Goal: Task Accomplishment & Management: Manage account settings

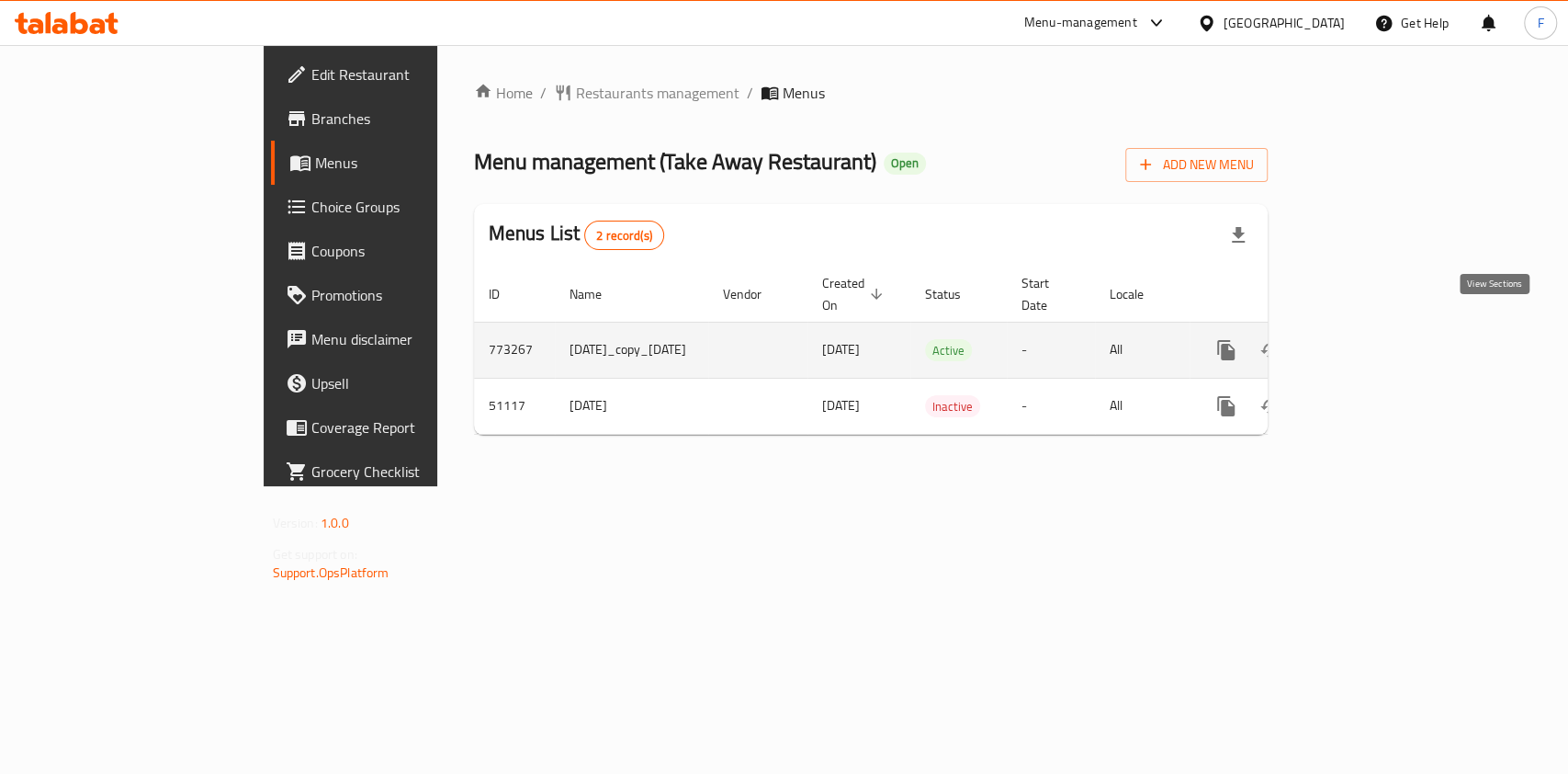
click at [1367, 342] on icon "enhanced table" at bounding box center [1359, 350] width 17 height 17
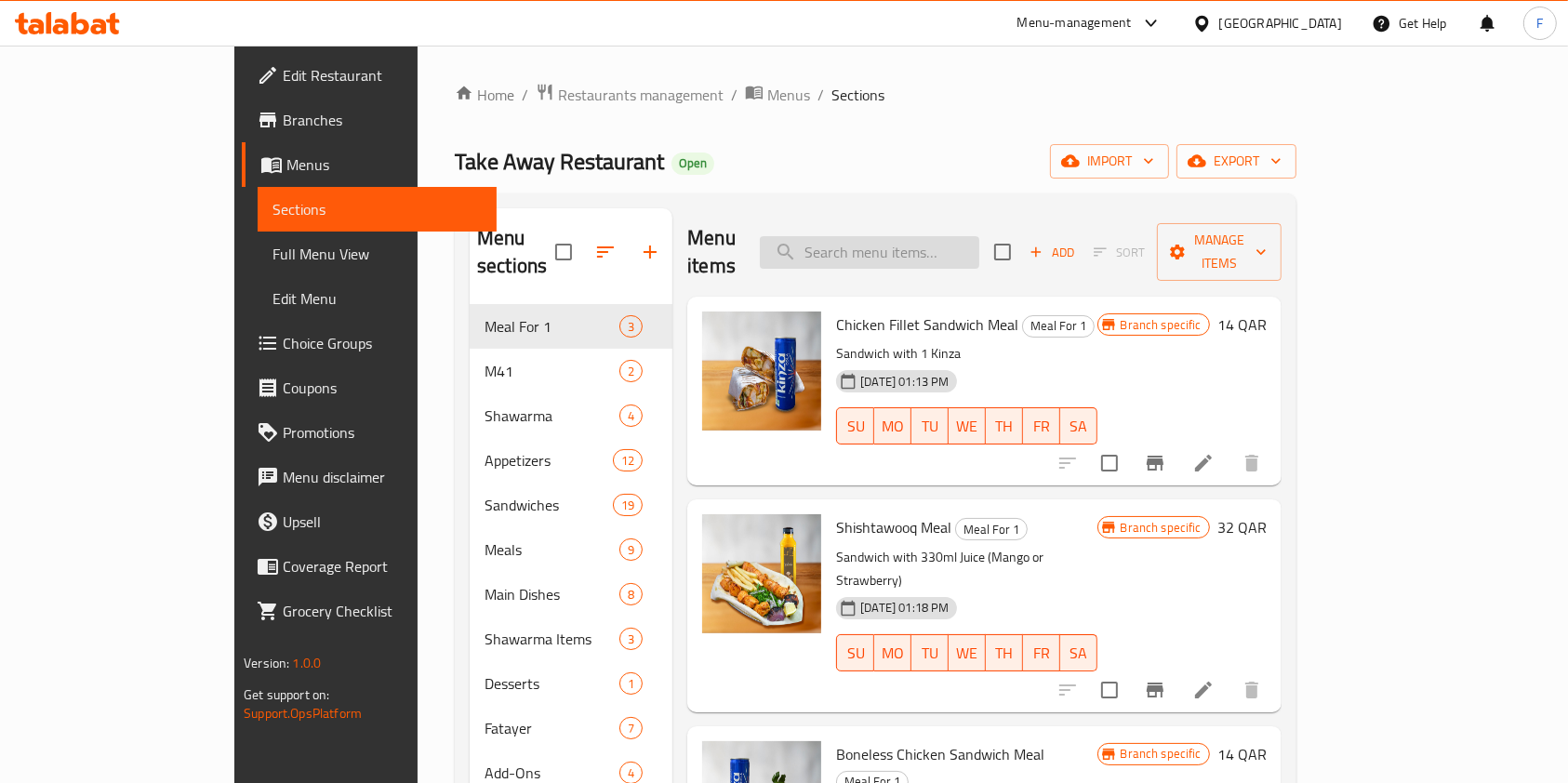
click at [979, 250] on input "search" at bounding box center [869, 253] width 220 height 32
type input "box"
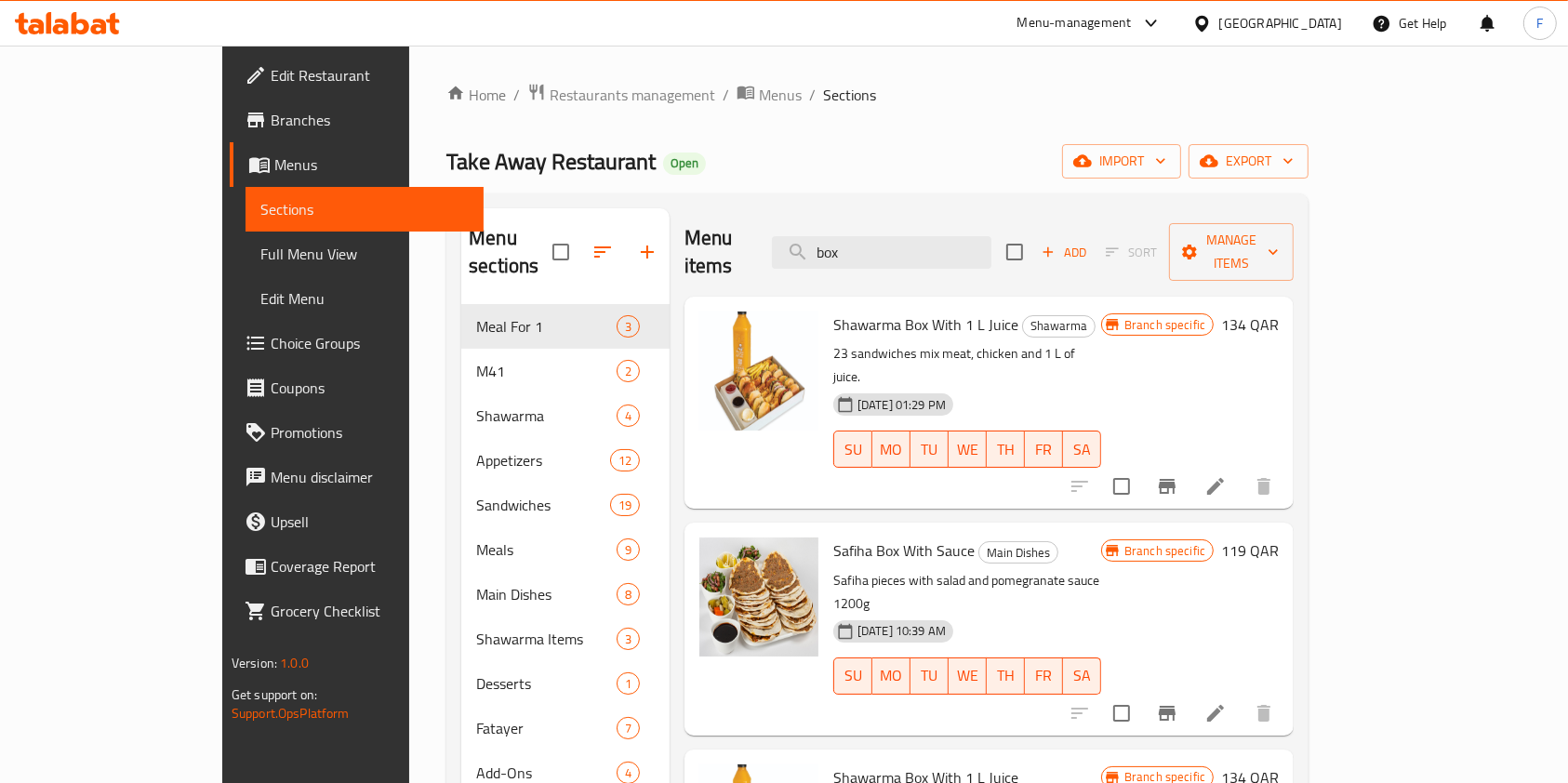
drag, startPoint x: 960, startPoint y: 239, endPoint x: 841, endPoint y: 244, distance: 119.1
click at [841, 244] on div "Menu items box Add Sort Manage items" at bounding box center [988, 252] width 609 height 88
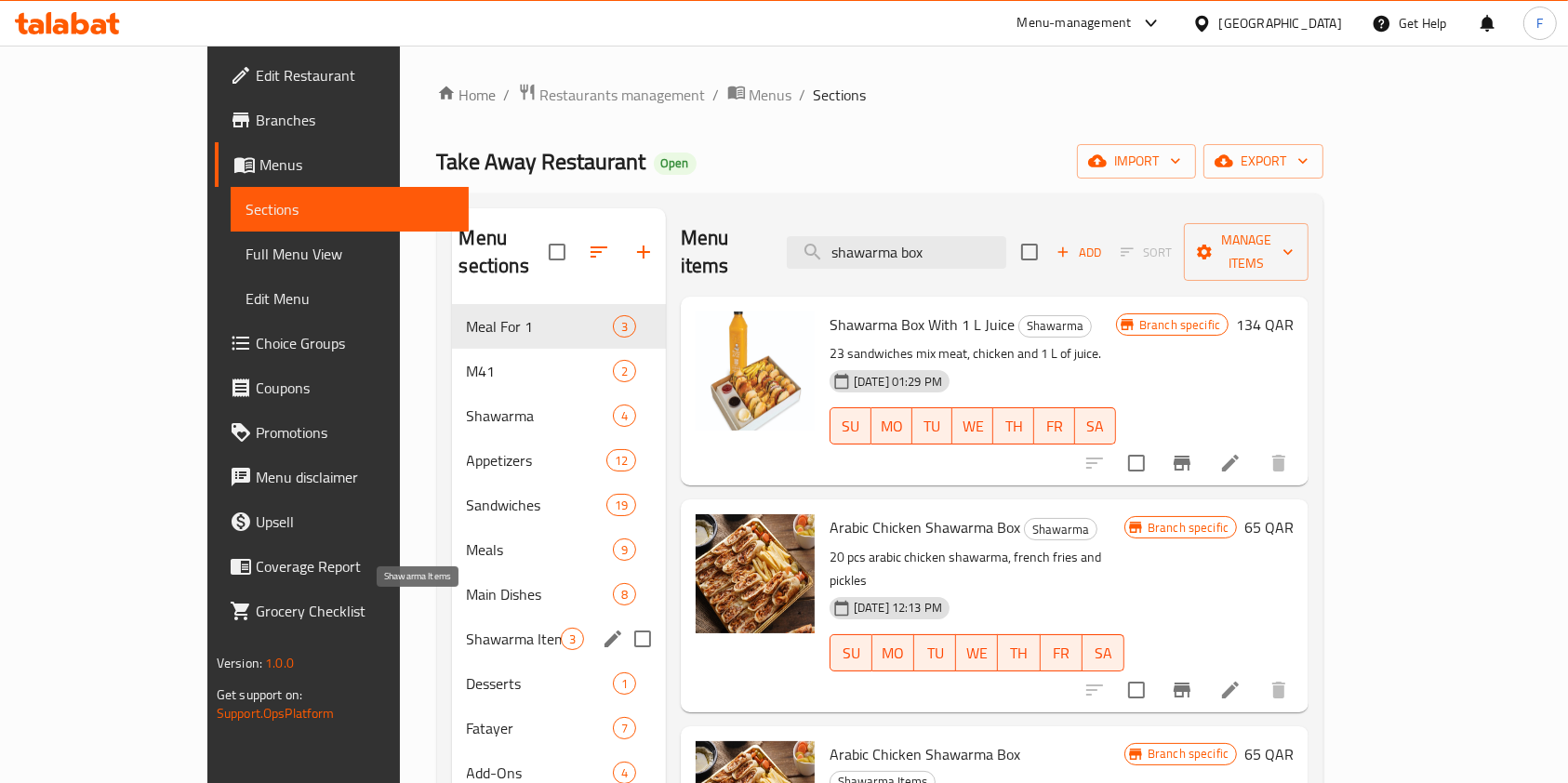
type input "shawarma box"
click at [467, 627] on span "Shawarma Items" at bounding box center [513, 638] width 94 height 22
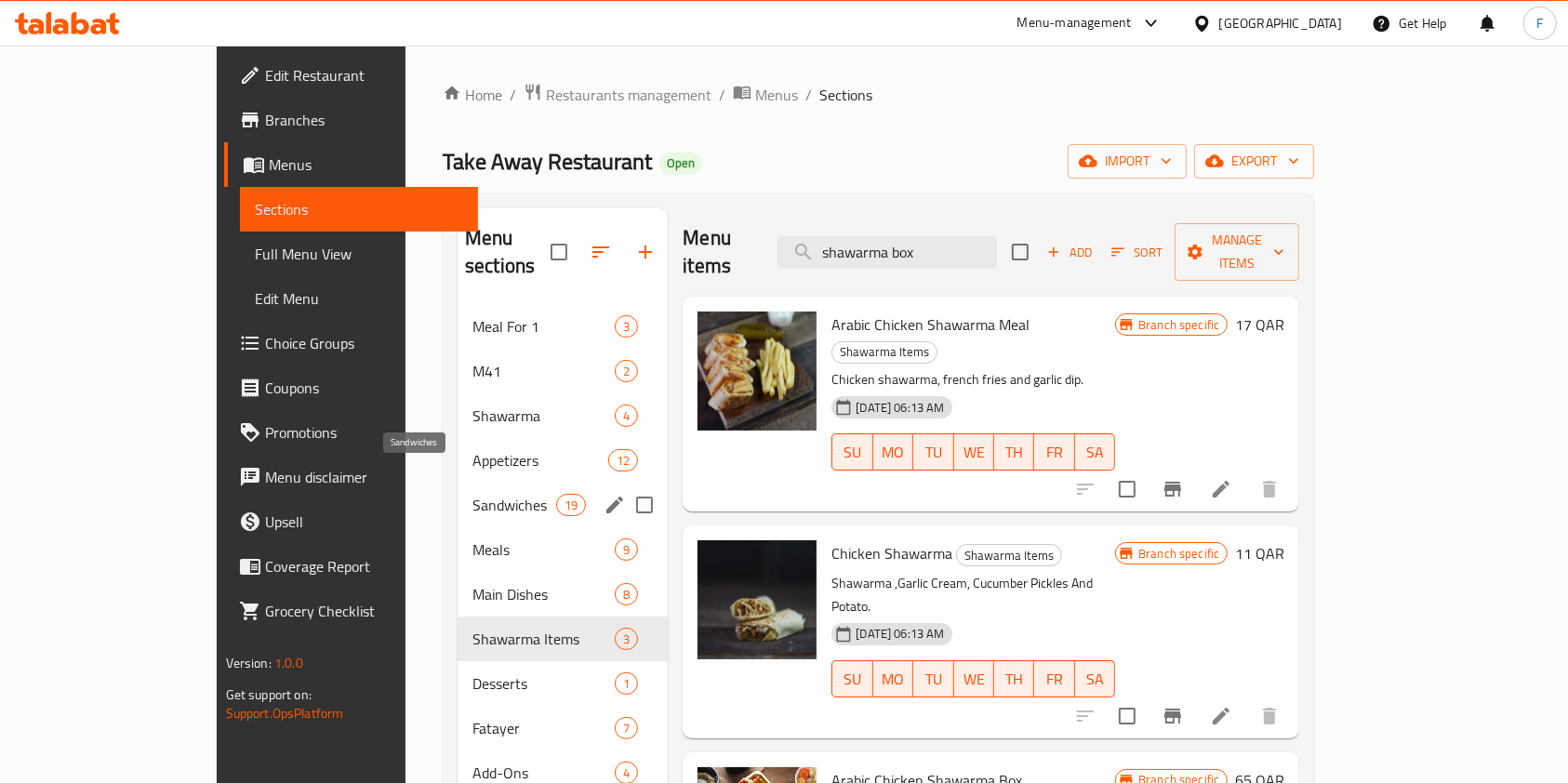
click at [472, 494] on span "Sandwiches" at bounding box center [514, 505] width 84 height 22
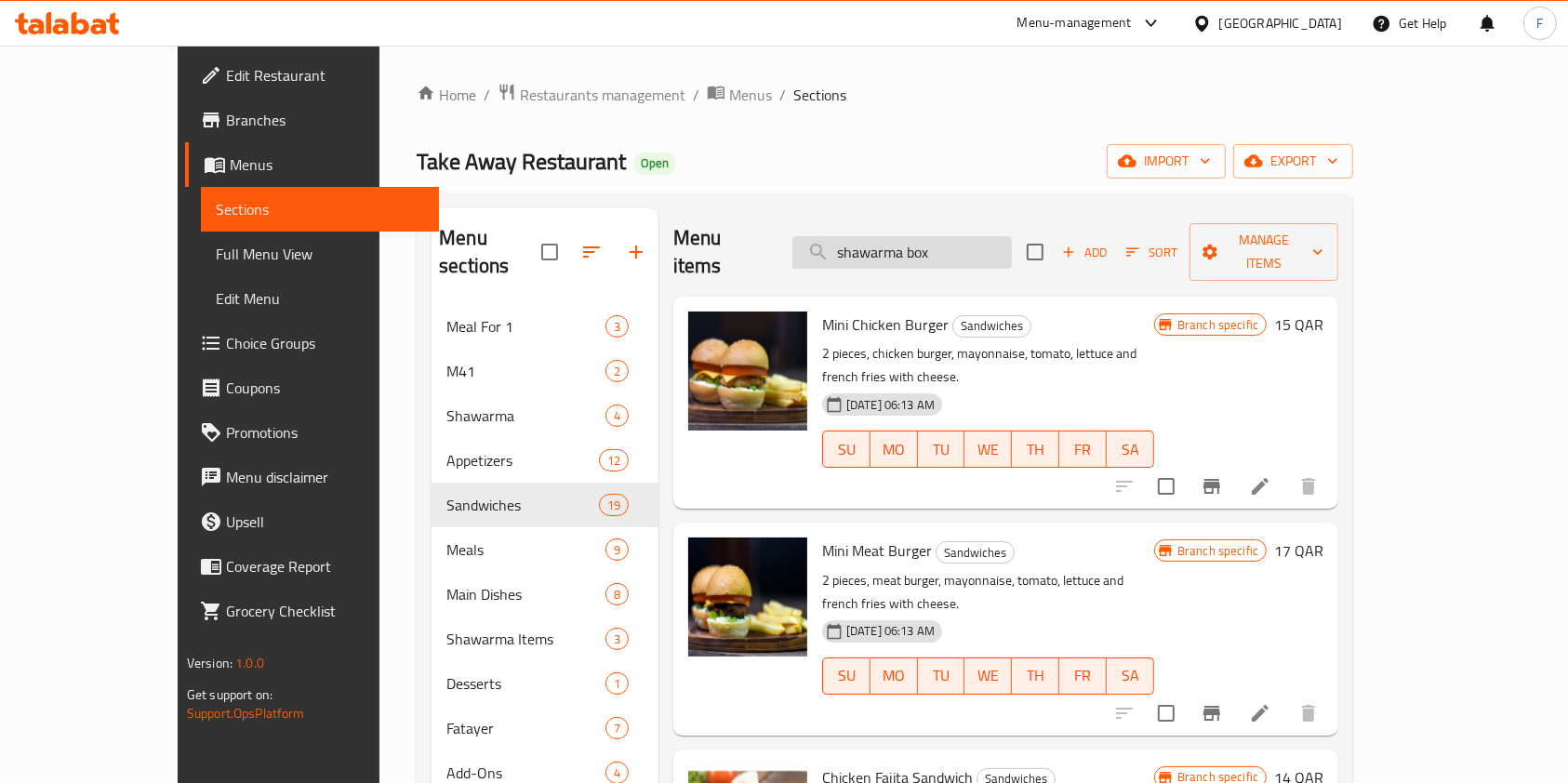
click at [988, 237] on input "shawarma box" at bounding box center [902, 253] width 220 height 32
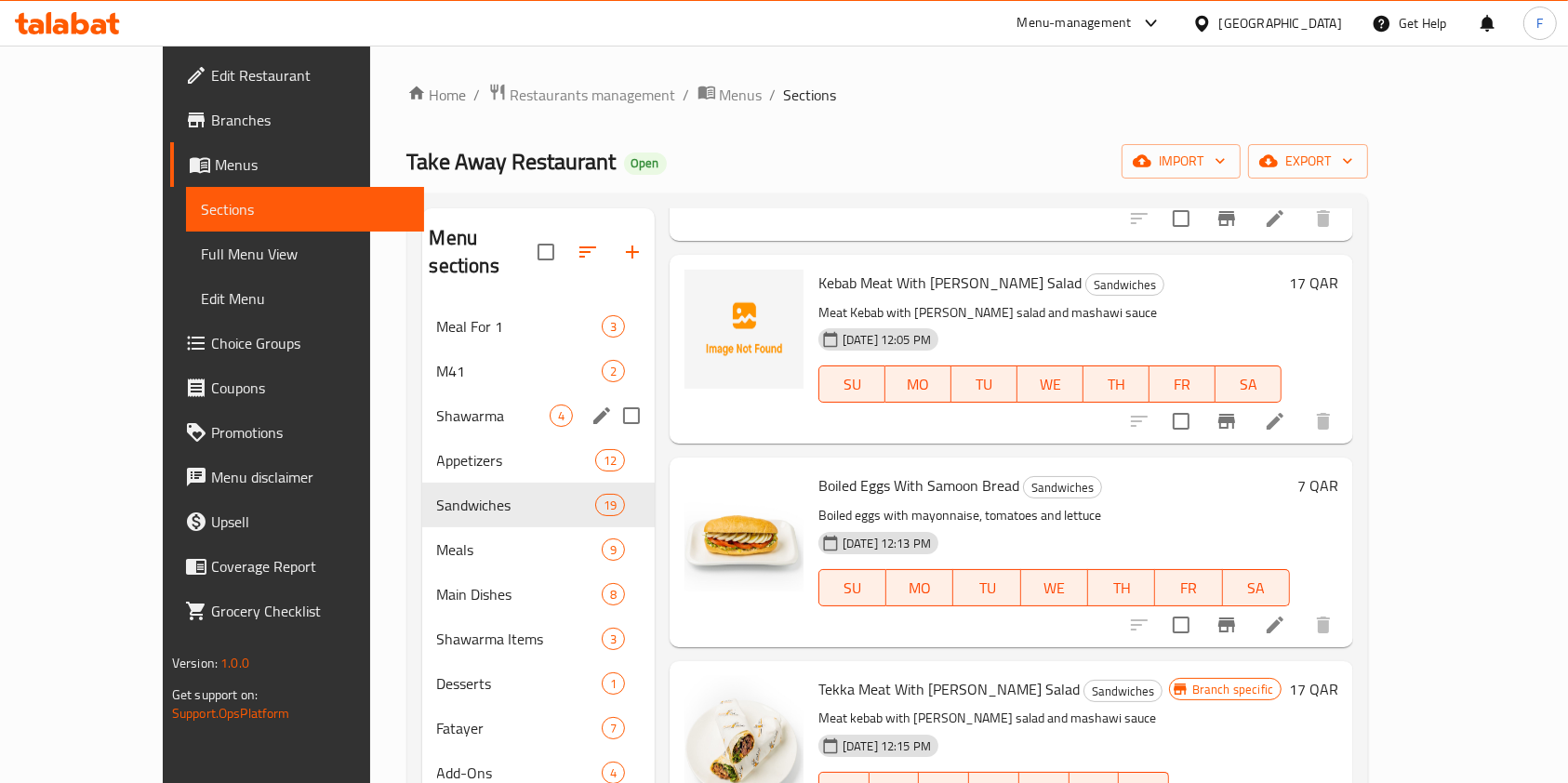
click at [437, 405] on span "Shawarma" at bounding box center [493, 415] width 112 height 22
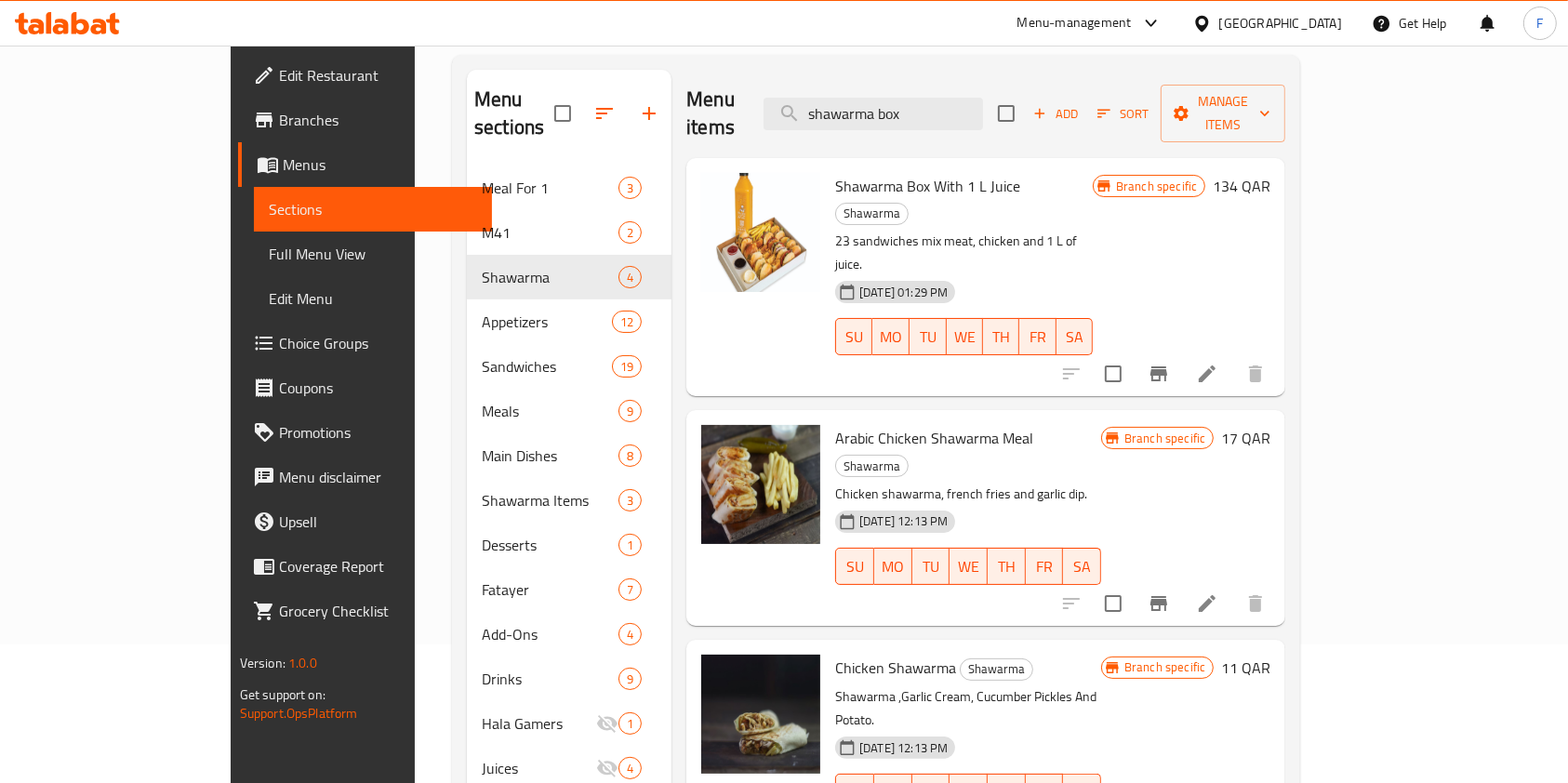
scroll to position [372, 0]
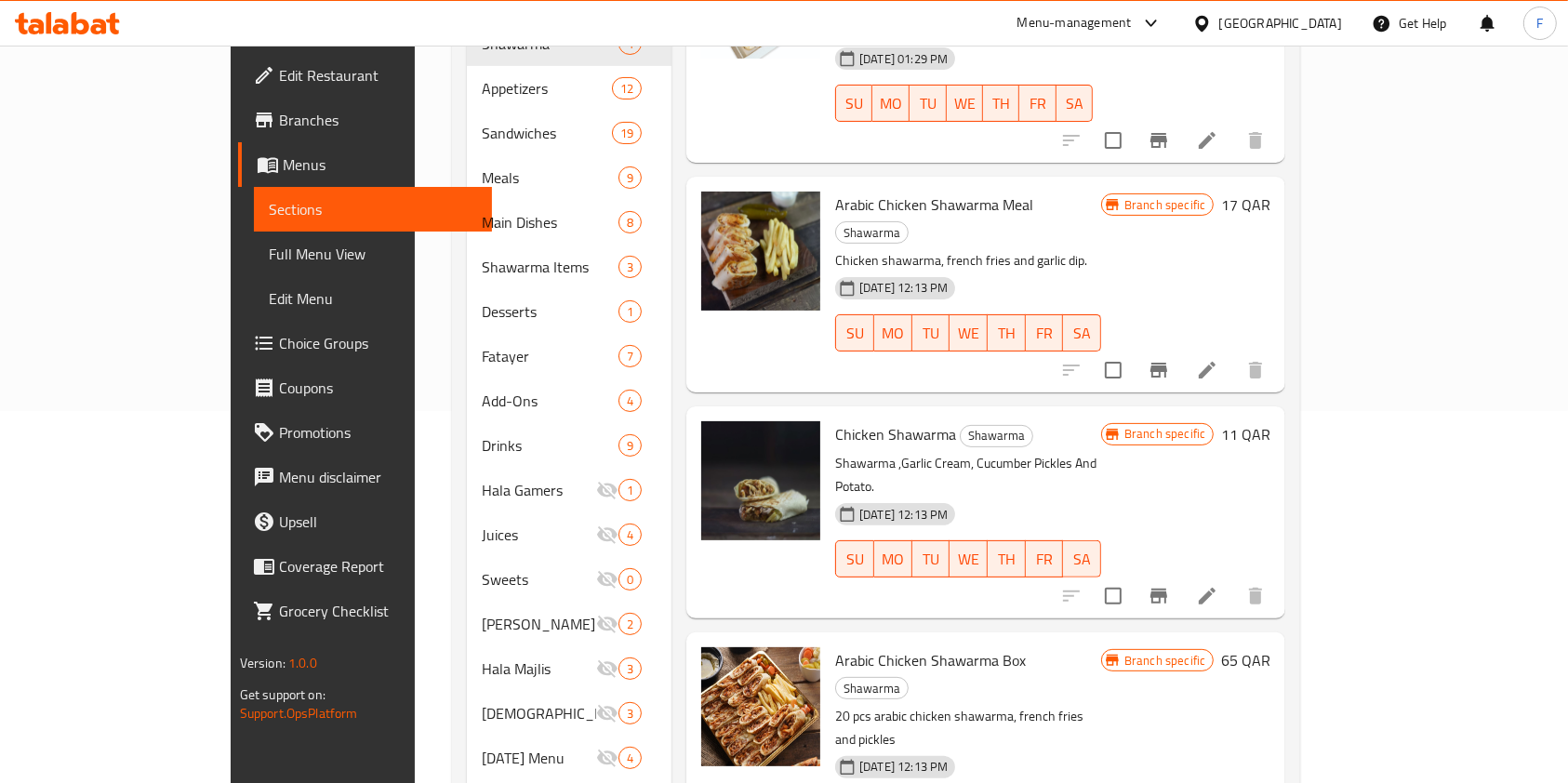
click at [1285, 719] on div "Menu items shawarma box Add Sort Manage items Shawarma Box With 1 L Juice Shawa…" at bounding box center [978, 334] width 614 height 996
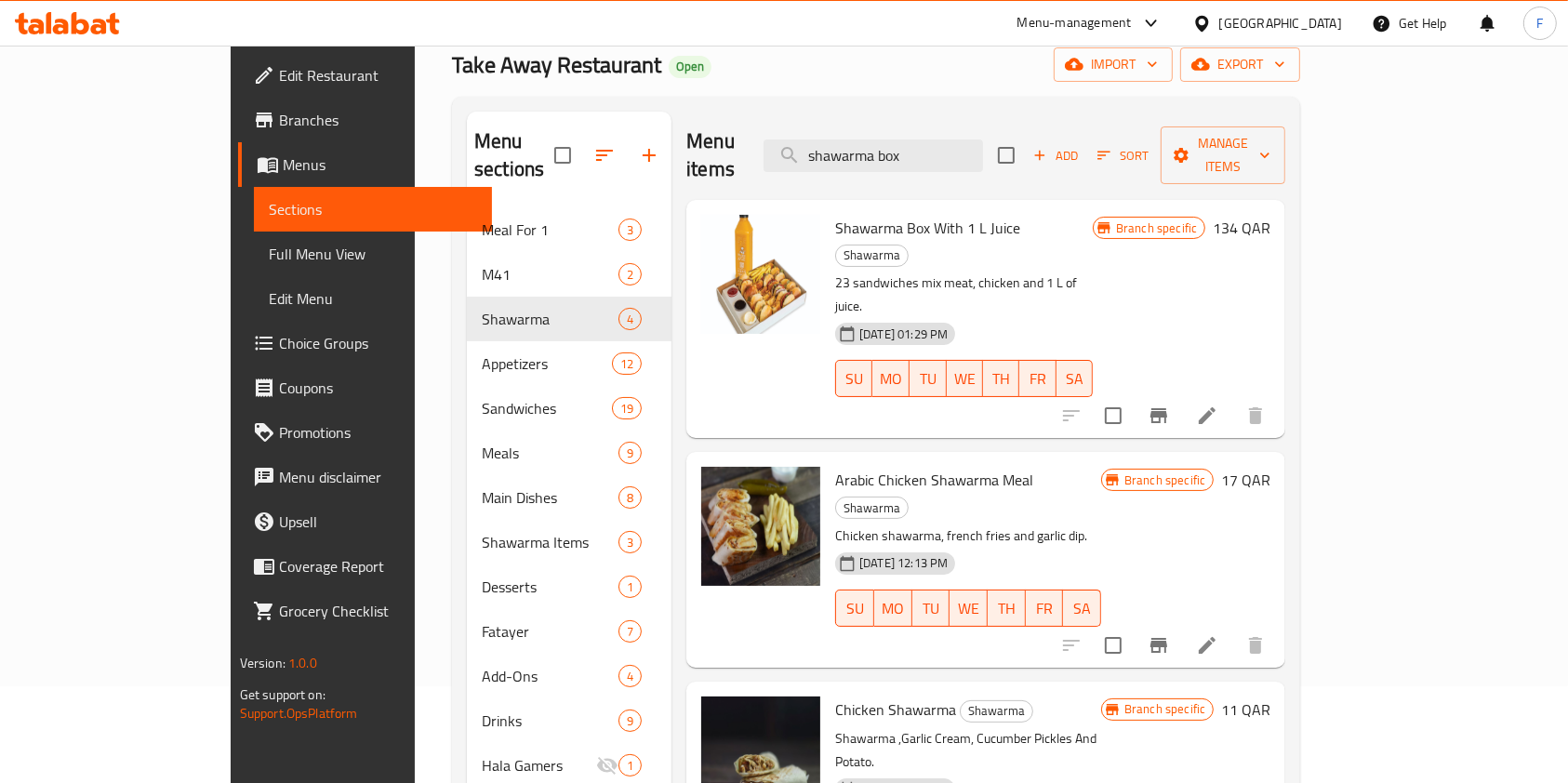
scroll to position [0, 0]
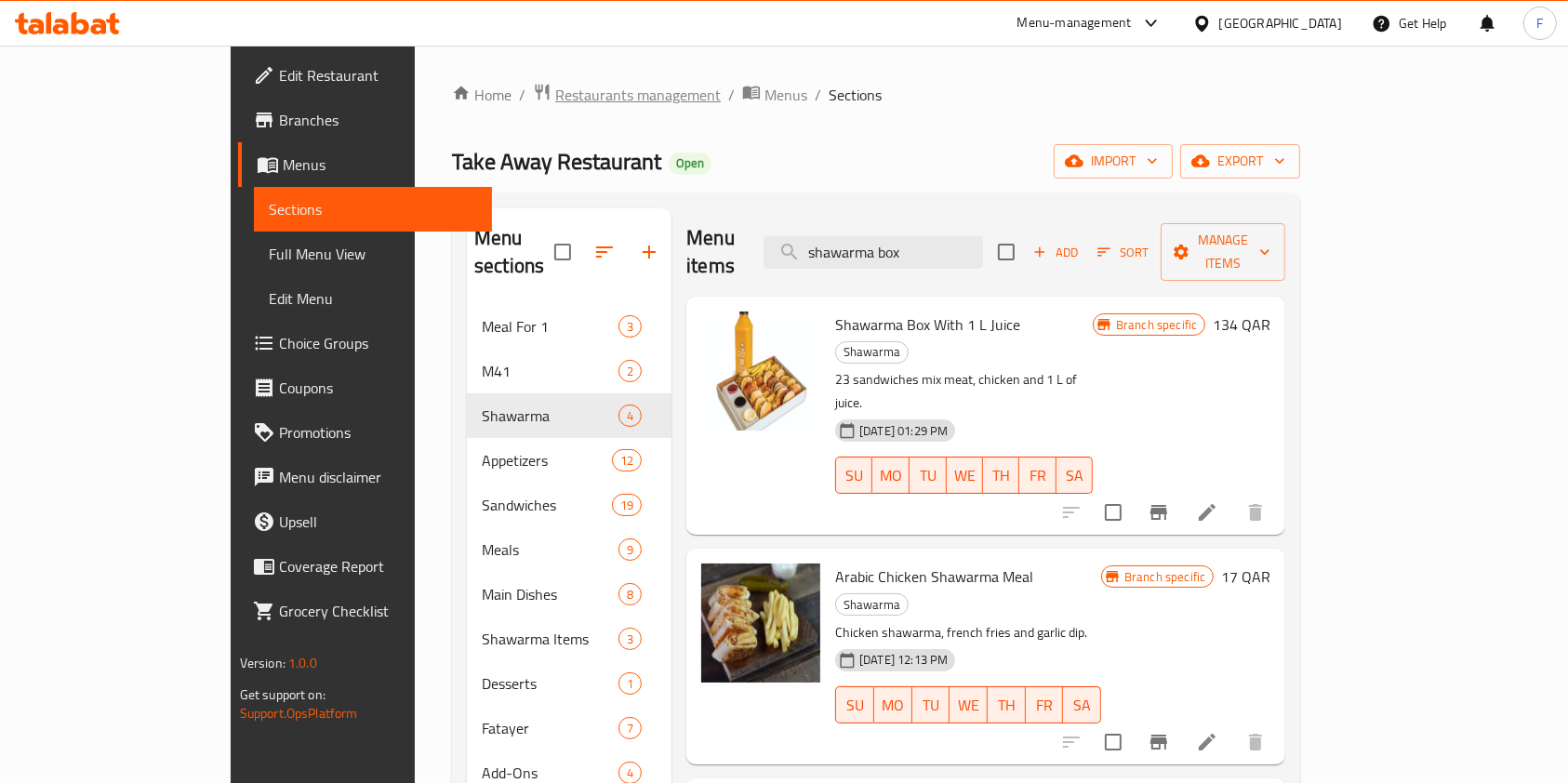
click at [555, 95] on span "Restaurants management" at bounding box center [638, 94] width 165 height 22
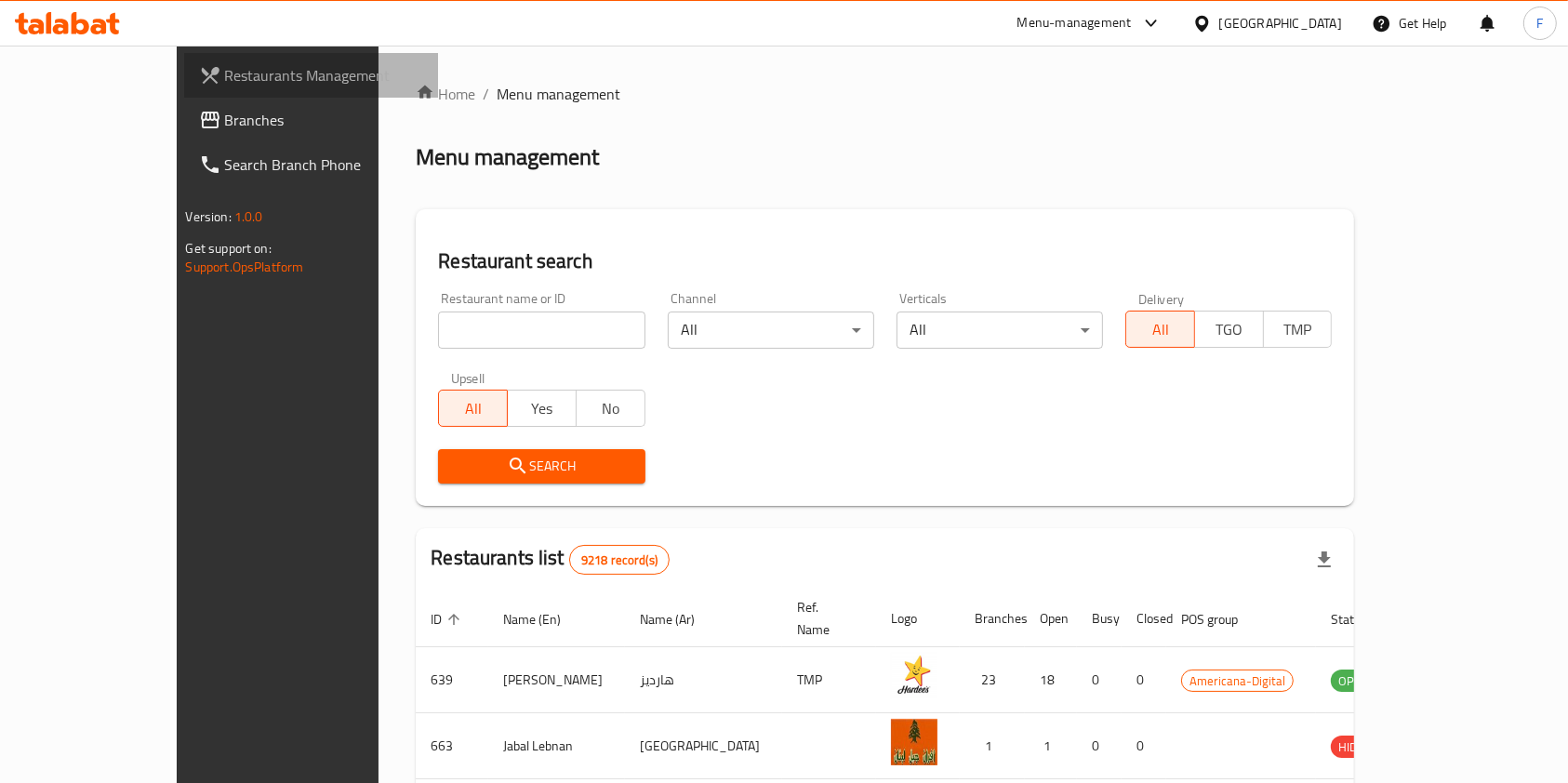
click at [225, 77] on span "Restaurants Management" at bounding box center [324, 75] width 199 height 22
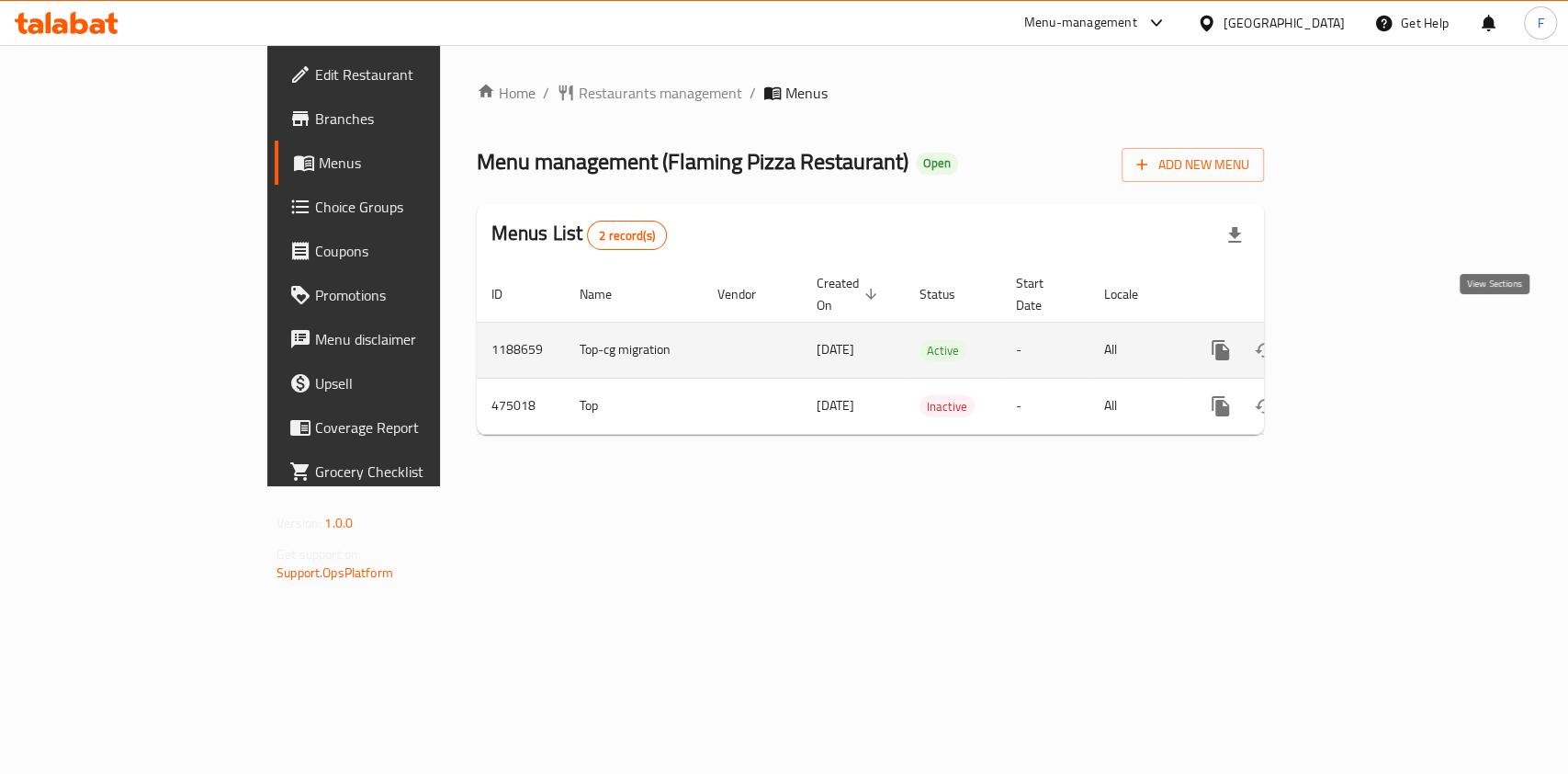
click at [1364, 339] on icon "enhanced table" at bounding box center [1353, 349] width 22 height 22
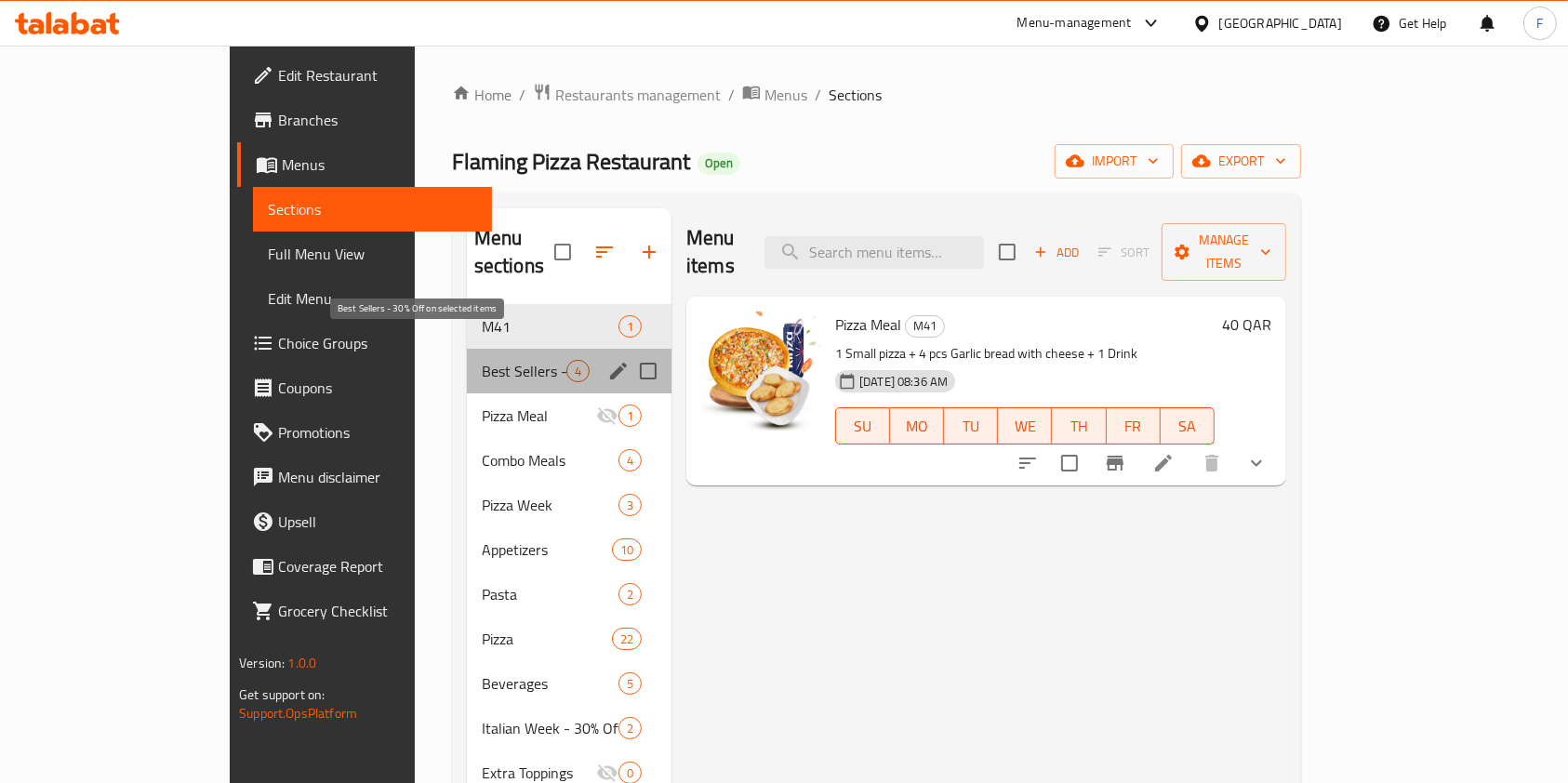
click at [482, 360] on span "Best Sellers - 30% Off on selected items" at bounding box center [524, 371] width 85 height 22
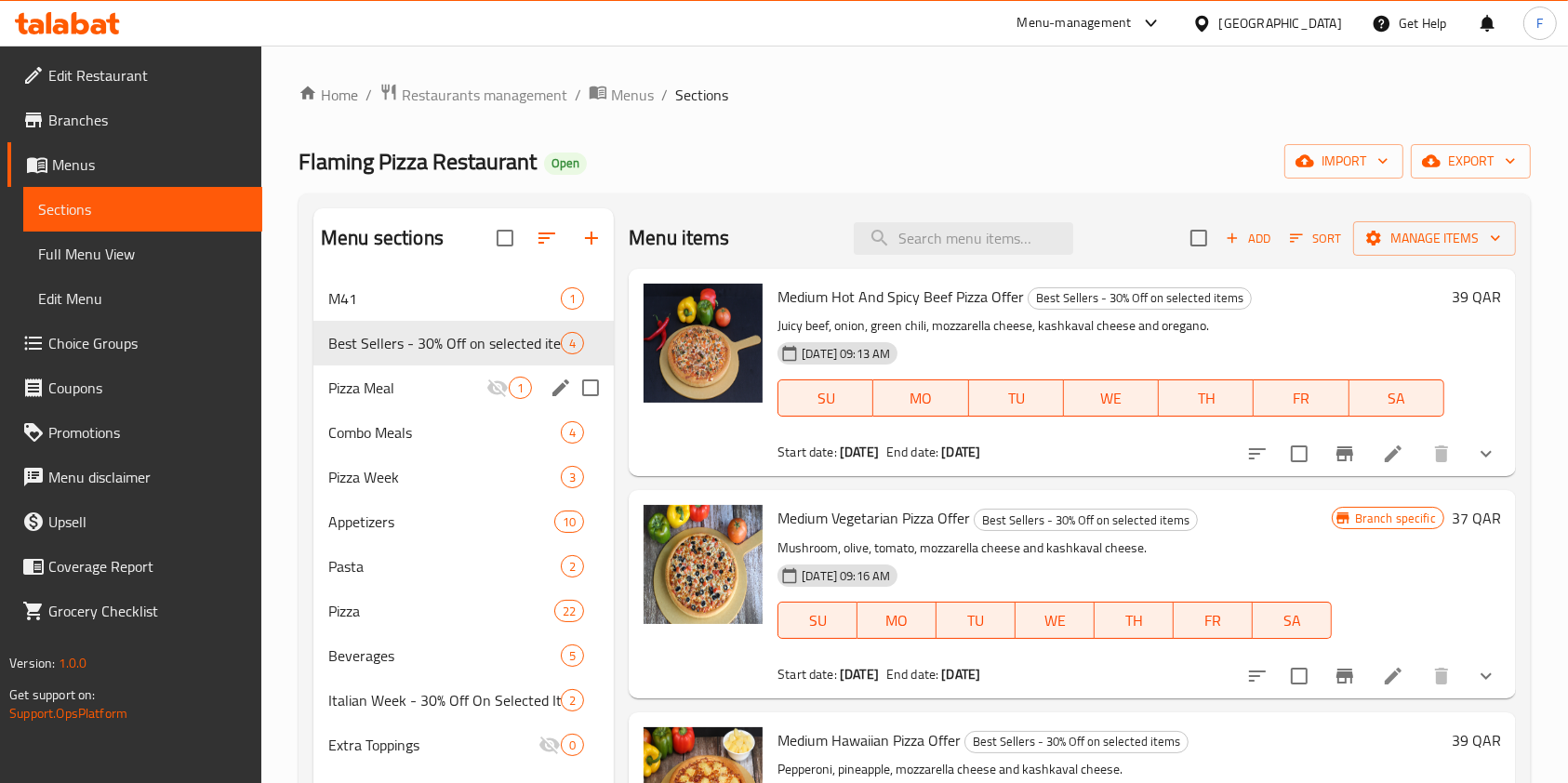
click at [387, 400] on div "Pizza Meal 1" at bounding box center [464, 388] width 300 height 45
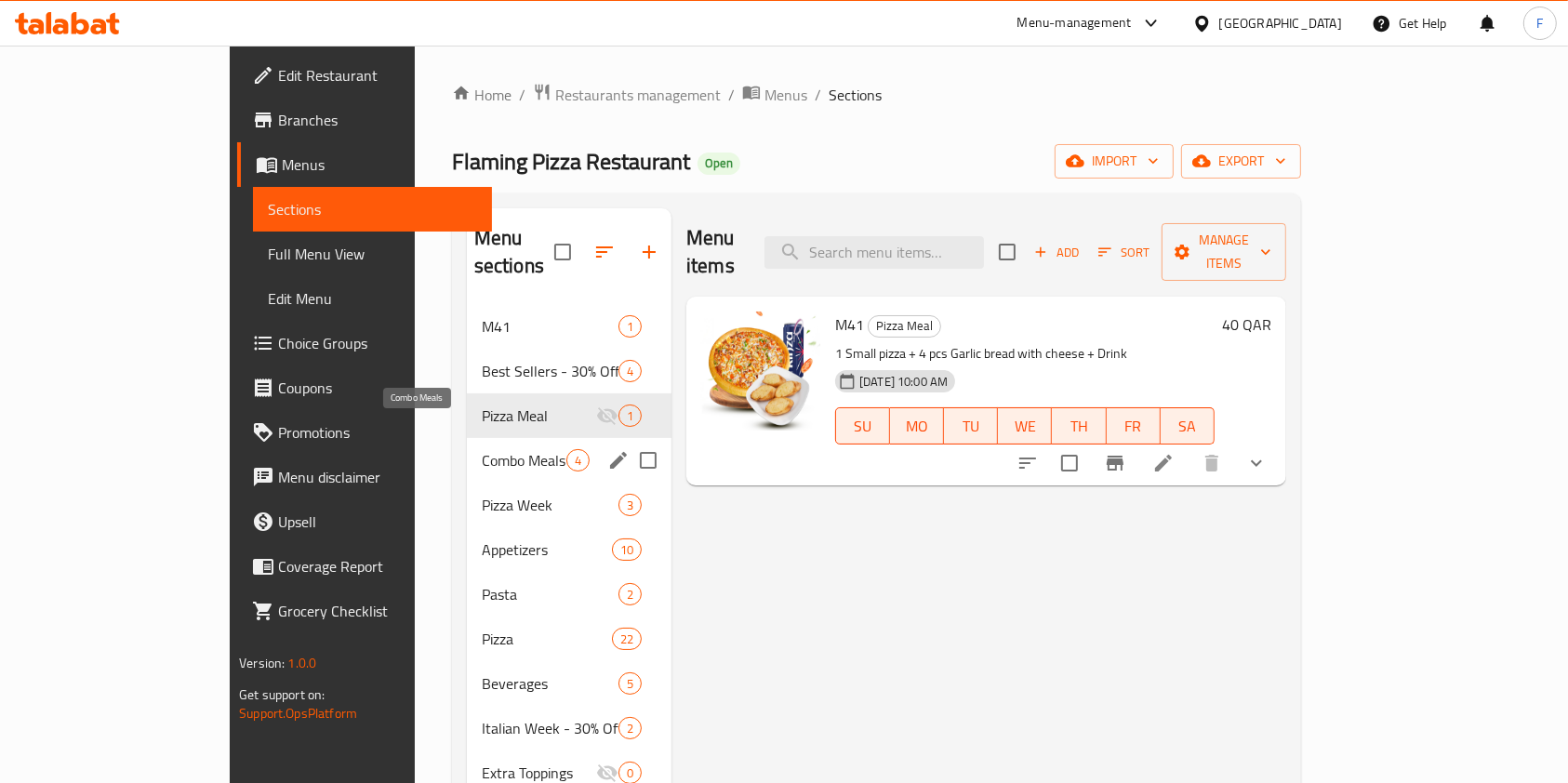
click at [482, 449] on span "Combo Meals" at bounding box center [524, 460] width 85 height 22
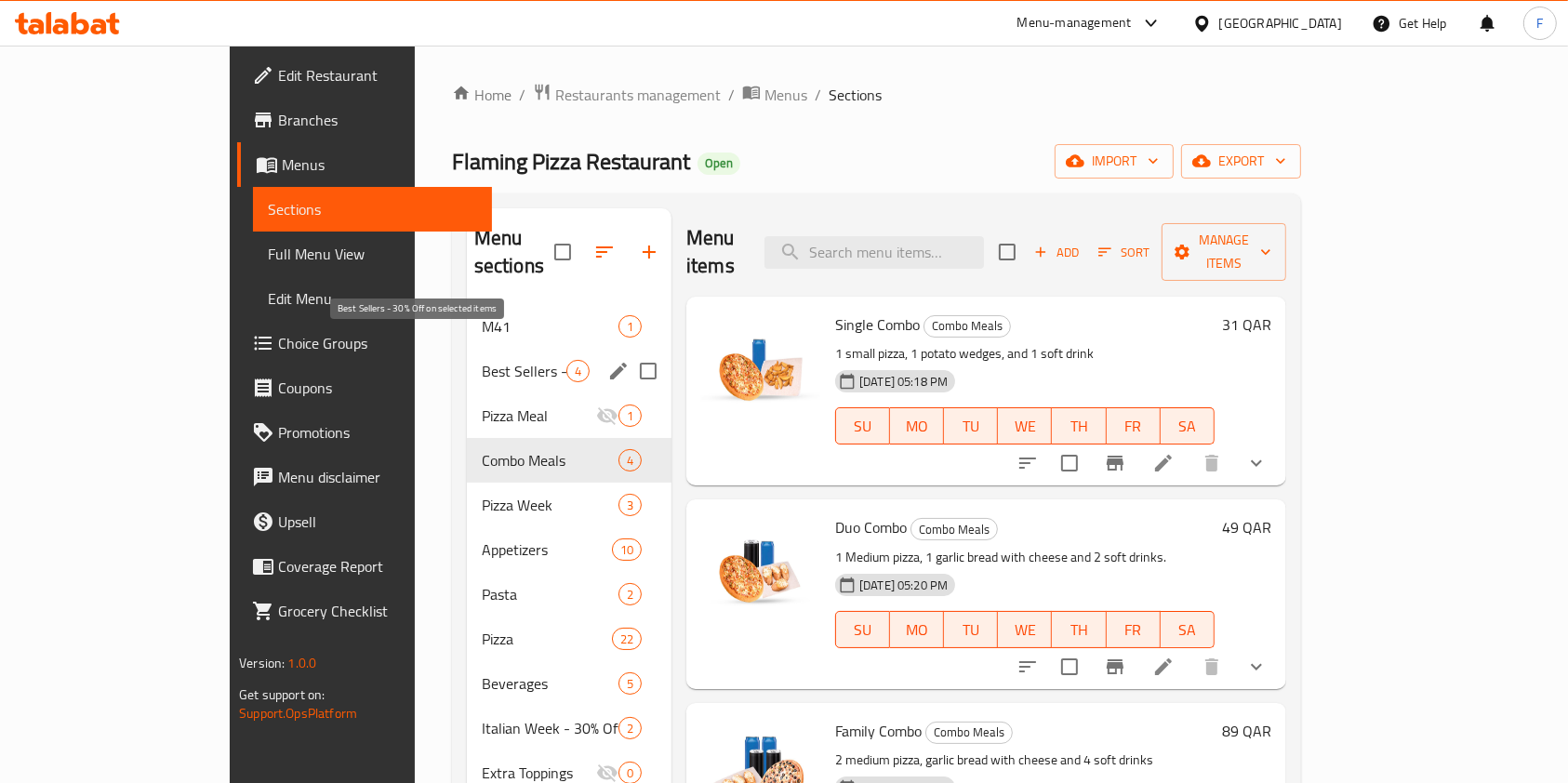
click at [482, 360] on span "Best Sellers - 30% Off on selected items" at bounding box center [524, 371] width 85 height 22
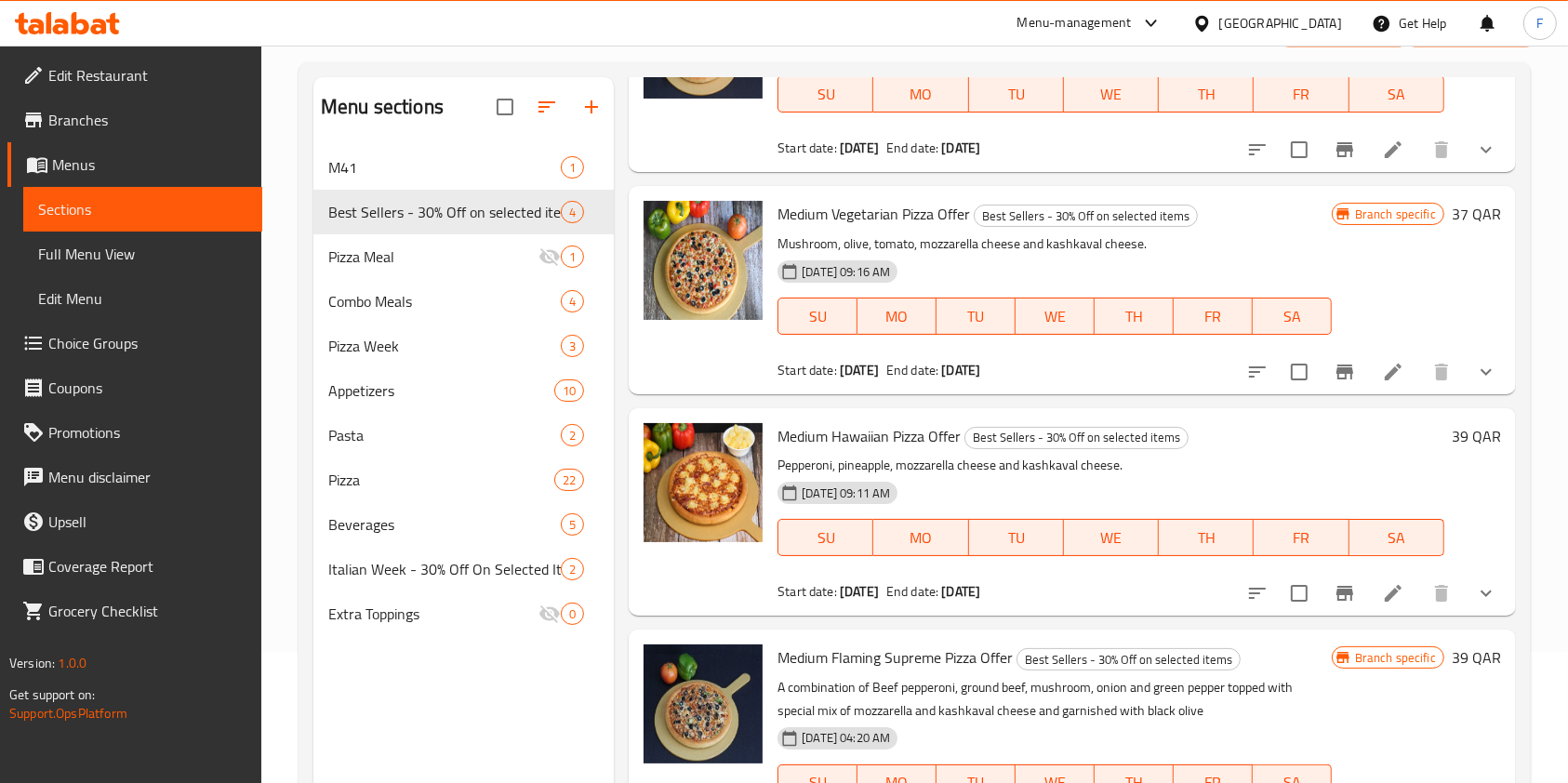
scroll to position [260, 0]
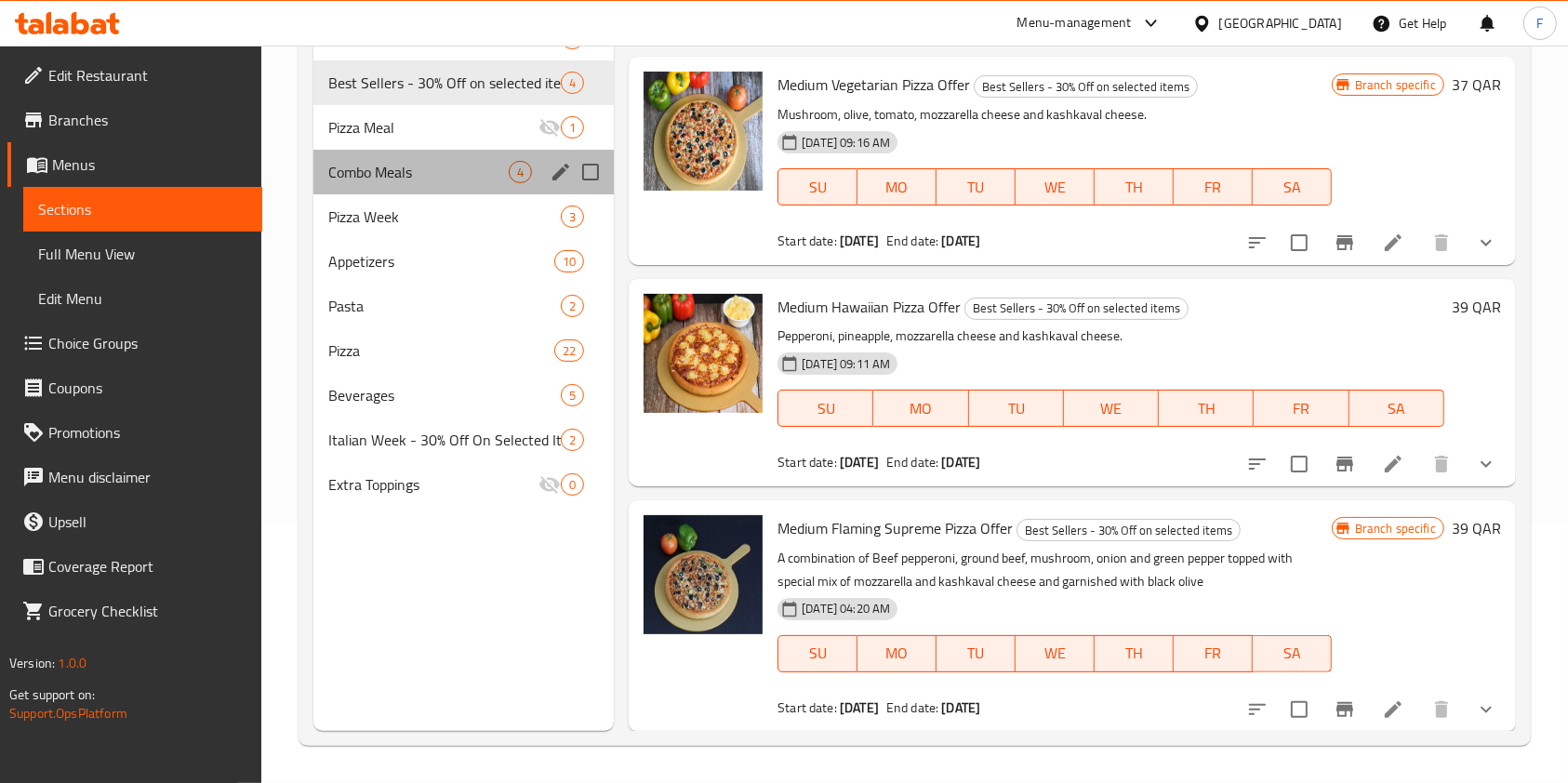
click at [403, 184] on div "Combo Meals 4" at bounding box center [464, 172] width 300 height 45
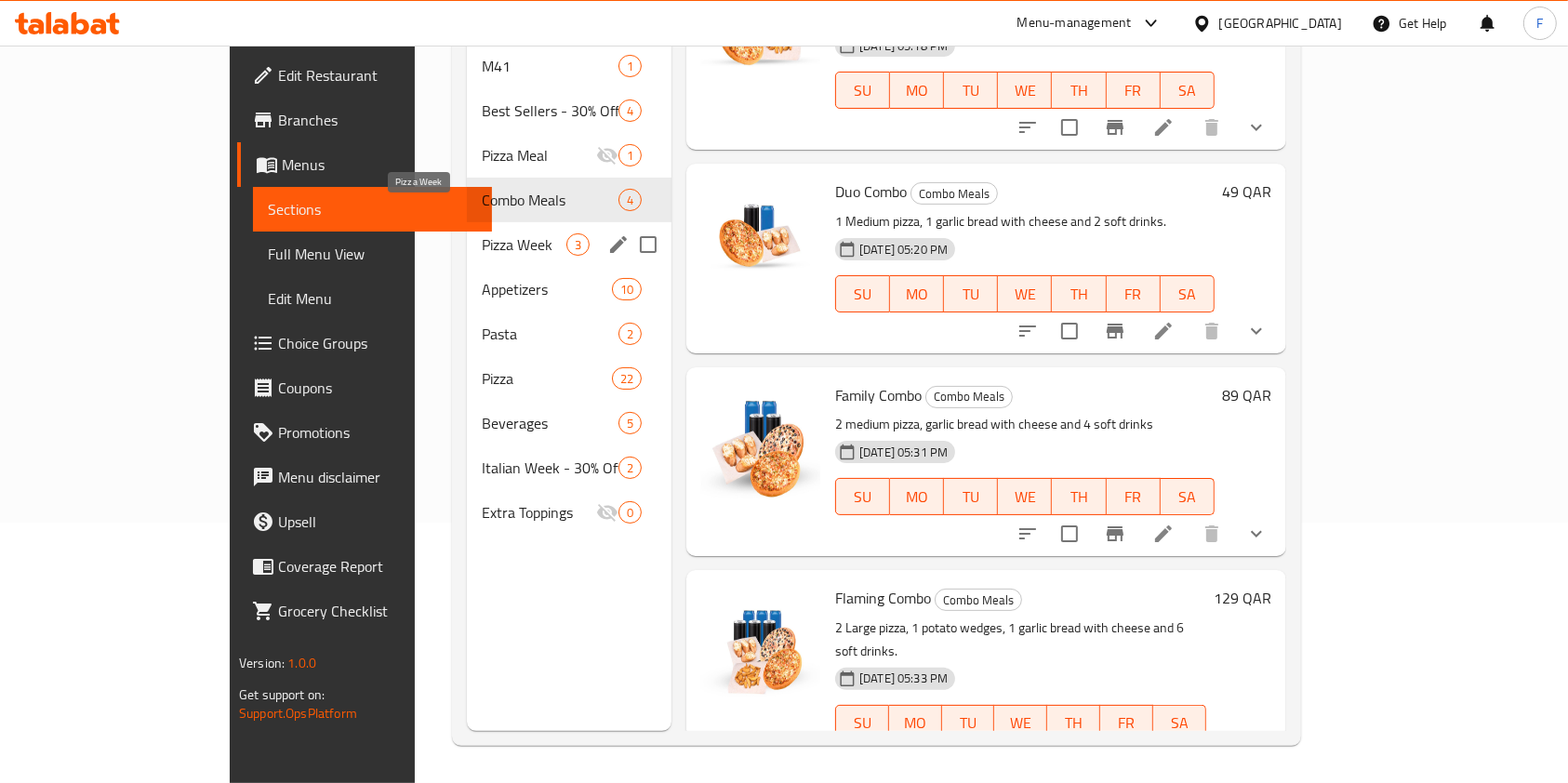
click at [482, 234] on span "Pizza Week" at bounding box center [524, 244] width 85 height 22
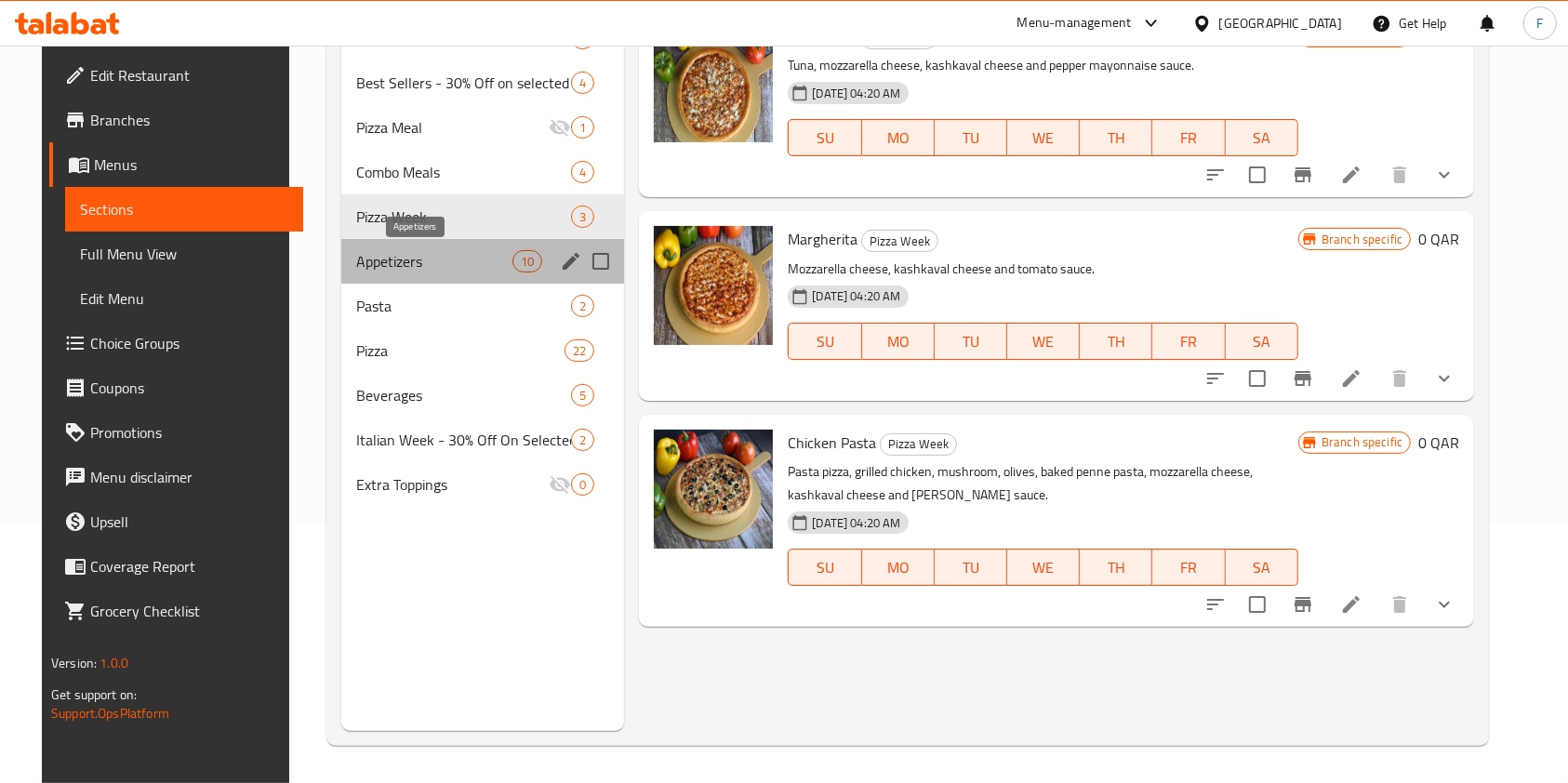
click at [410, 263] on span "Appetizers" at bounding box center [434, 260] width 156 height 22
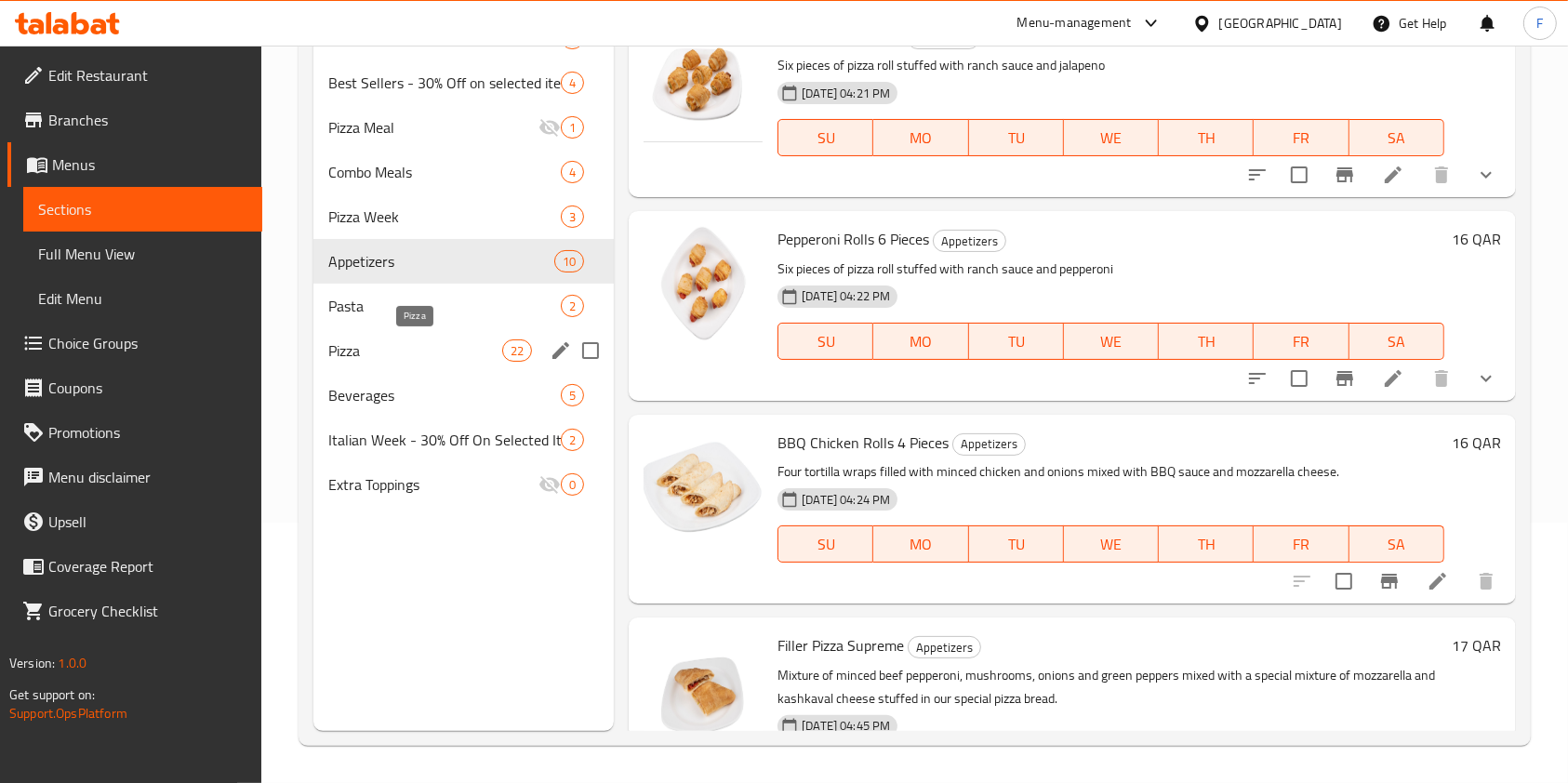
click at [402, 350] on span "Pizza" at bounding box center [414, 350] width 174 height 22
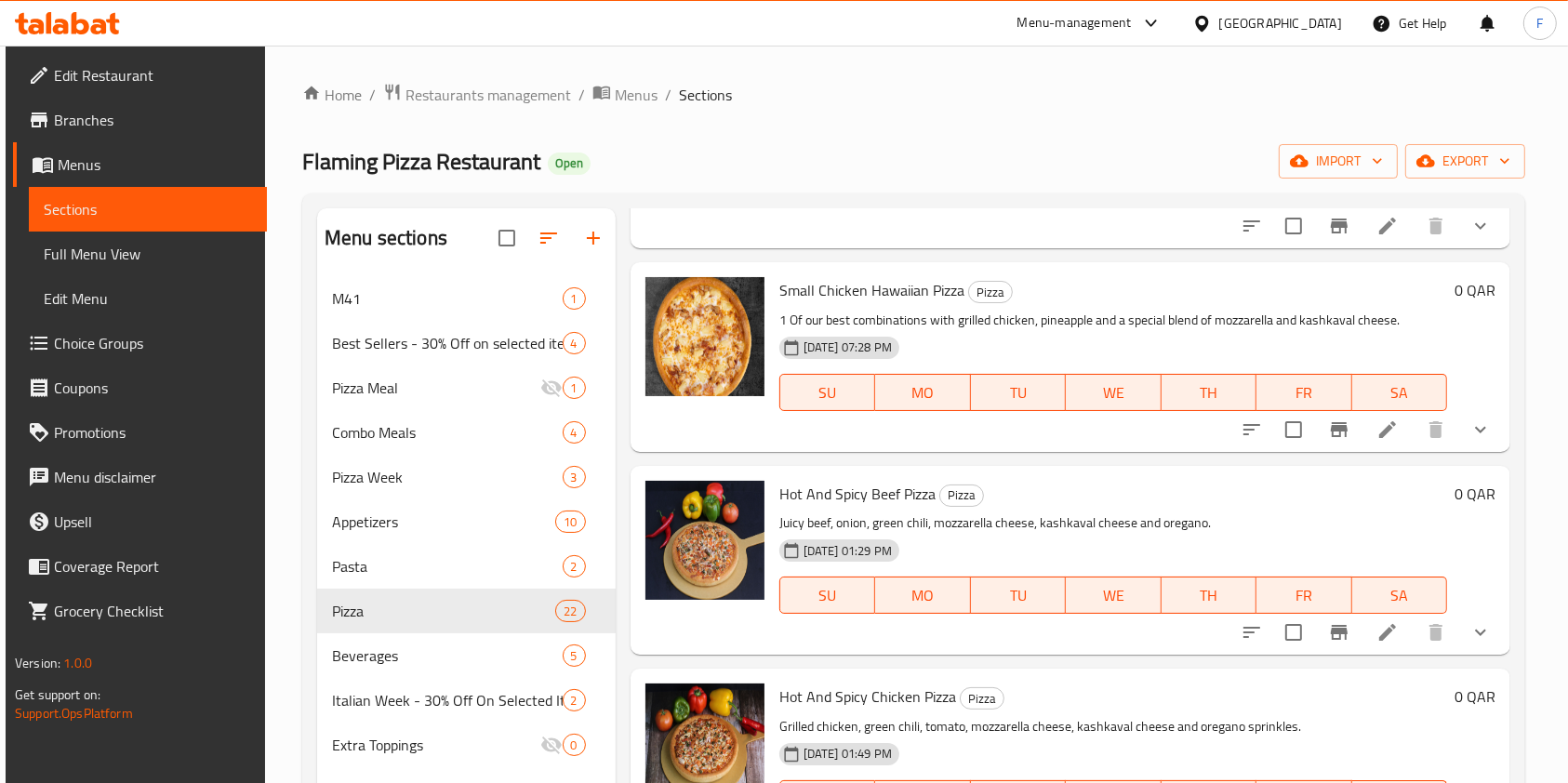
scroll to position [247, 0]
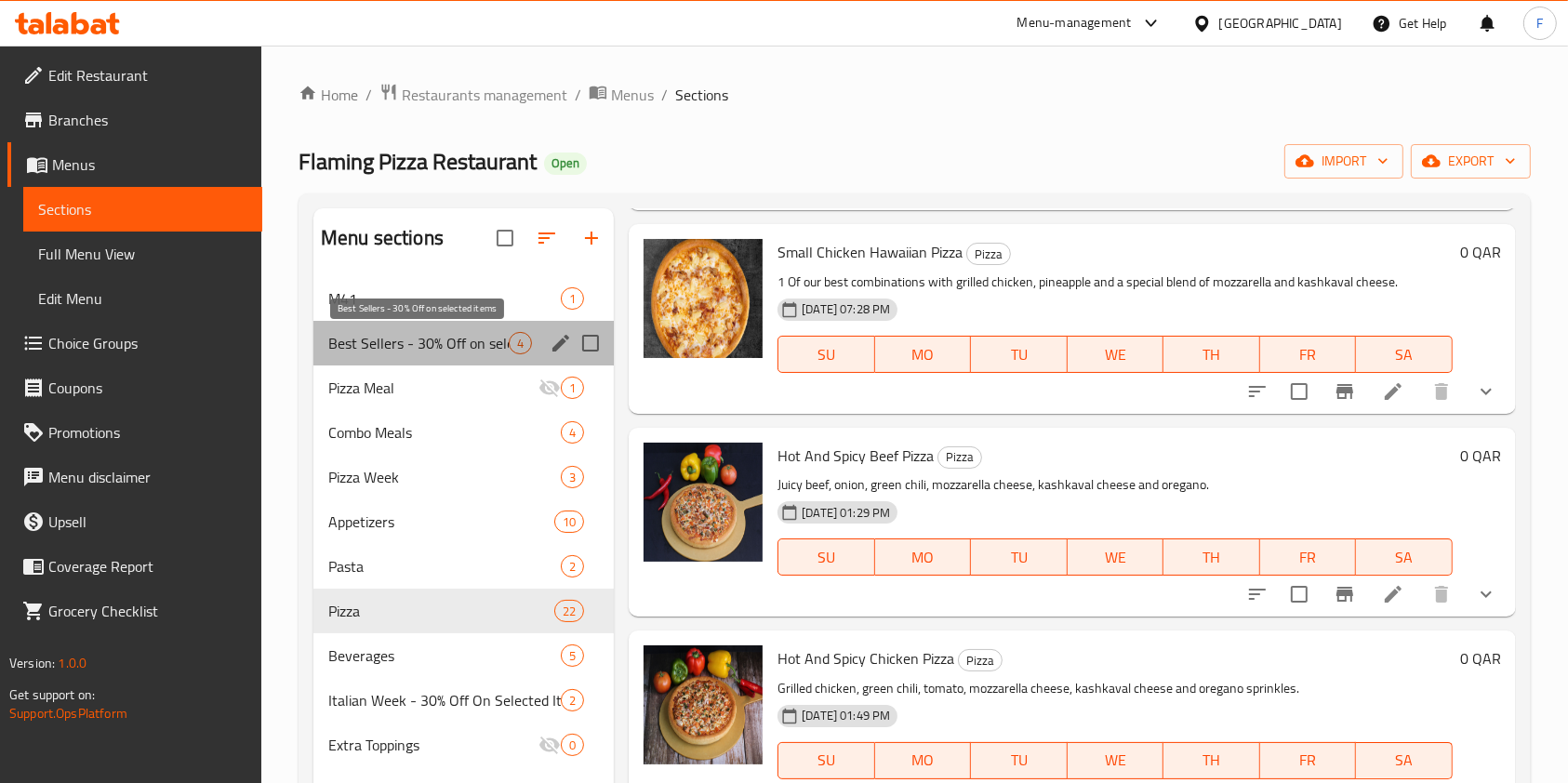
click at [463, 346] on span "Best Sellers - 30% Off on selected items" at bounding box center [418, 342] width 181 height 22
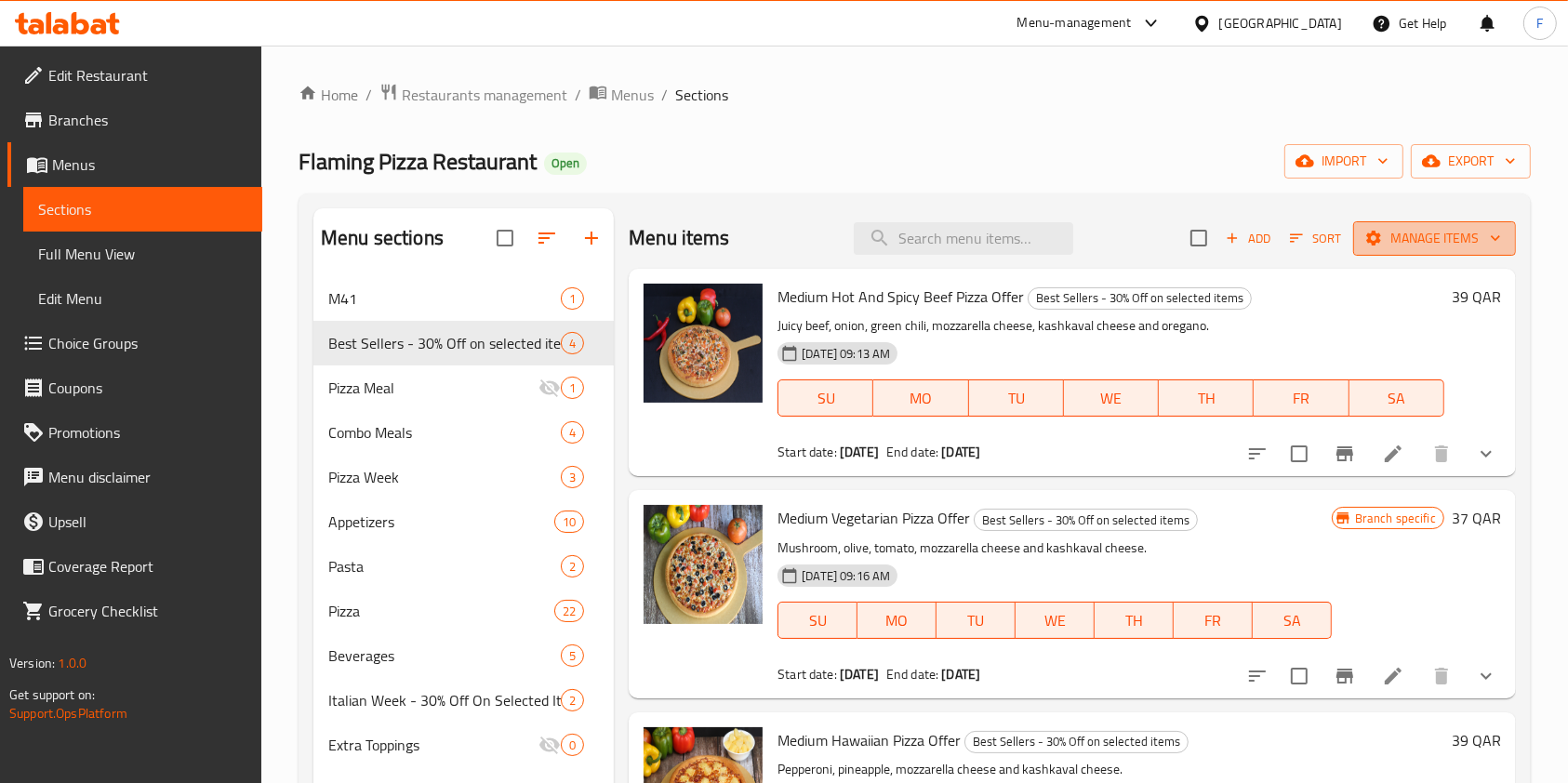
click at [1443, 237] on span "Manage items" at bounding box center [1434, 239] width 133 height 23
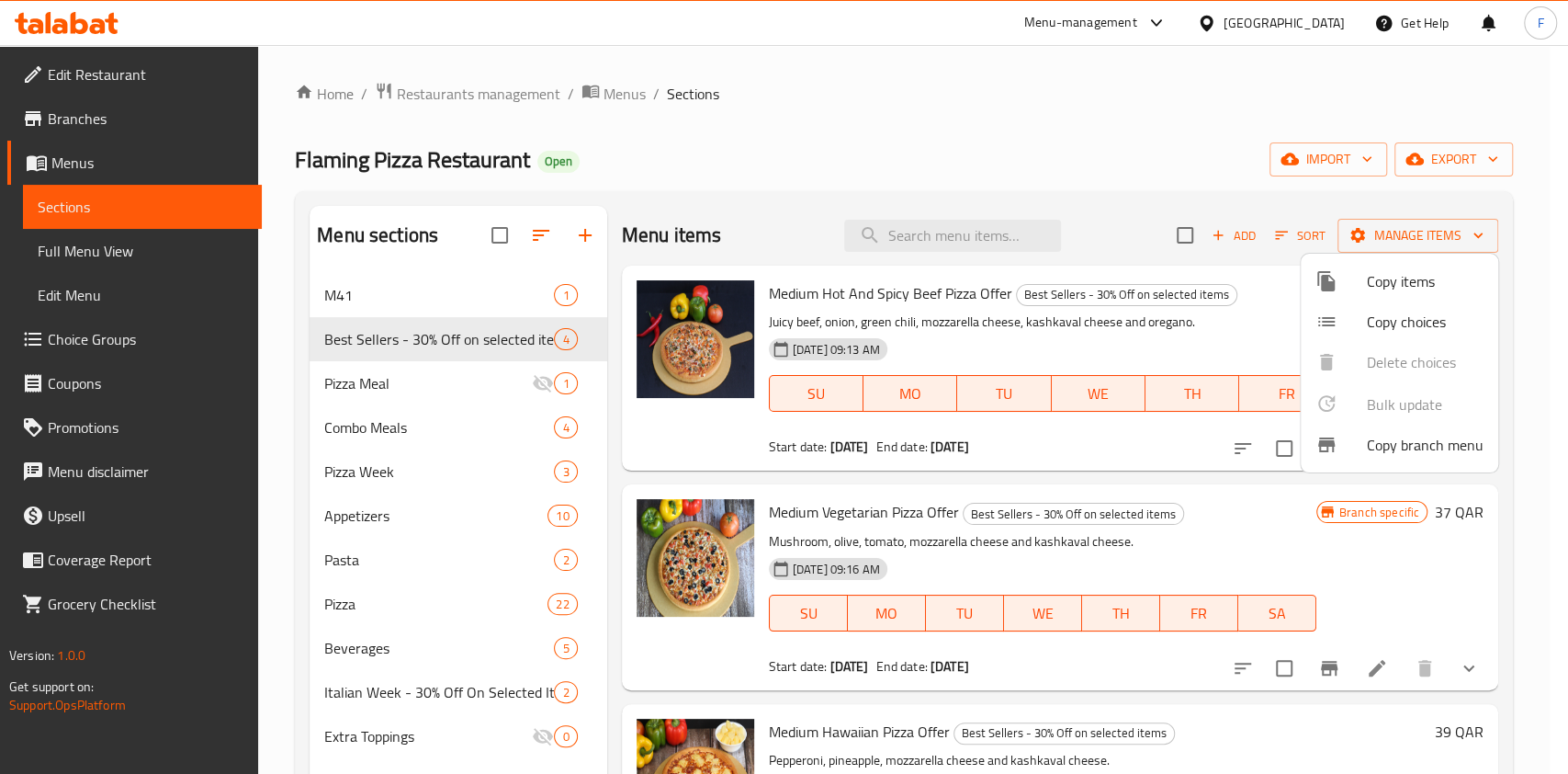
click at [1391, 290] on span "Copy items" at bounding box center [1425, 281] width 116 height 22
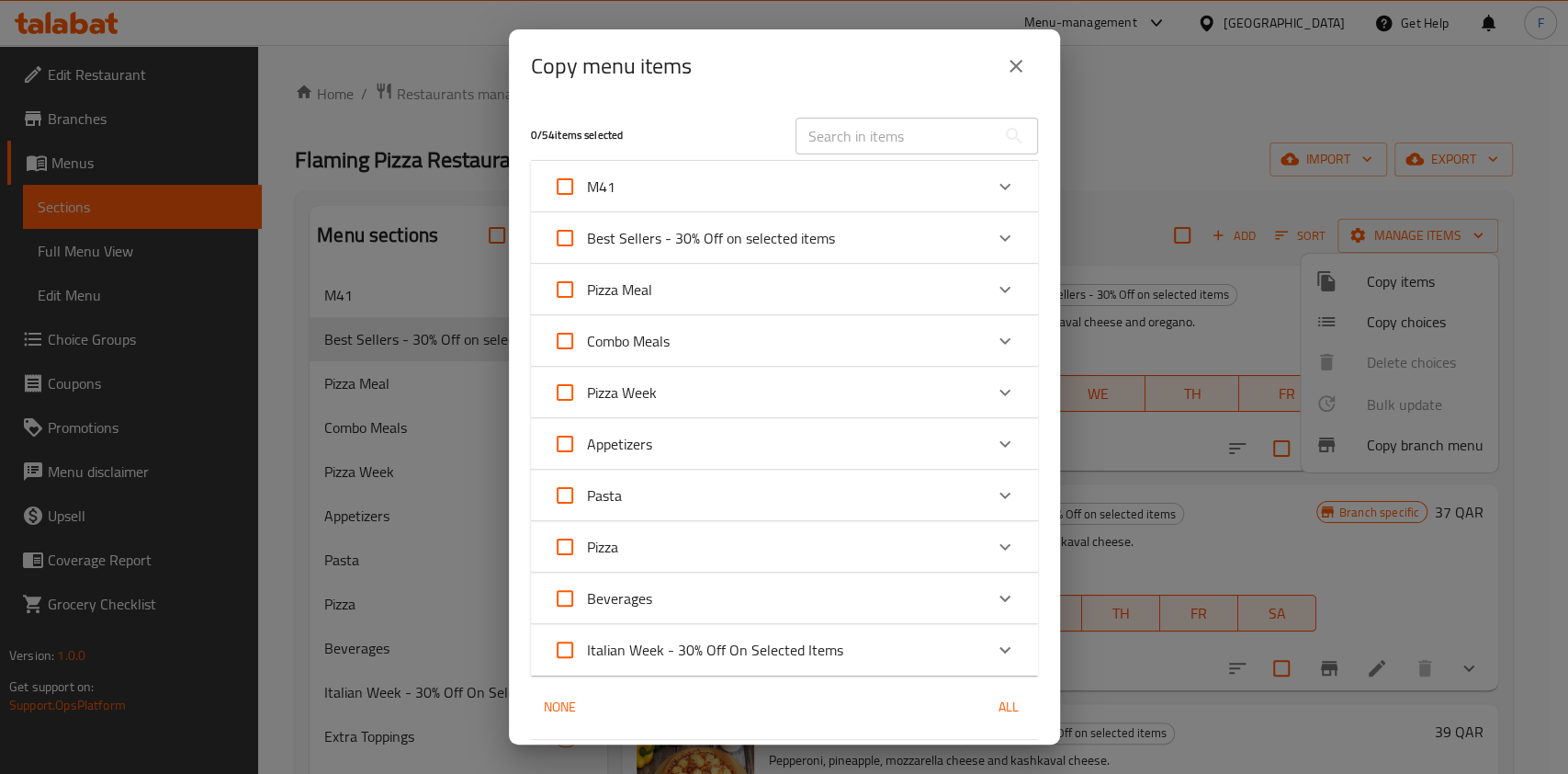
click at [859, 136] on input "text" at bounding box center [895, 135] width 200 height 37
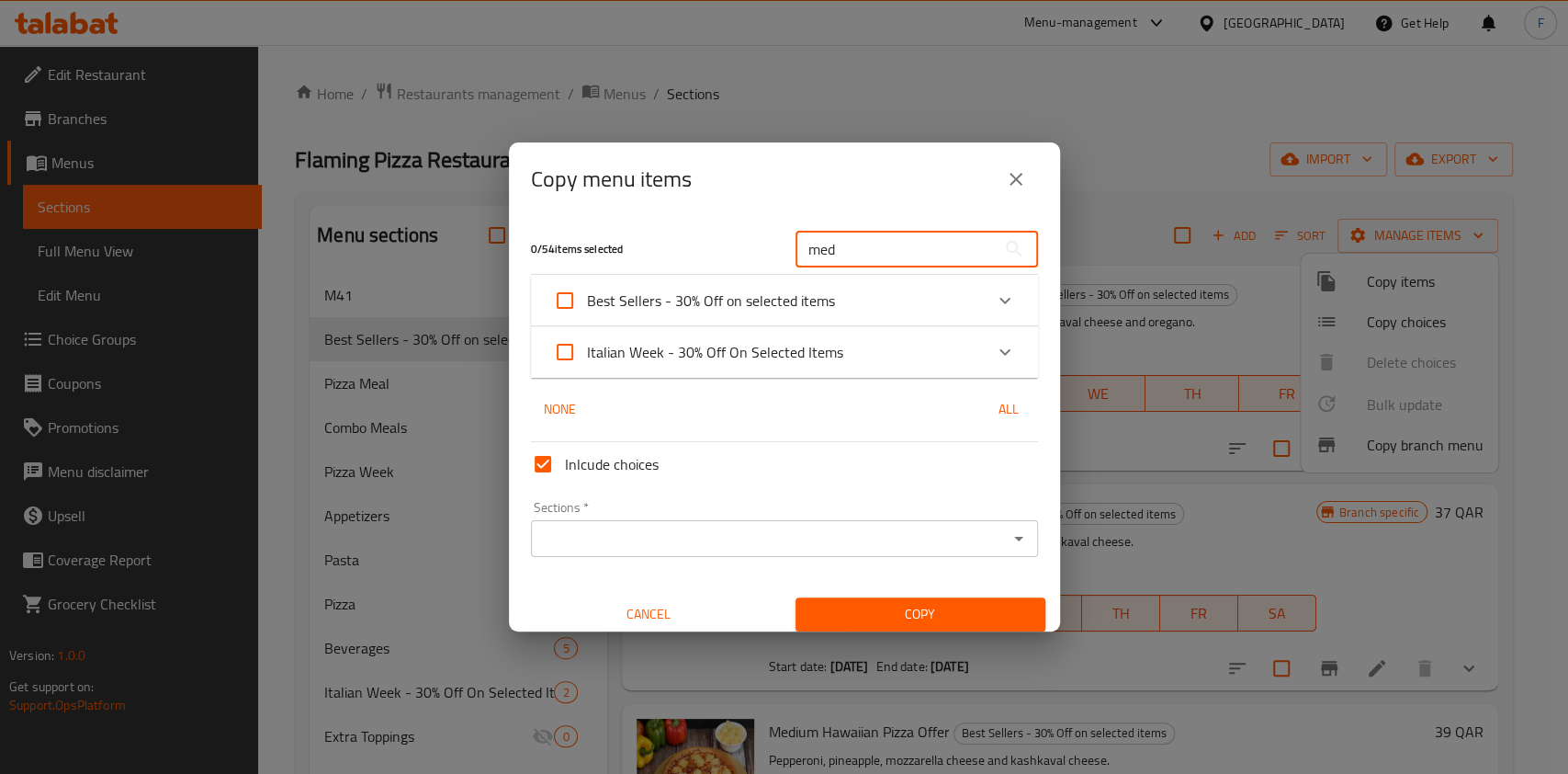
type input "med"
click at [868, 333] on div "Italian Week - 30% Off On Selected Items" at bounding box center [768, 351] width 430 height 44
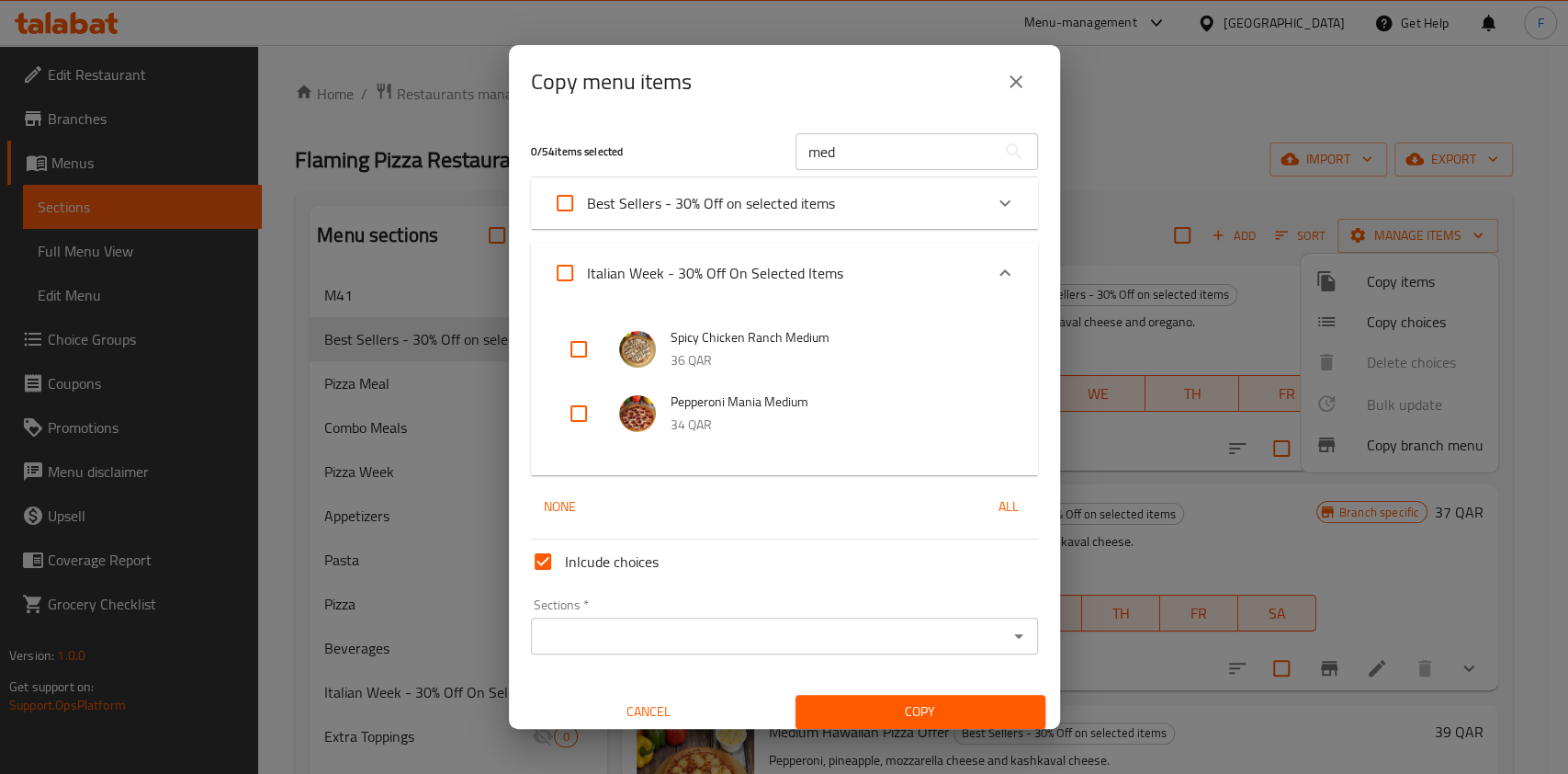
click at [864, 276] on div "Italian Week - 30% Off On Selected Items" at bounding box center [768, 272] width 430 height 44
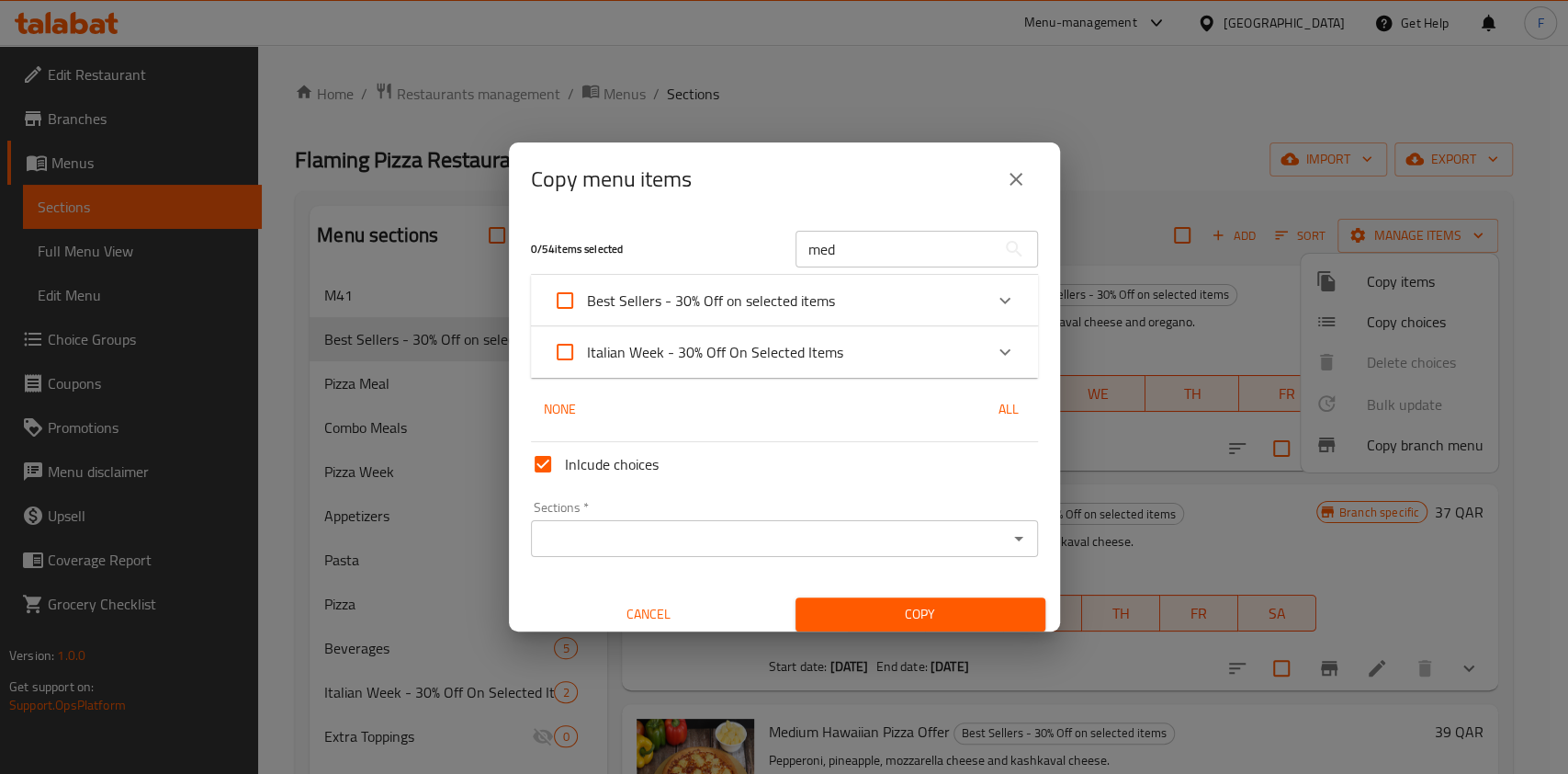
click at [856, 340] on div "Italian Week - 30% Off On Selected Items" at bounding box center [768, 351] width 430 height 44
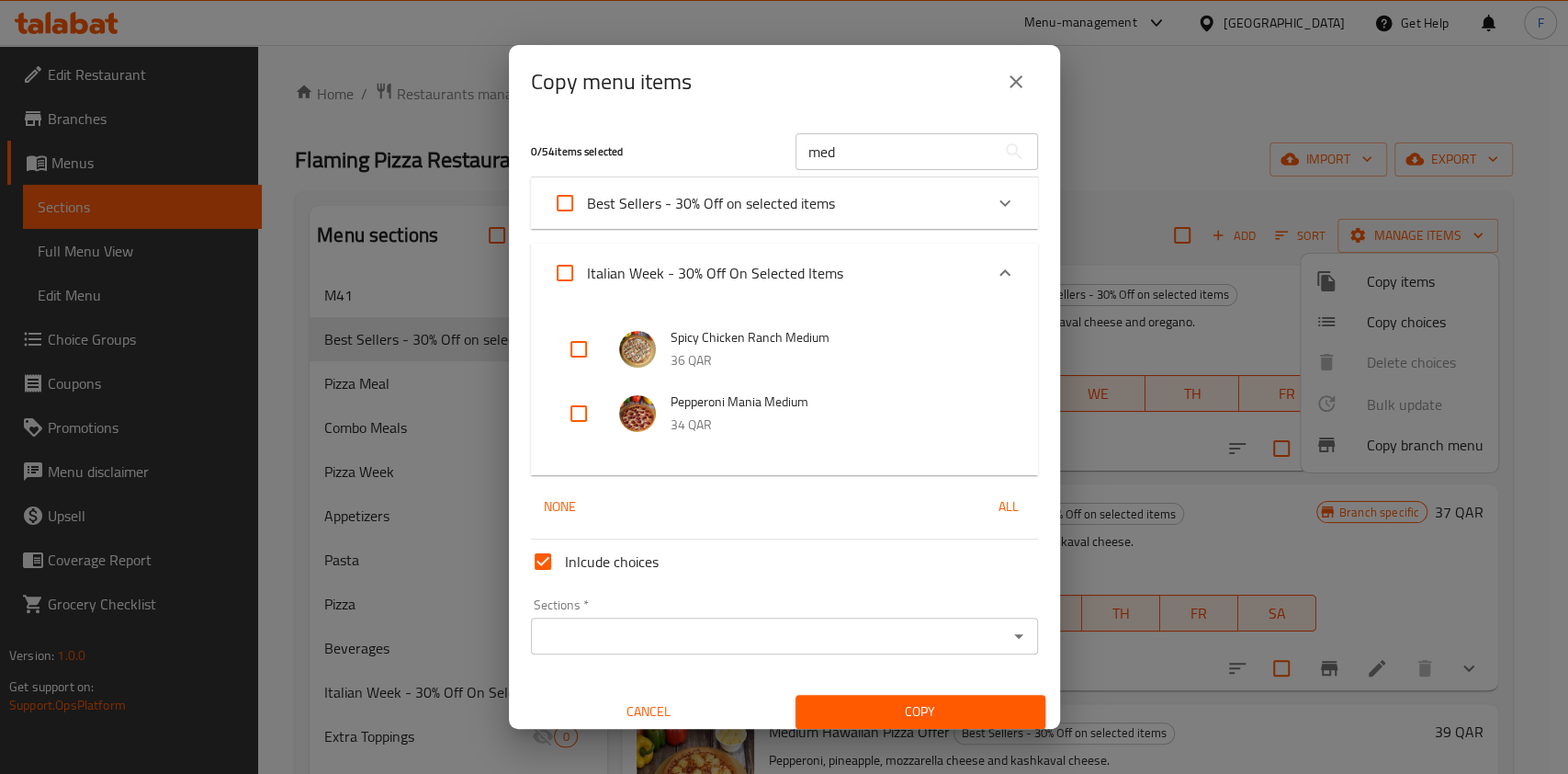
click at [838, 205] on div "Best Sellers - 30% Off on selected items" at bounding box center [768, 203] width 430 height 44
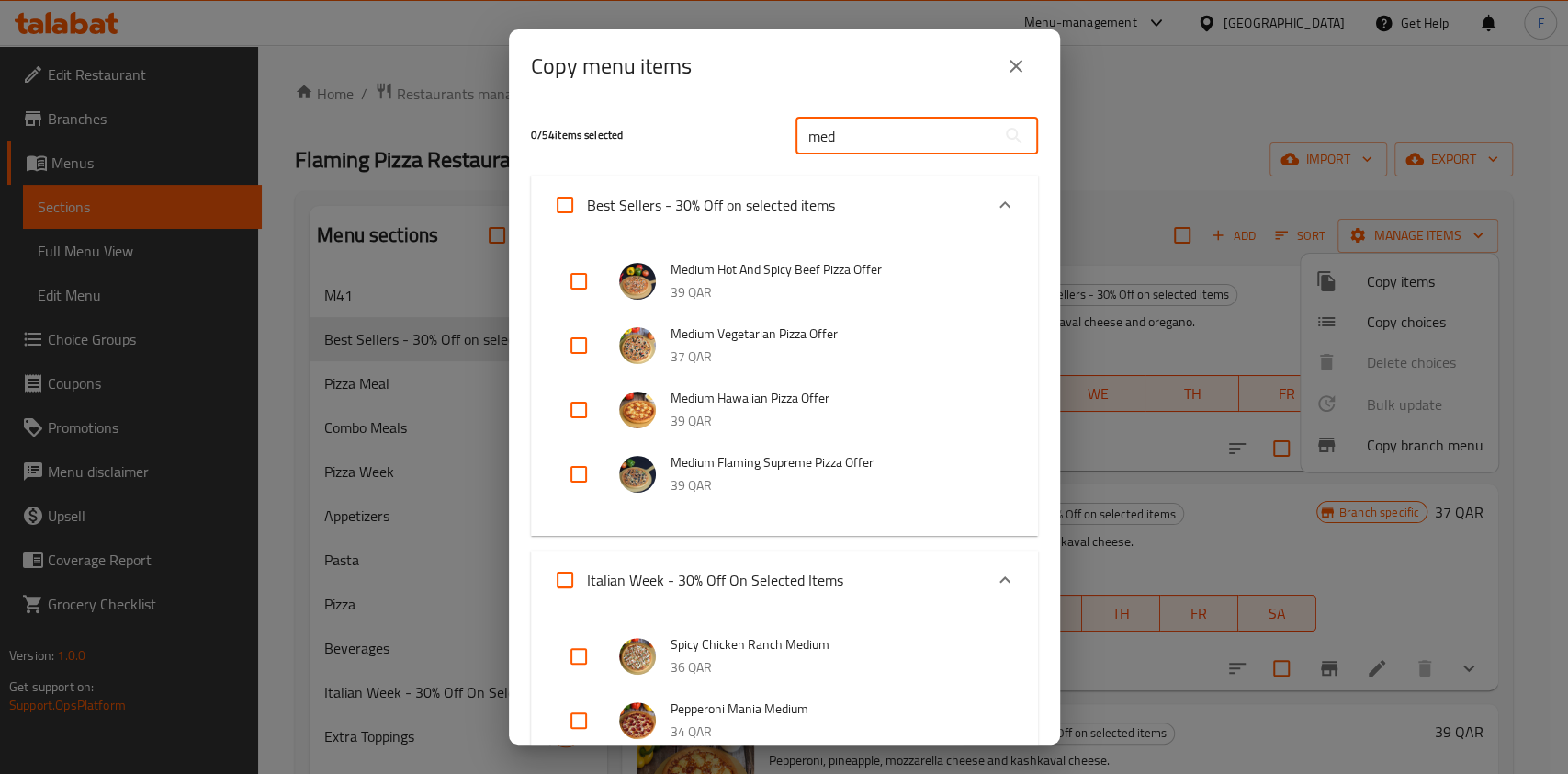
drag, startPoint x: 871, startPoint y: 138, endPoint x: 707, endPoint y: 144, distance: 164.1
click at [707, 144] on div "0 / 54 items selected med ​" at bounding box center [785, 135] width 530 height 72
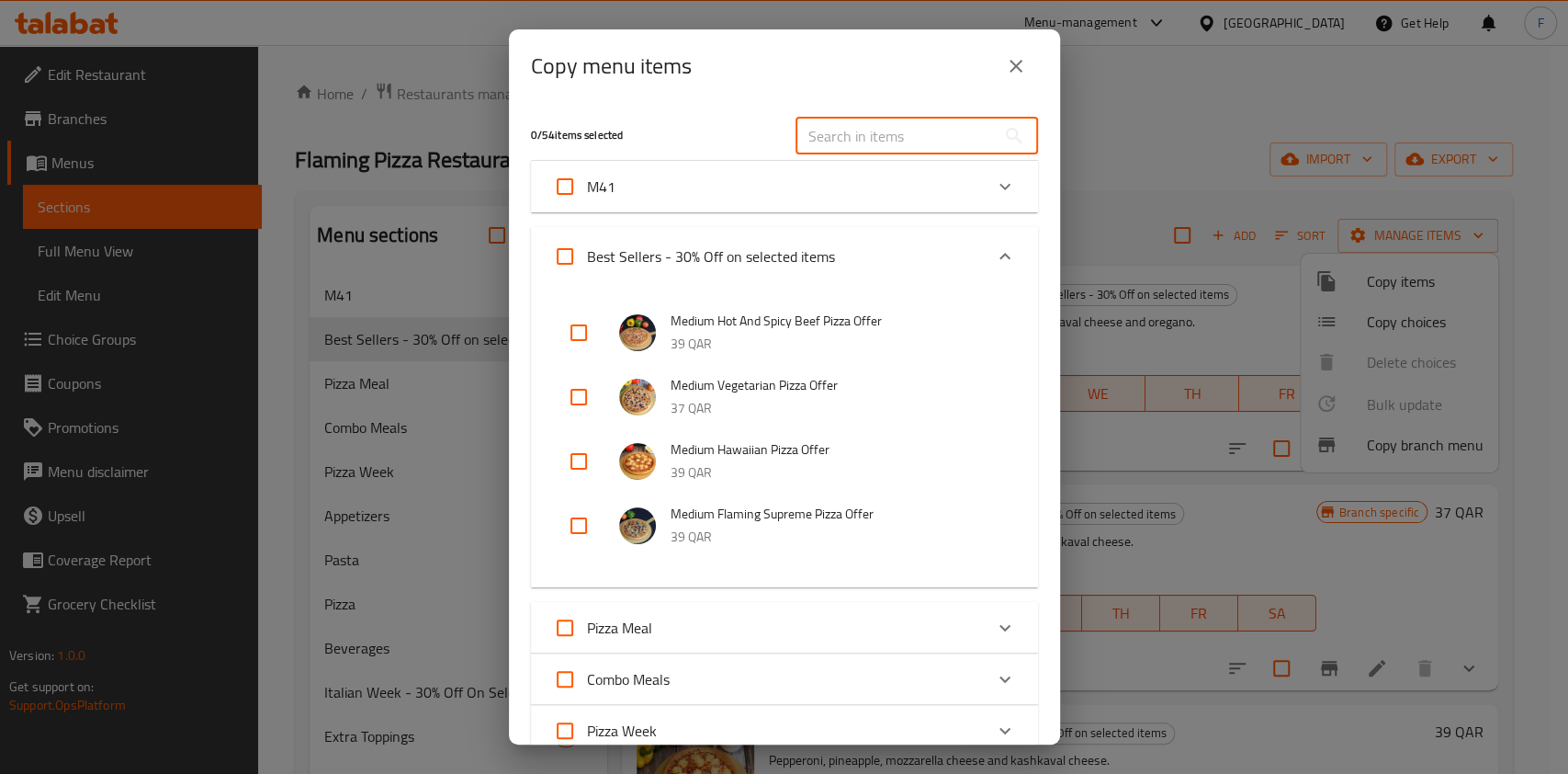
type input "f"
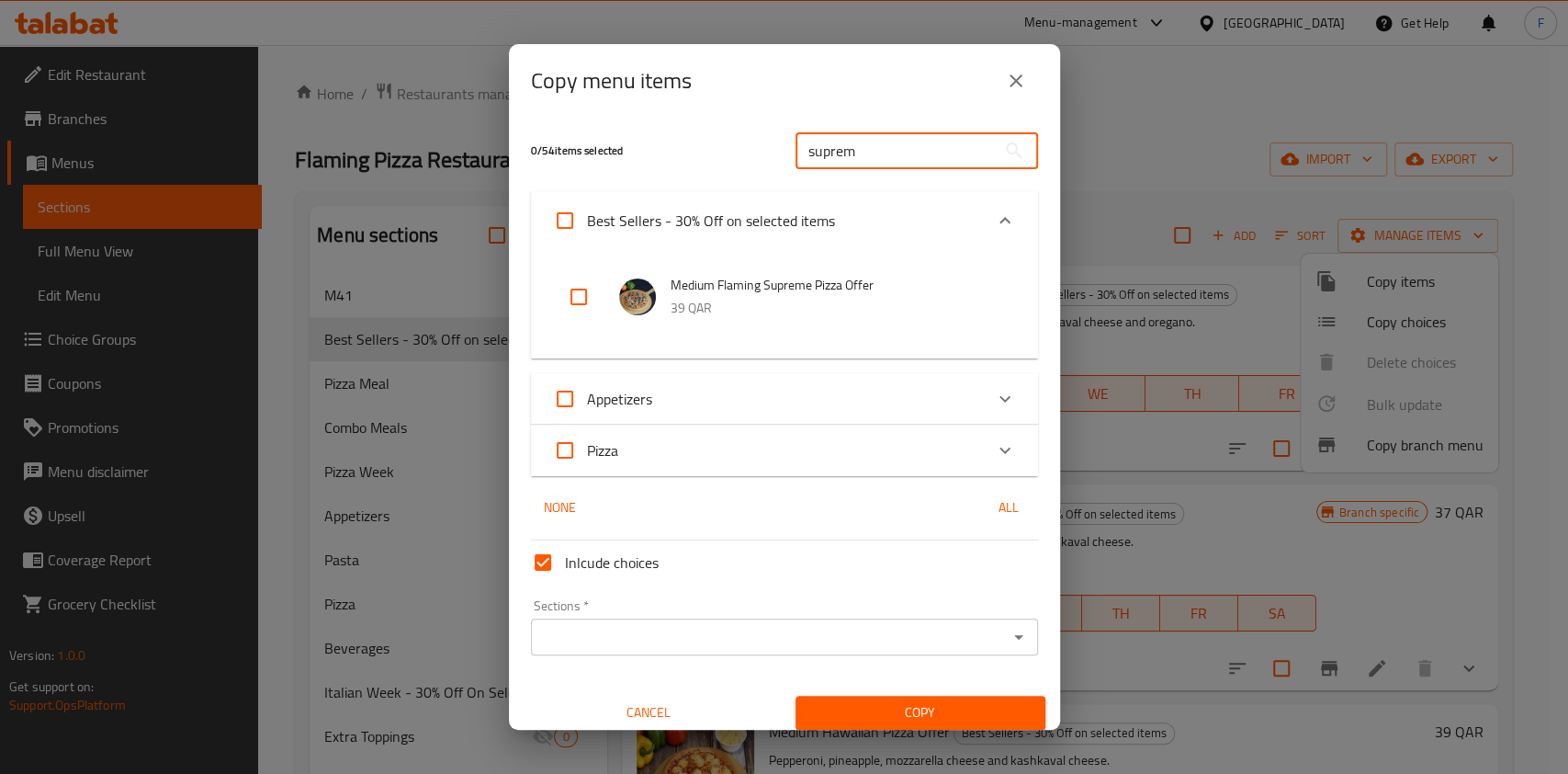
type input "suprem"
click at [720, 456] on div "Pizza" at bounding box center [768, 450] width 430 height 44
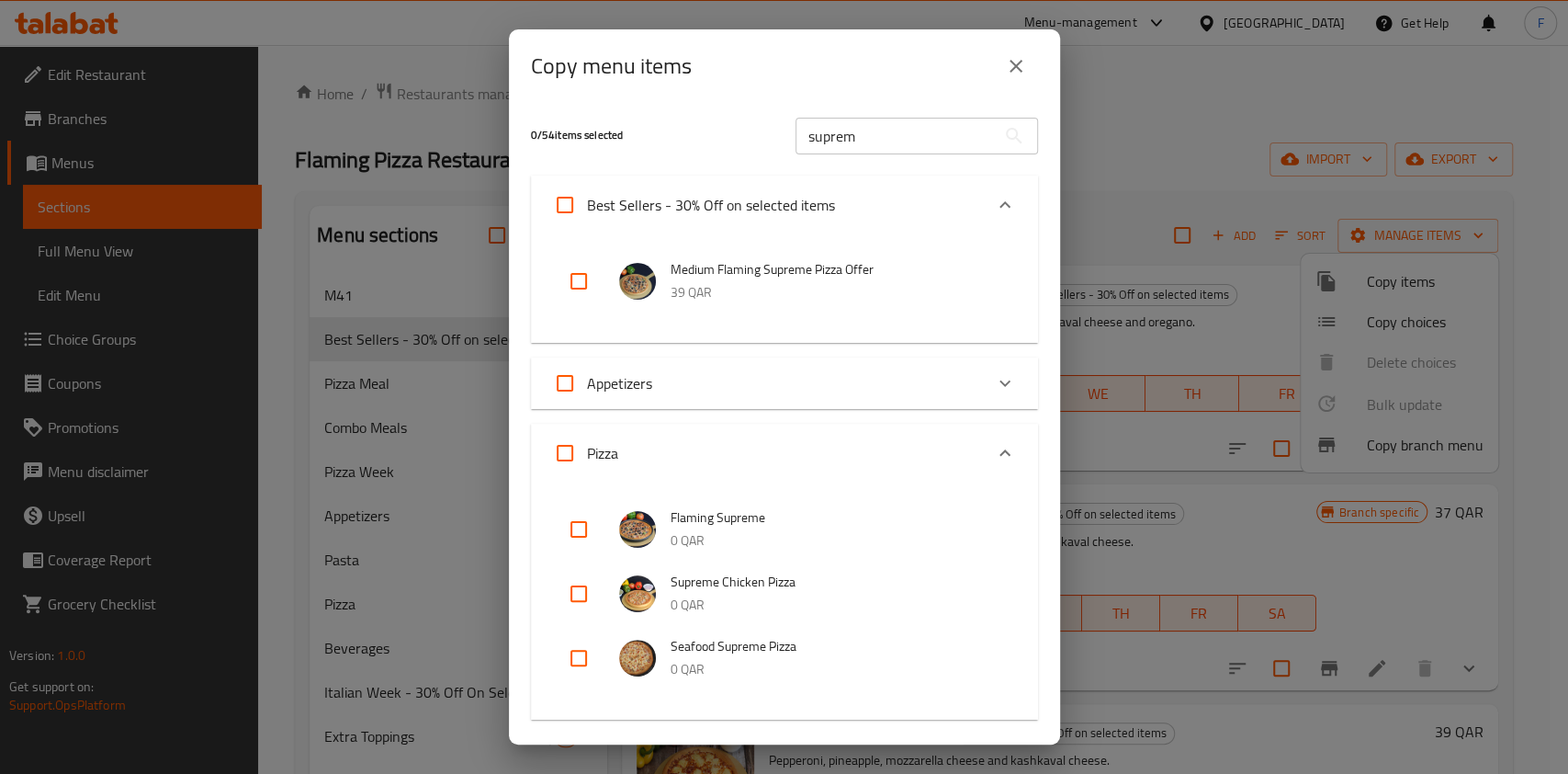
click at [577, 521] on input "checkbox" at bounding box center [578, 529] width 44 height 44
checkbox input "true"
drag, startPoint x: 885, startPoint y: 140, endPoint x: 574, endPoint y: 125, distance: 311.4
click at [579, 128] on div "1 / 54 items selected suprem ​" at bounding box center [785, 135] width 530 height 72
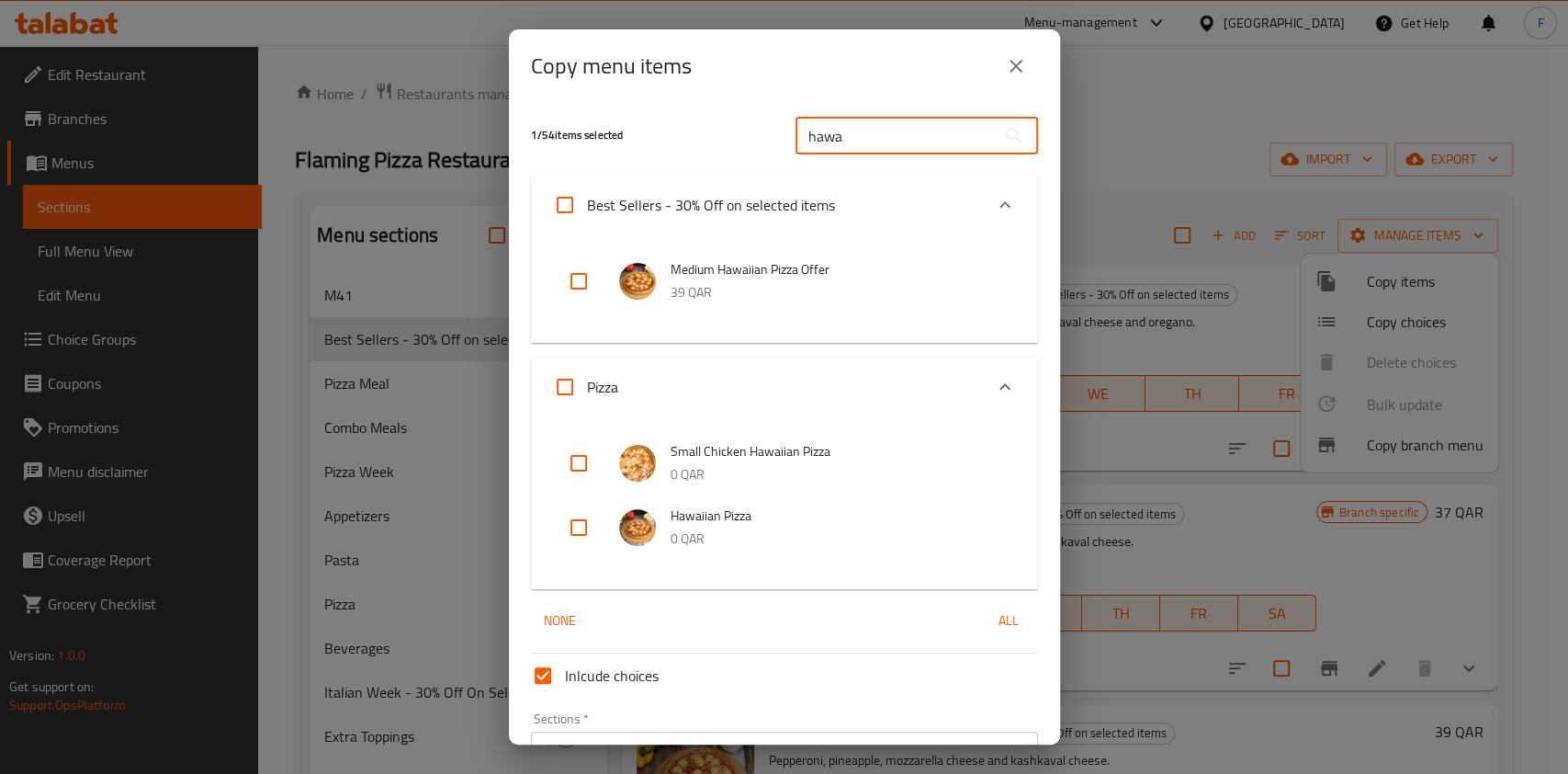
type input "hawa"
click at [581, 525] on input "checkbox" at bounding box center [578, 527] width 44 height 44
checkbox input "true"
drag, startPoint x: 870, startPoint y: 142, endPoint x: 682, endPoint y: 122, distance: 189.1
click at [682, 122] on div "2 / 54 items selected hawa ​" at bounding box center [785, 135] width 530 height 72
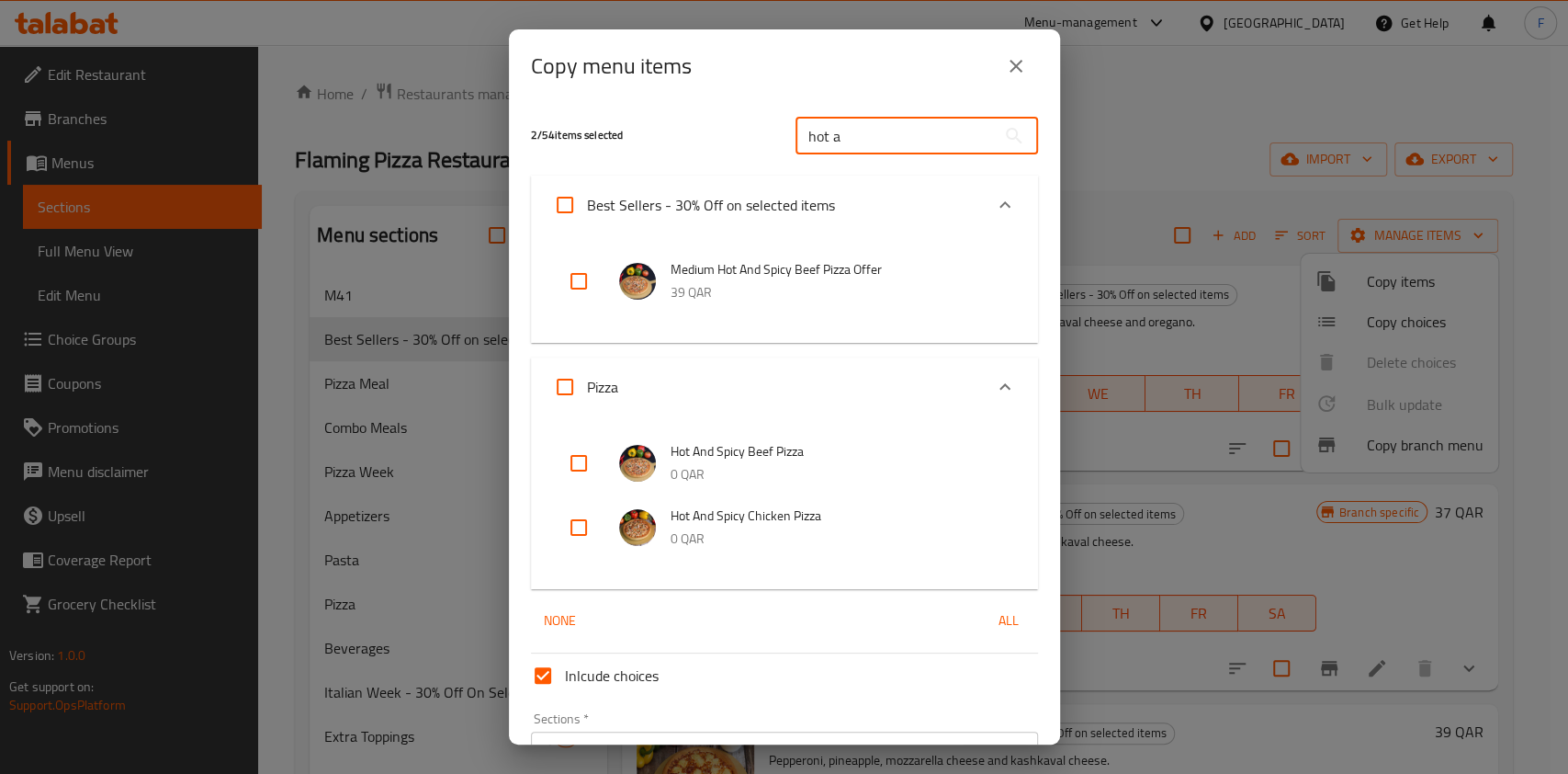
type input "hot a"
click at [589, 459] on input "checkbox" at bounding box center [578, 463] width 44 height 44
checkbox input "true"
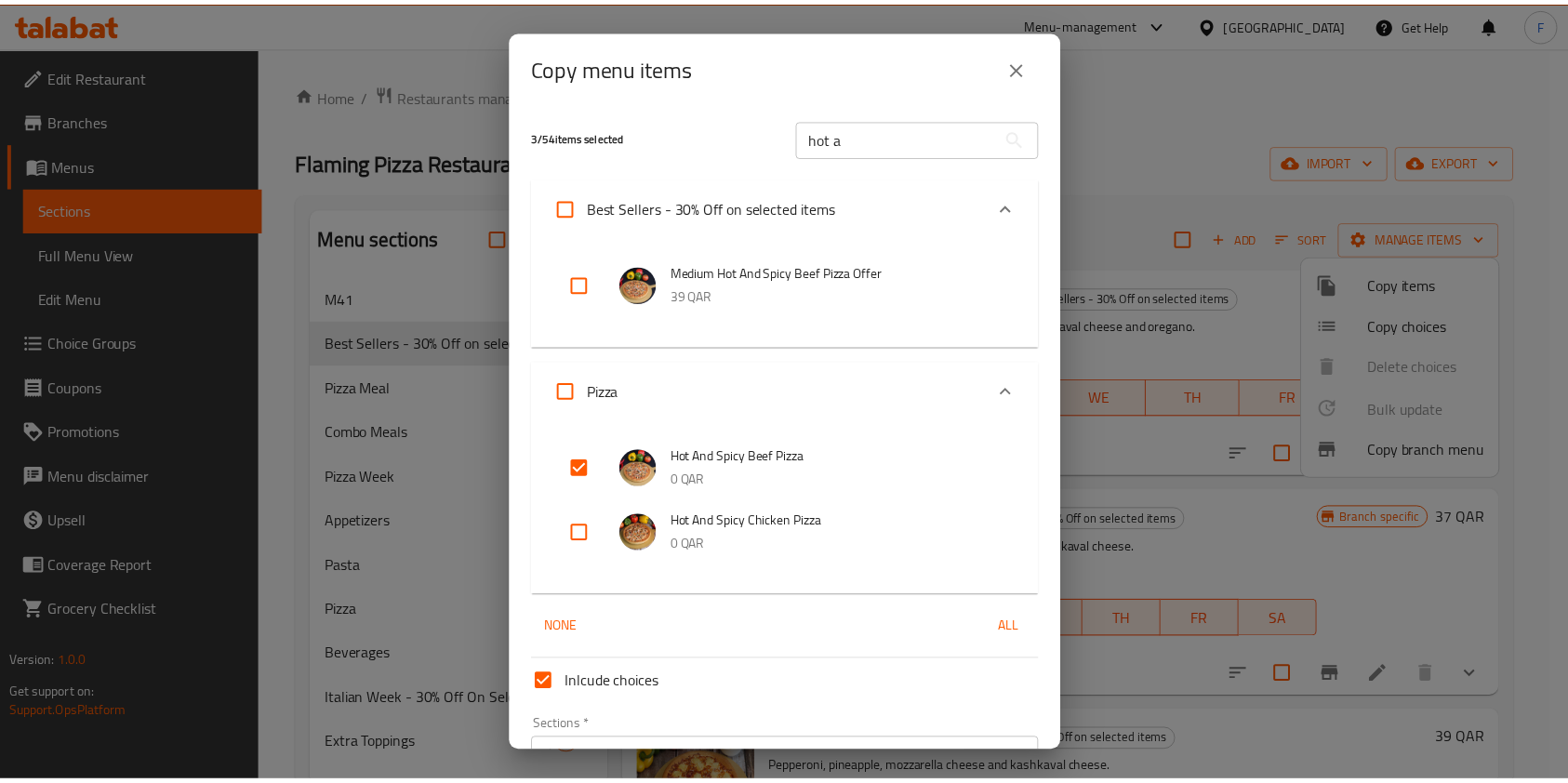
scroll to position [110, 0]
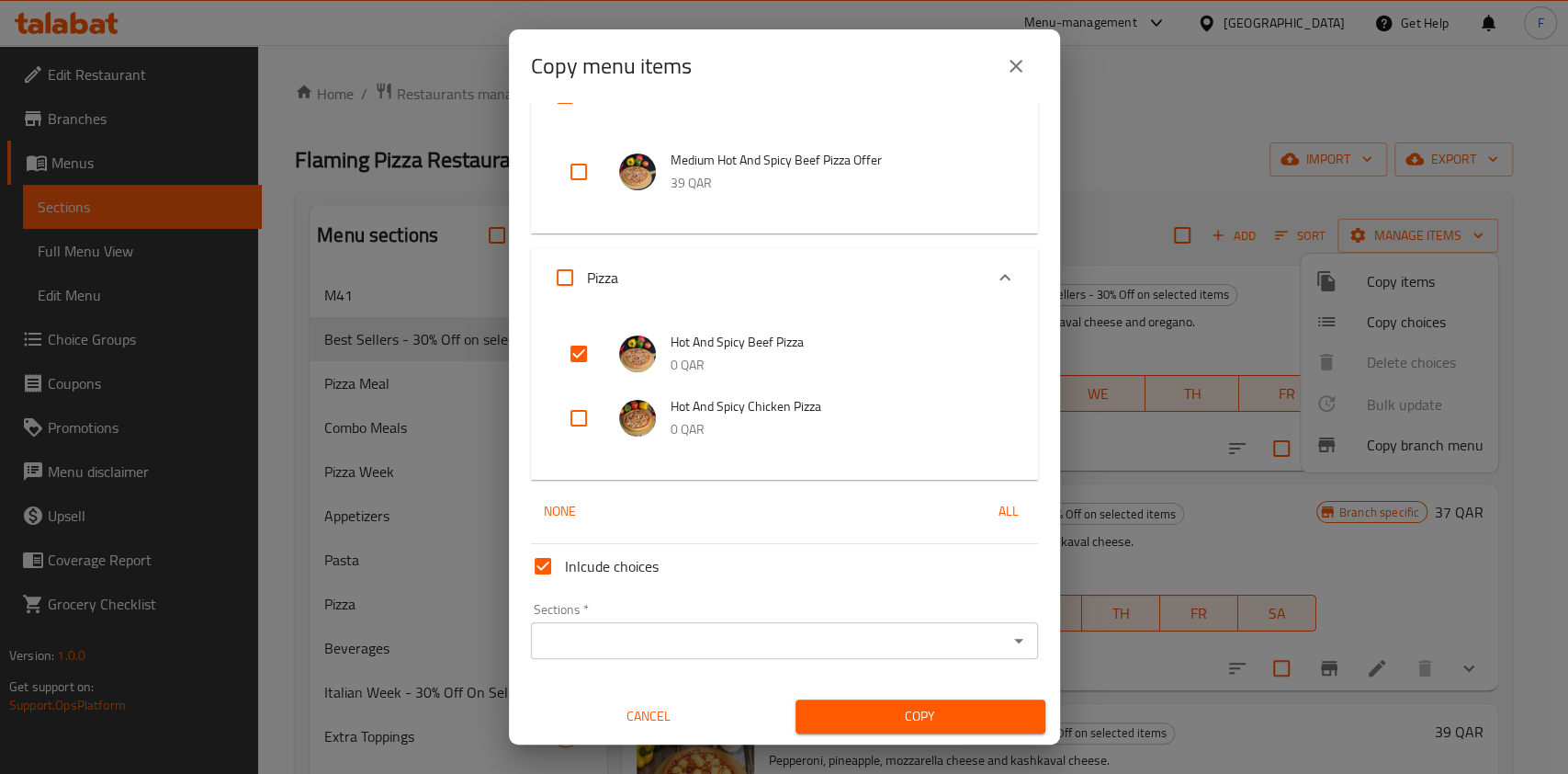
click at [786, 643] on input "Sections   *" at bounding box center [769, 640] width 466 height 25
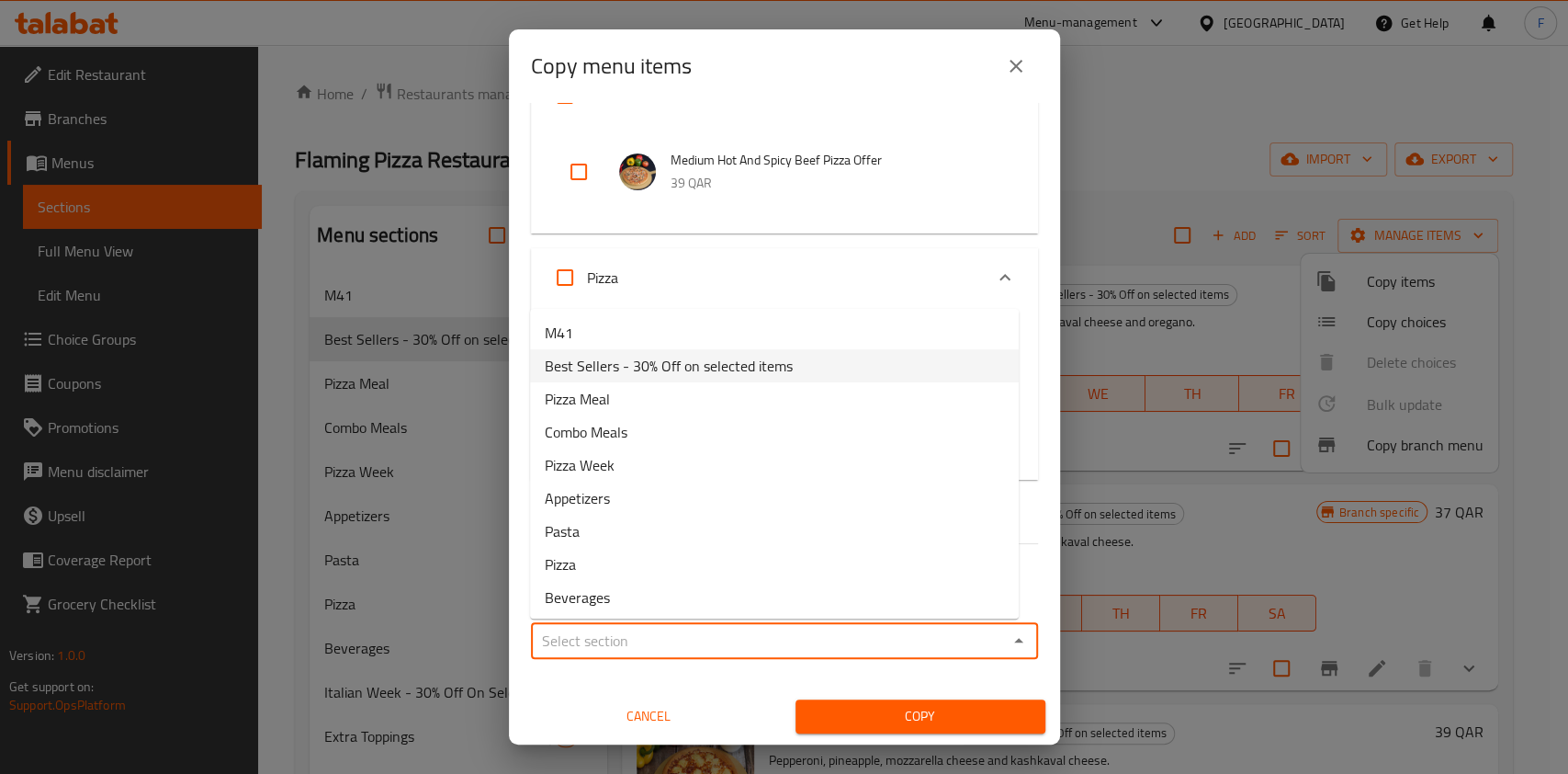
click at [657, 369] on span "Best Sellers - 30% Off on selected items" at bounding box center [669, 365] width 248 height 22
type input "Best Sellers - 30% Off on selected items"
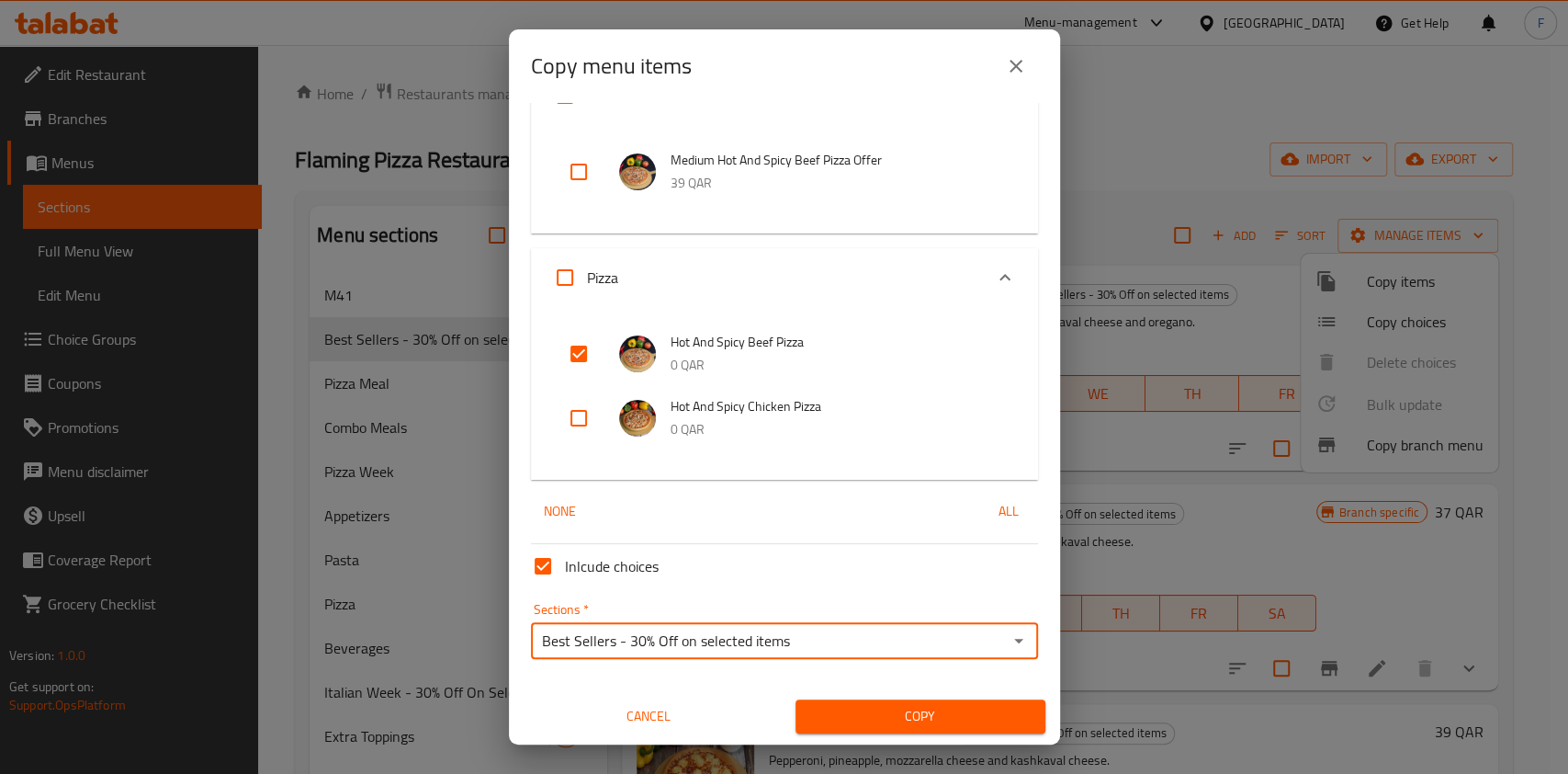
click at [862, 719] on span "Copy" at bounding box center [920, 717] width 221 height 23
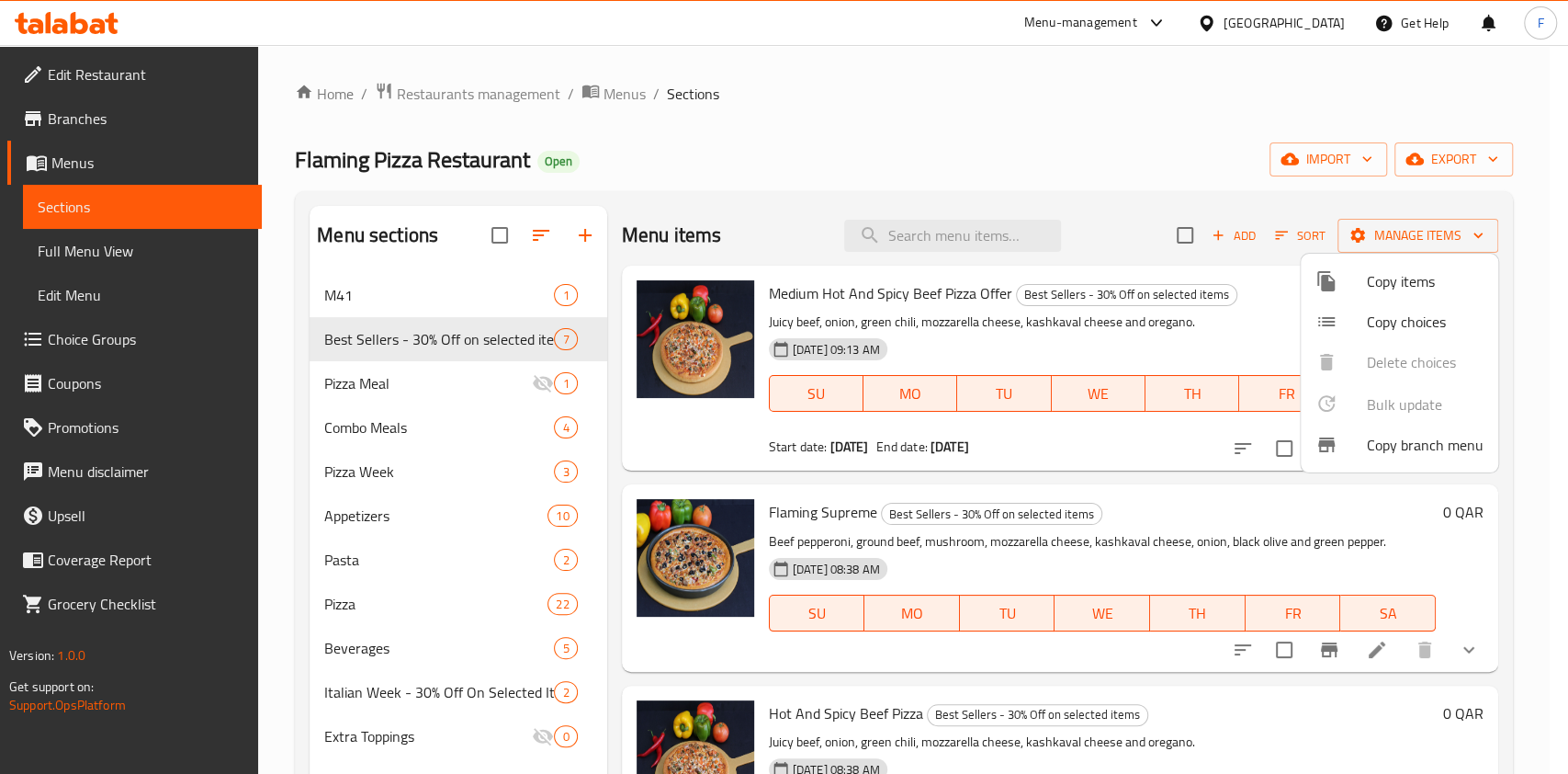
click at [980, 100] on div at bounding box center [784, 387] width 1568 height 774
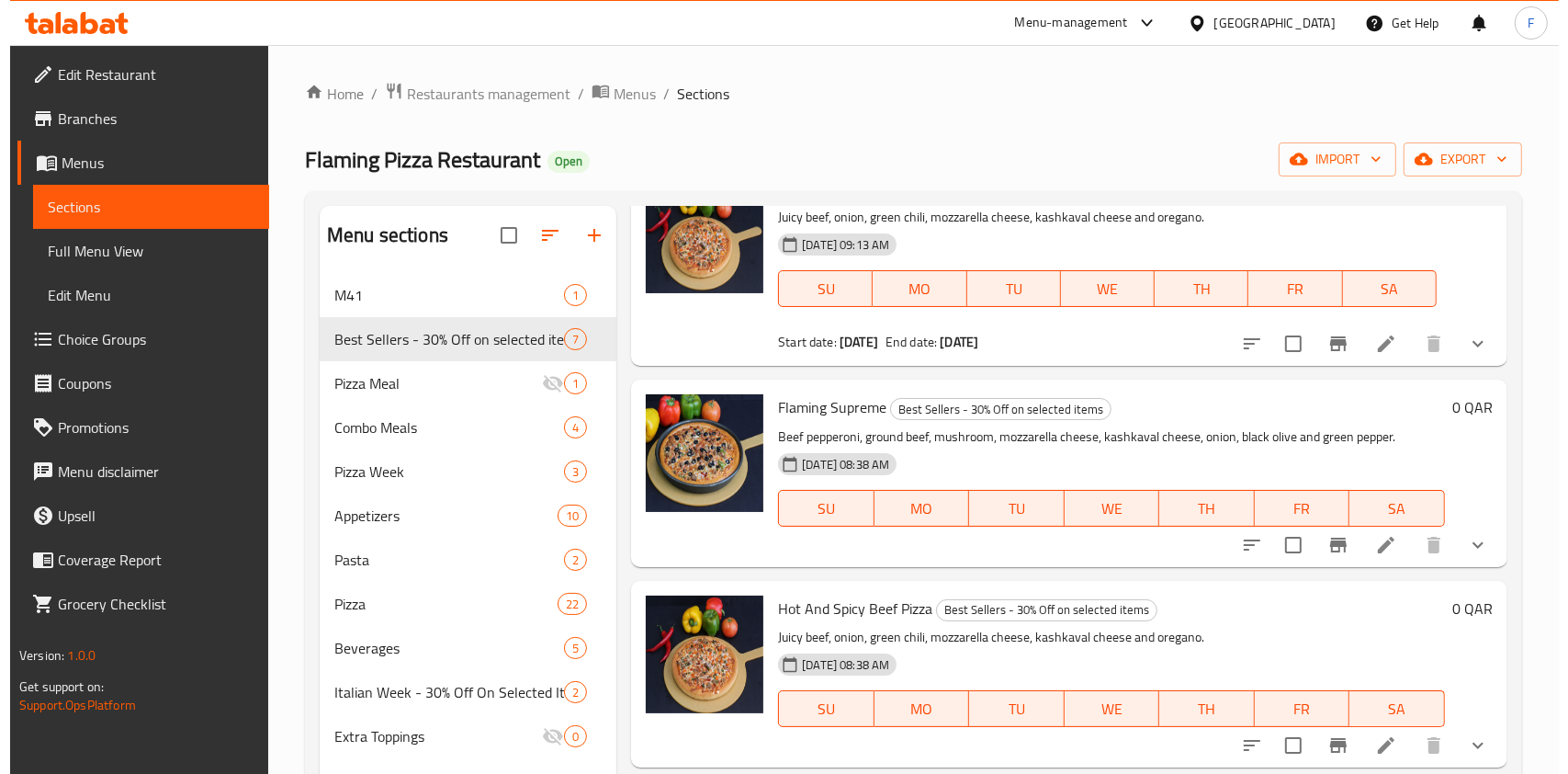
scroll to position [0, 0]
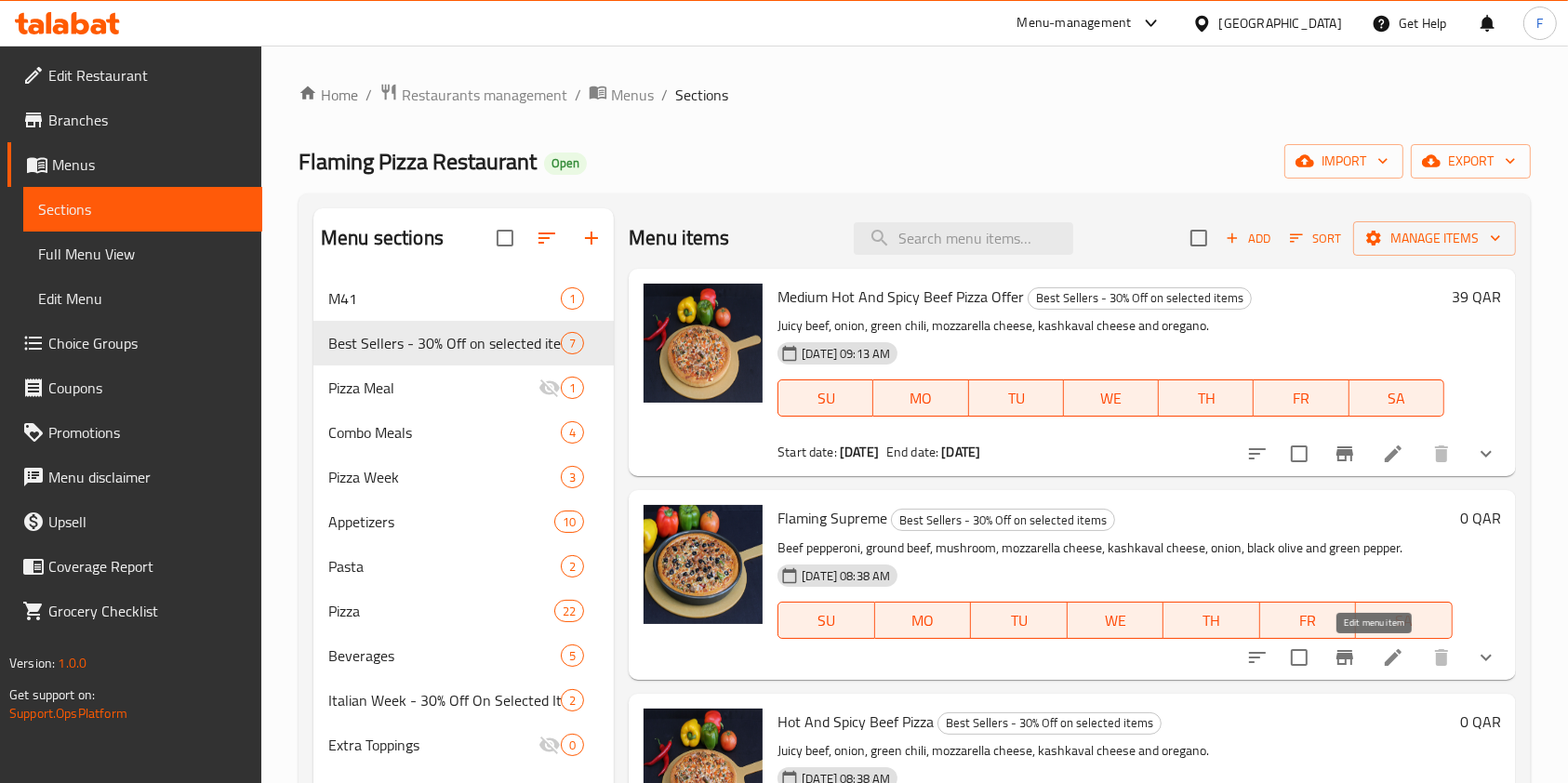
click at [1382, 653] on icon at bounding box center [1392, 657] width 22 height 22
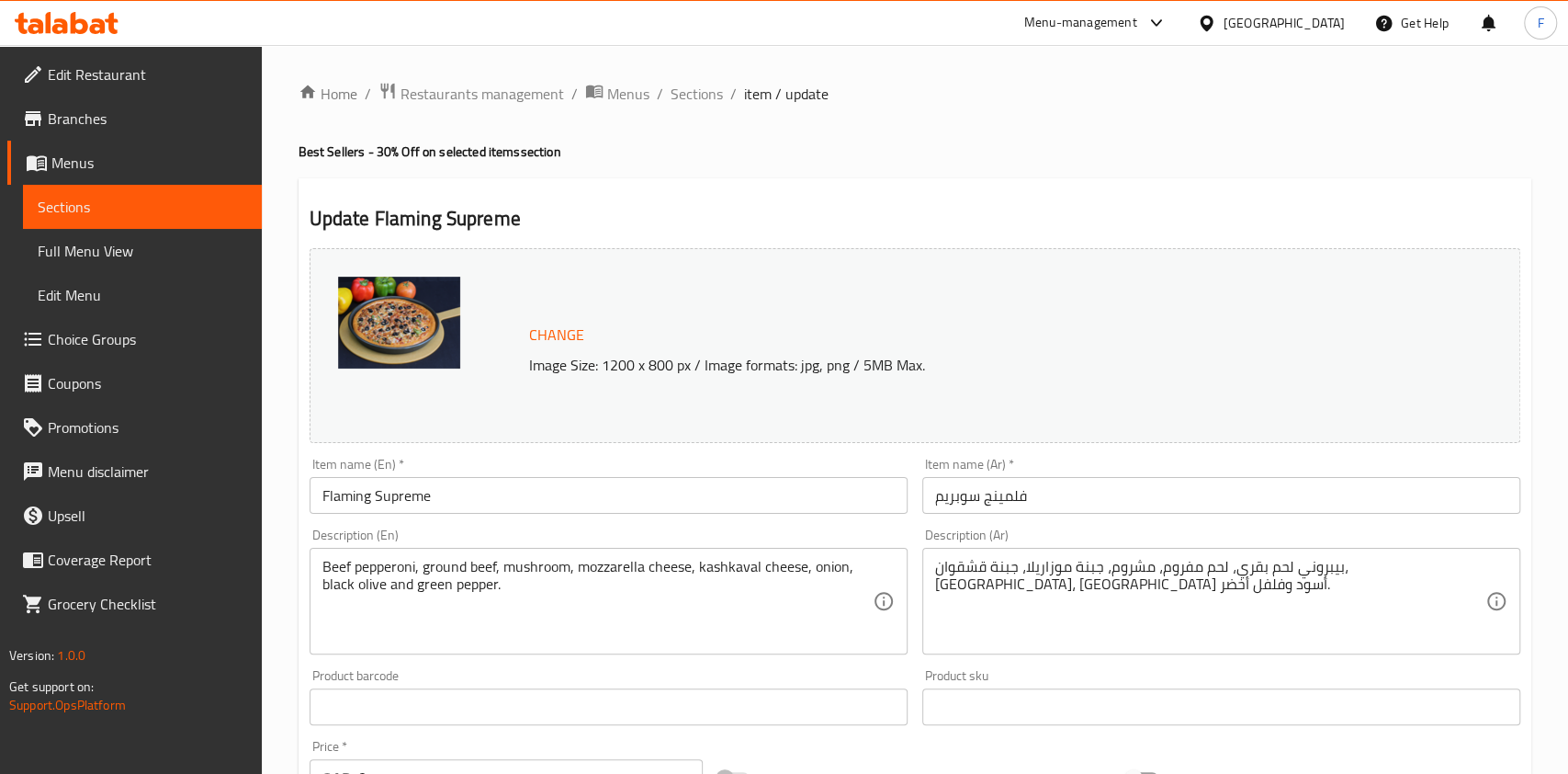
type input "اختيارات اضافية"
type input "0"
type input "15"
type input "إختيارك من الخبز"
type input "1"
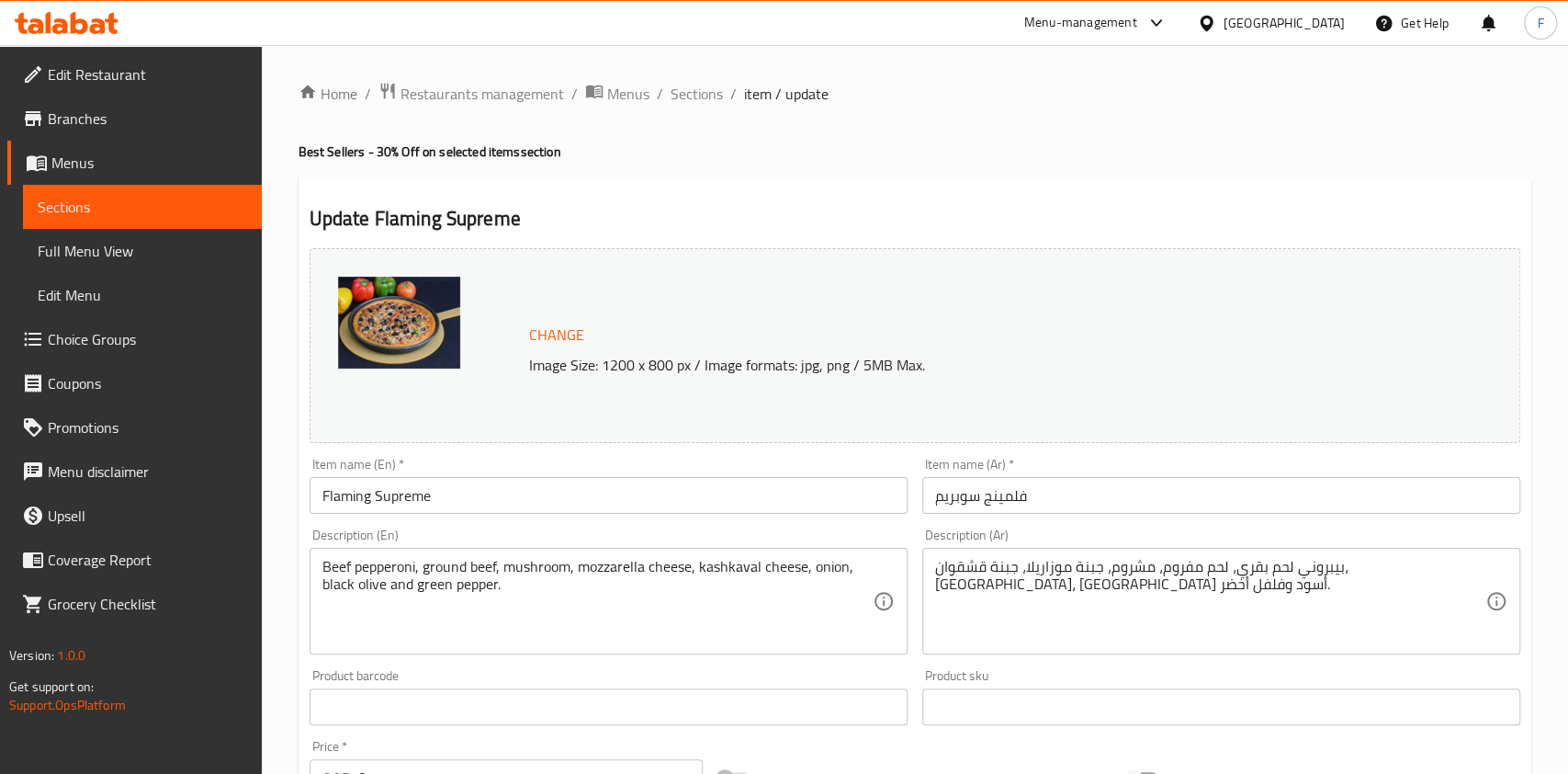
type input "1"
type input "مشروبات غازية"
type input "0"
type input "4"
type input "المقبلات"
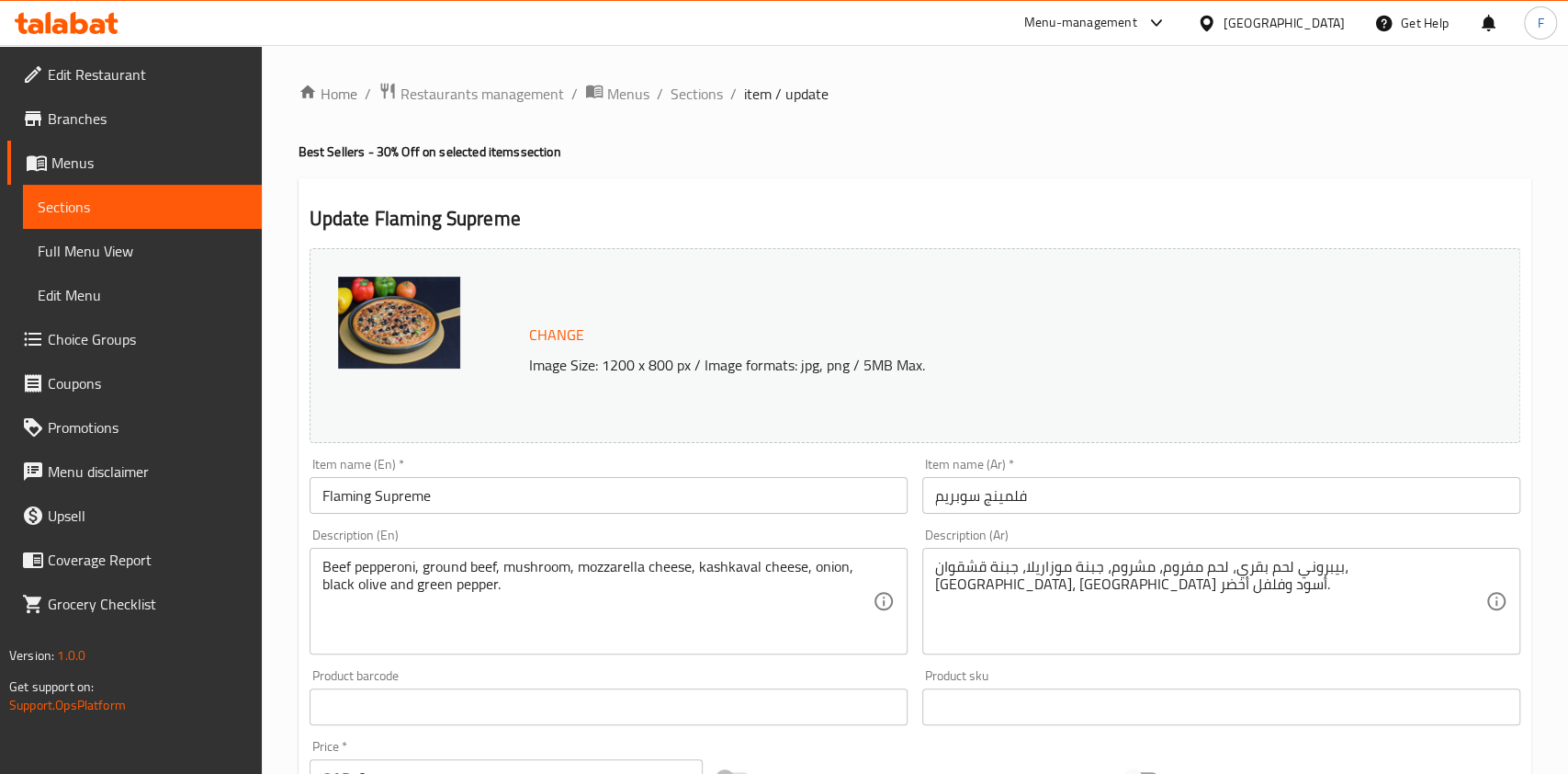
type input "0"
type input "7"
type input "إختيارك من:"
type input "1"
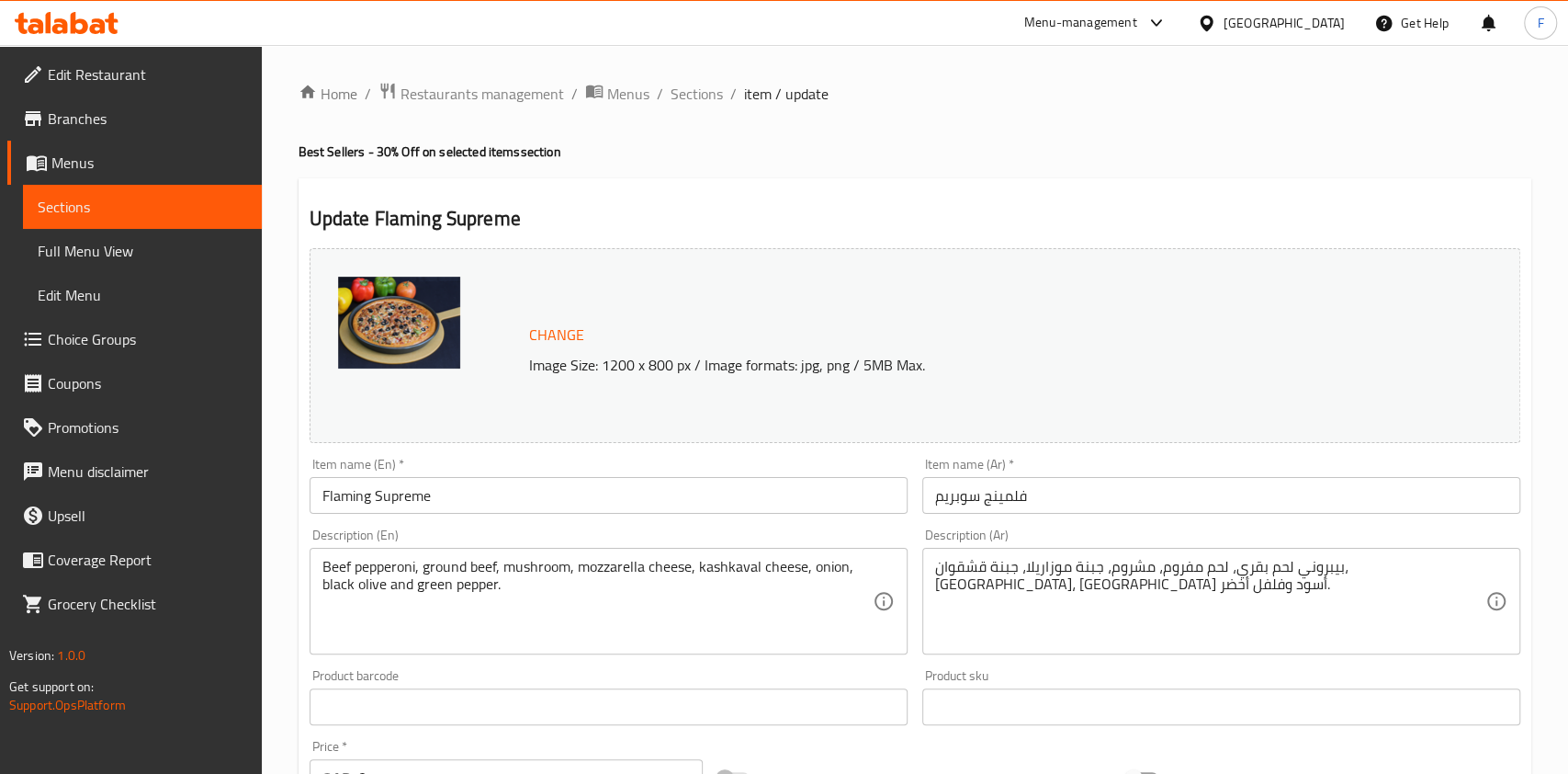
type input "توبينج اضافية:"
type input "0"
type input "5"
type input "مشروبات غازية"
type input "0"
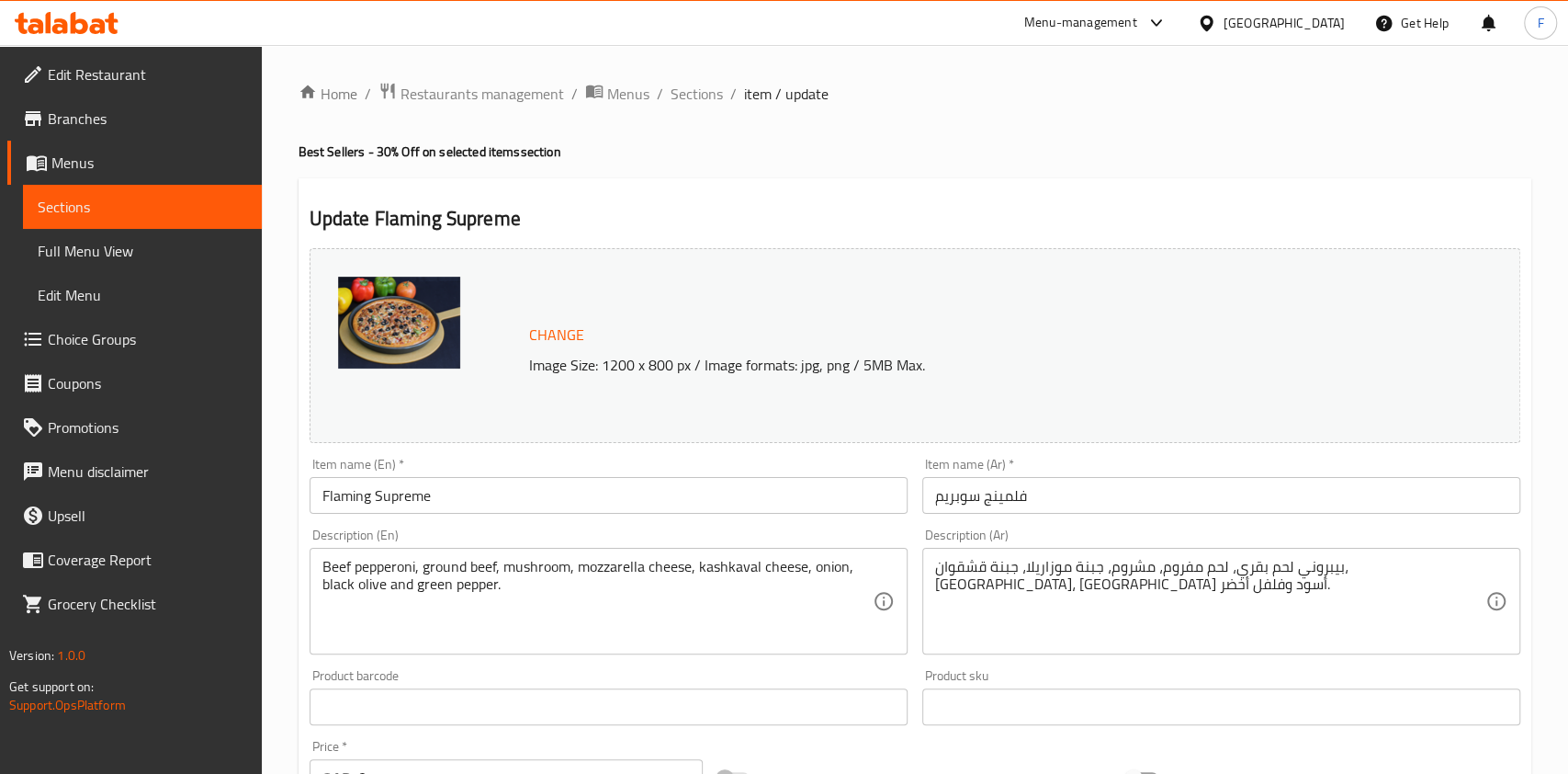
type input "4"
type input "المقبلات"
type input "0"
type input "7"
type input "إختيارك من:"
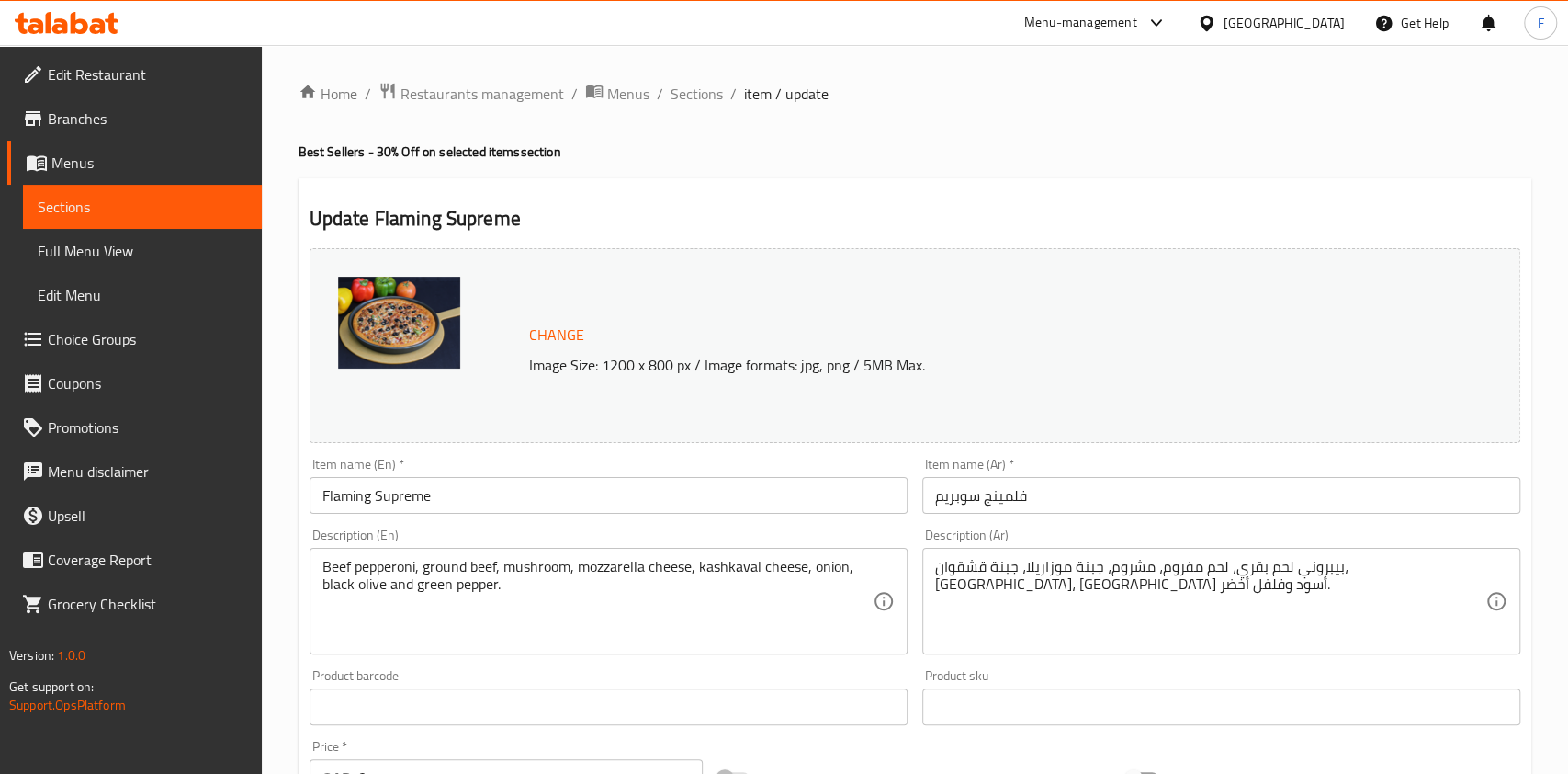
type input "1"
type input "اكسترا توبينج:"
type input "0"
type input "5"
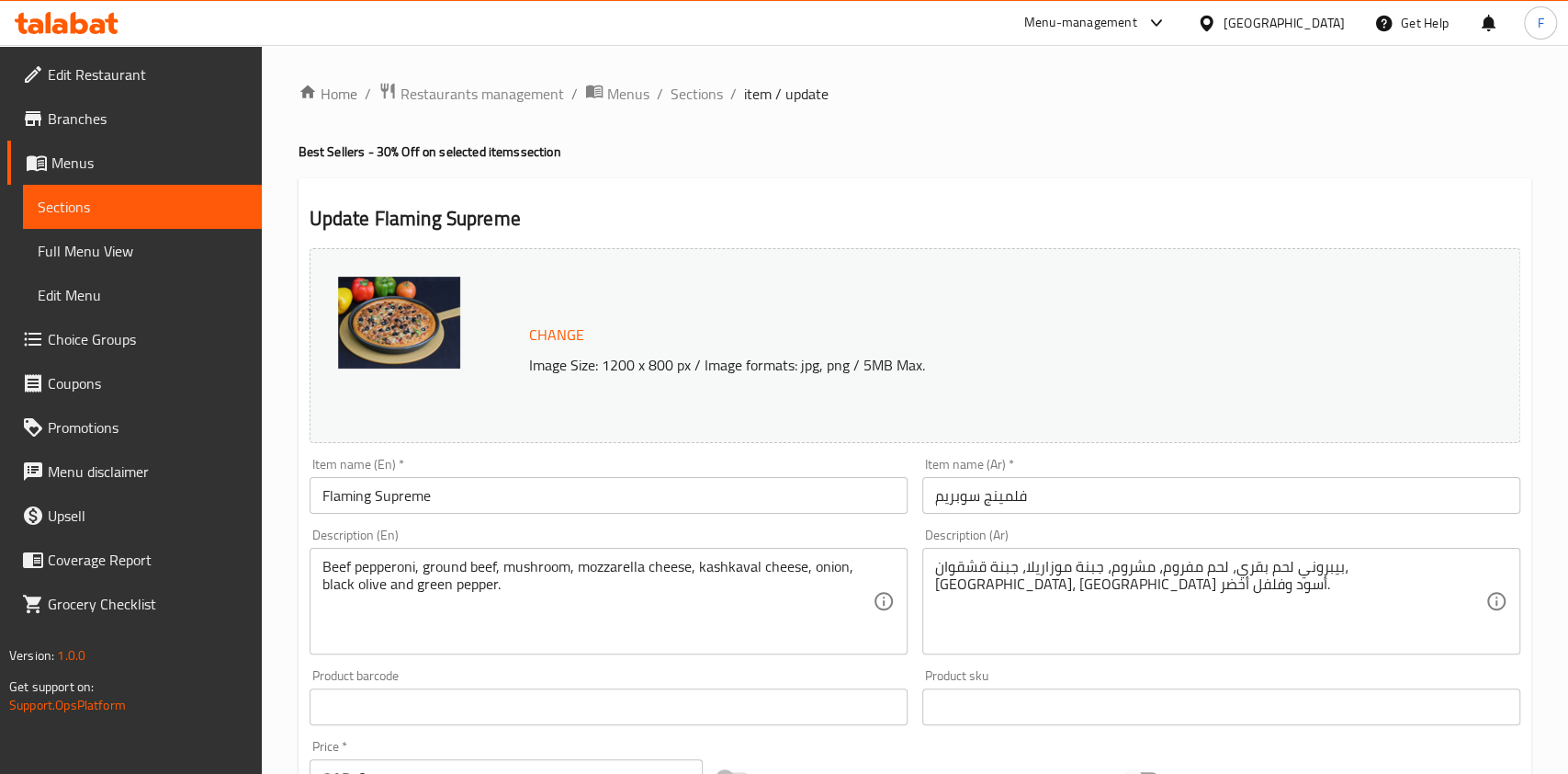
type input "مشروبات غازية"
type input "0"
type input "4"
type input "المقبلات"
type input "0"
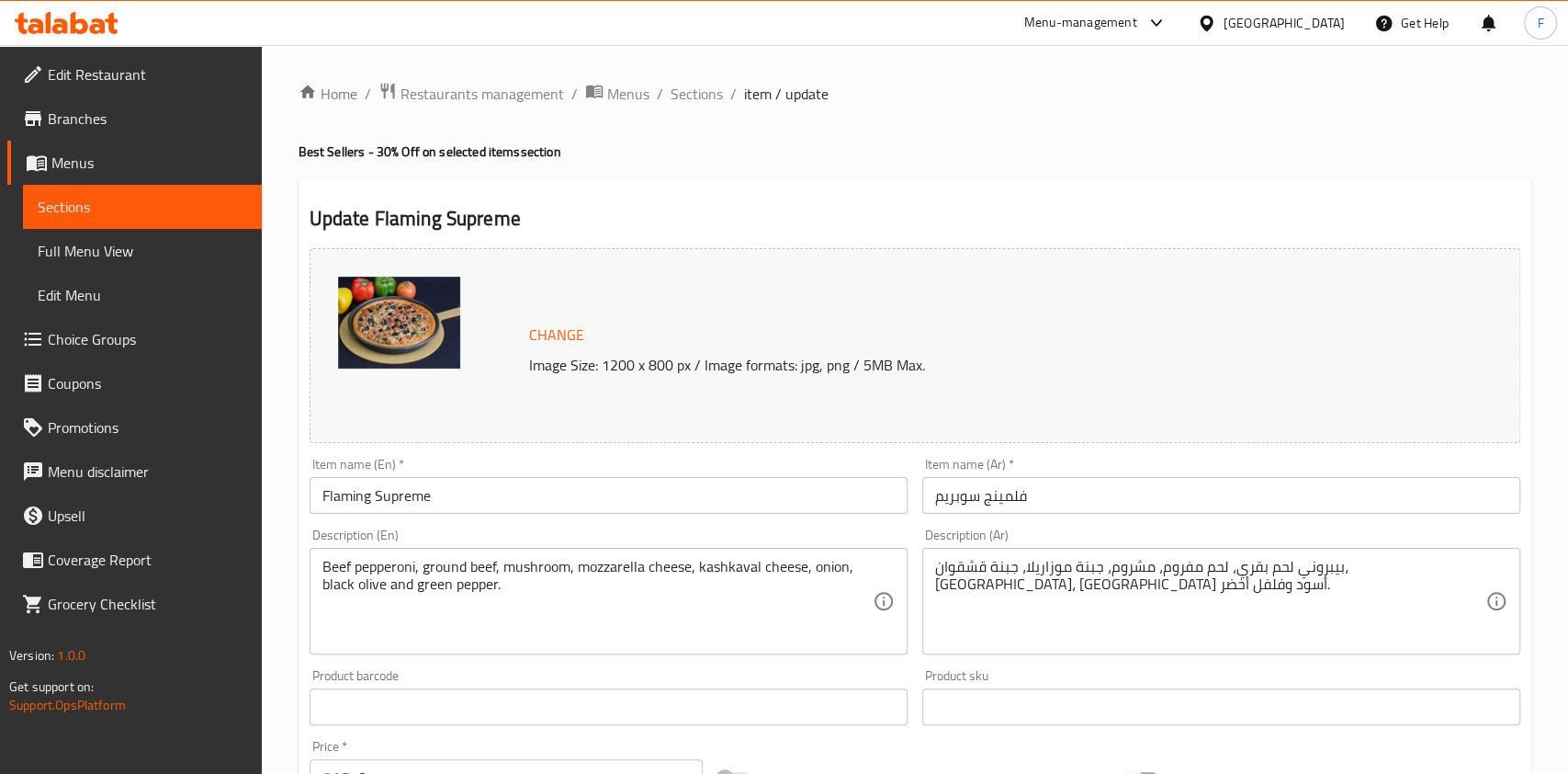
type input "7"
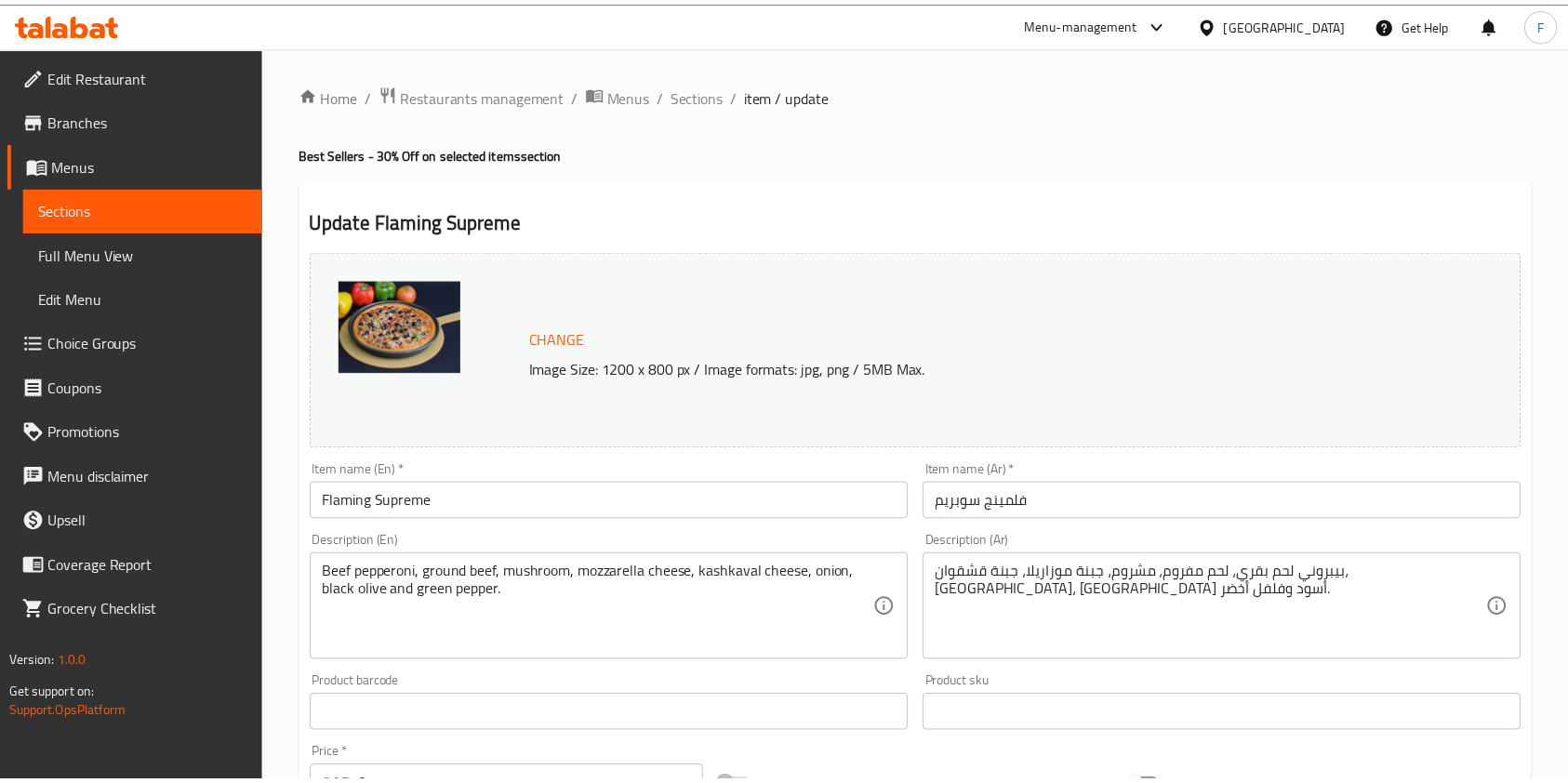
scroll to position [496, 0]
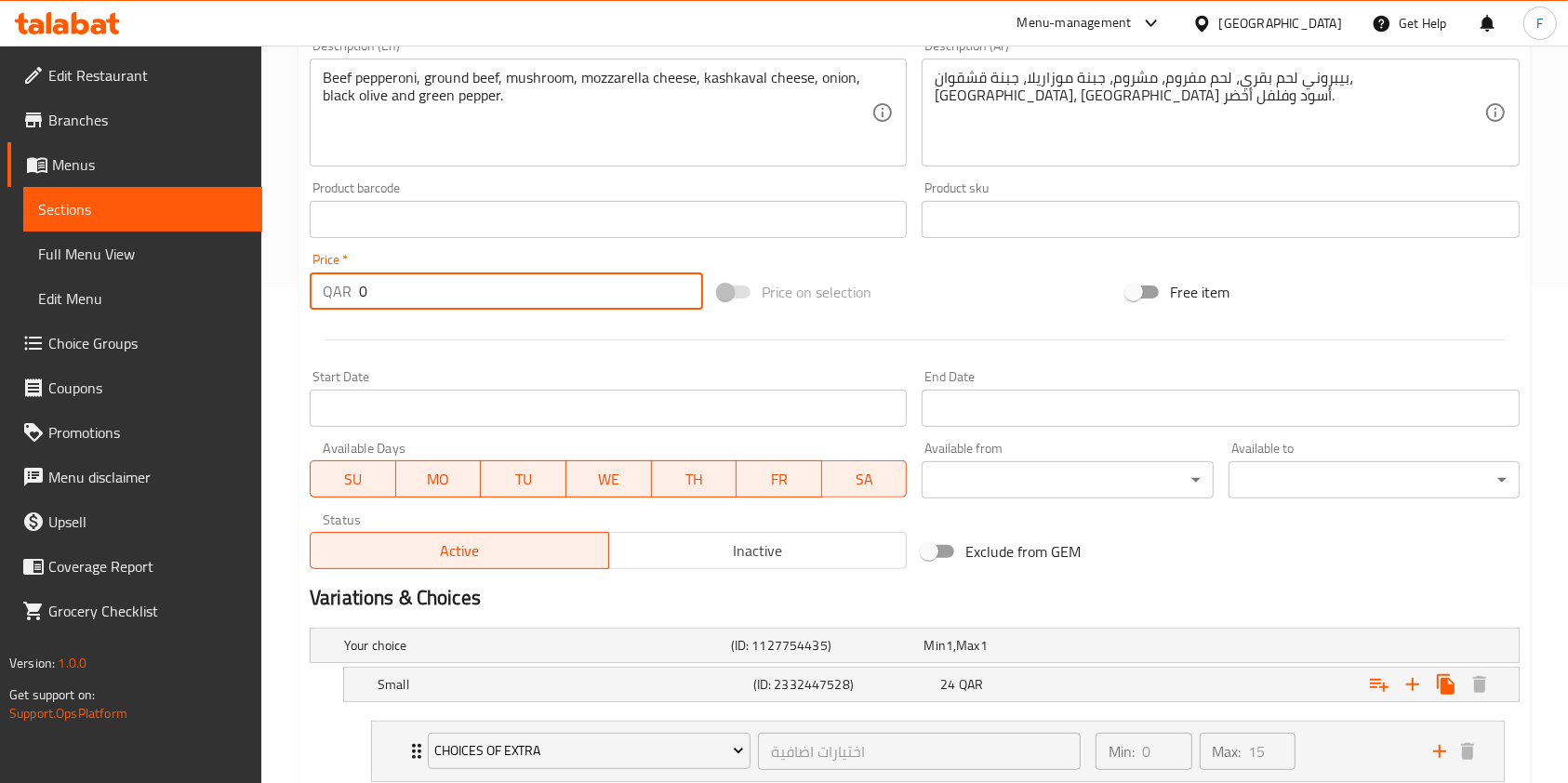
drag, startPoint x: 438, startPoint y: 285, endPoint x: 135, endPoint y: 287, distance: 303.0
click at [149, 287] on div "Edit Restaurant Branches Menus Sections Full Menu View Edit Menu Choice Groups …" at bounding box center [784, 702] width 1568 height 2306
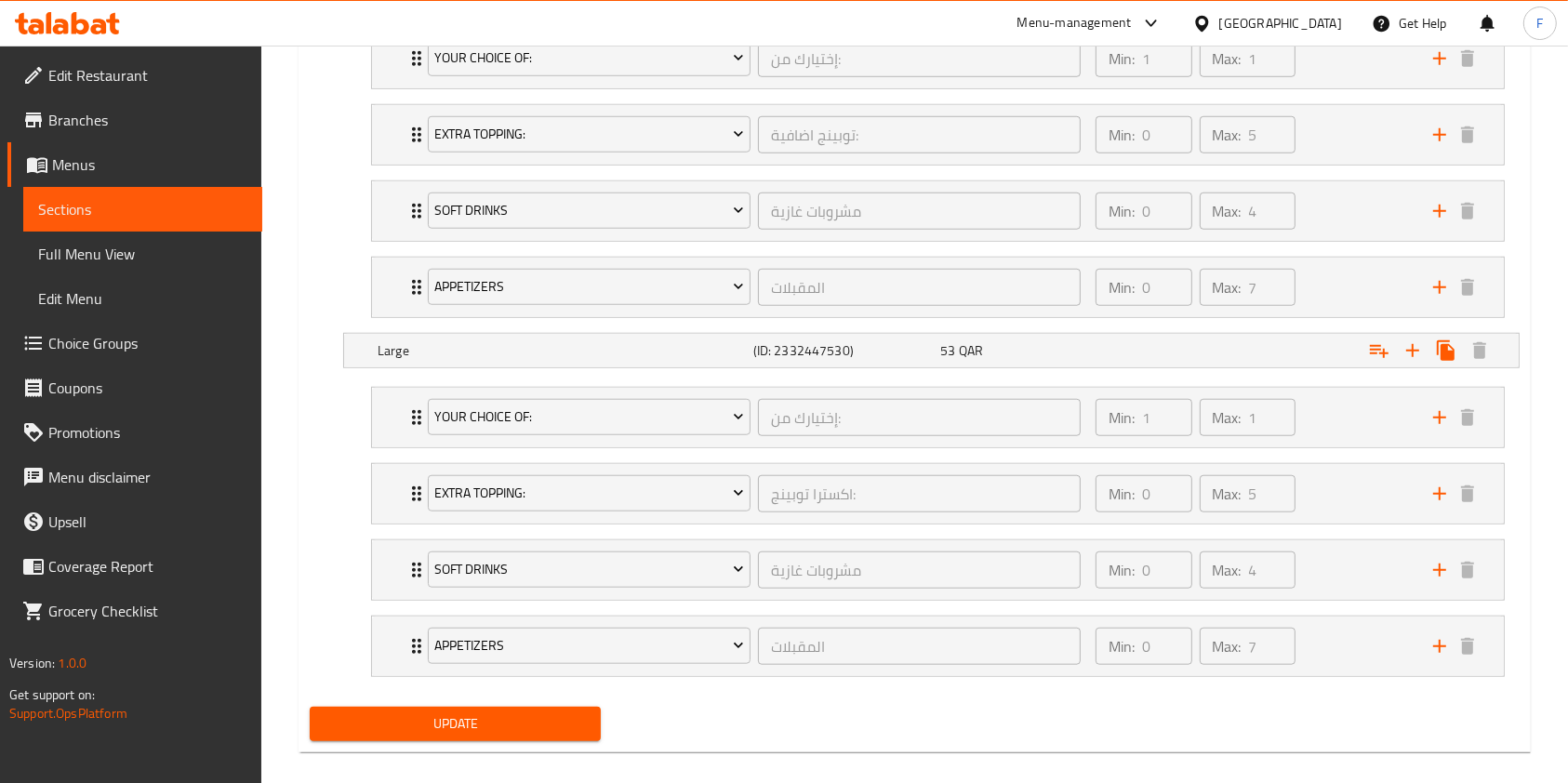
scroll to position [1565, 0]
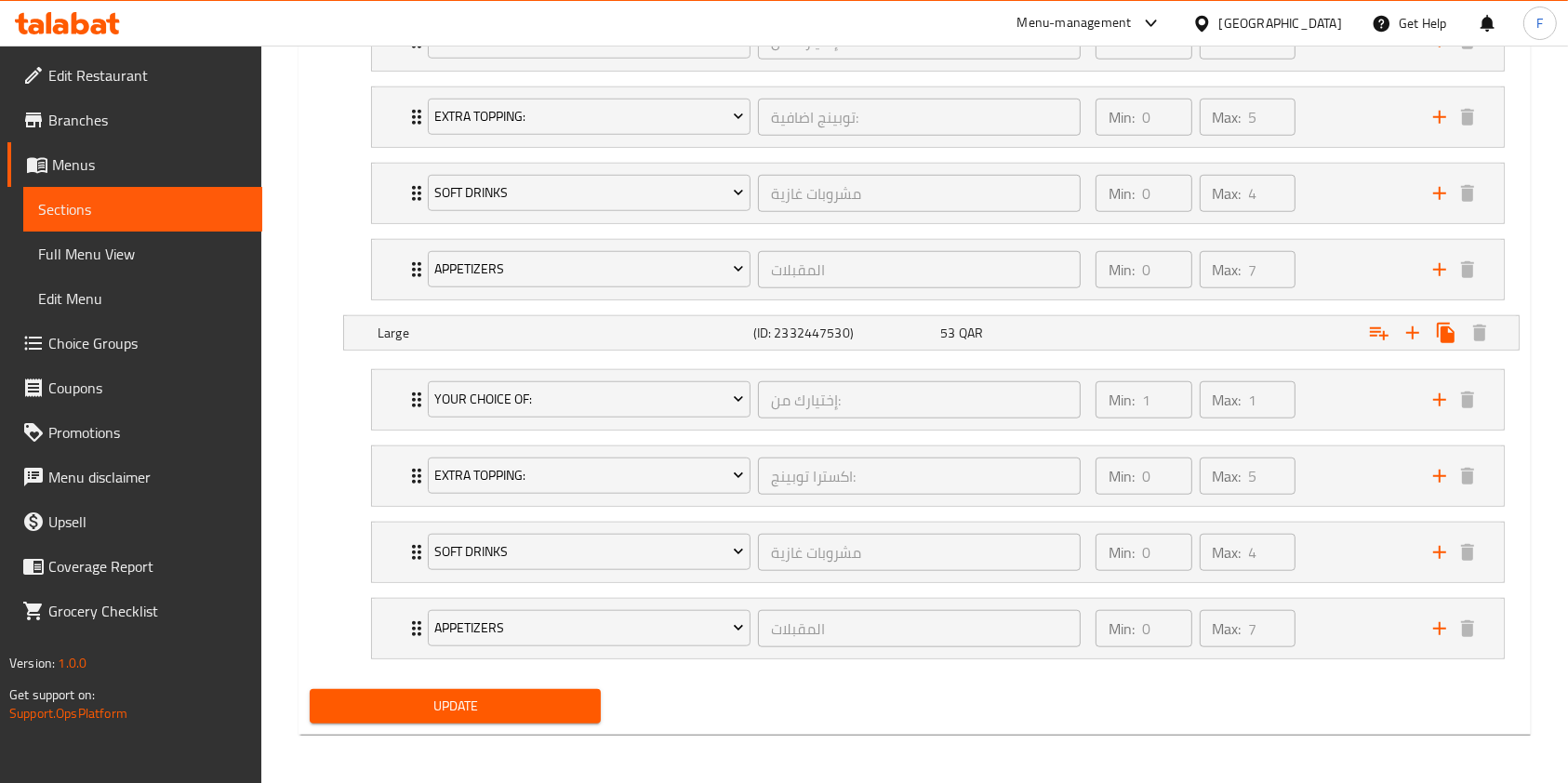
type input "53"
click at [522, 709] on span "Update" at bounding box center [455, 706] width 261 height 23
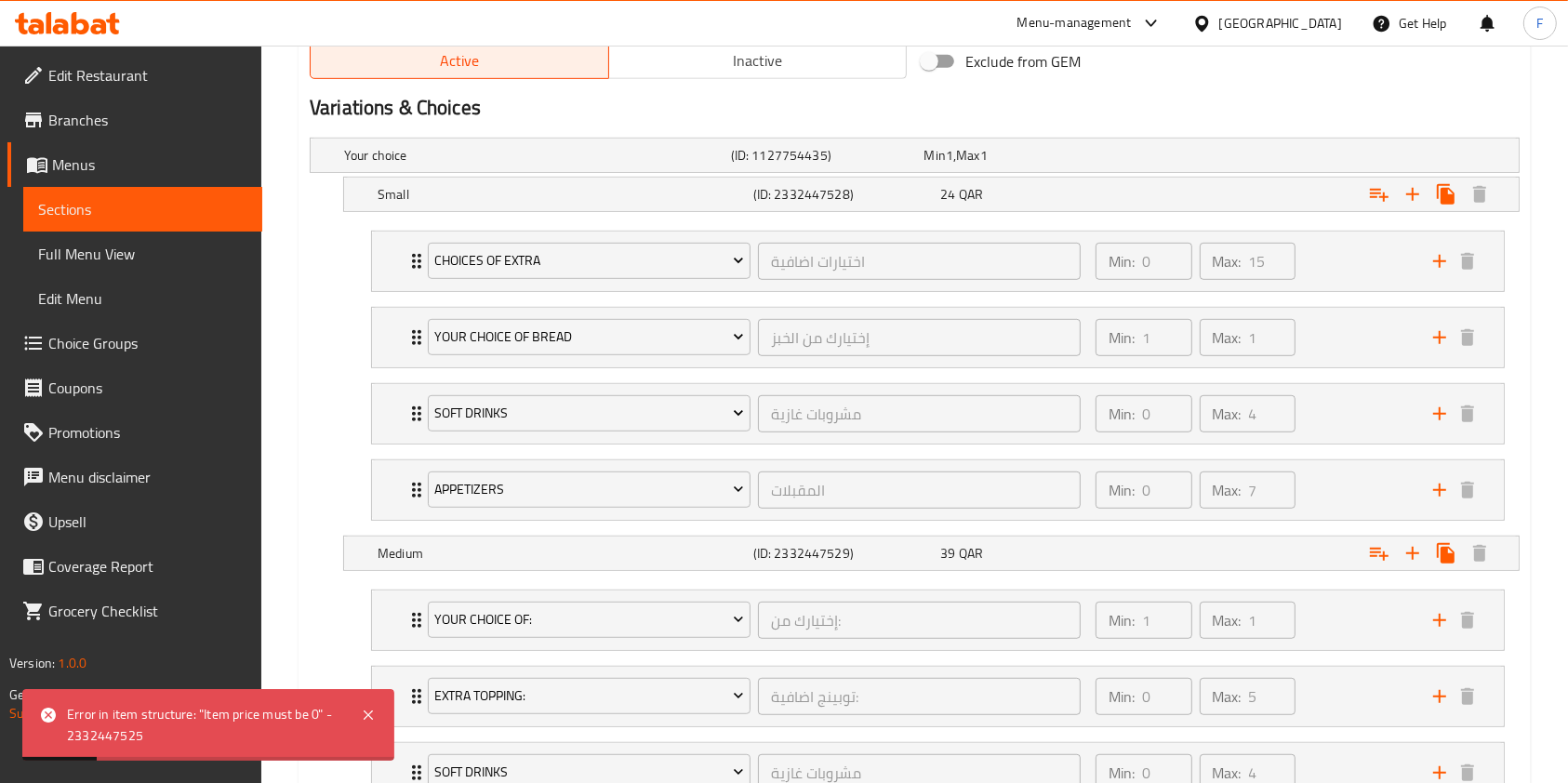
scroll to position [1193, 0]
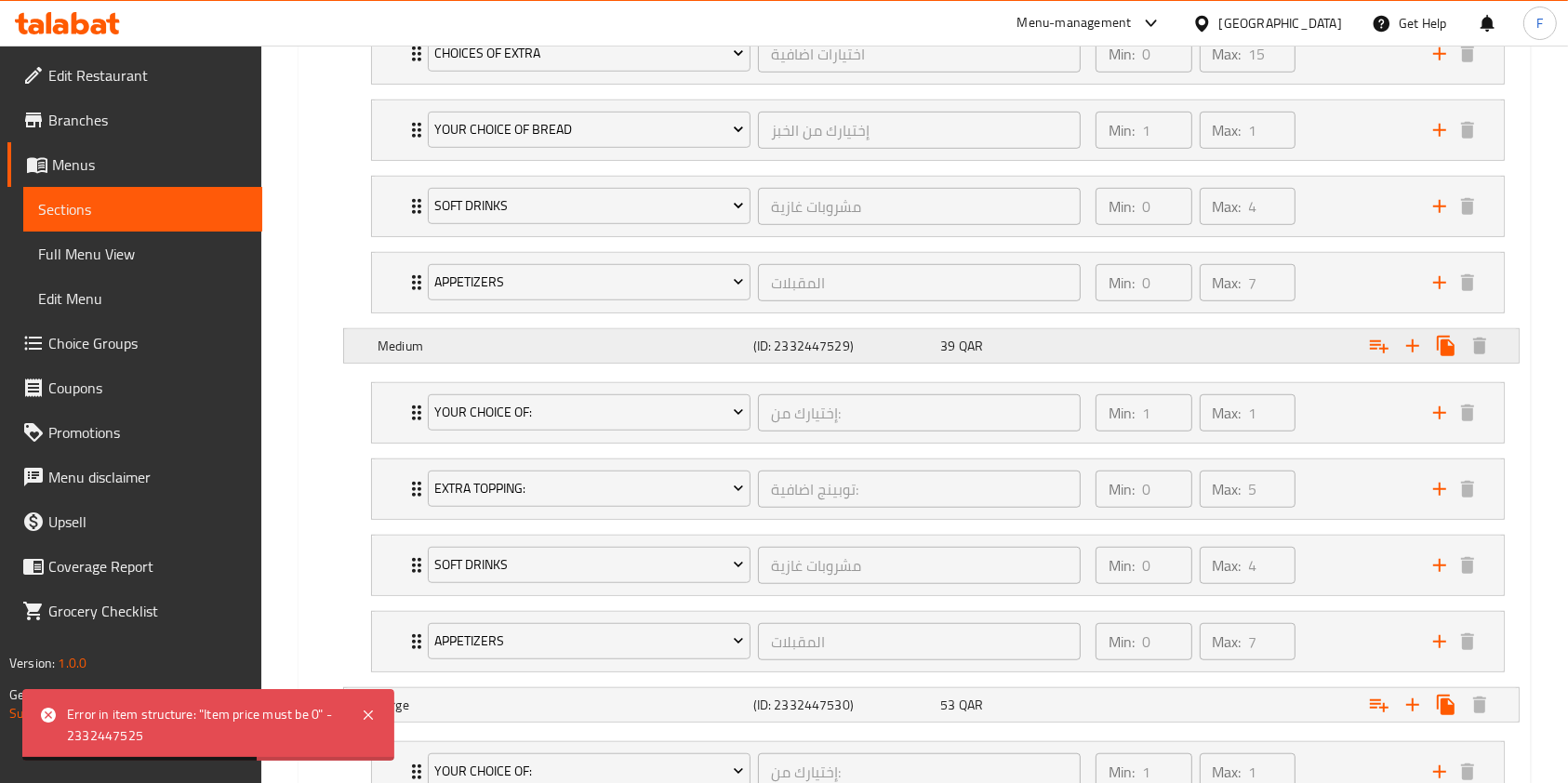
click at [1046, 353] on div "39 QAR" at bounding box center [1030, 345] width 188 height 26
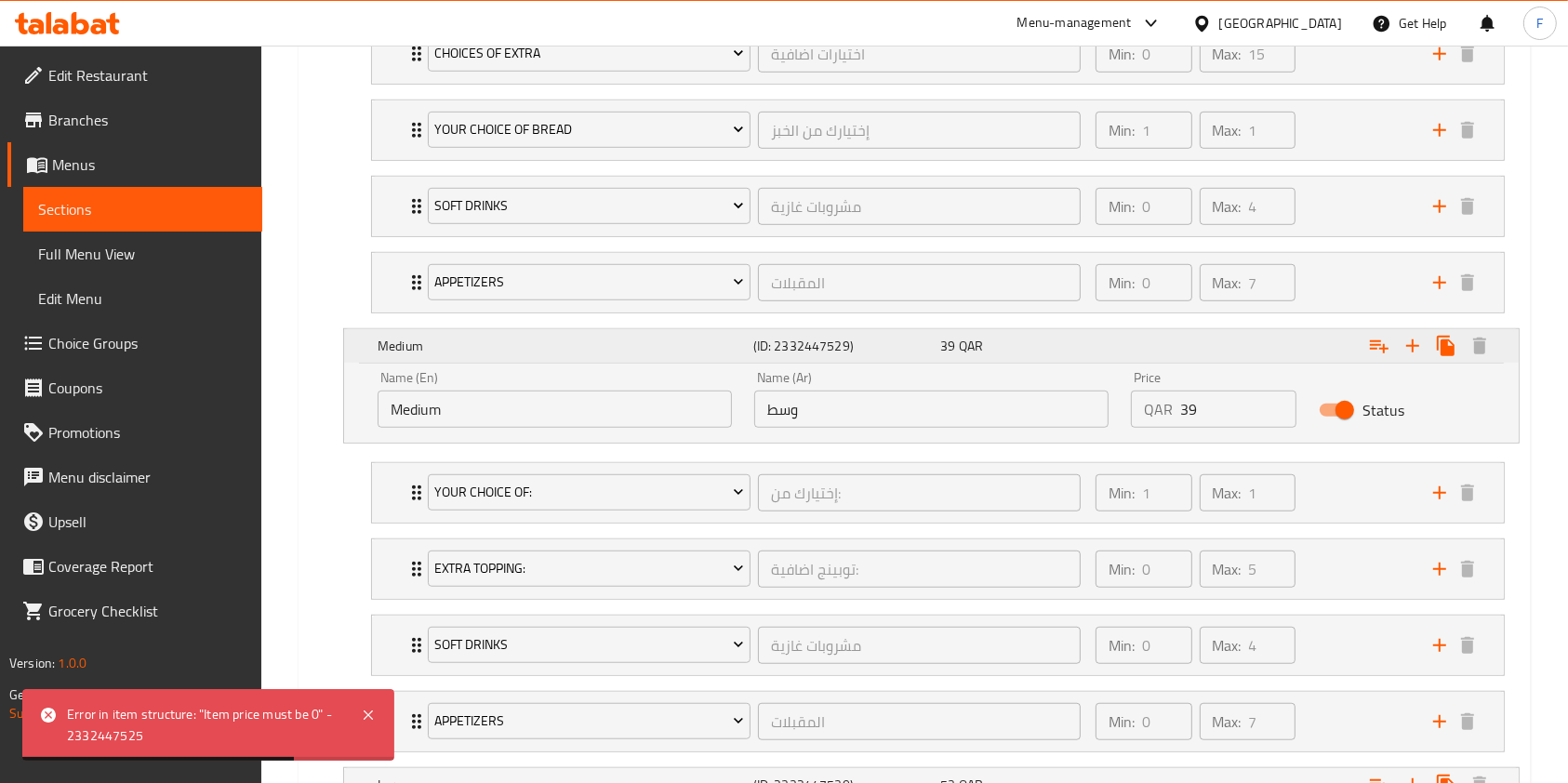
click at [1046, 353] on div "39 QAR" at bounding box center [1030, 345] width 188 height 26
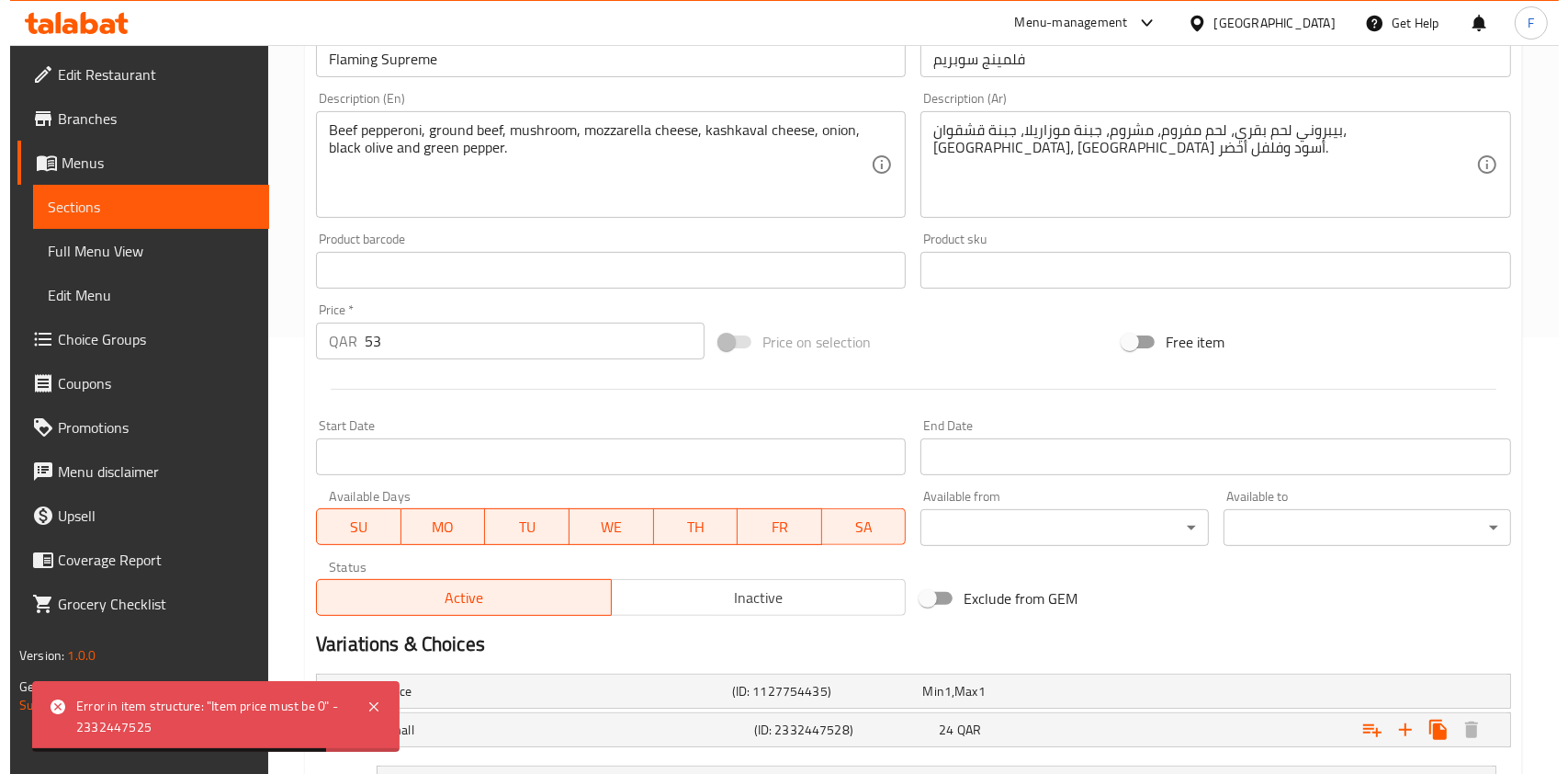
scroll to position [0, 0]
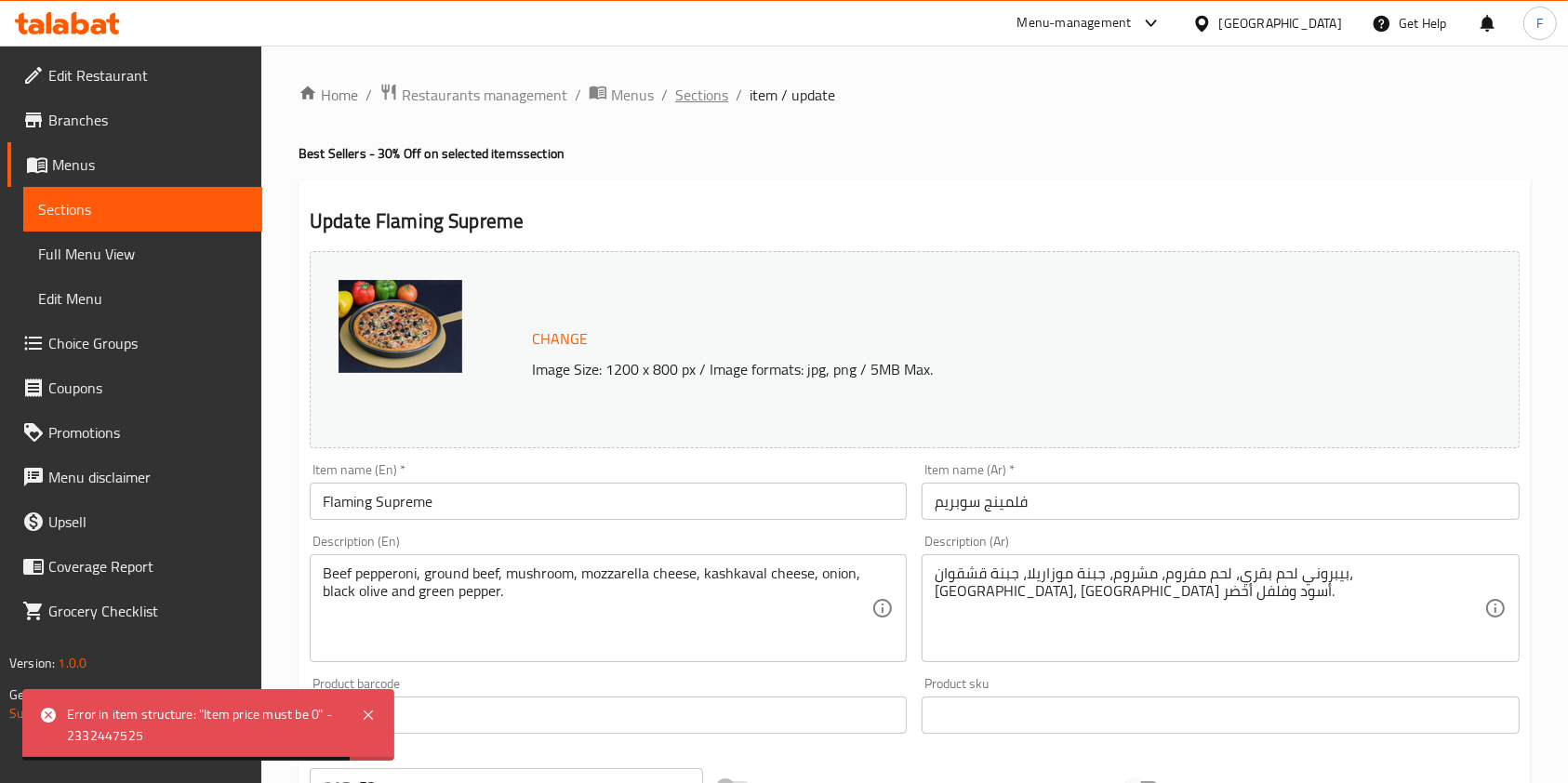
click at [688, 88] on span "Sections" at bounding box center [701, 94] width 53 height 22
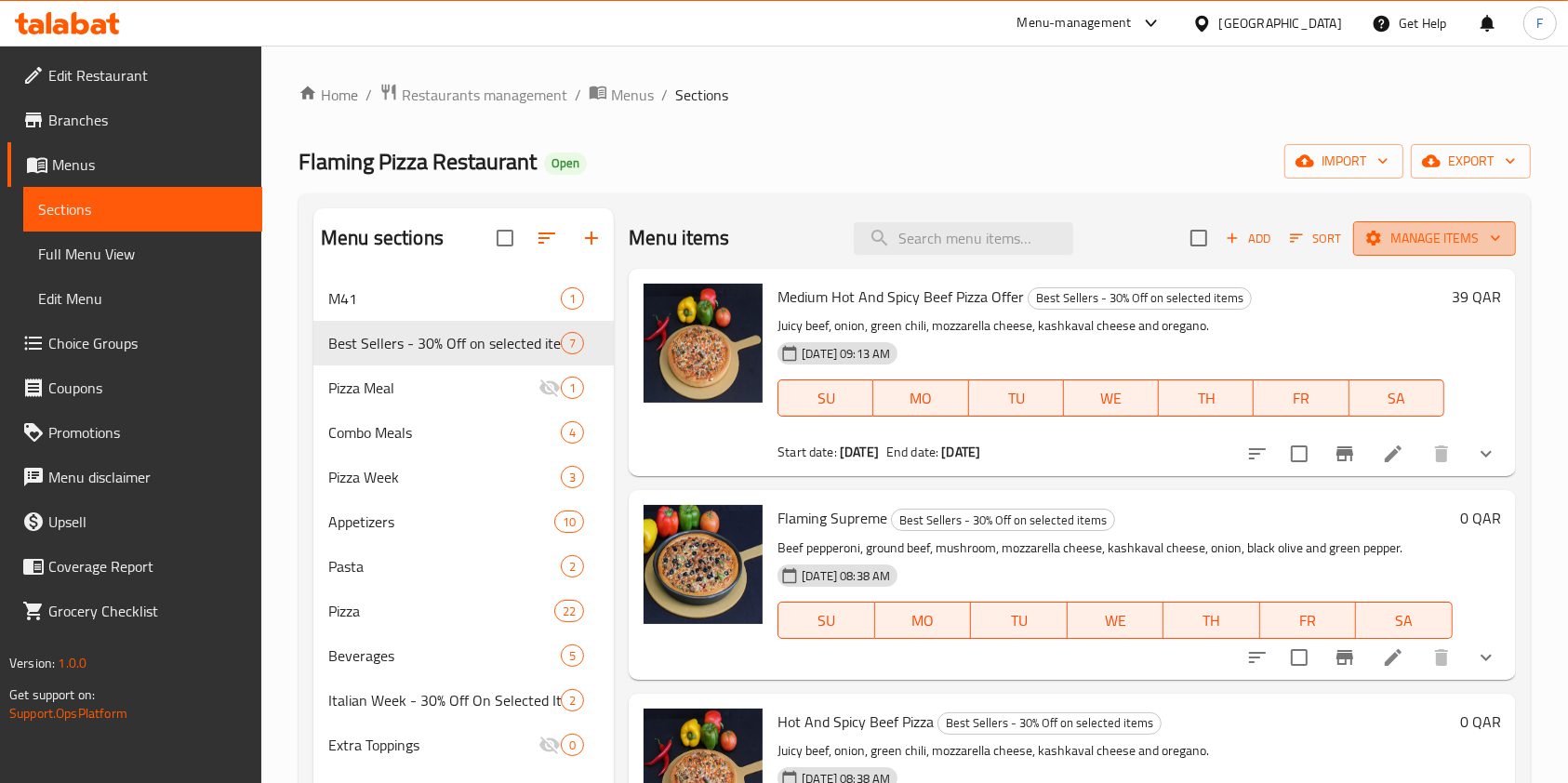
click at [1400, 231] on span "Manage items" at bounding box center [1434, 239] width 133 height 23
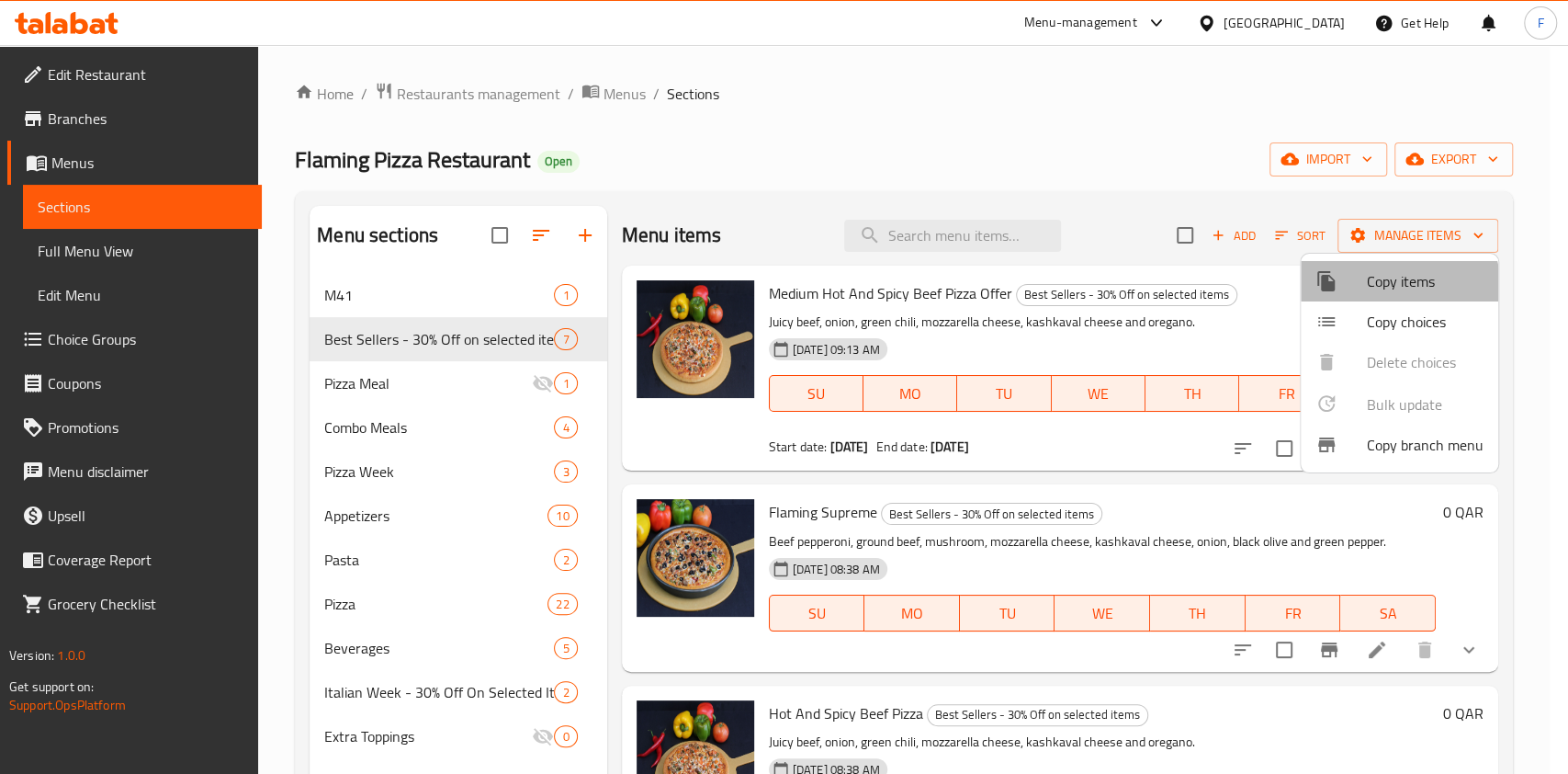
click at [1391, 286] on span "Copy items" at bounding box center [1425, 281] width 116 height 22
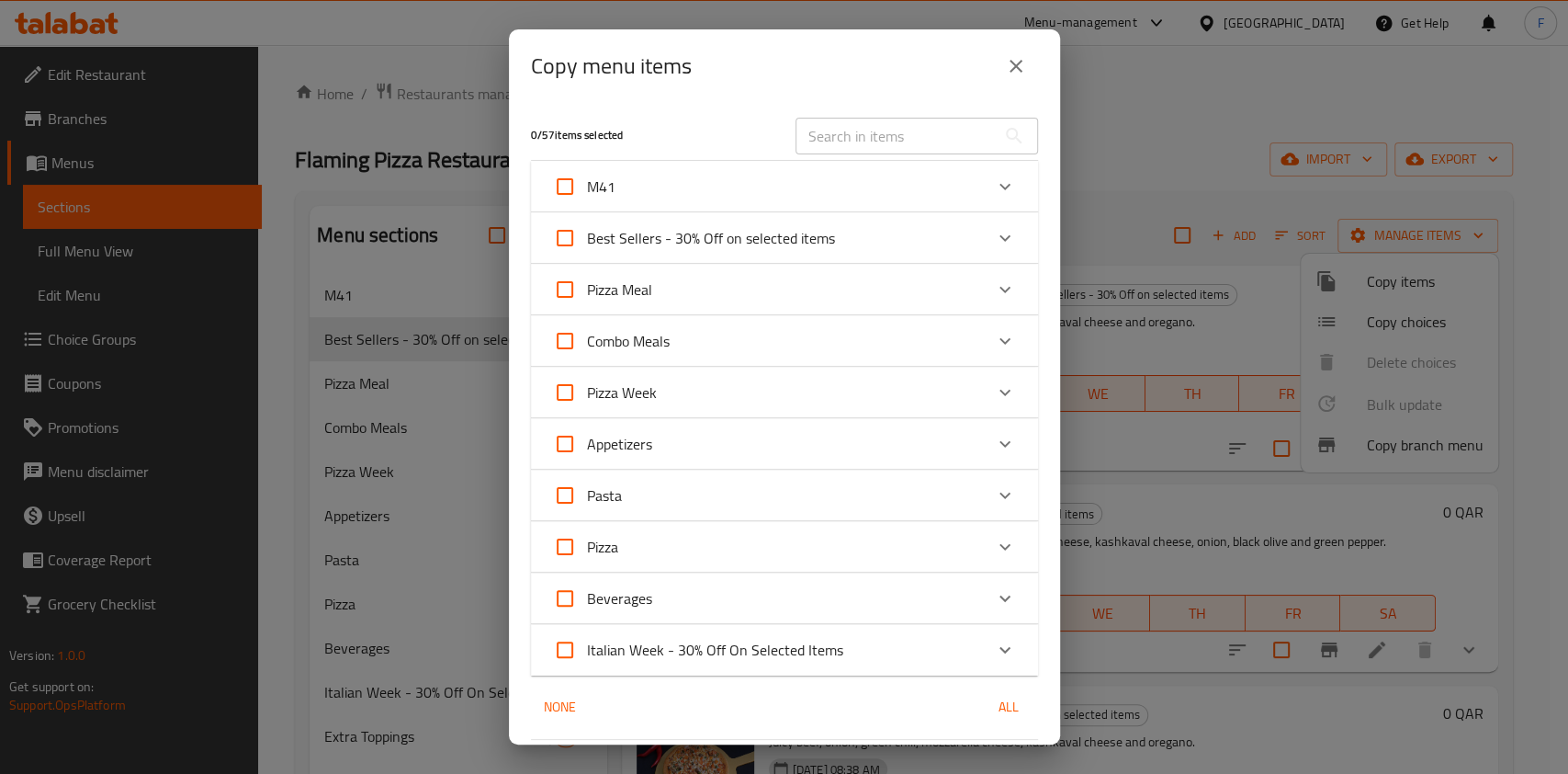
click at [751, 537] on div "Pizza" at bounding box center [768, 547] width 430 height 44
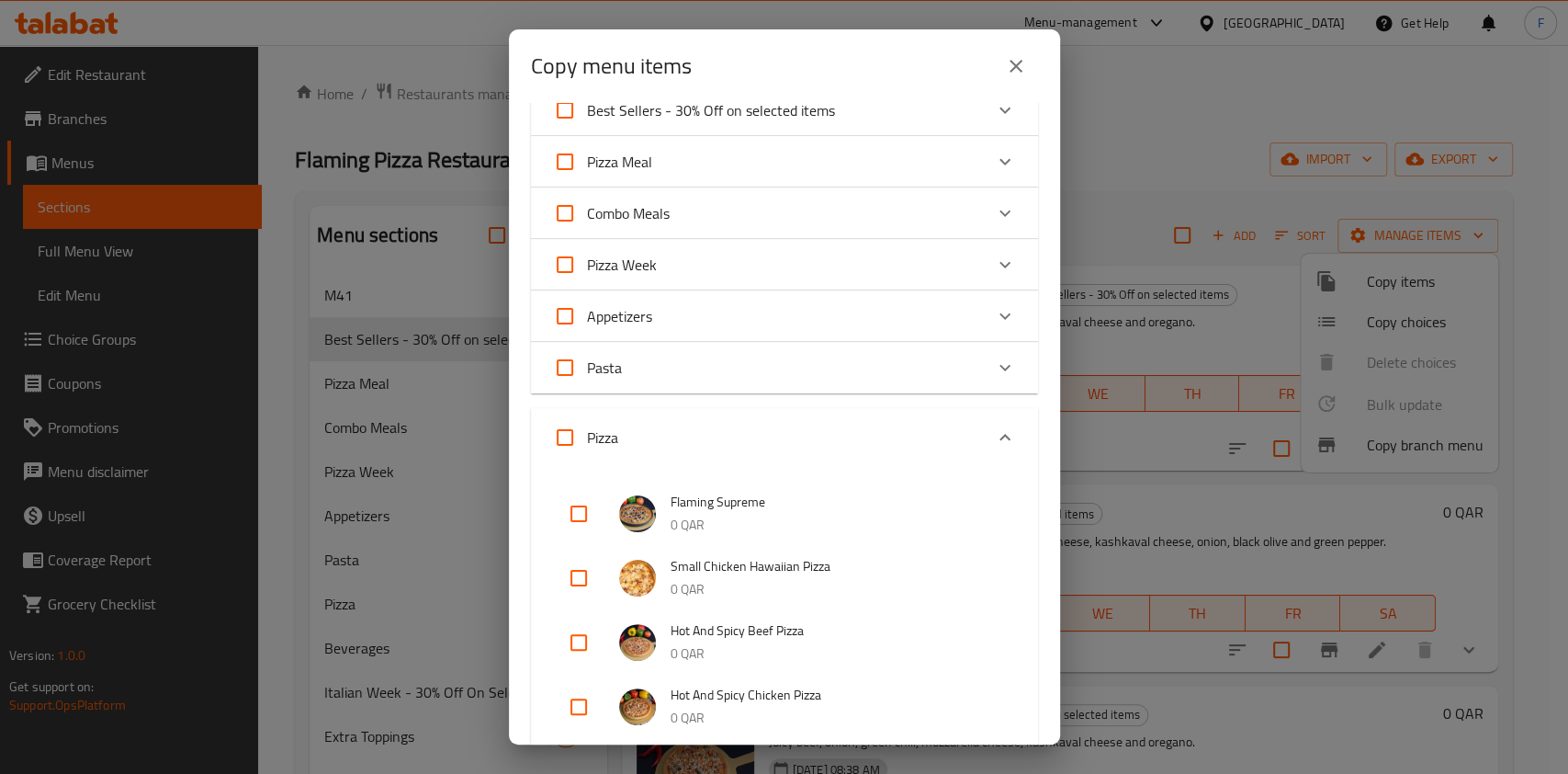
scroll to position [244, 0]
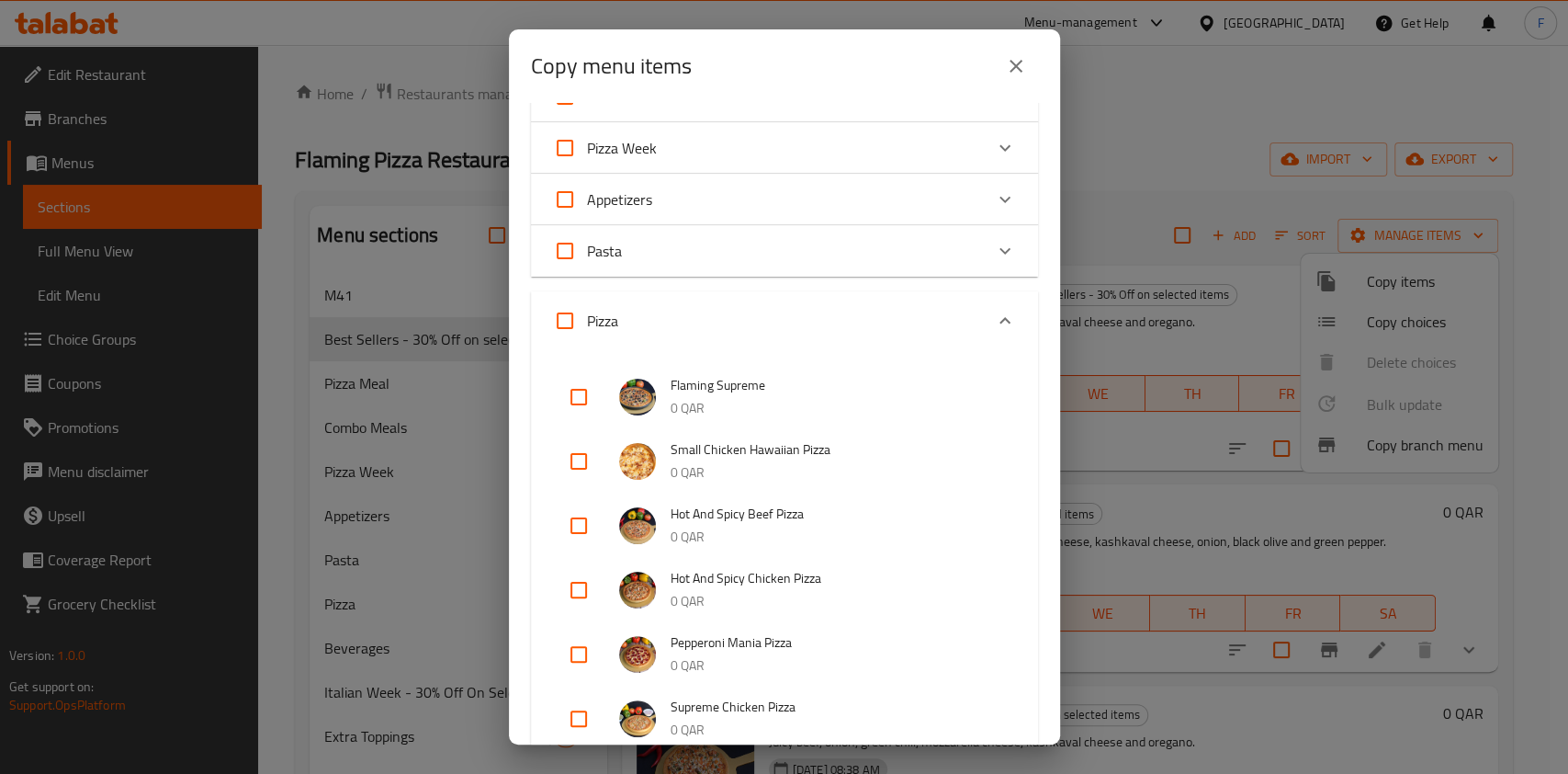
click at [577, 396] on input "checkbox" at bounding box center [578, 396] width 44 height 44
checkbox input "true"
click at [578, 519] on input "checkbox" at bounding box center [578, 525] width 44 height 44
checkbox input "true"
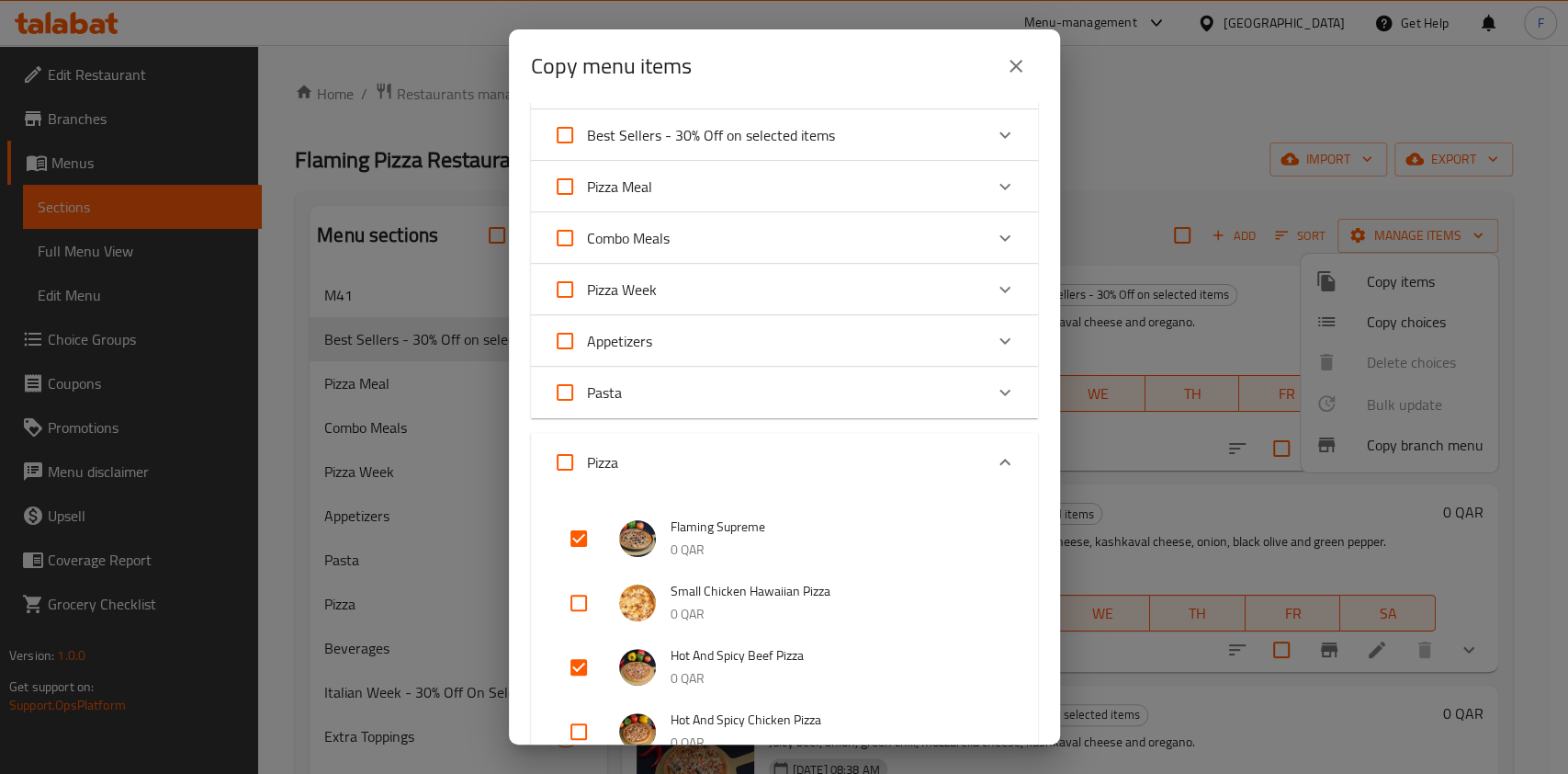
scroll to position [0, 0]
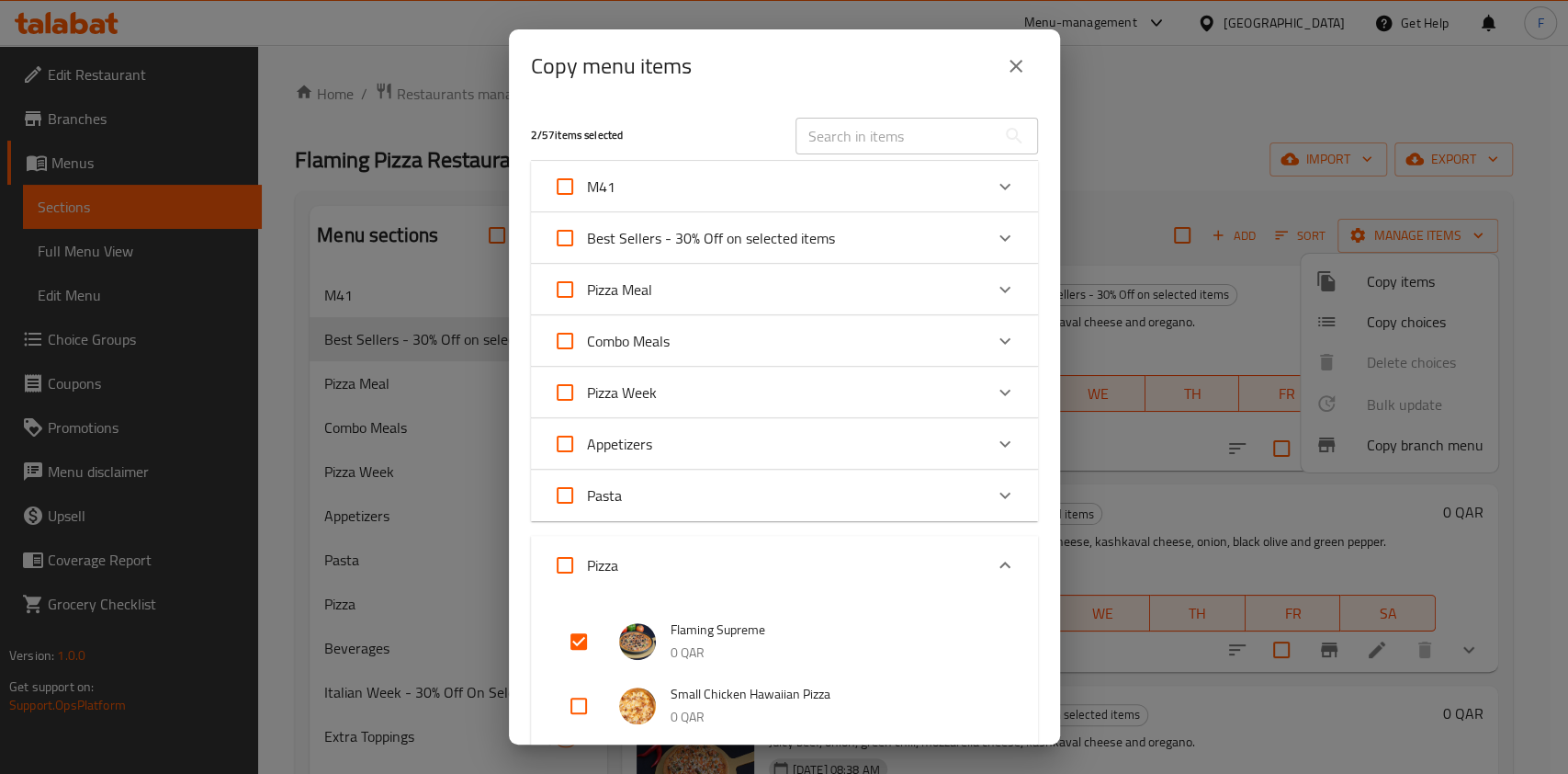
click at [896, 139] on input "text" at bounding box center [895, 135] width 200 height 37
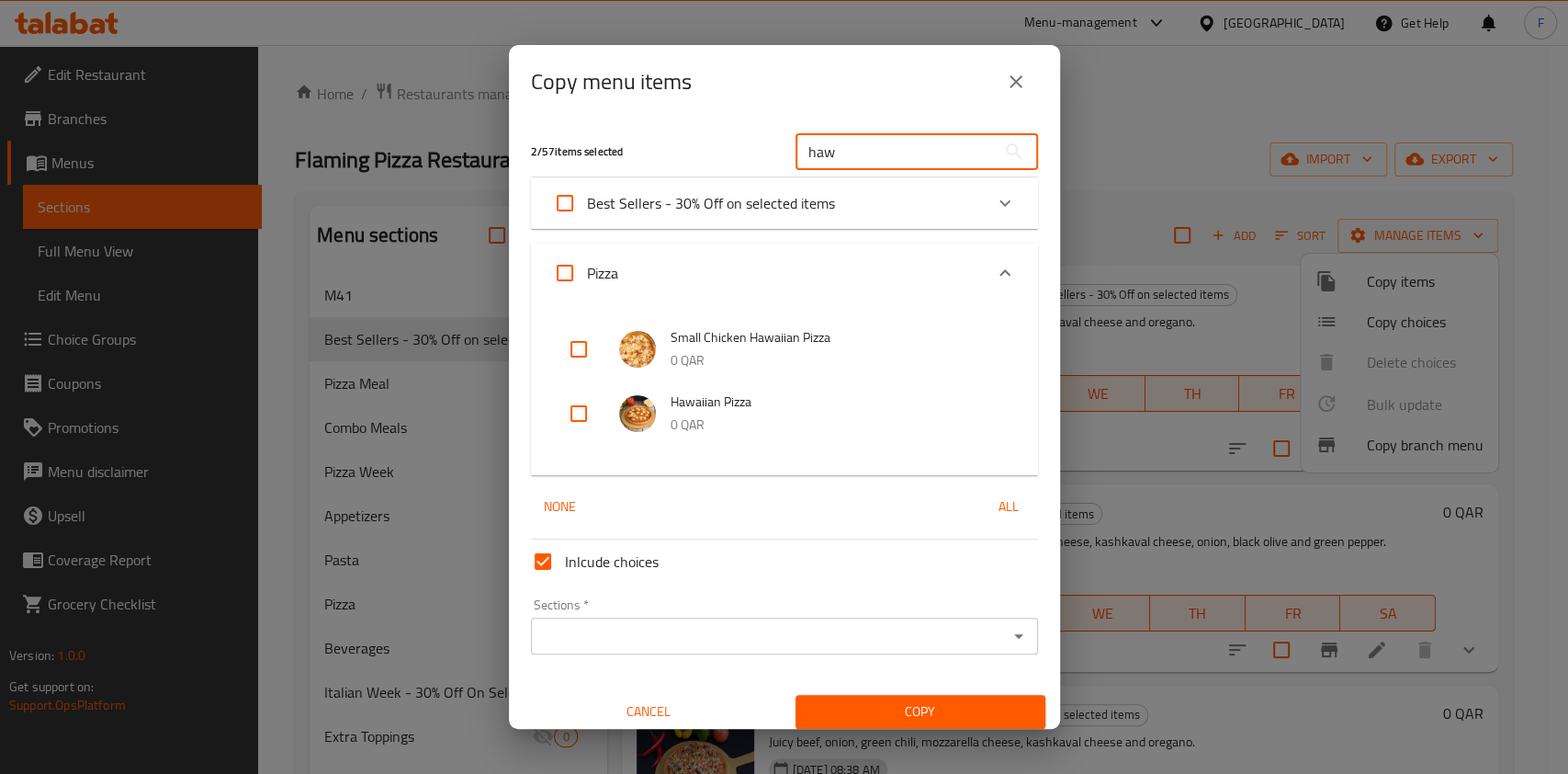
type input "haw"
click at [587, 406] on input "checkbox" at bounding box center [578, 413] width 44 height 44
checkbox input "true"
drag, startPoint x: 544, startPoint y: 563, endPoint x: 573, endPoint y: 591, distance: 40.3
click at [544, 563] on input "Inlcude choices" at bounding box center [543, 561] width 44 height 44
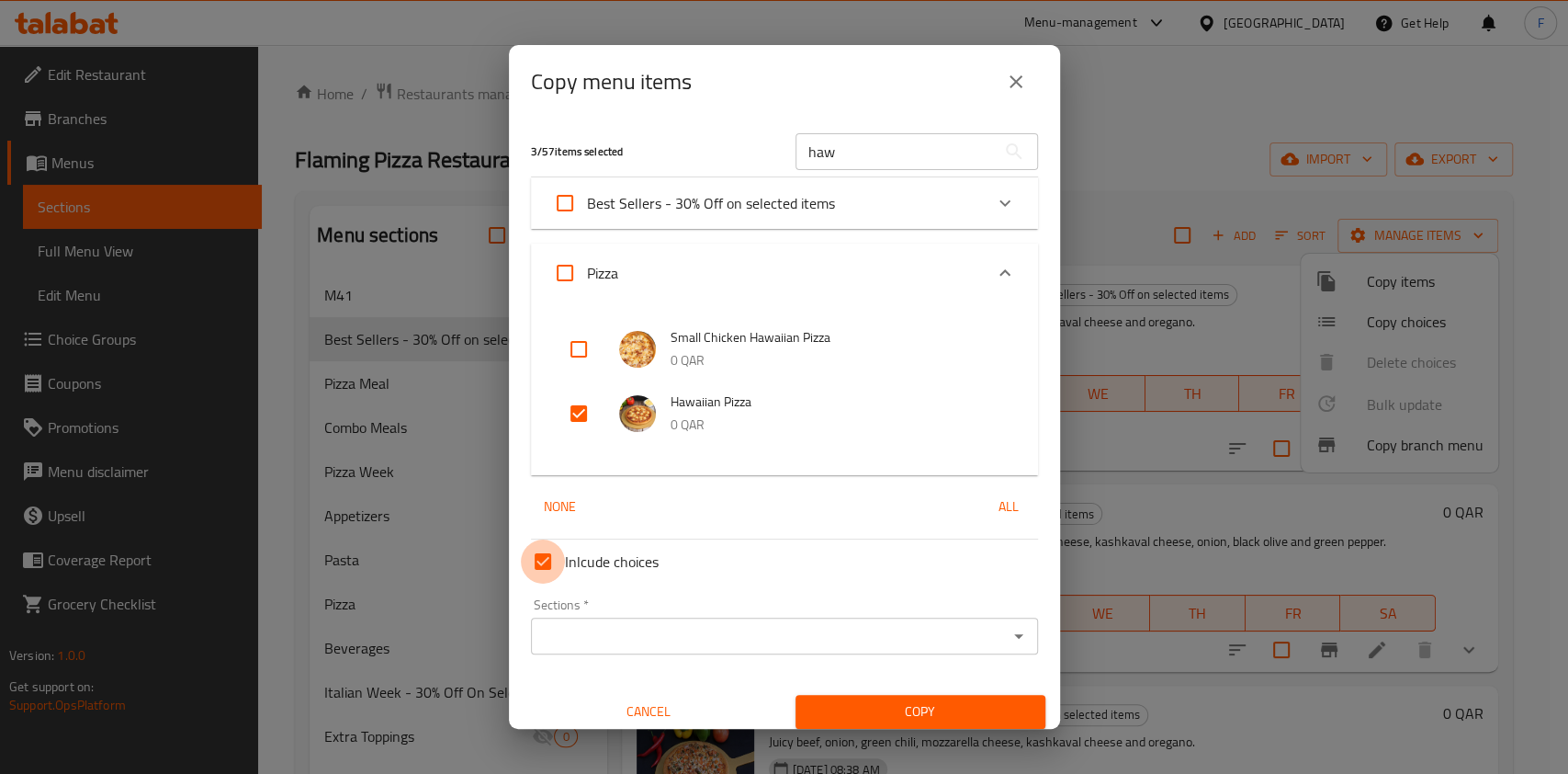
checkbox input "false"
click at [705, 652] on div "Sections *" at bounding box center [785, 636] width 507 height 37
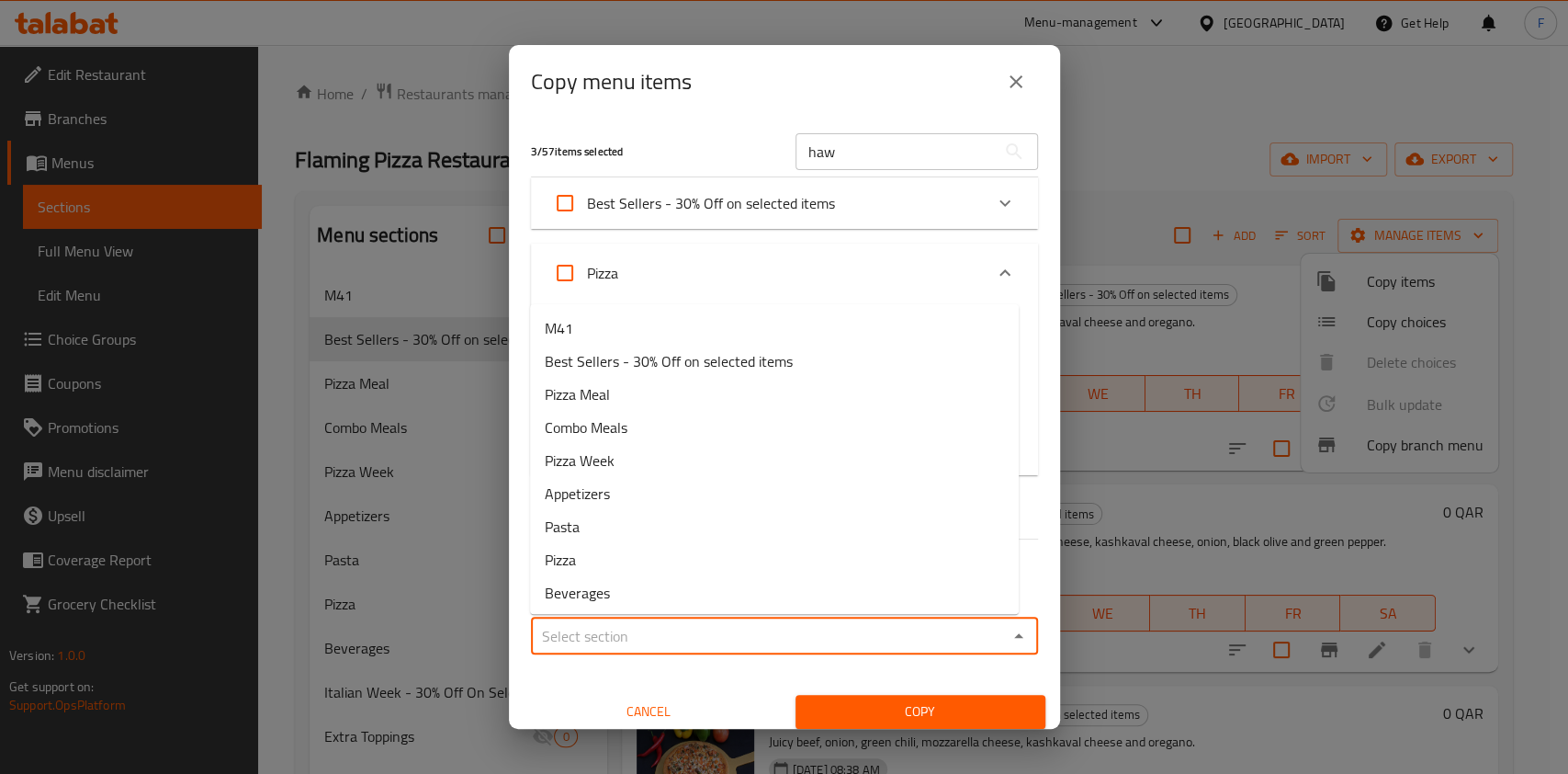
click at [720, 632] on input "Sections   *" at bounding box center [769, 635] width 466 height 25
click at [657, 361] on span "Best Sellers - 30% Off on selected items" at bounding box center [669, 361] width 248 height 22
type input "Best Sellers - 30% Off on selected items"
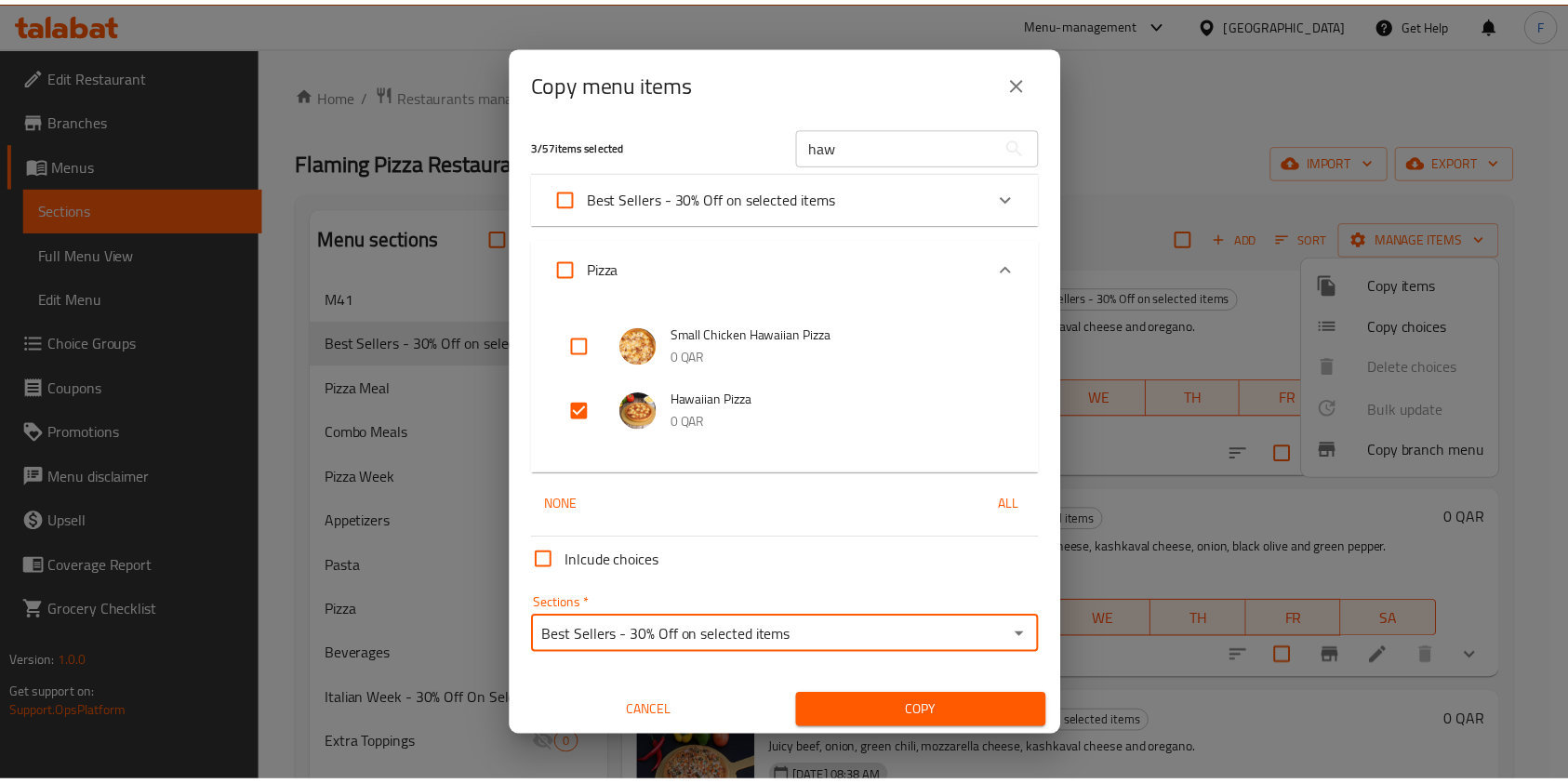
scroll to position [10, 0]
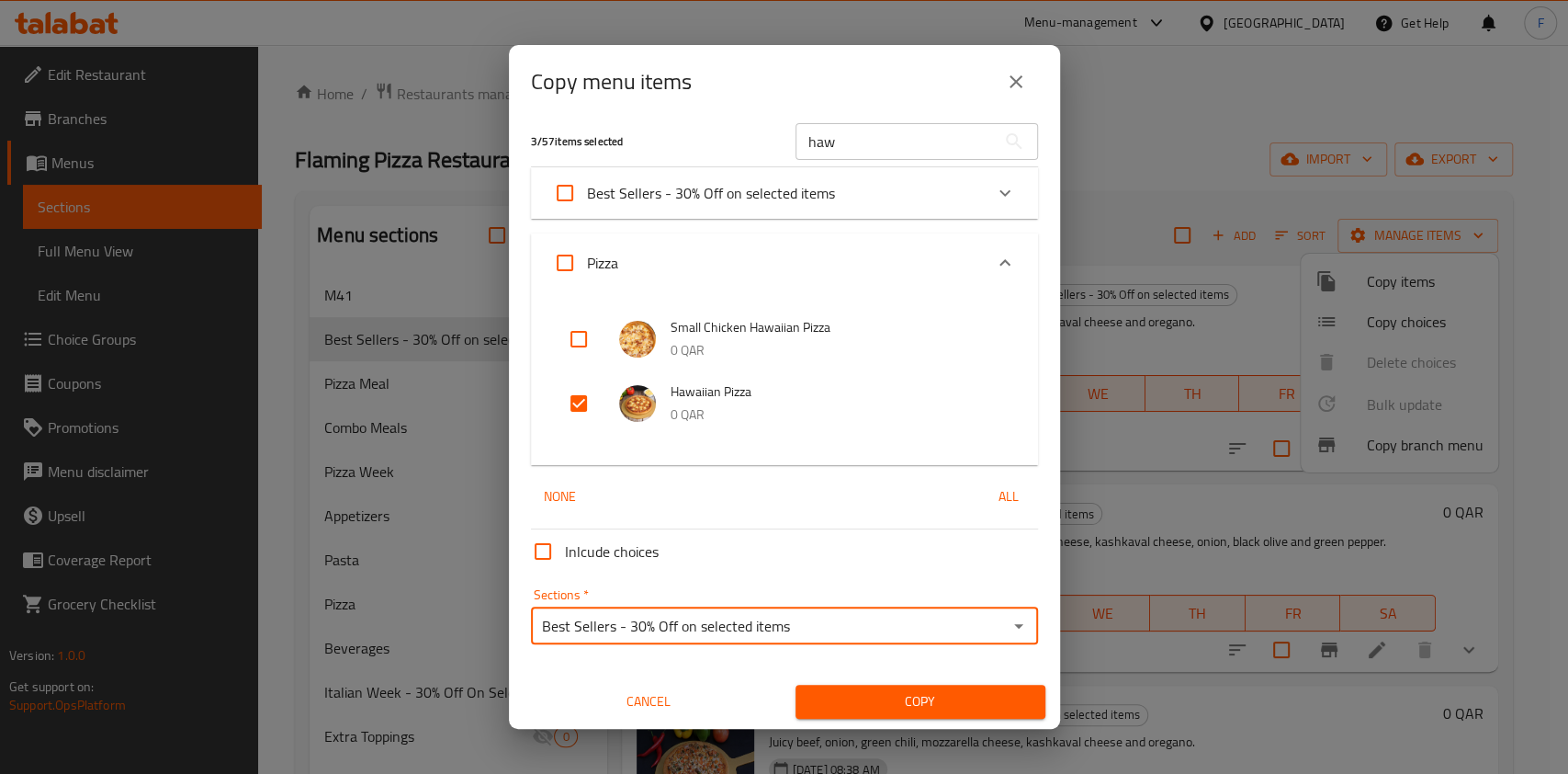
click at [856, 698] on span "Copy" at bounding box center [920, 702] width 221 height 23
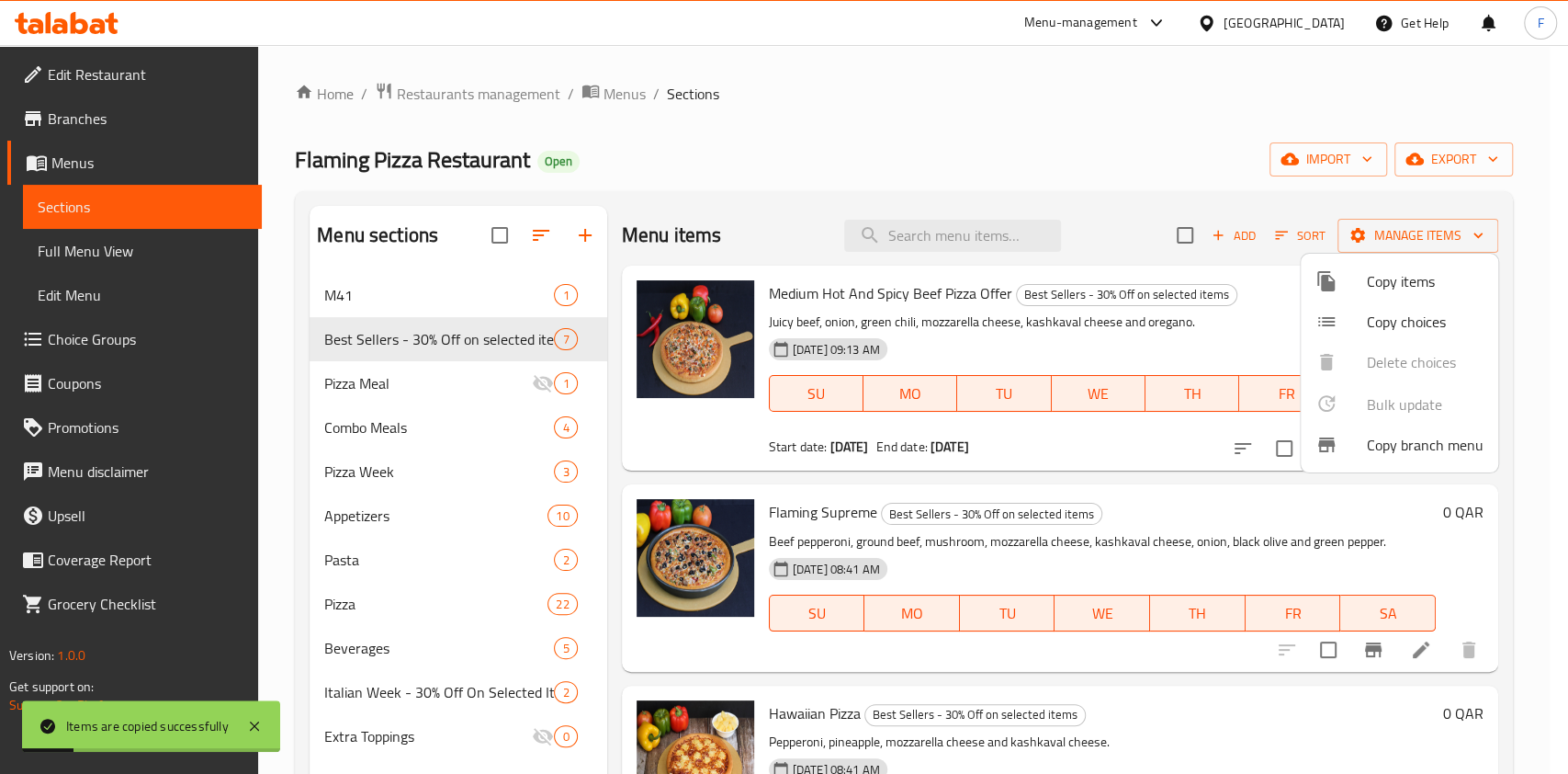
click at [460, 353] on div at bounding box center [784, 387] width 1568 height 774
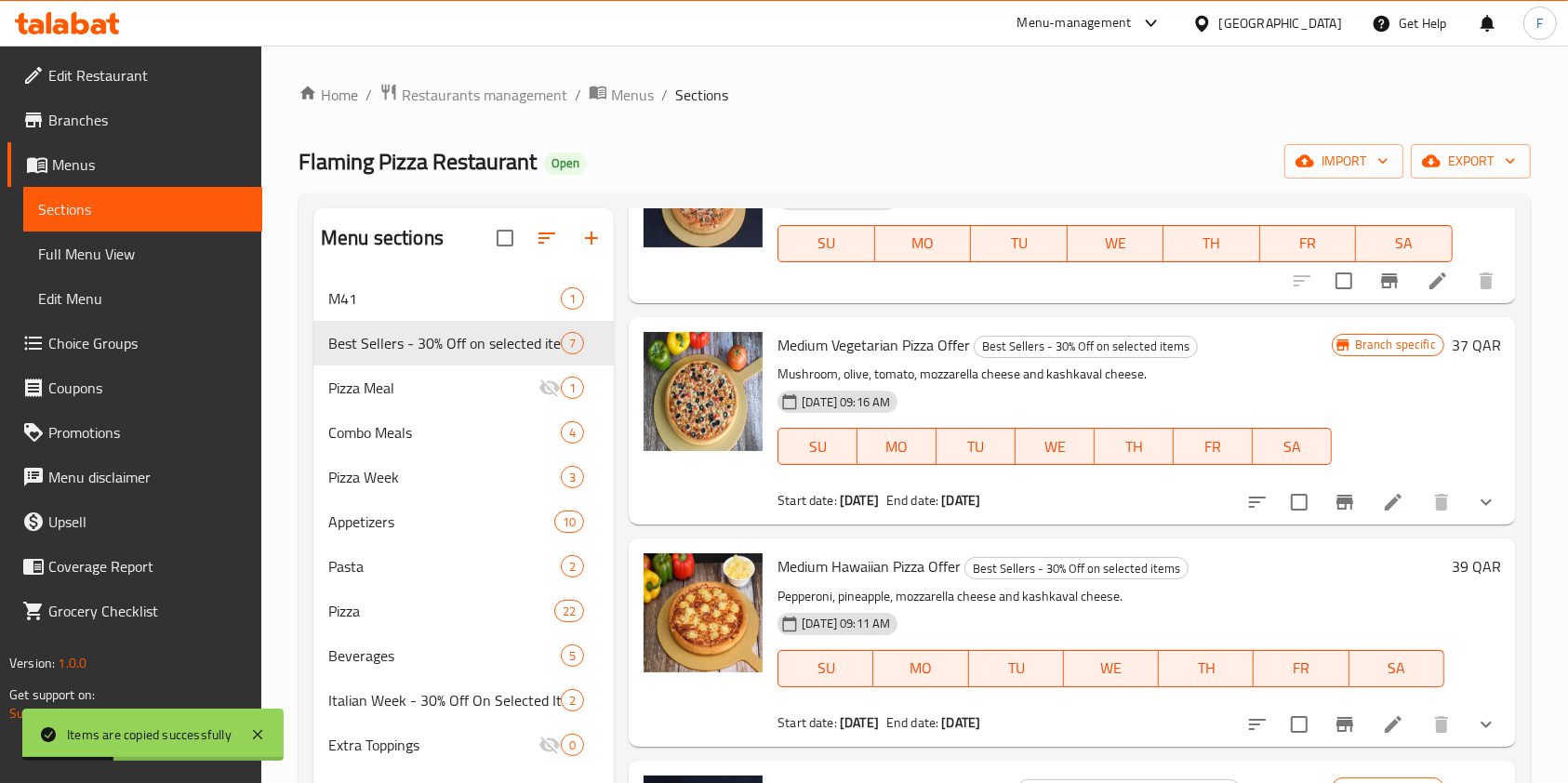
scroll to position [411, 0]
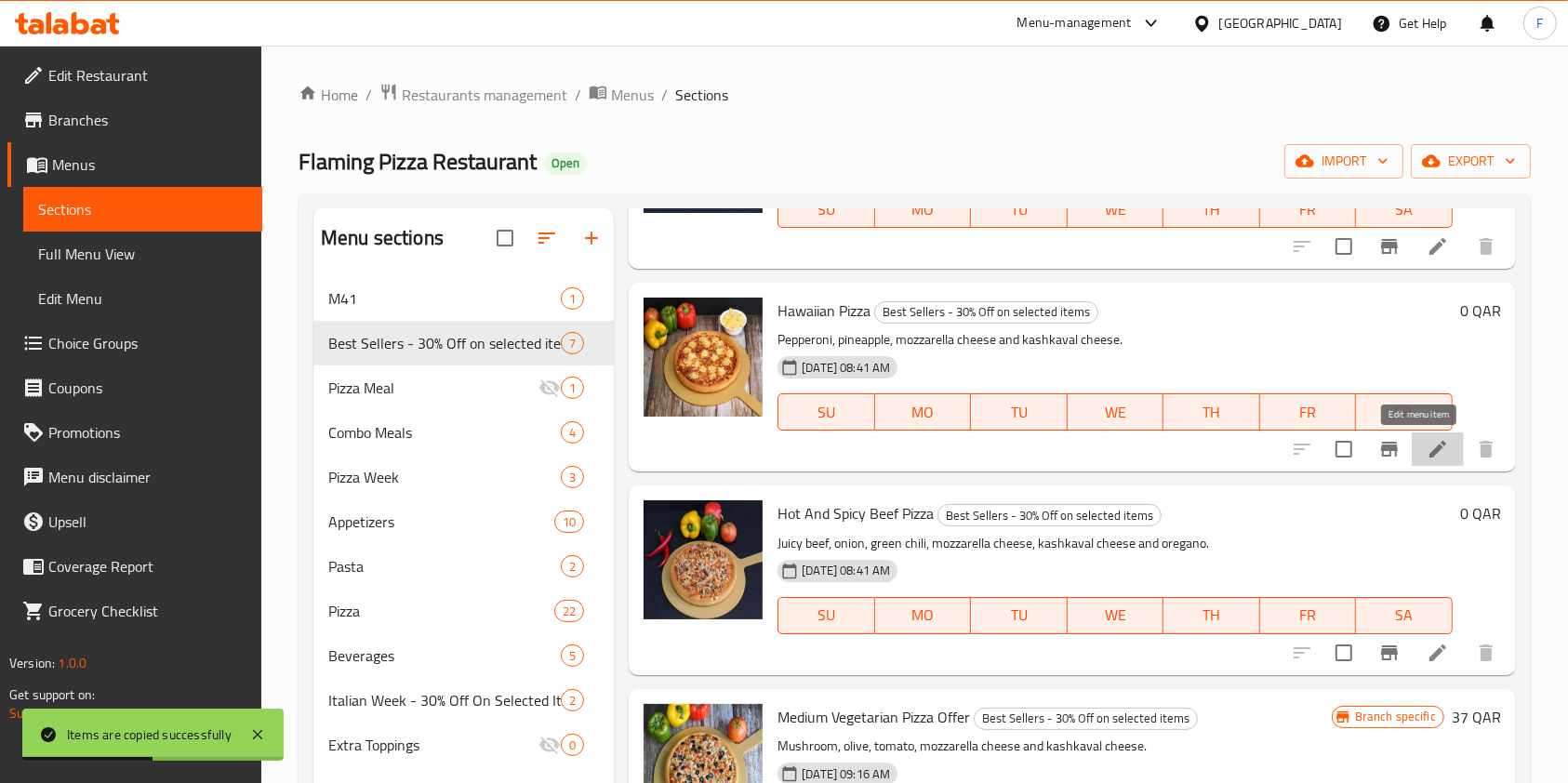
click at [1429, 454] on icon at bounding box center [1438, 449] width 17 height 17
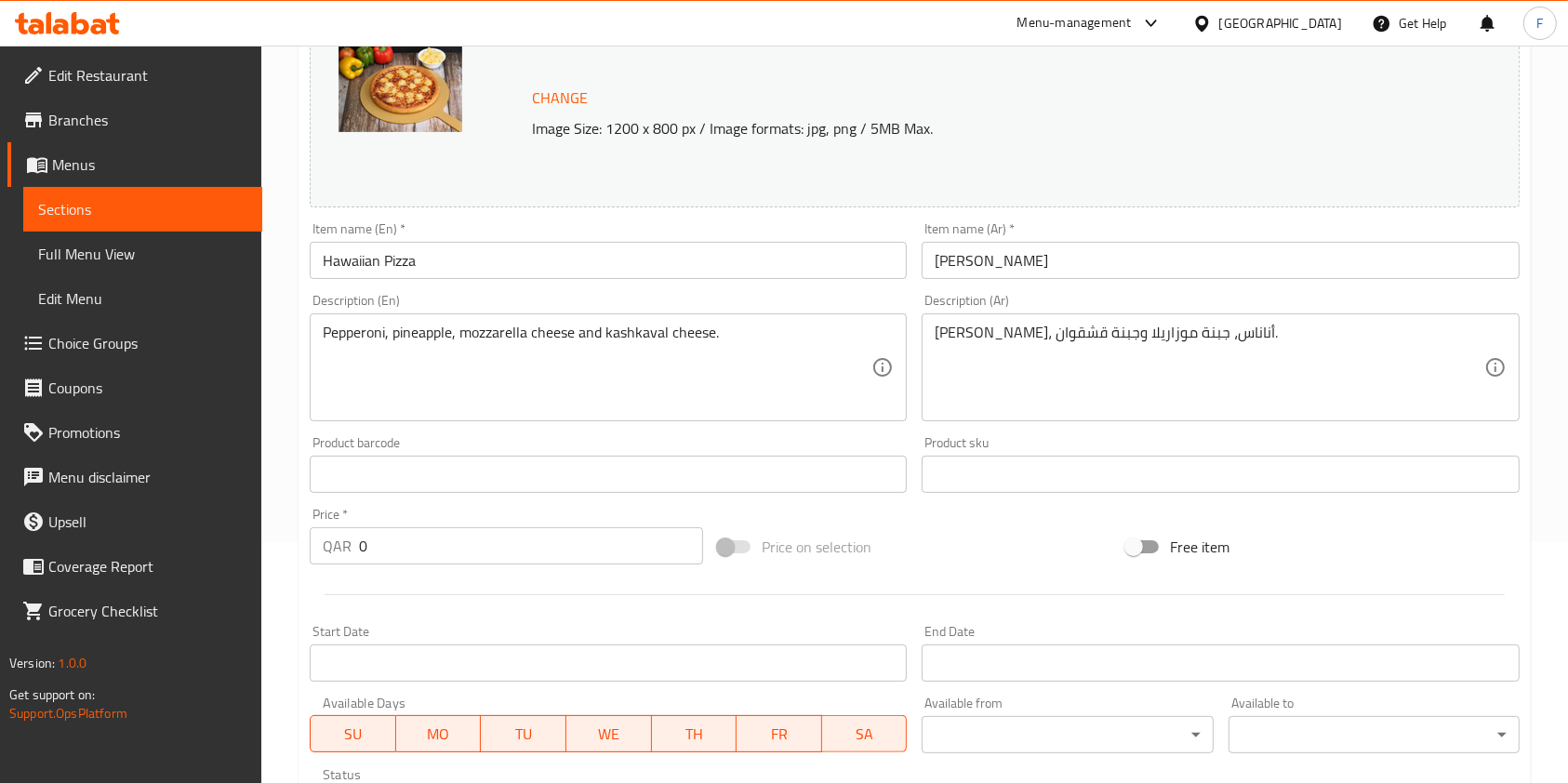
scroll to position [247, 0]
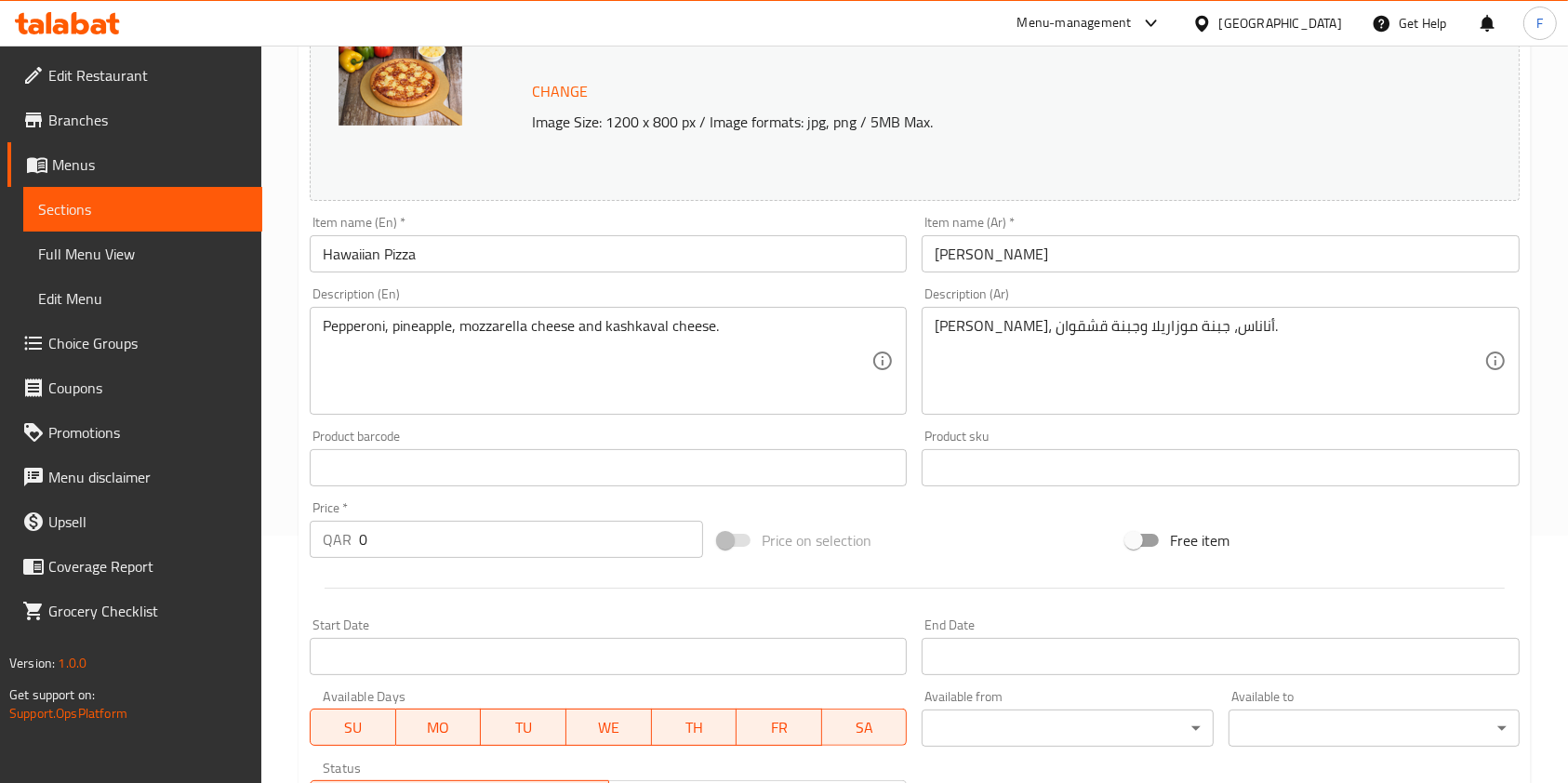
drag, startPoint x: 253, startPoint y: 547, endPoint x: 94, endPoint y: 547, distance: 159.0
click at [94, 547] on div "Edit Restaurant Branches Menus Sections Full Menu View Edit Menu Choice Groups …" at bounding box center [784, 446] width 1568 height 1295
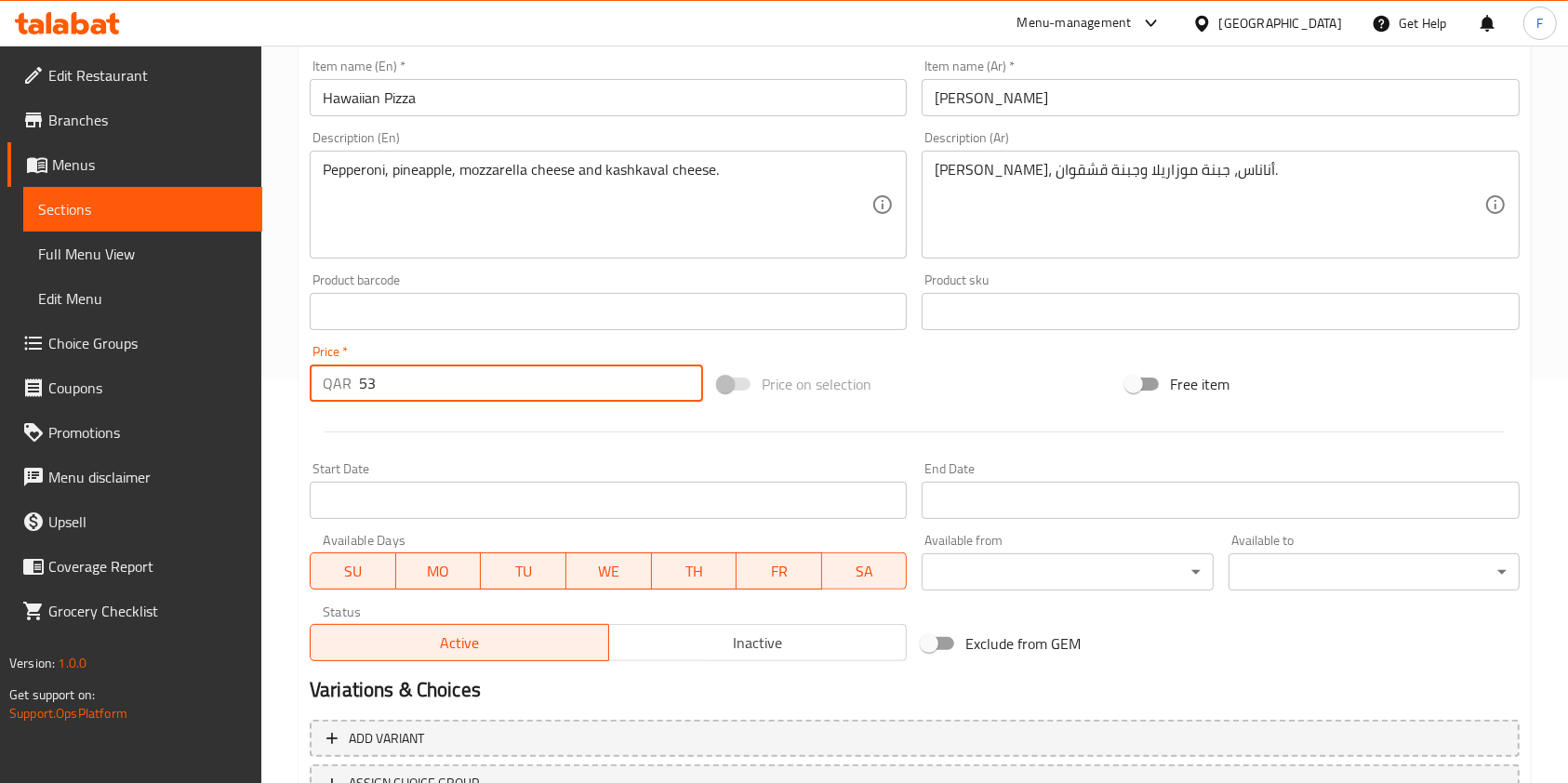
scroll to position [558, 0]
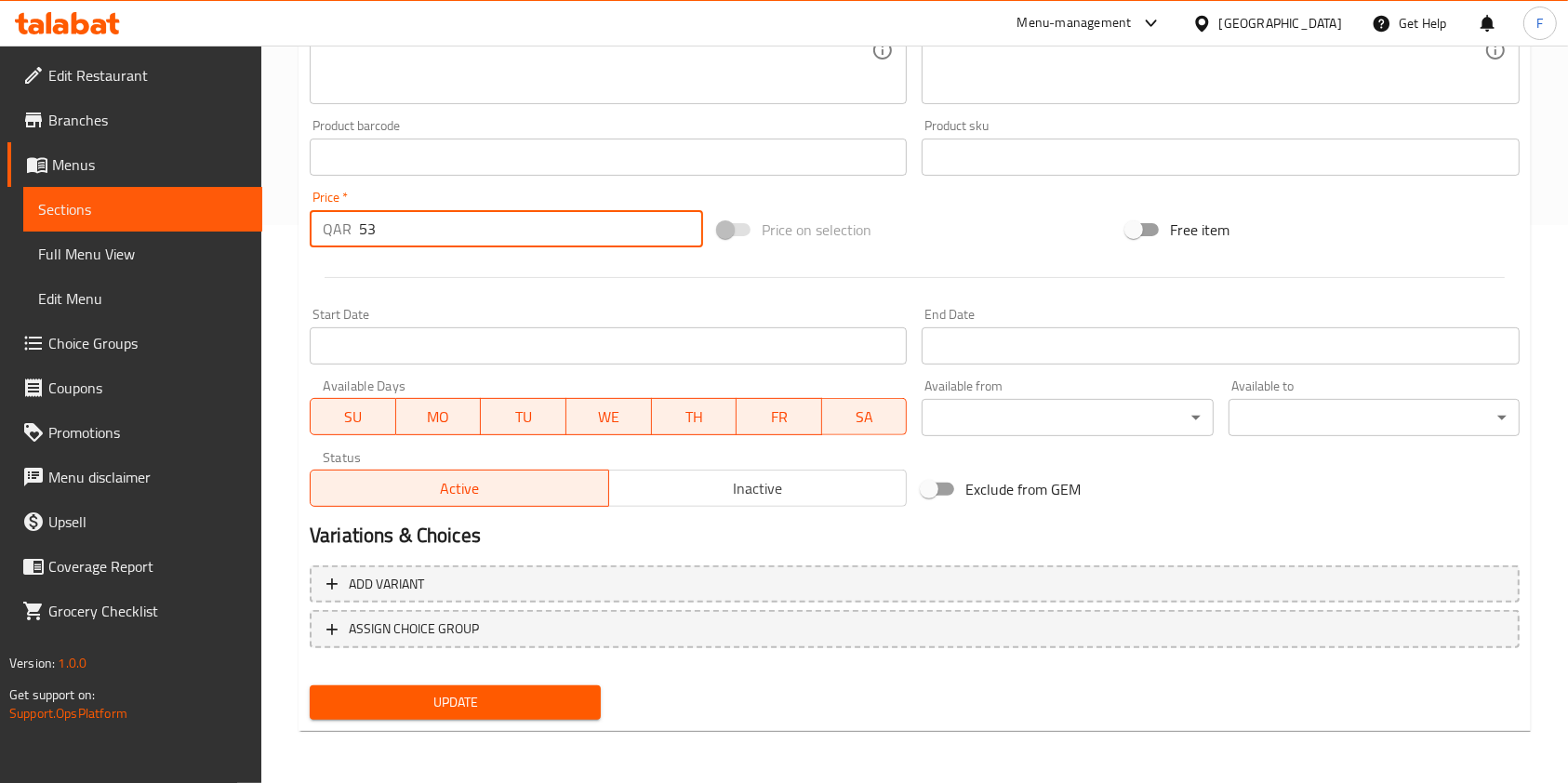
type input "53"
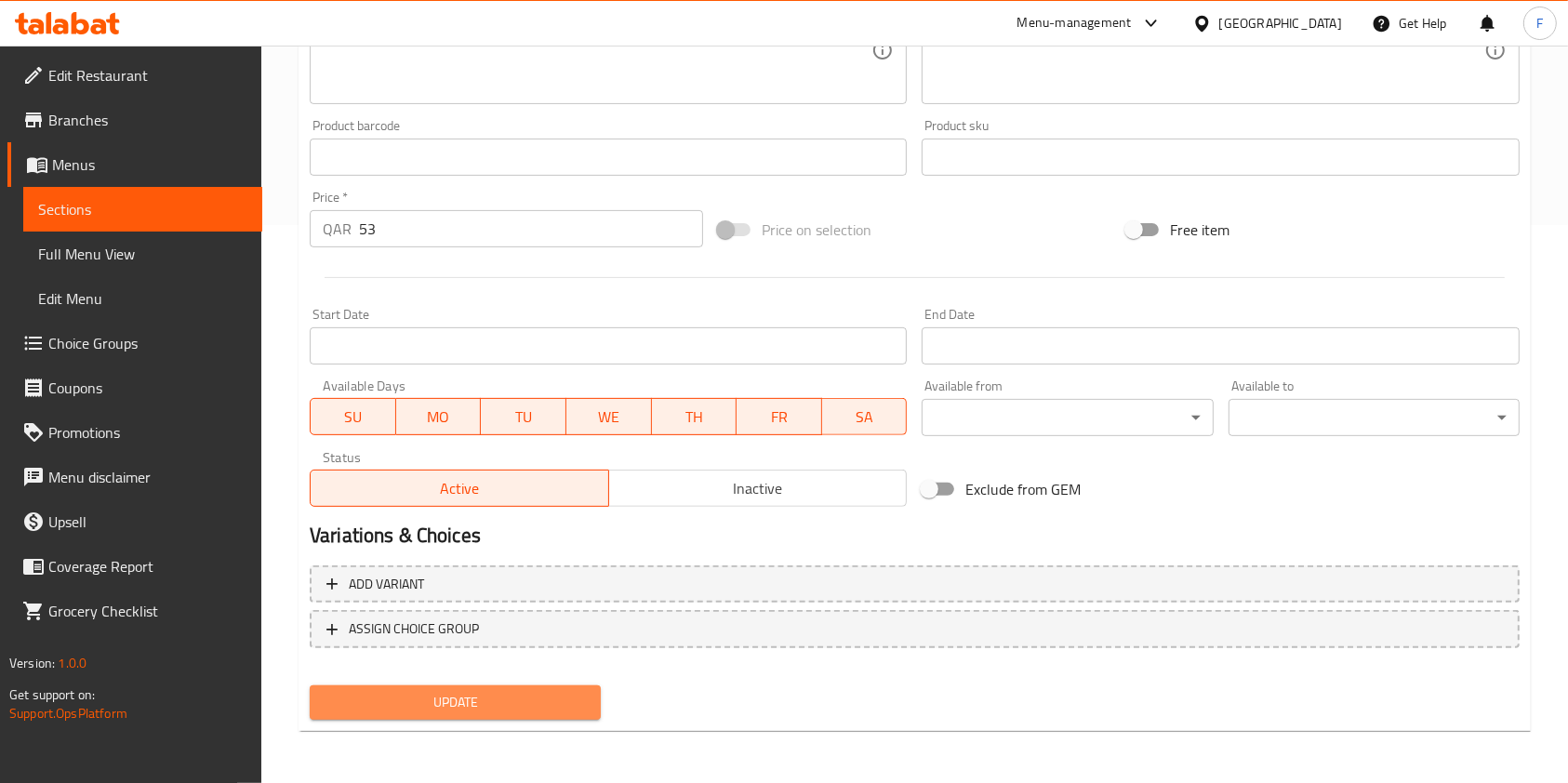
click at [527, 696] on span "Update" at bounding box center [455, 702] width 261 height 23
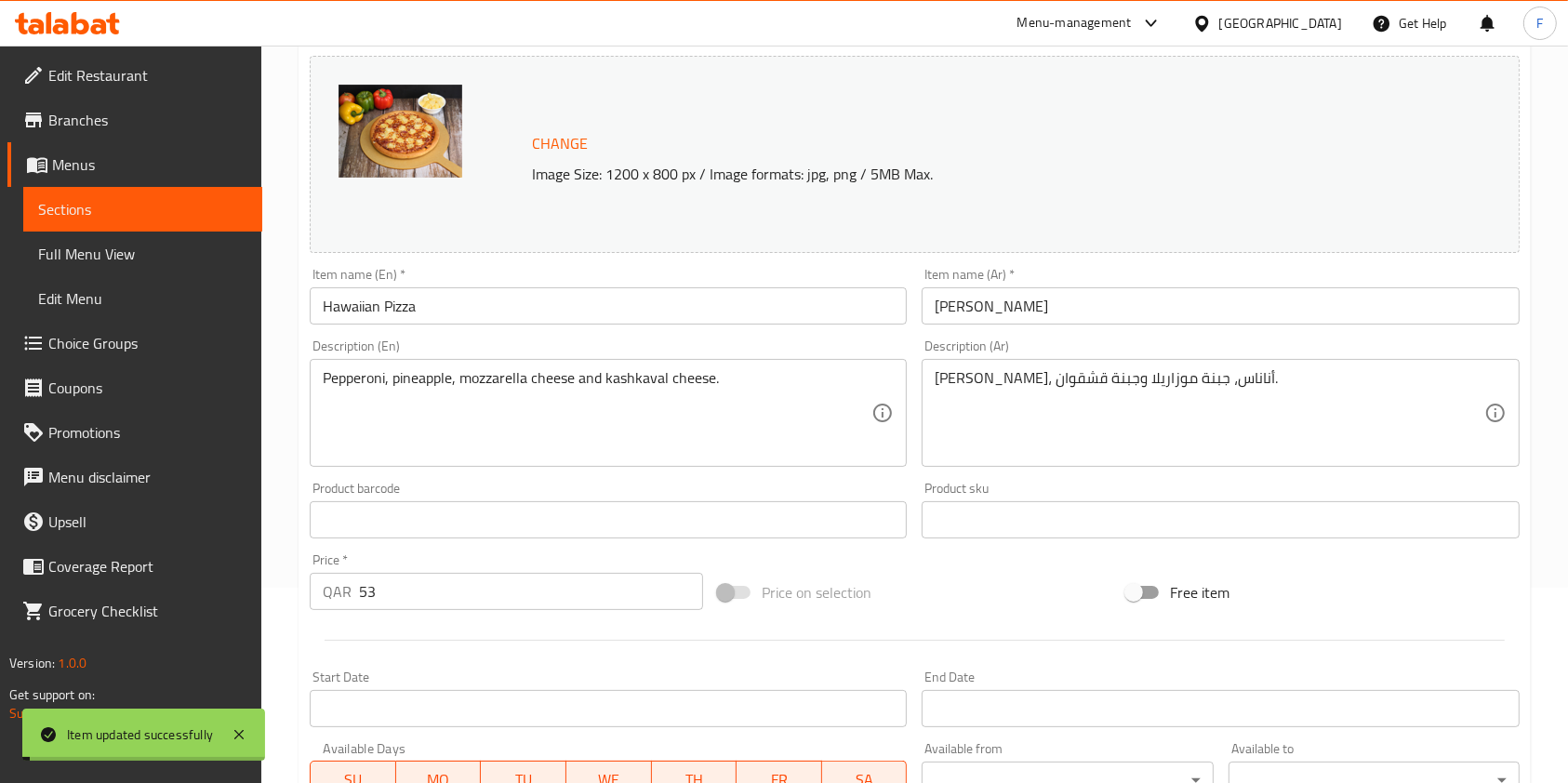
scroll to position [0, 0]
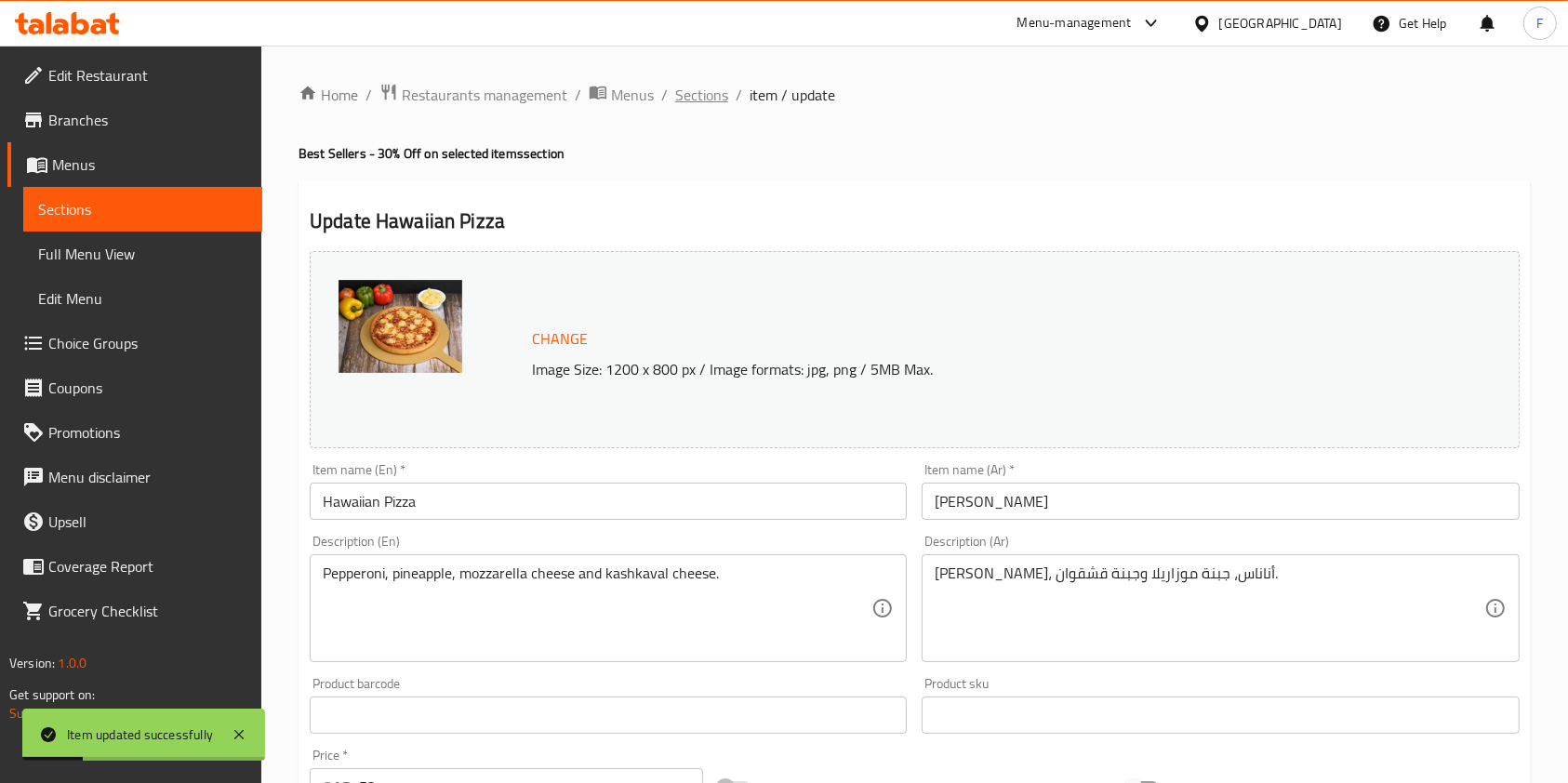
click at [690, 90] on span "Sections" at bounding box center [701, 94] width 53 height 22
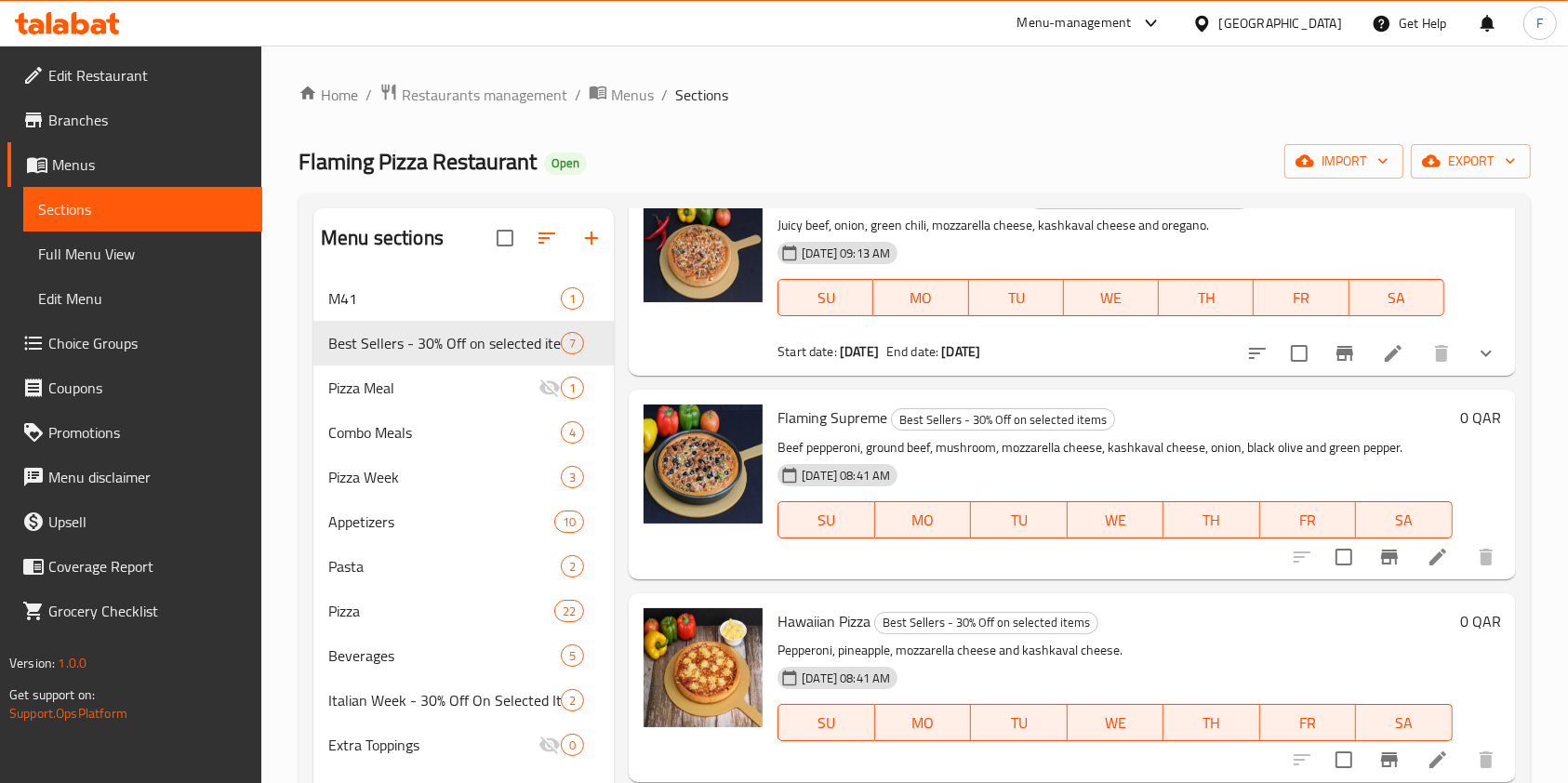
scroll to position [124, 0]
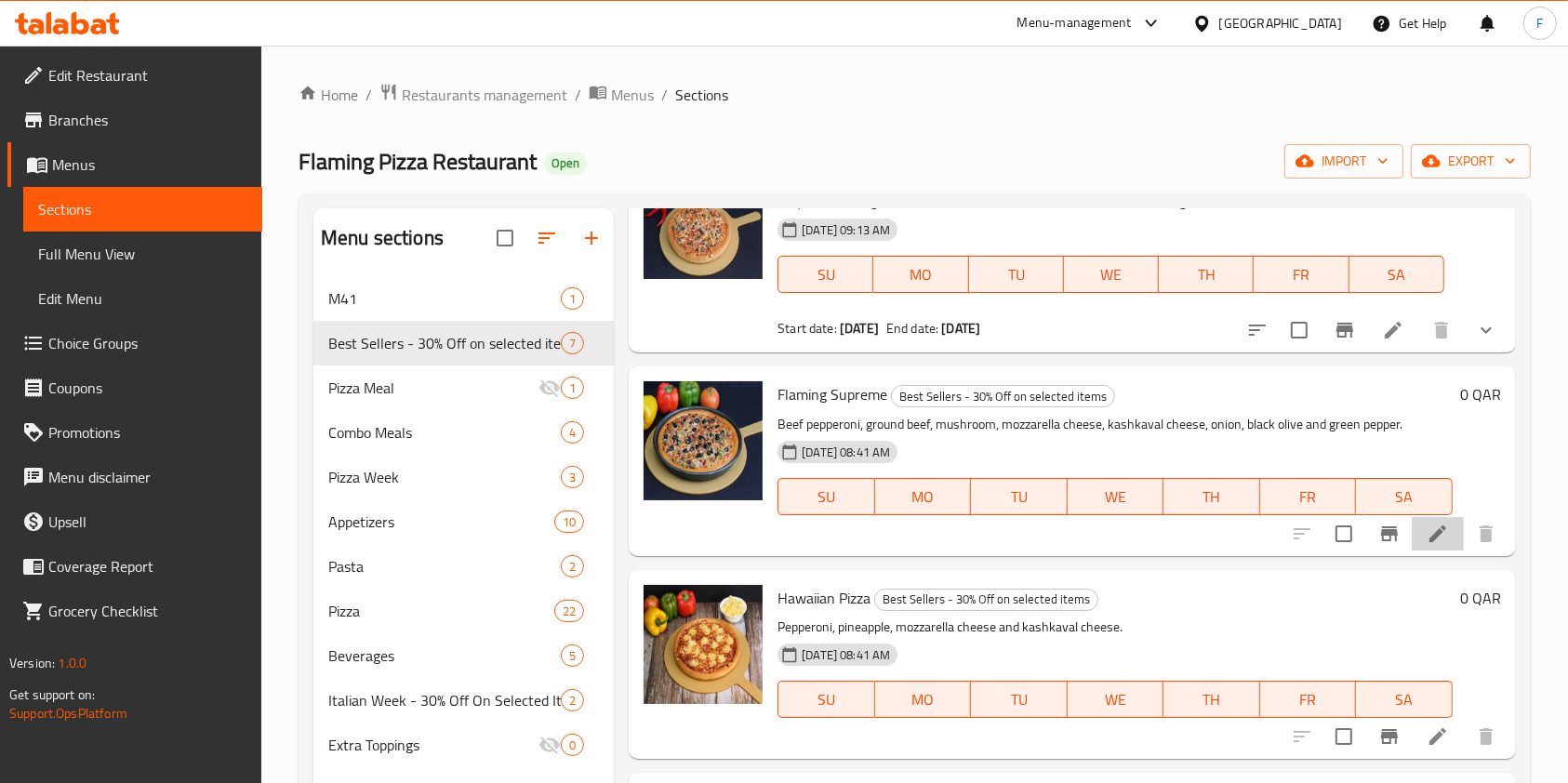
click at [1411, 535] on li at bounding box center [1437, 533] width 52 height 33
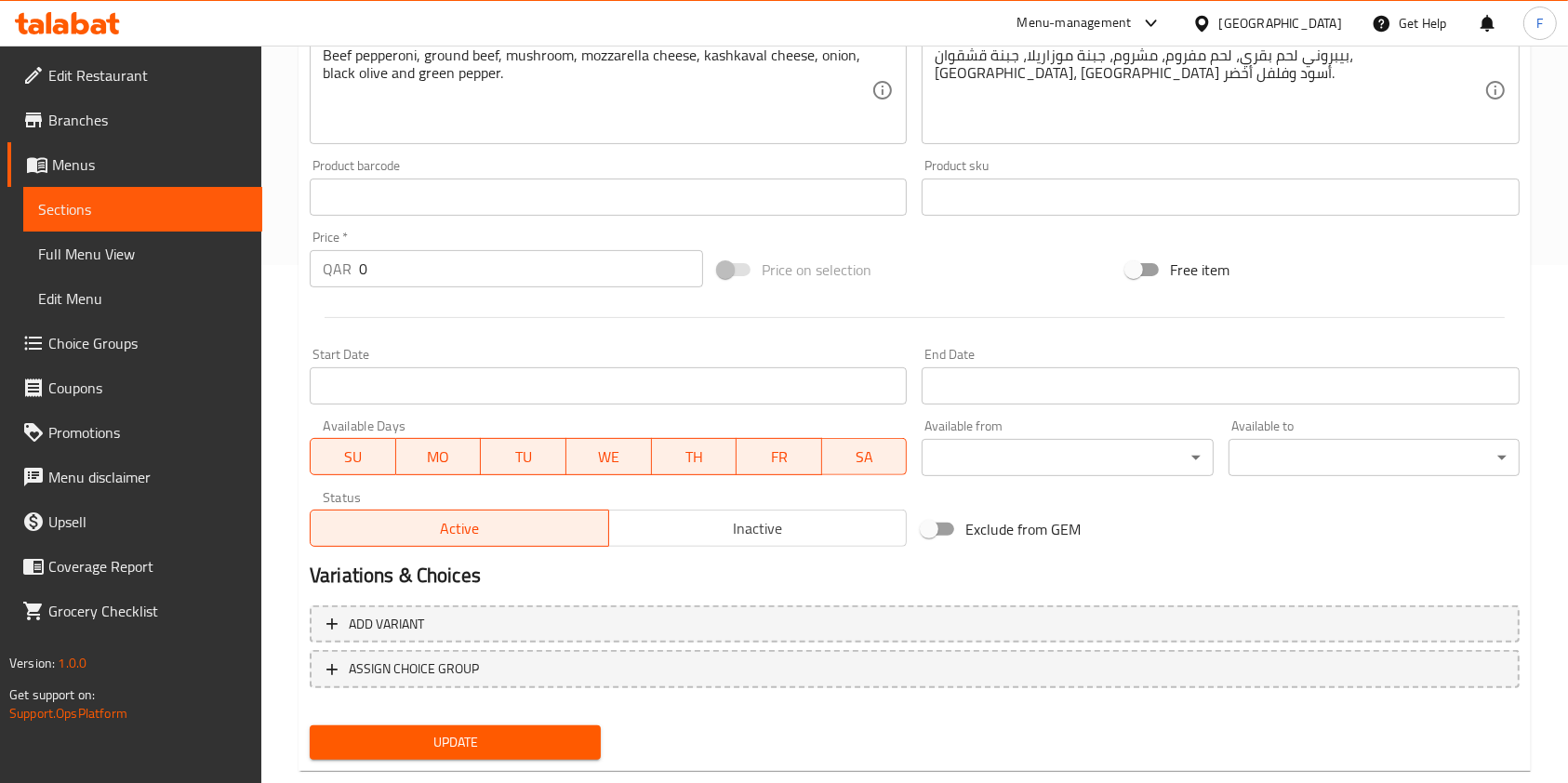
scroll to position [558, 0]
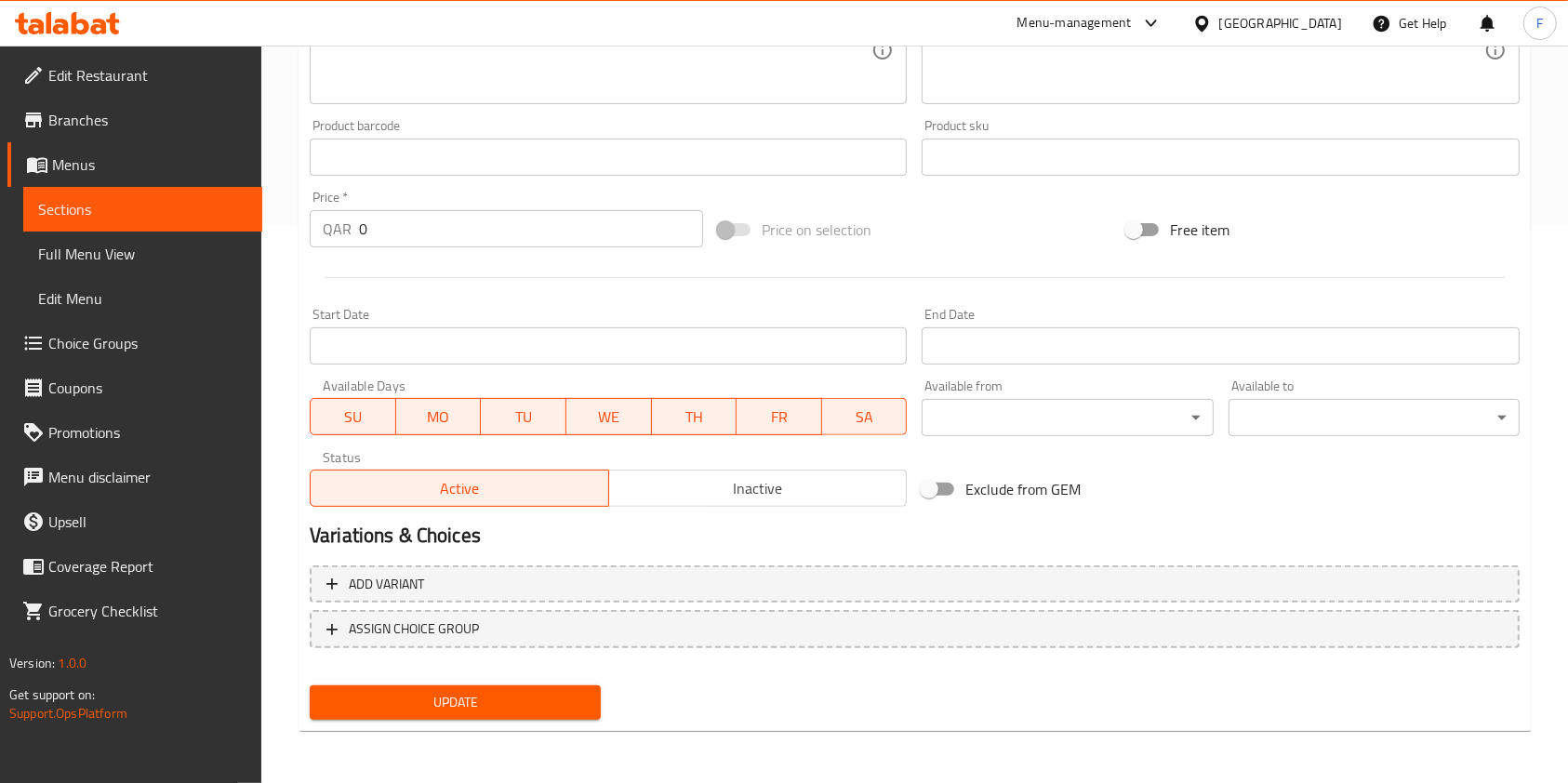
drag, startPoint x: 444, startPoint y: 220, endPoint x: 156, endPoint y: 235, distance: 288.4
click at [173, 235] on div "Edit Restaurant Branches Menus Sections Full Menu View Edit Menu Choice Groups …" at bounding box center [784, 135] width 1568 height 1295
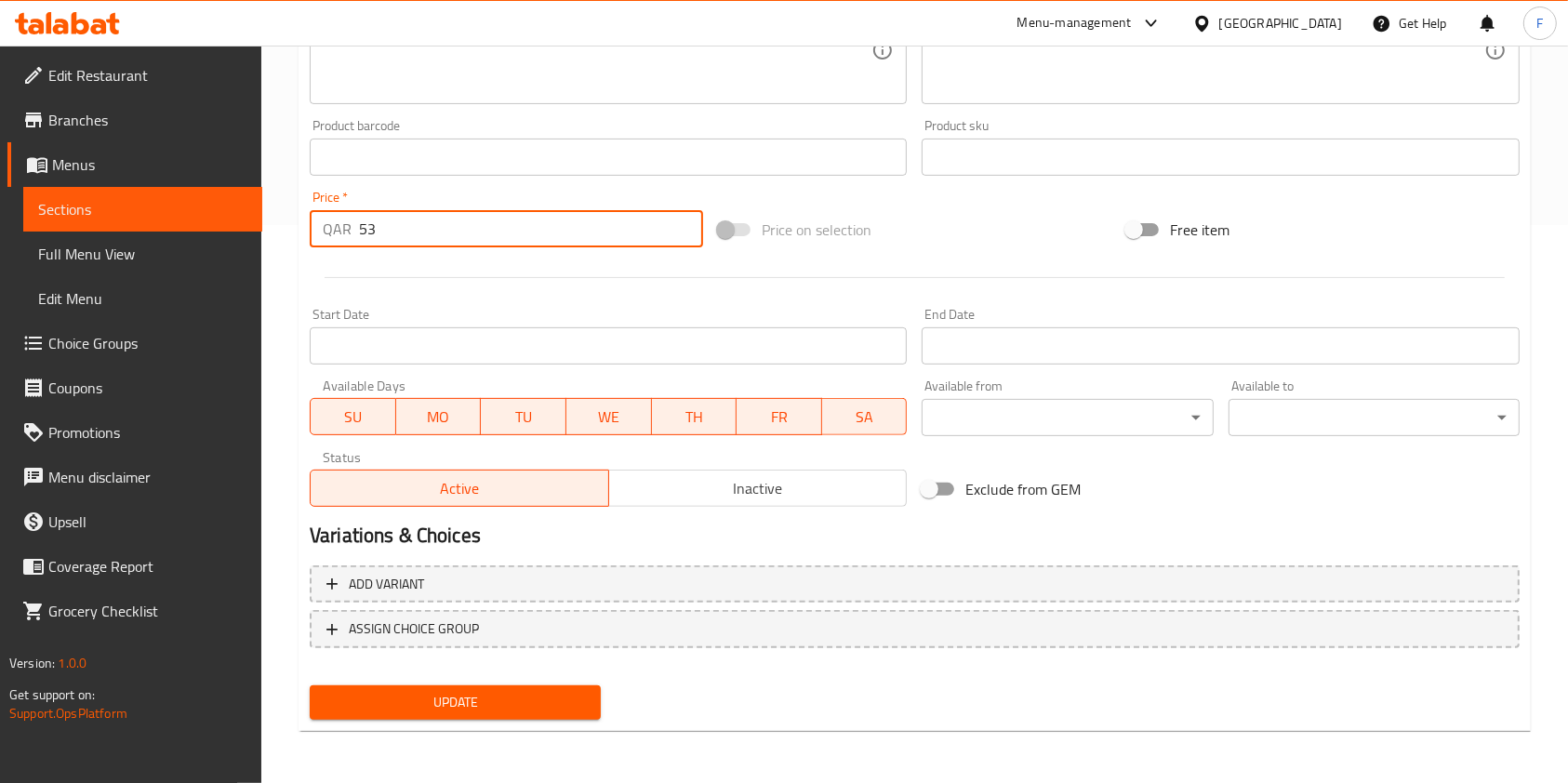
type input "53"
click at [482, 709] on span "Update" at bounding box center [455, 702] width 261 height 23
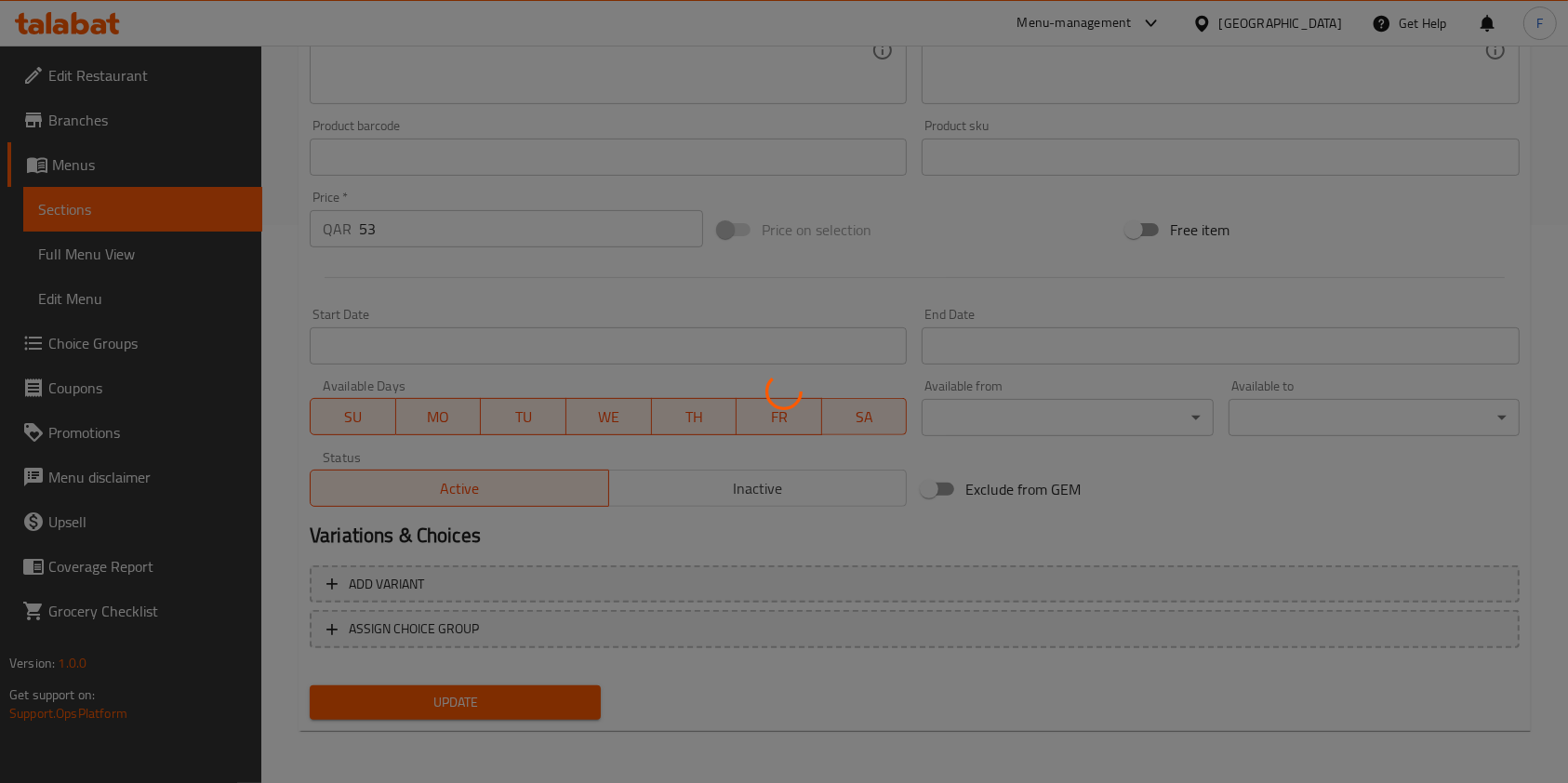
scroll to position [0, 0]
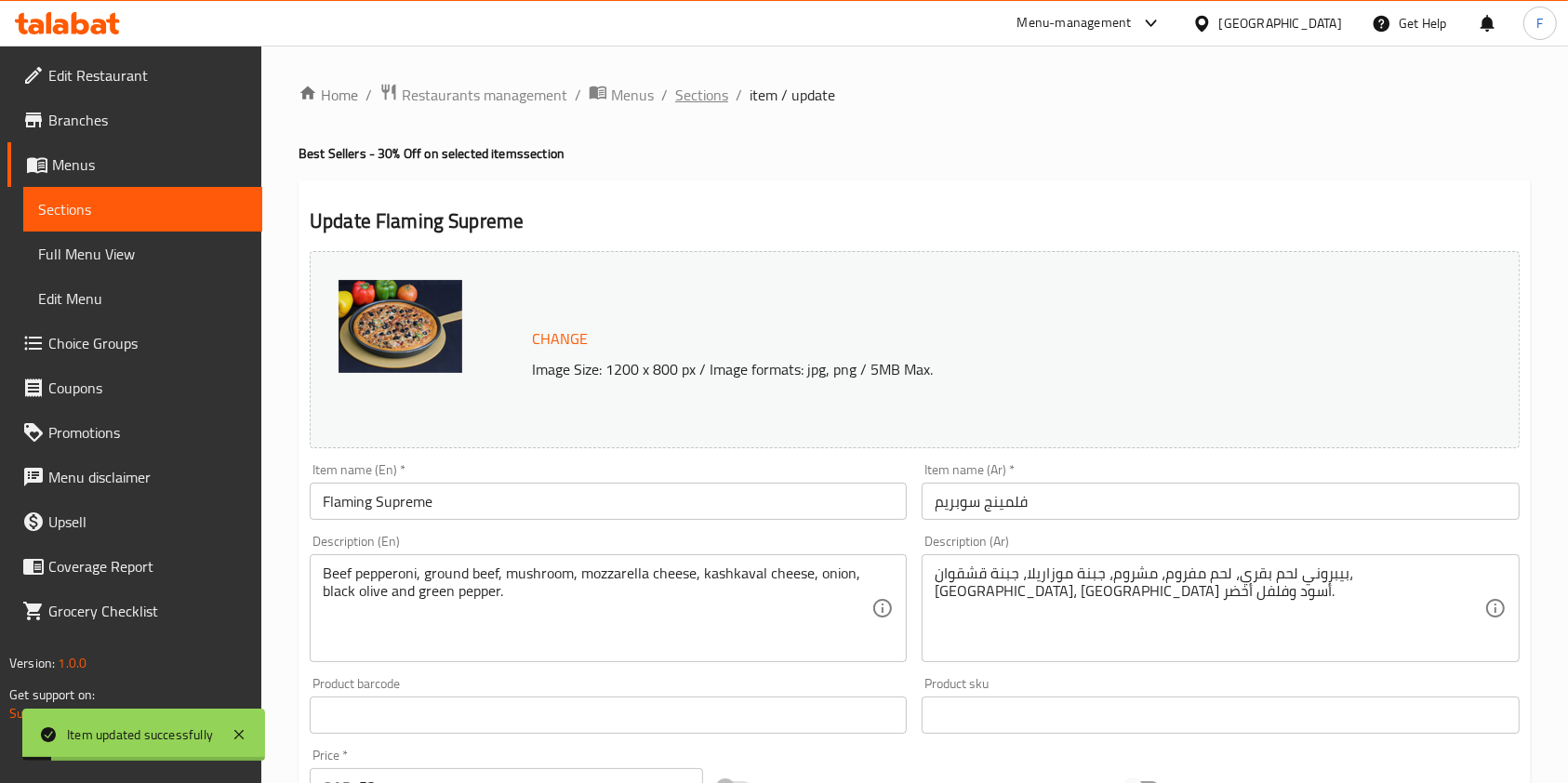
click at [692, 90] on span "Sections" at bounding box center [701, 94] width 53 height 22
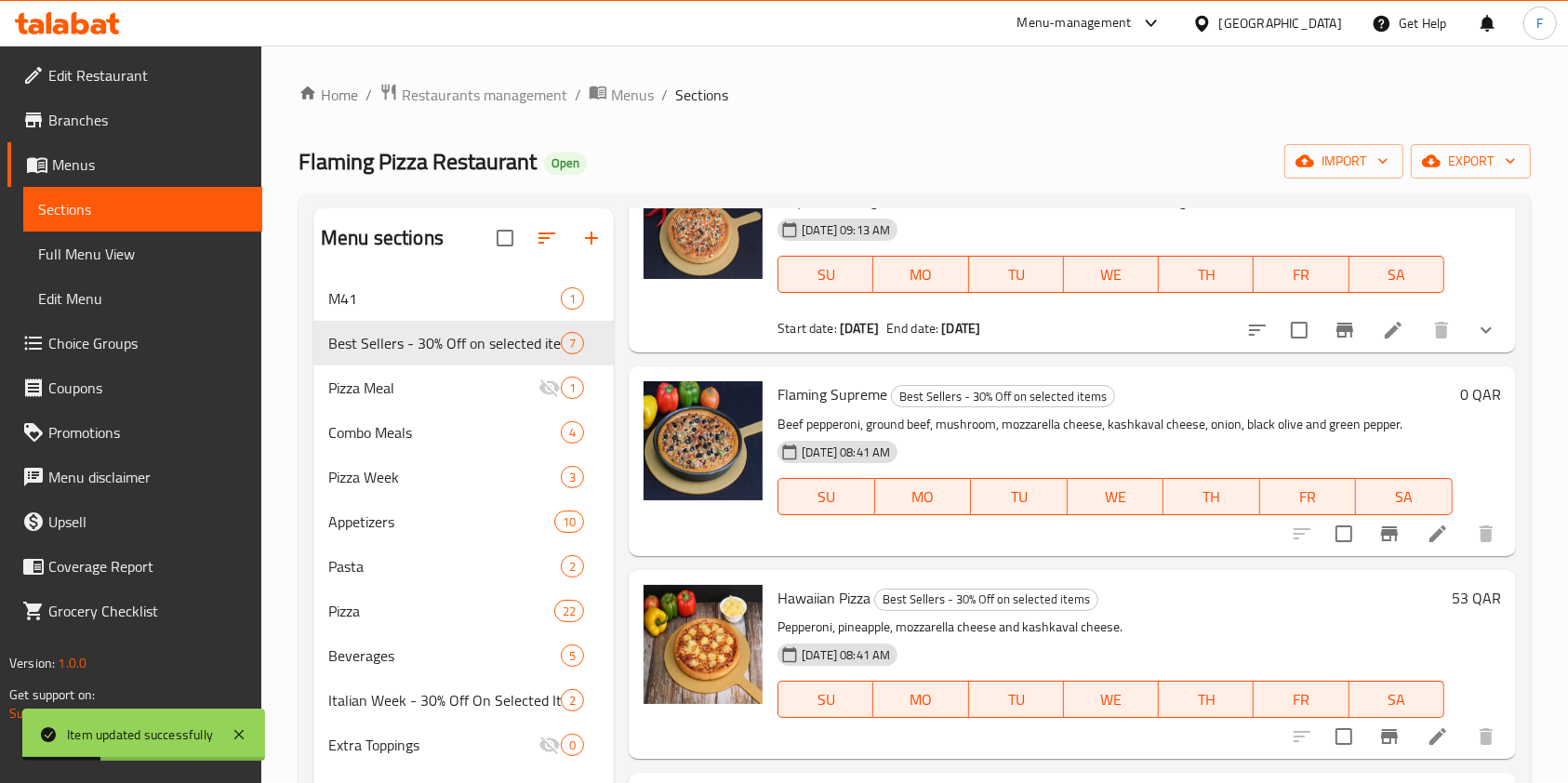
scroll to position [372, 0]
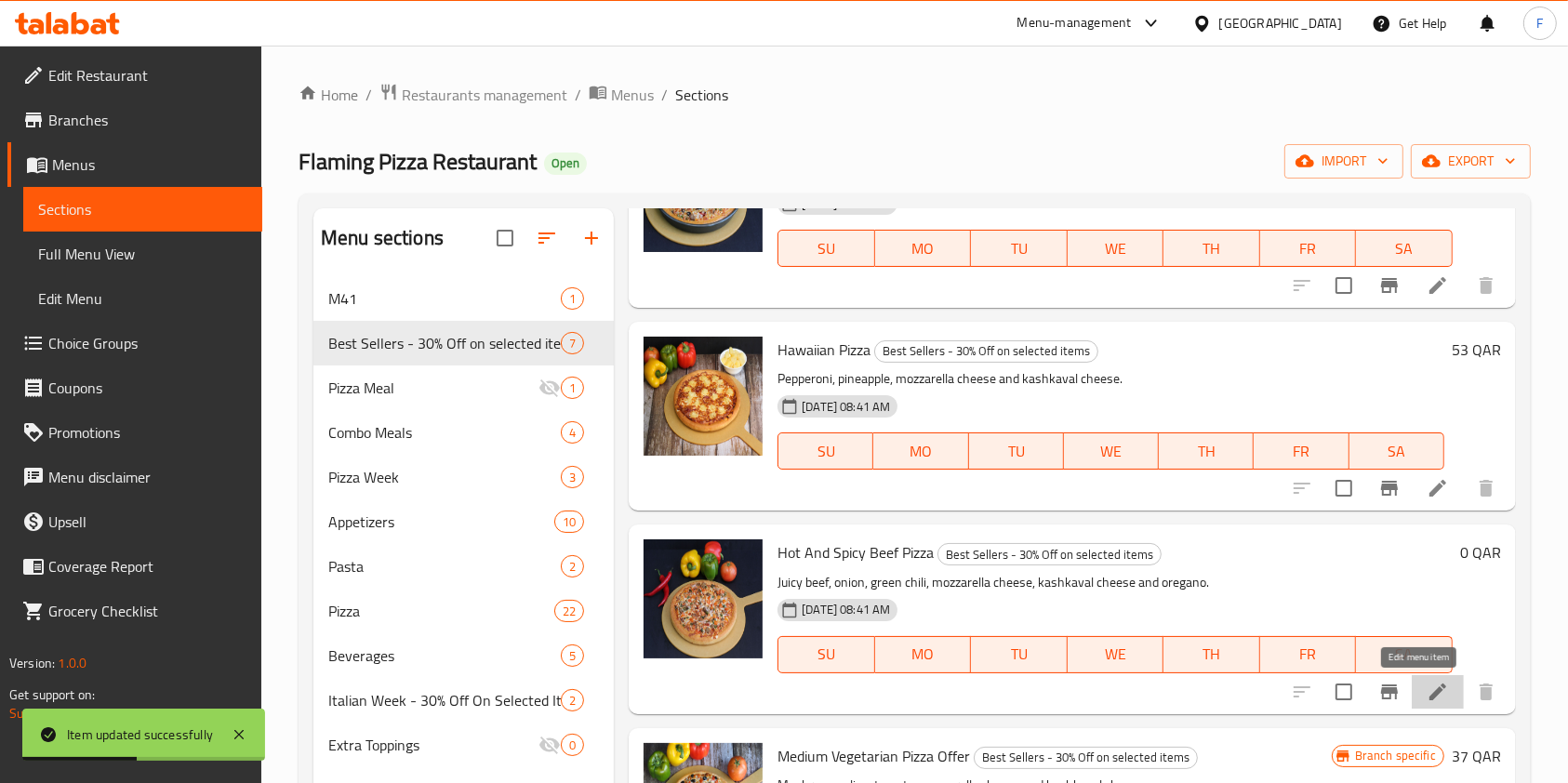
click at [1429, 698] on icon at bounding box center [1438, 692] width 17 height 17
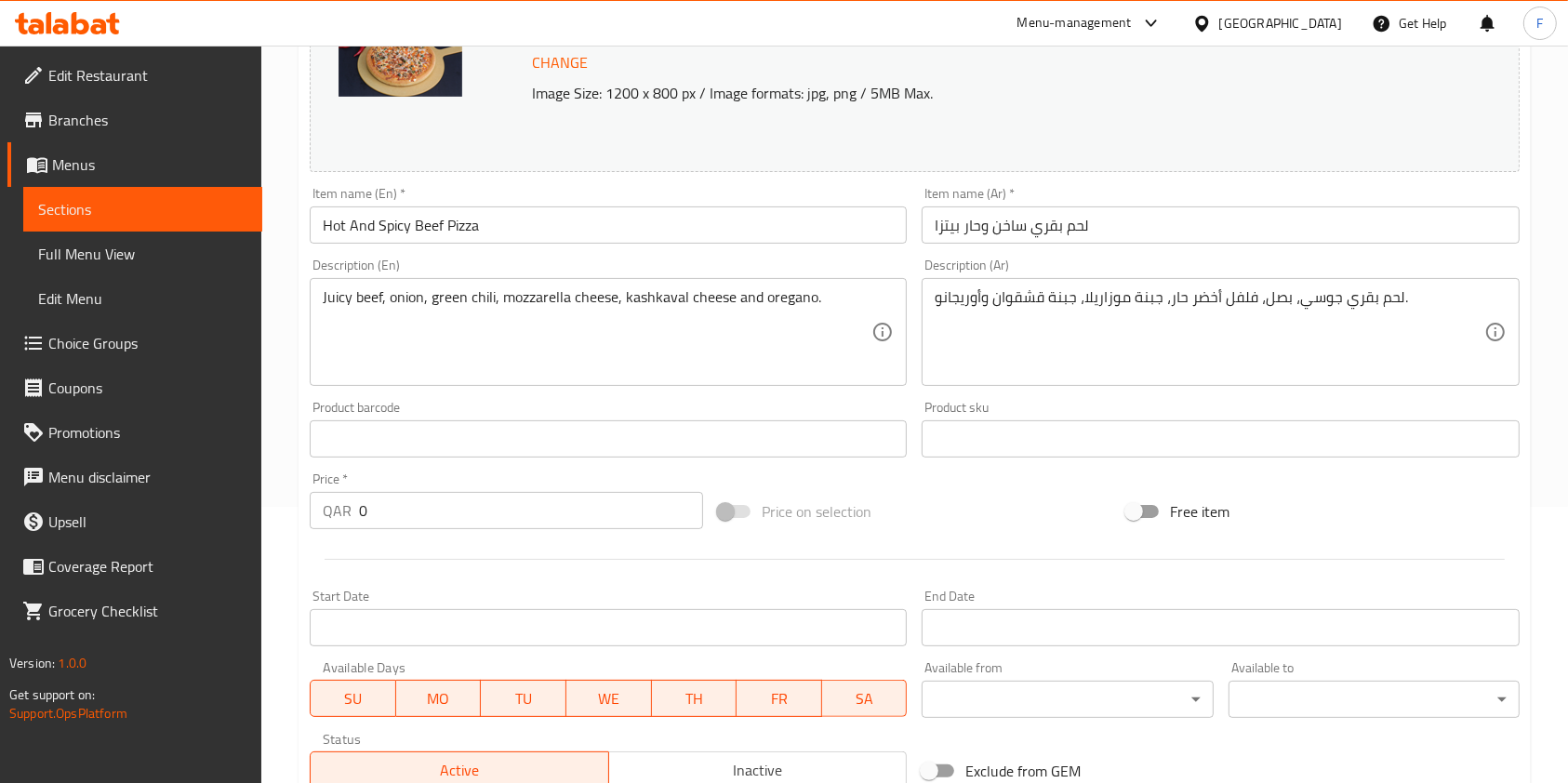
scroll to position [558, 0]
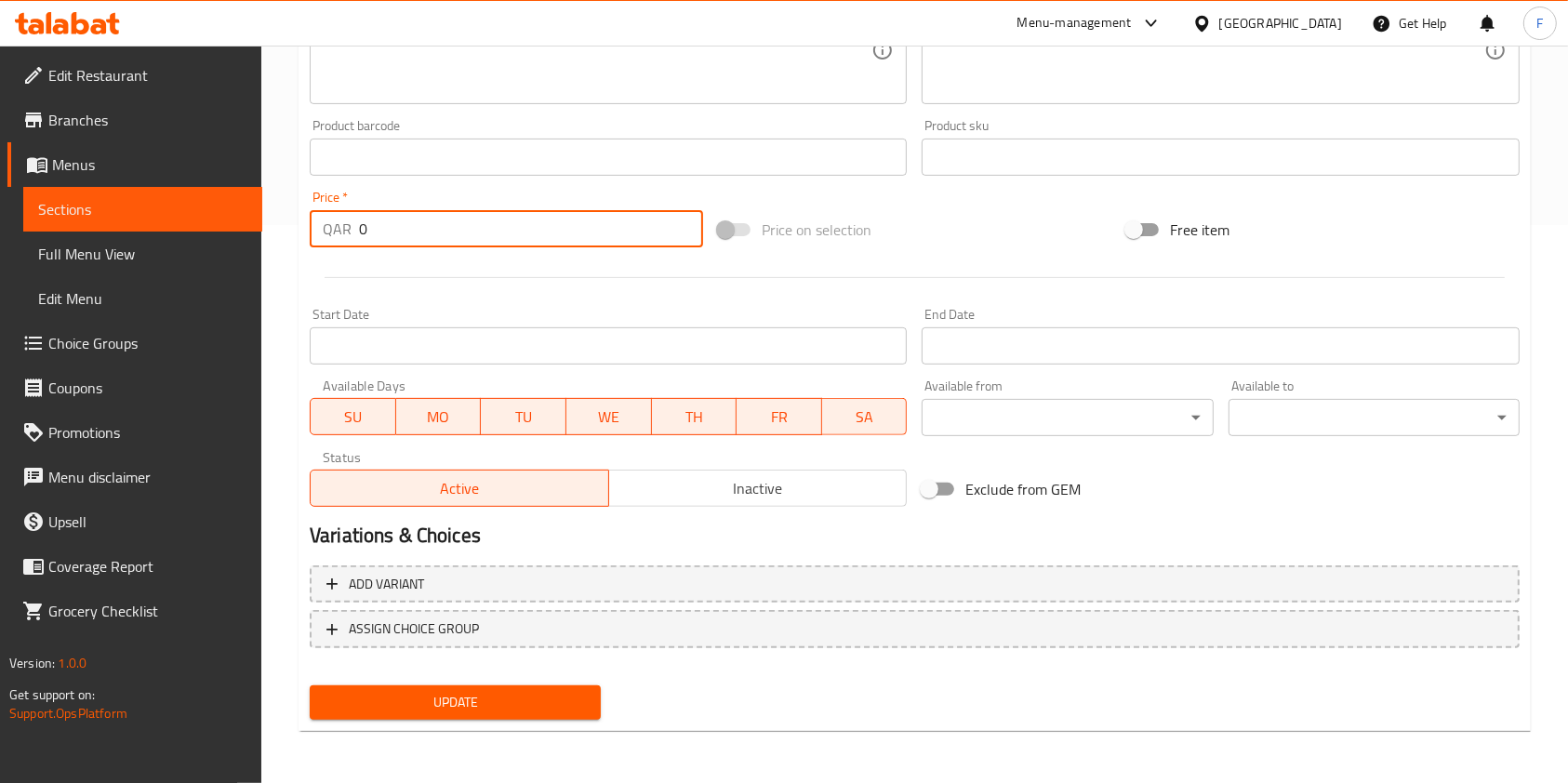
drag, startPoint x: 316, startPoint y: 236, endPoint x: 0, endPoint y: 251, distance: 316.4
click at [10, 250] on div "Edit Restaurant Branches Menus Sections Full Menu View Edit Menu Choice Groups …" at bounding box center [784, 135] width 1568 height 1295
type input "53"
click at [499, 706] on span "Update" at bounding box center [455, 702] width 261 height 23
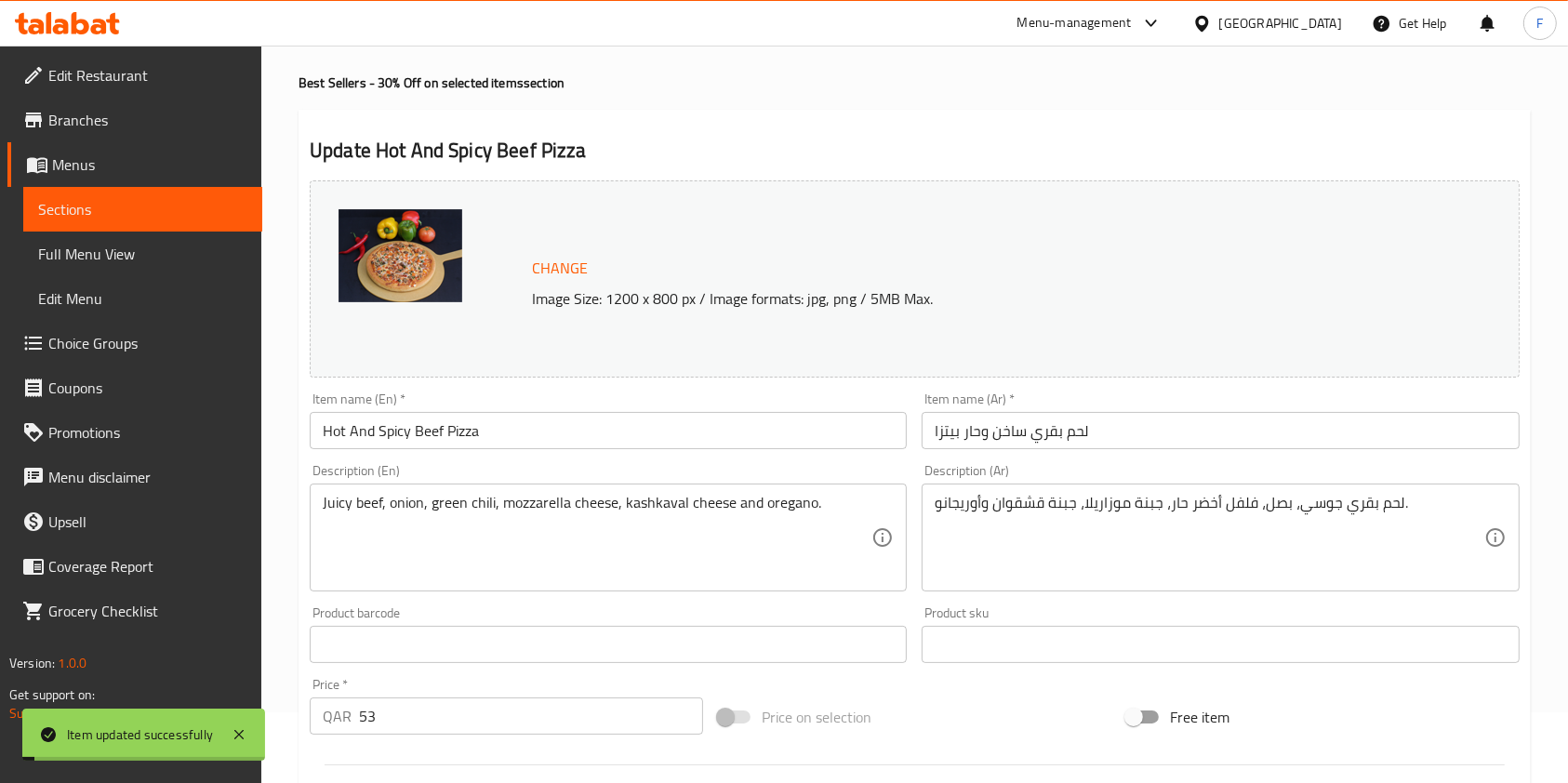
scroll to position [0, 0]
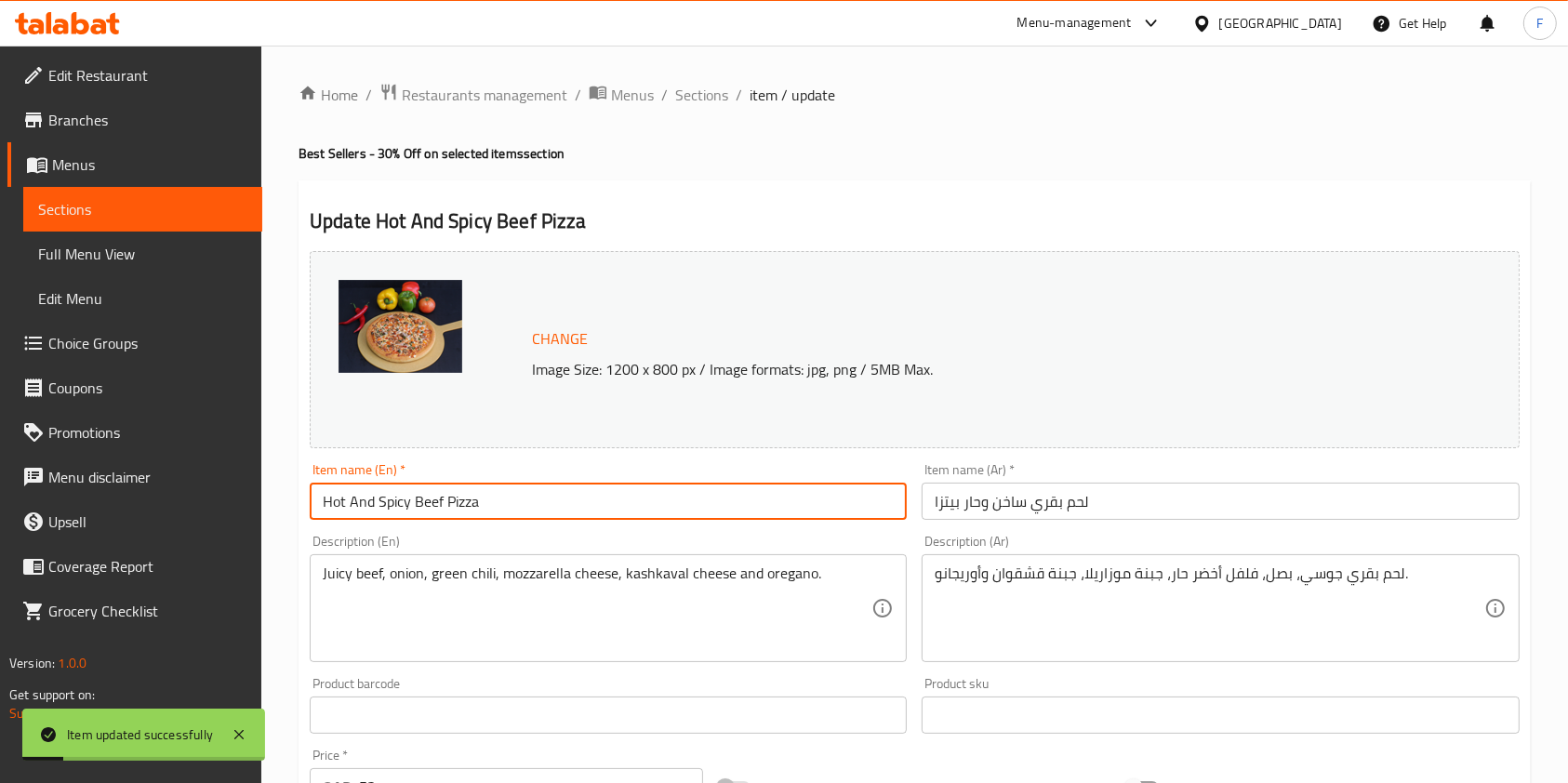
click at [325, 504] on input "Hot And Spicy Beef Pizza" at bounding box center [608, 501] width 597 height 37
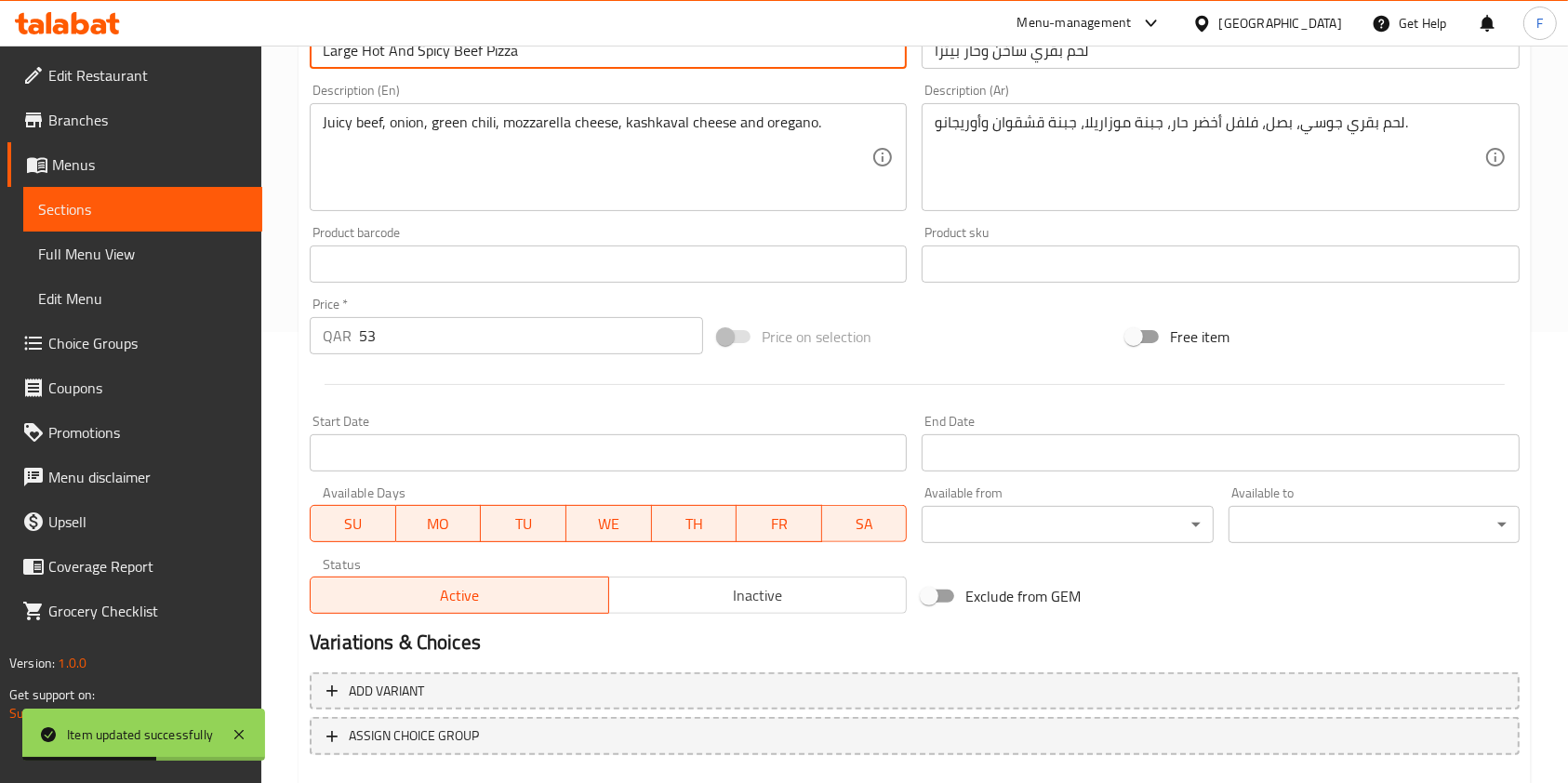
scroll to position [558, 0]
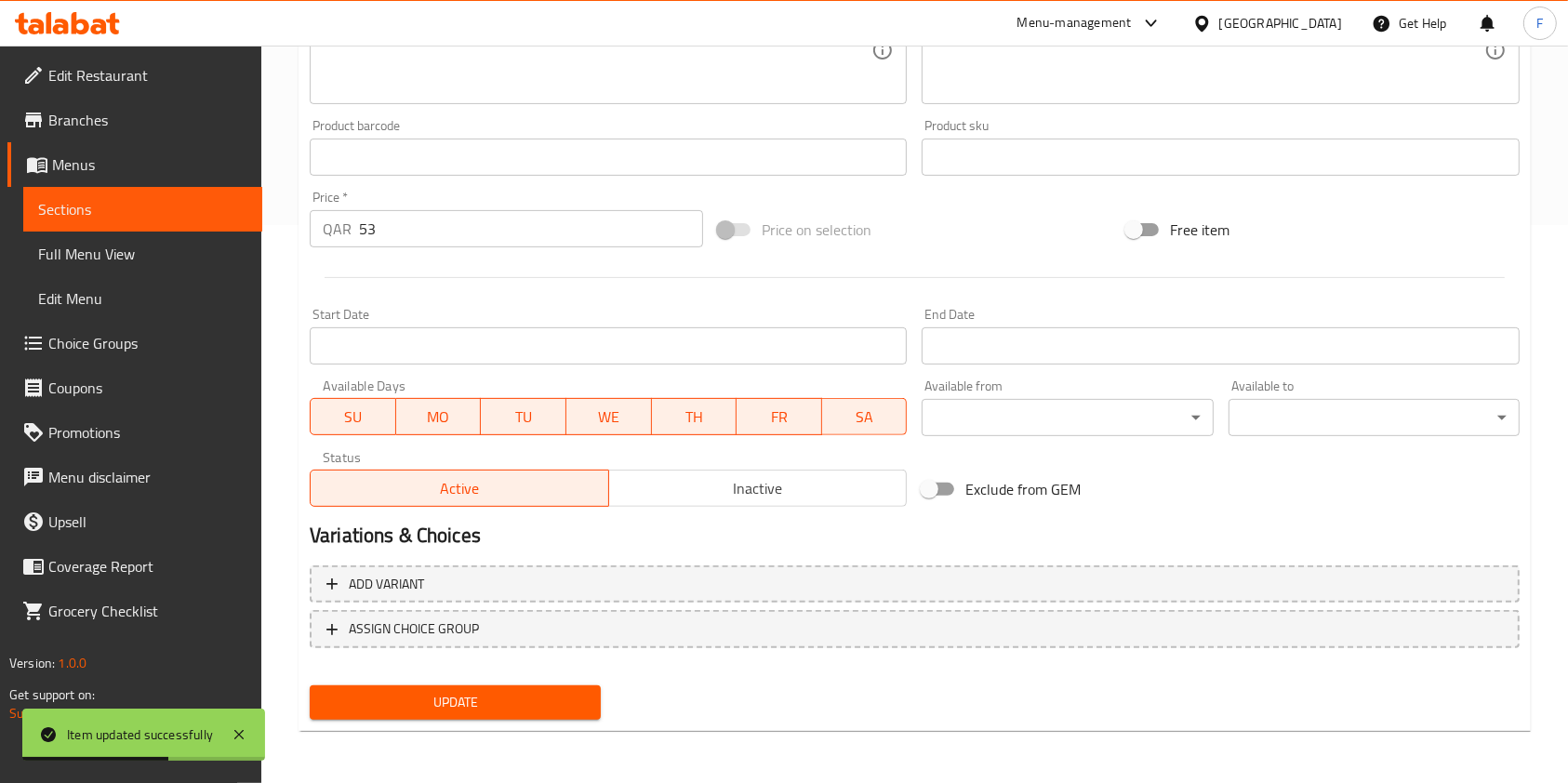
type input "Large Hot And Spicy Beef Pizza"
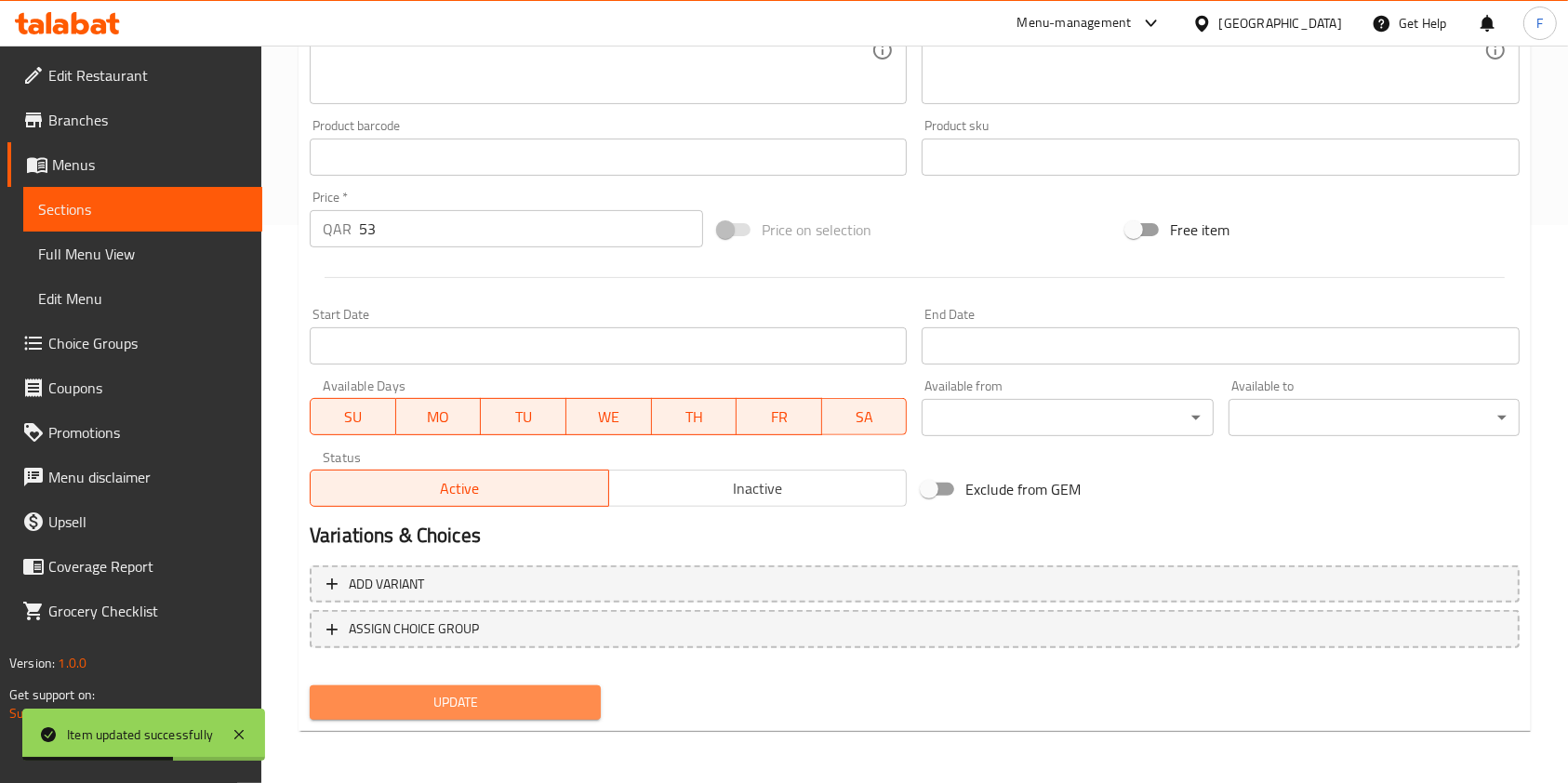
click at [458, 697] on span "Update" at bounding box center [455, 702] width 261 height 23
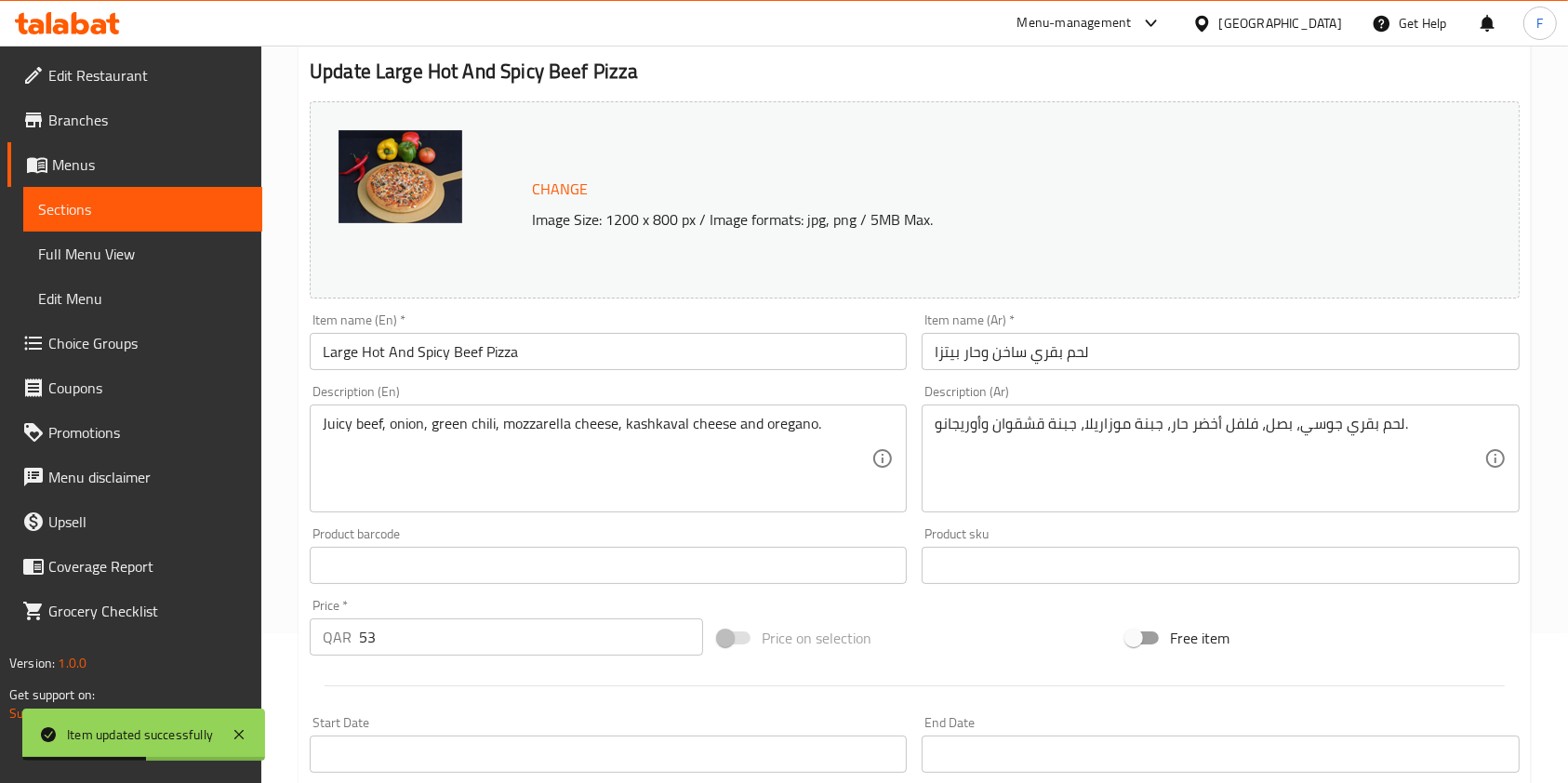
scroll to position [0, 0]
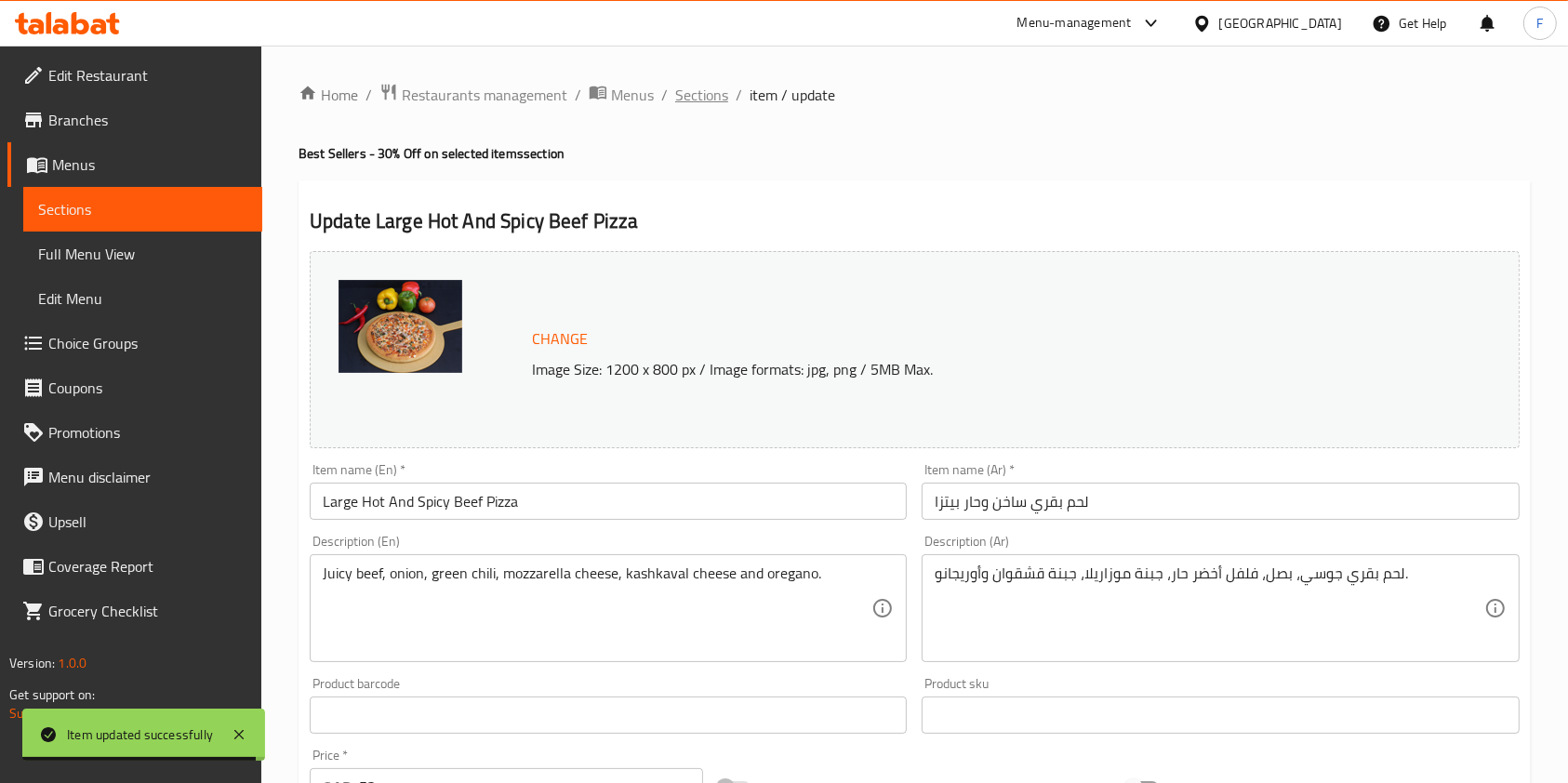
click at [690, 104] on span "Sections" at bounding box center [701, 94] width 53 height 22
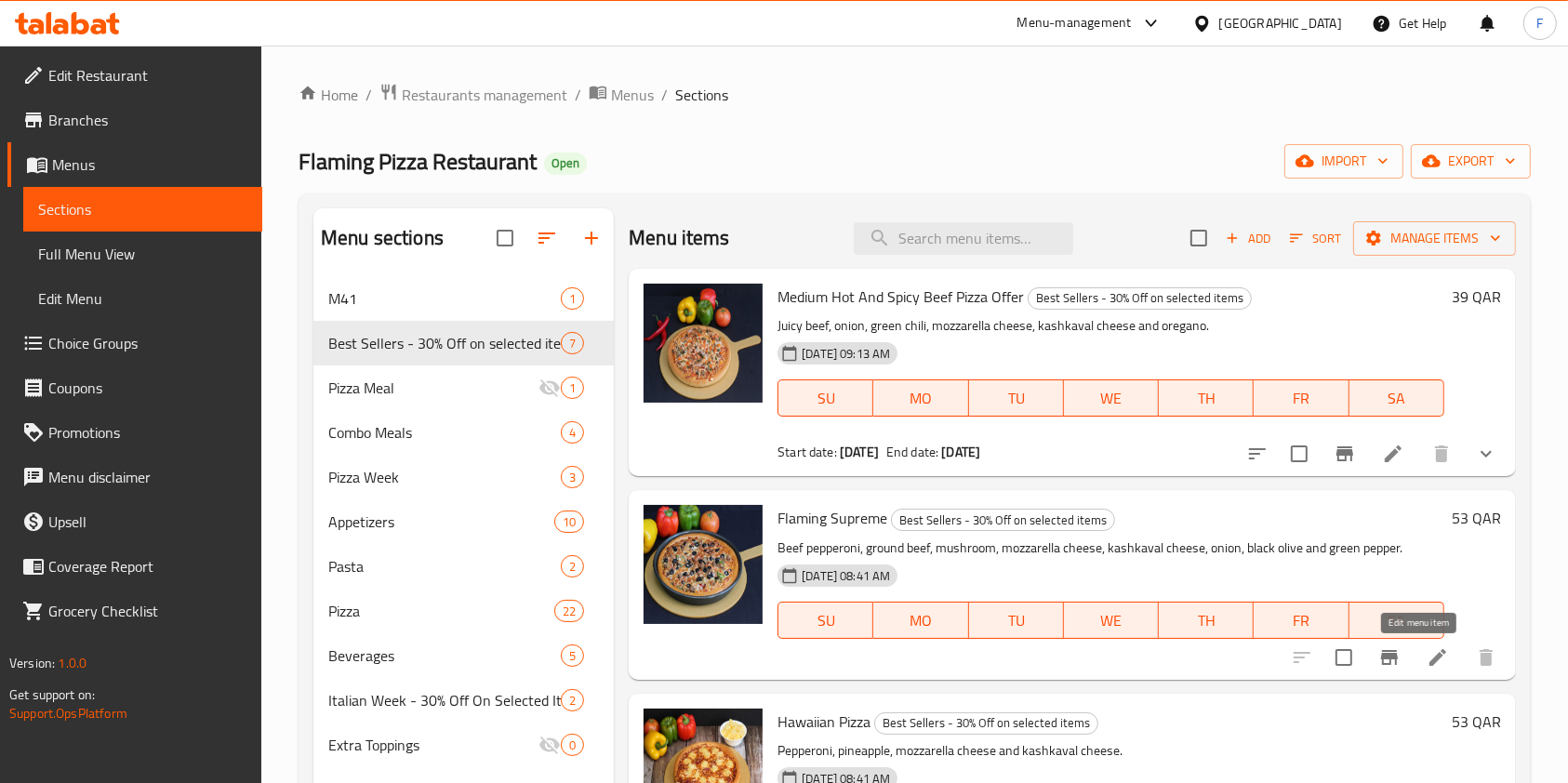
click at [1426, 650] on icon at bounding box center [1437, 657] width 22 height 22
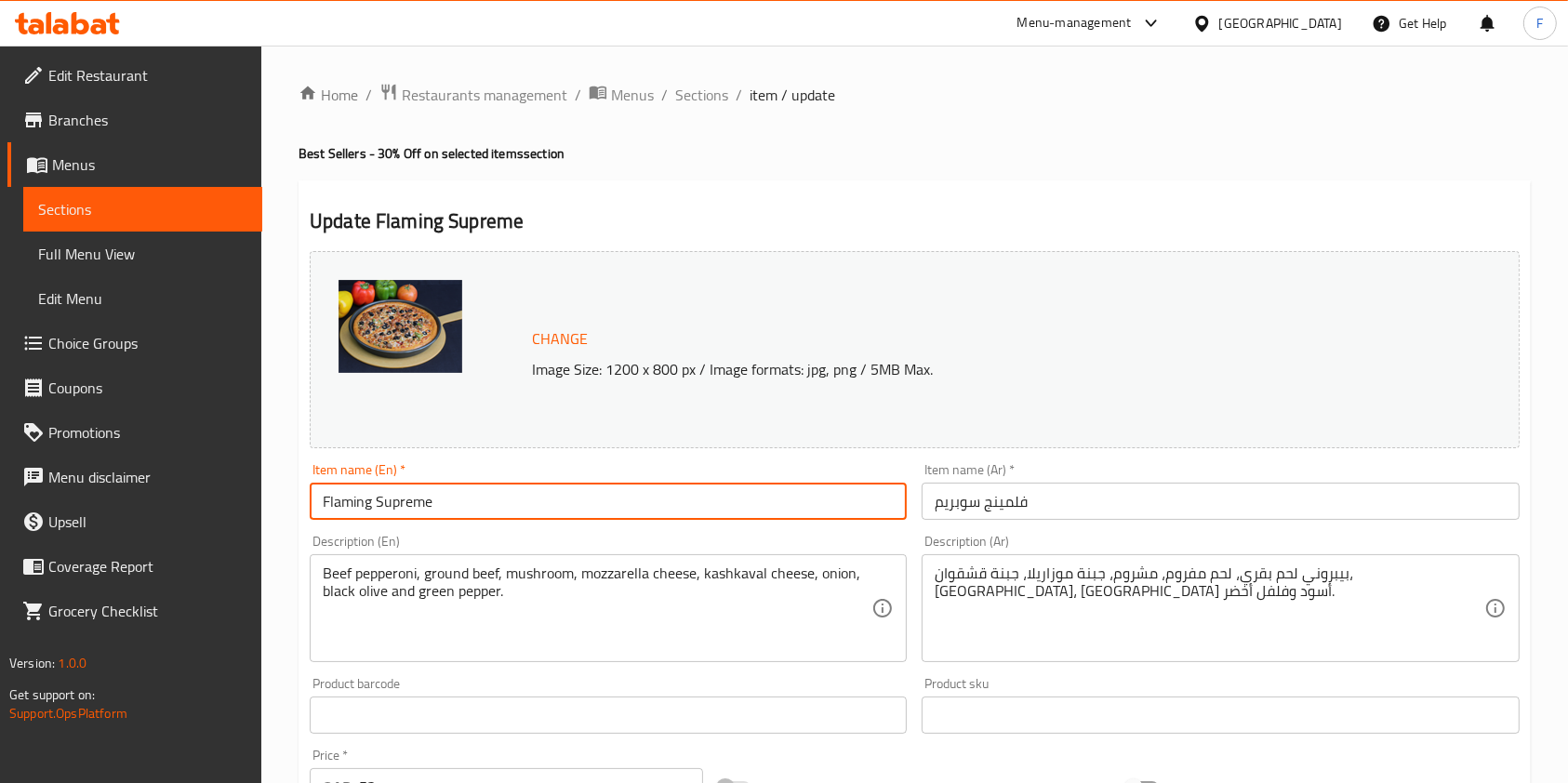
click at [325, 497] on input "Flaming Supreme" at bounding box center [608, 501] width 597 height 37
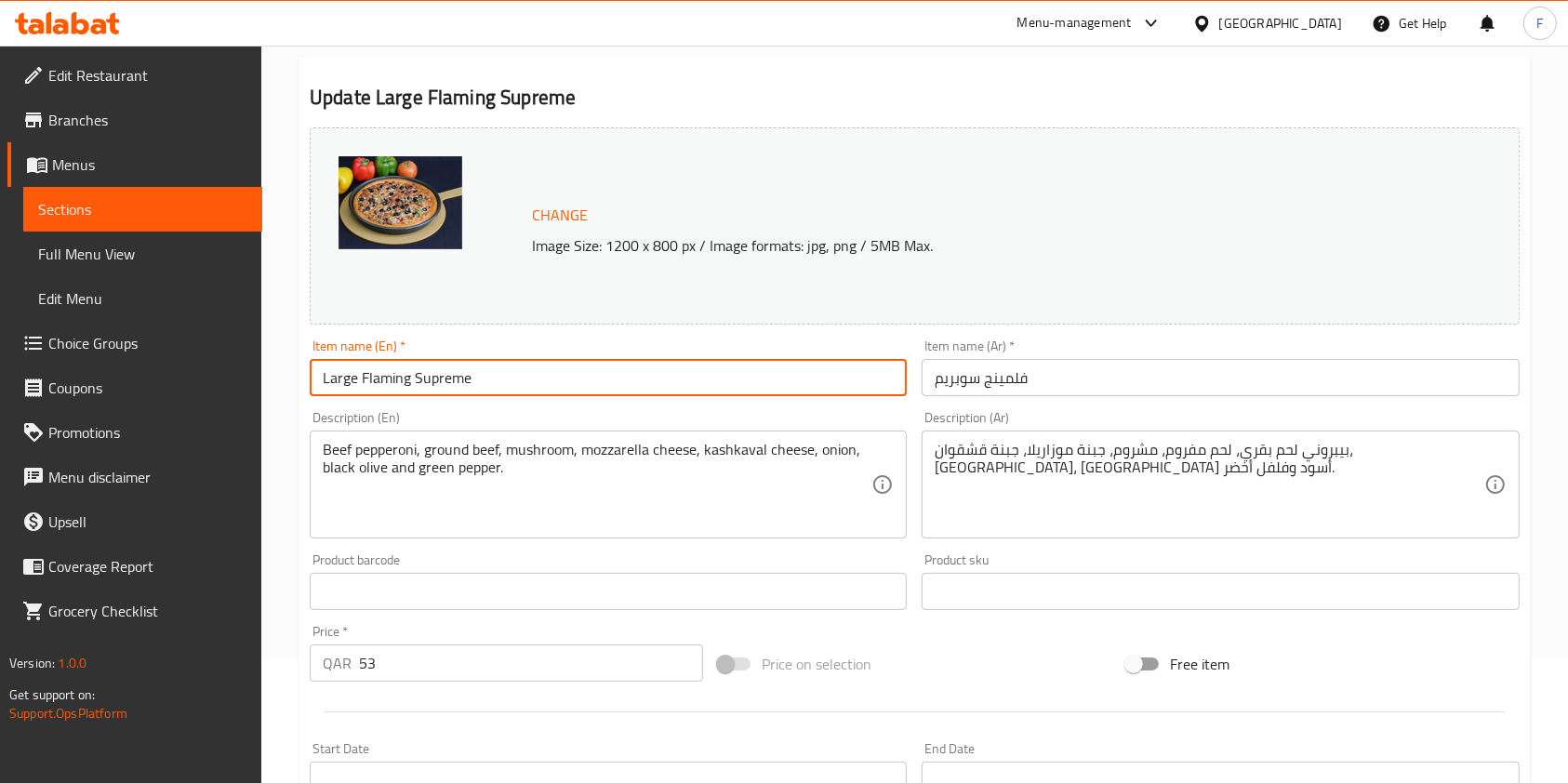
scroll to position [558, 0]
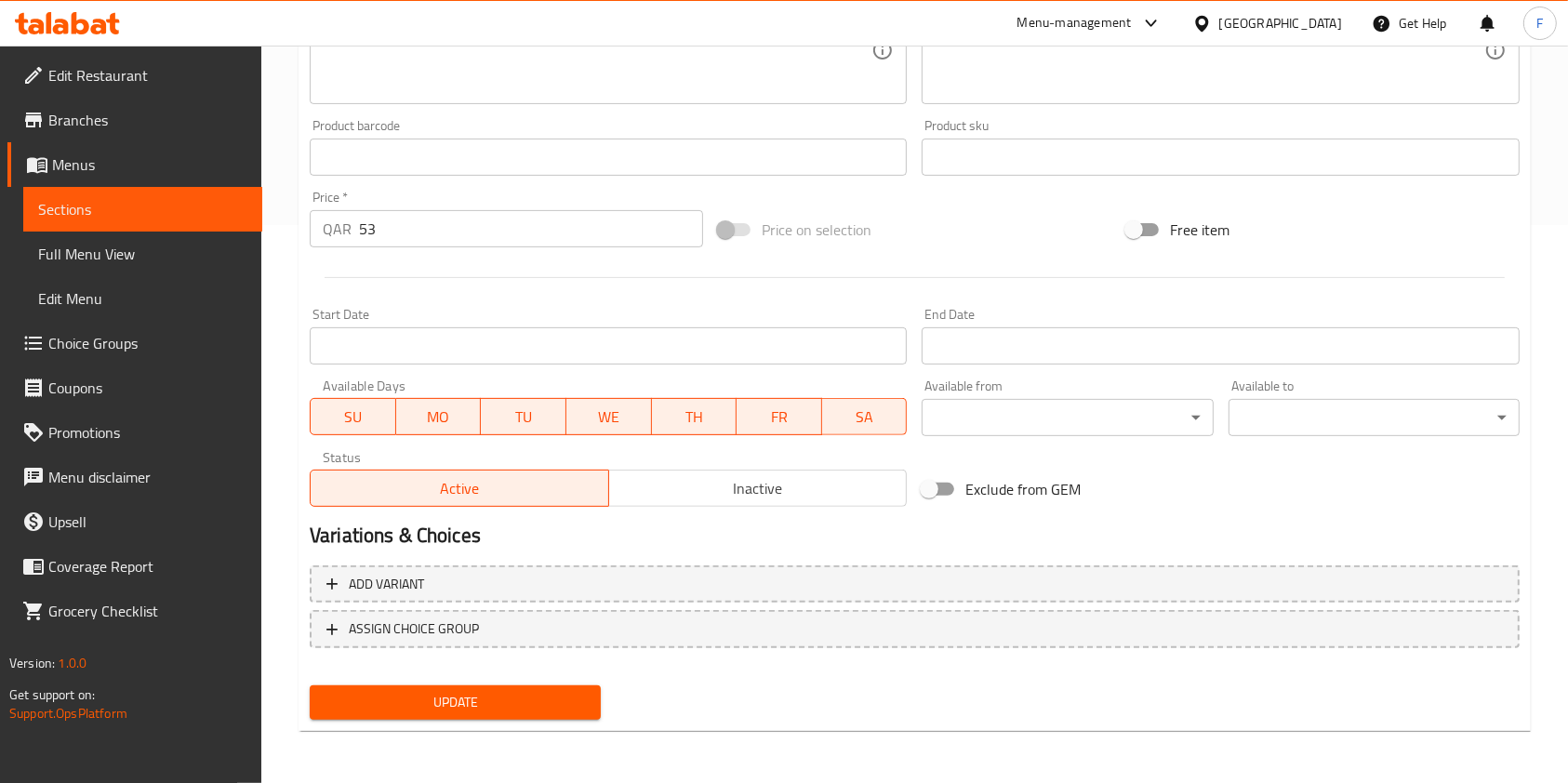
type input "Large Flaming Supreme"
click at [491, 697] on span "Update" at bounding box center [455, 702] width 261 height 23
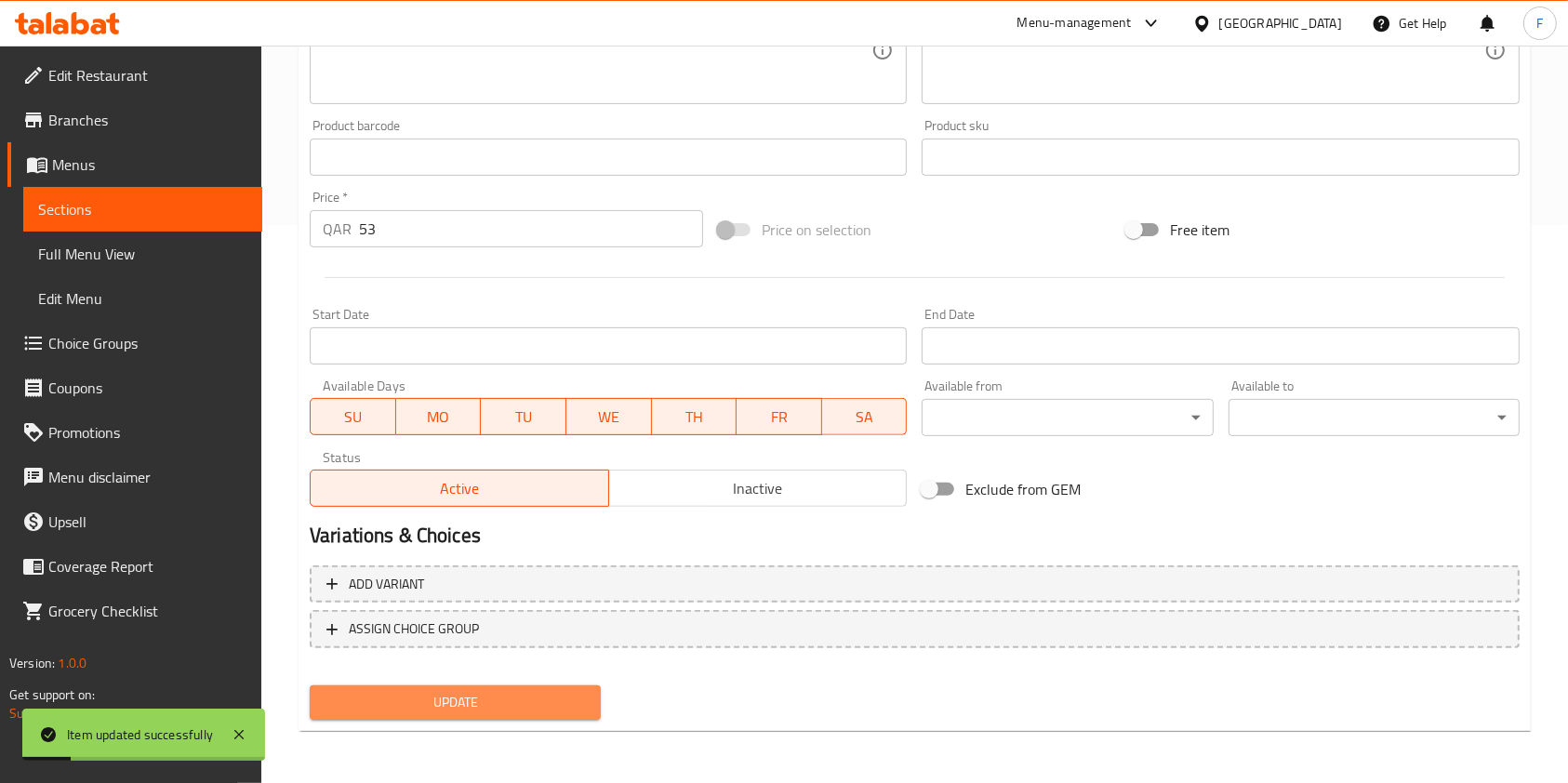
click at [468, 714] on span "Update" at bounding box center [455, 702] width 261 height 23
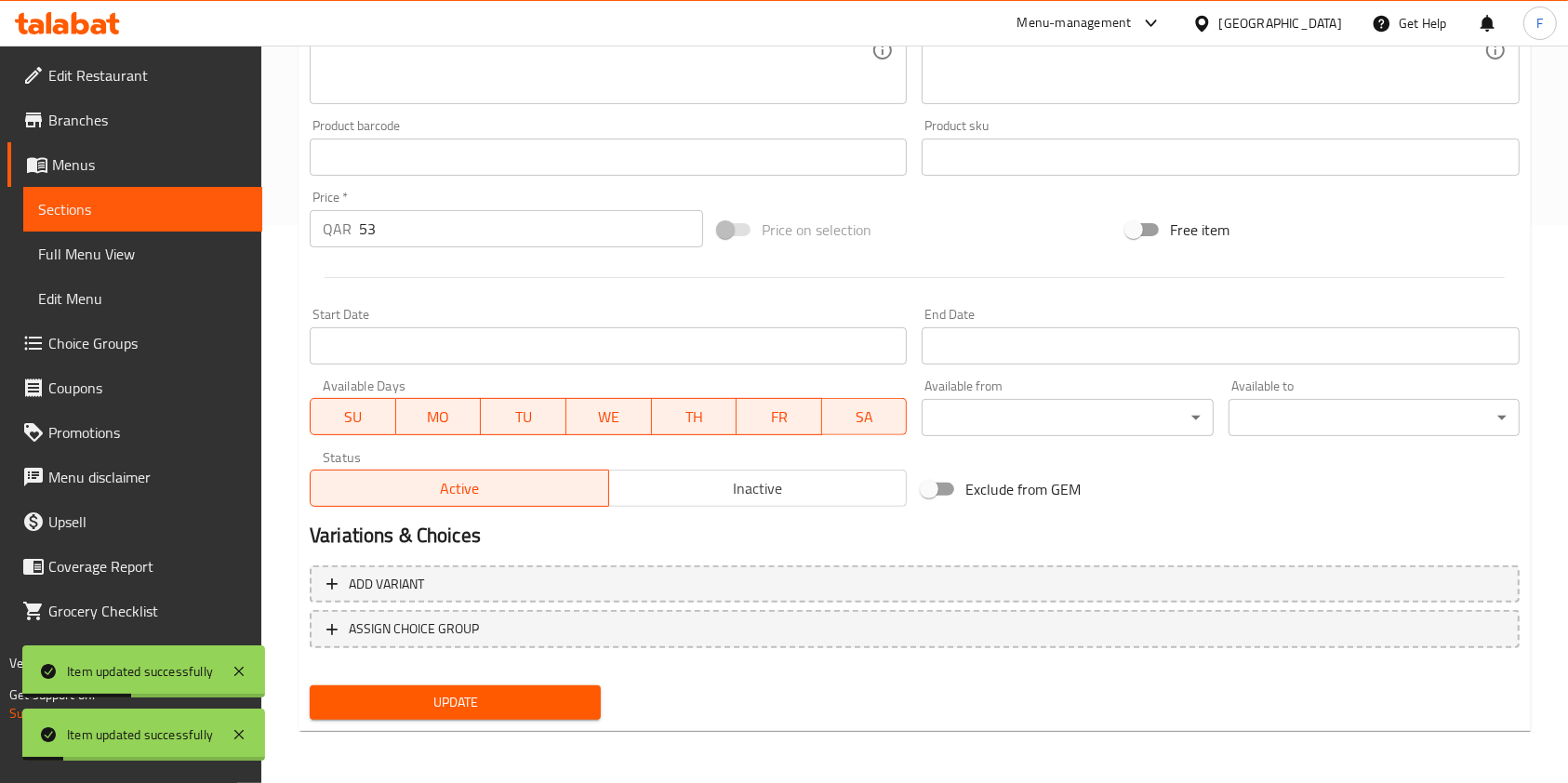
scroll to position [0, 0]
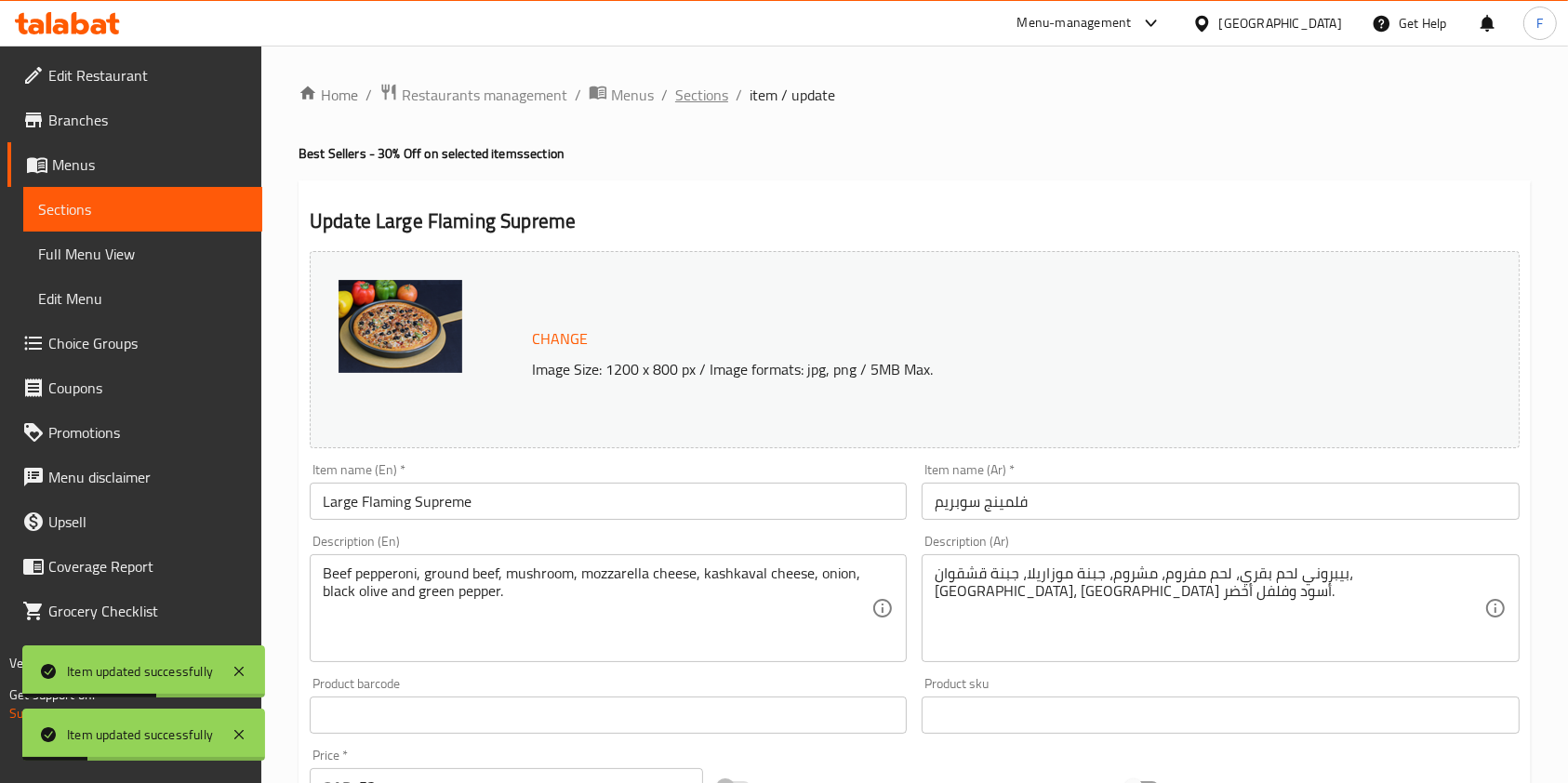
click at [700, 98] on span "Sections" at bounding box center [701, 94] width 53 height 22
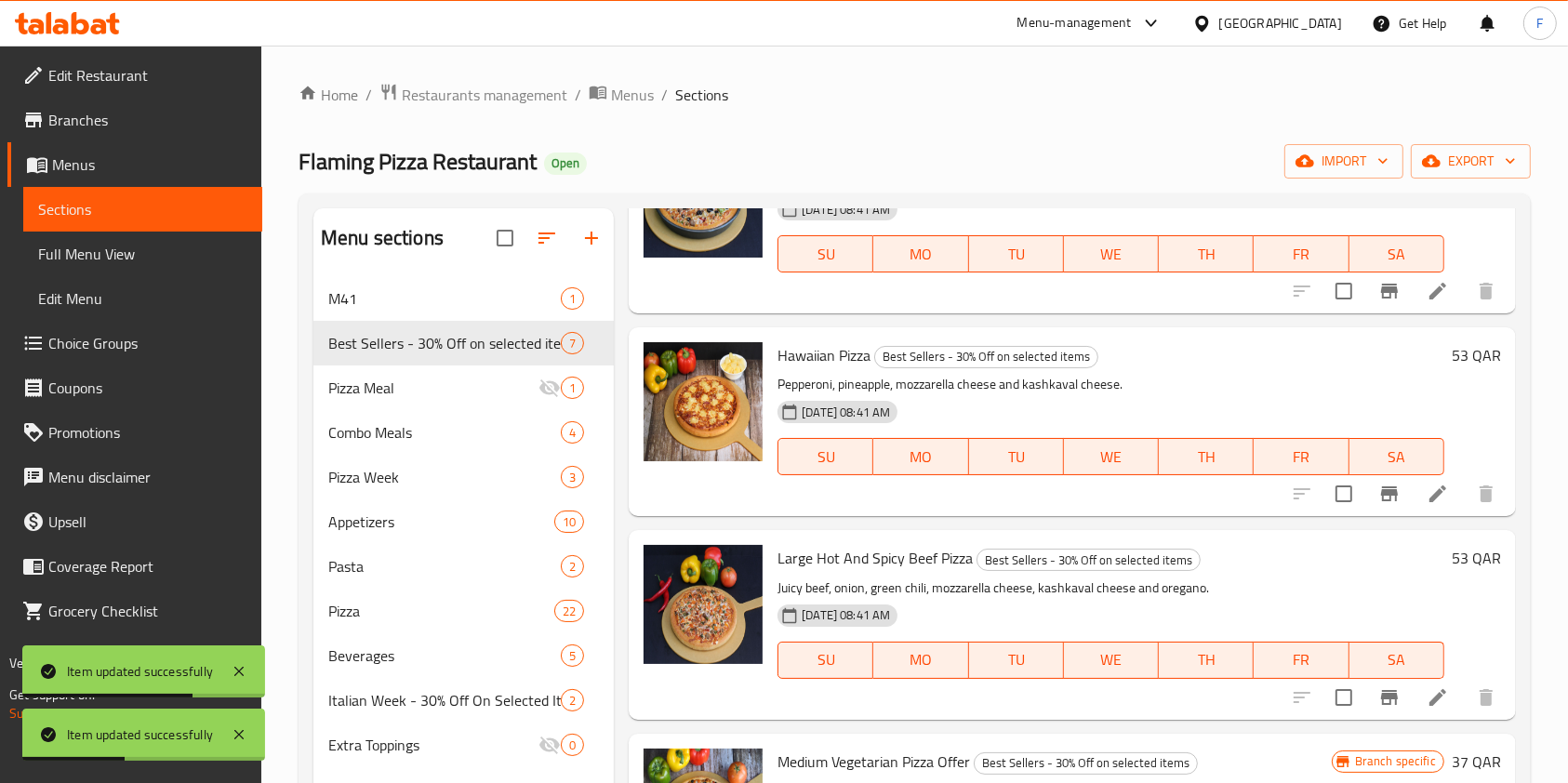
scroll to position [372, 0]
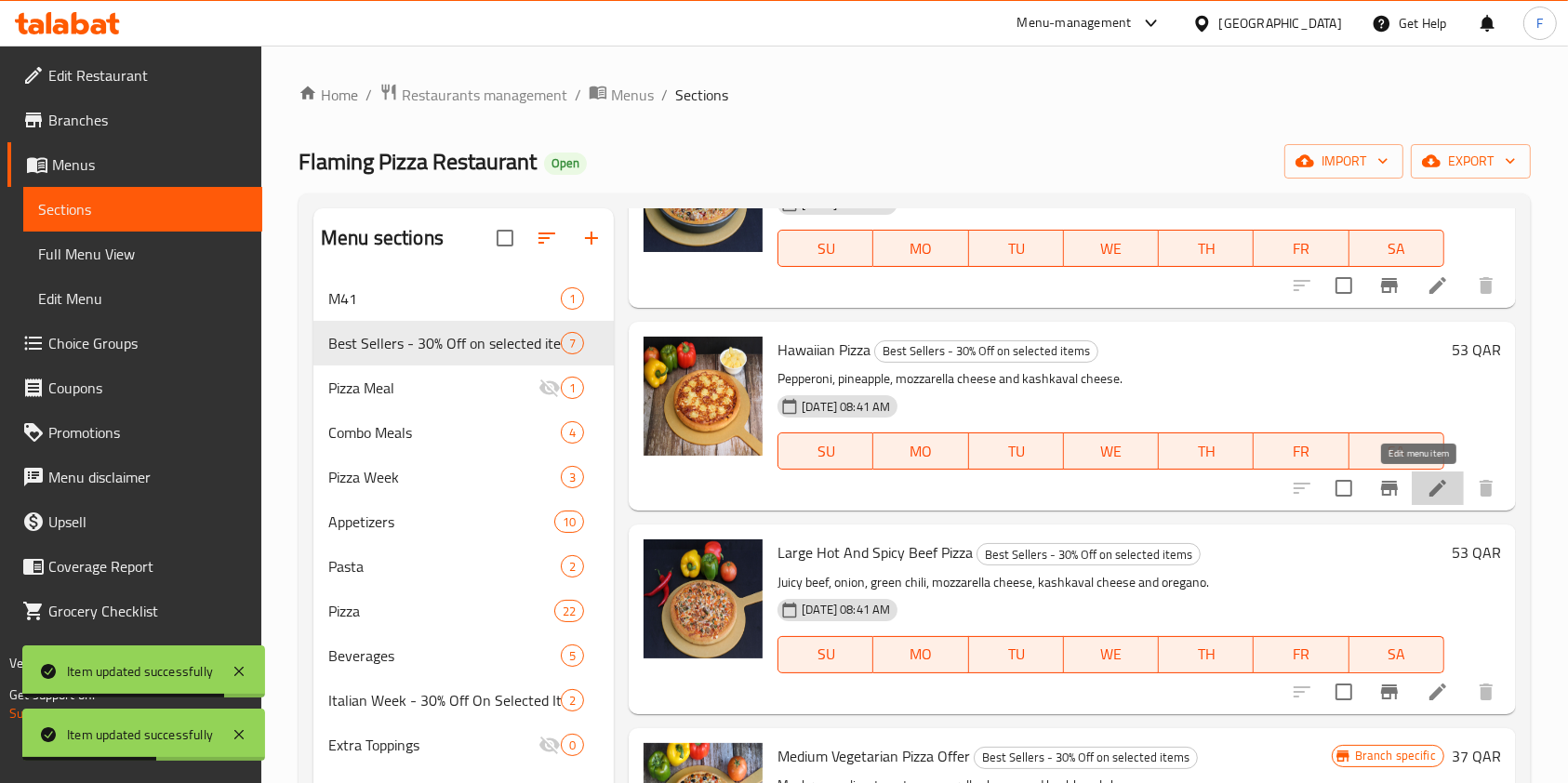
click at [1426, 496] on icon at bounding box center [1437, 487] width 22 height 22
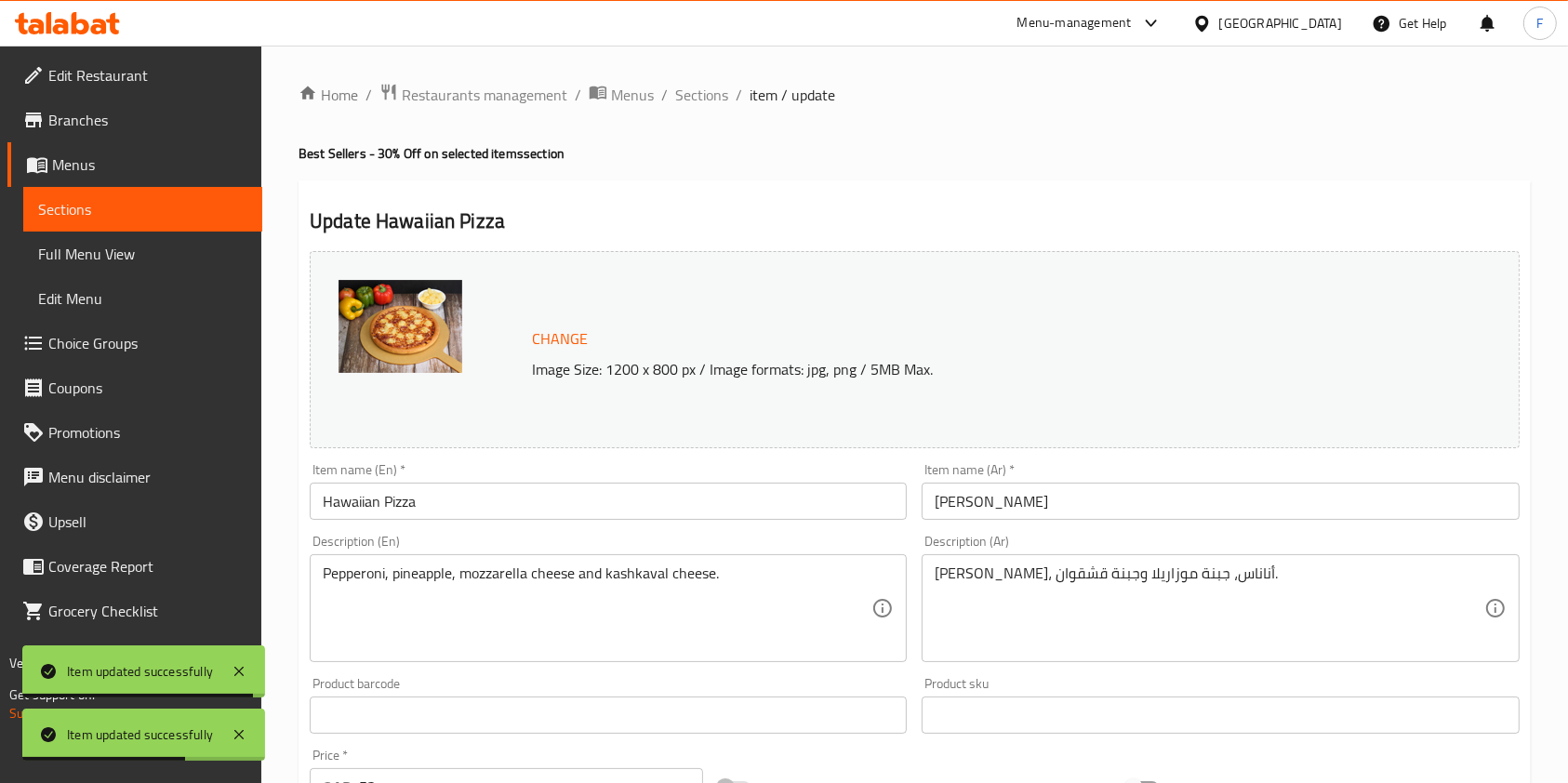
click at [325, 498] on input "Hawaiian Pizza" at bounding box center [608, 501] width 597 height 37
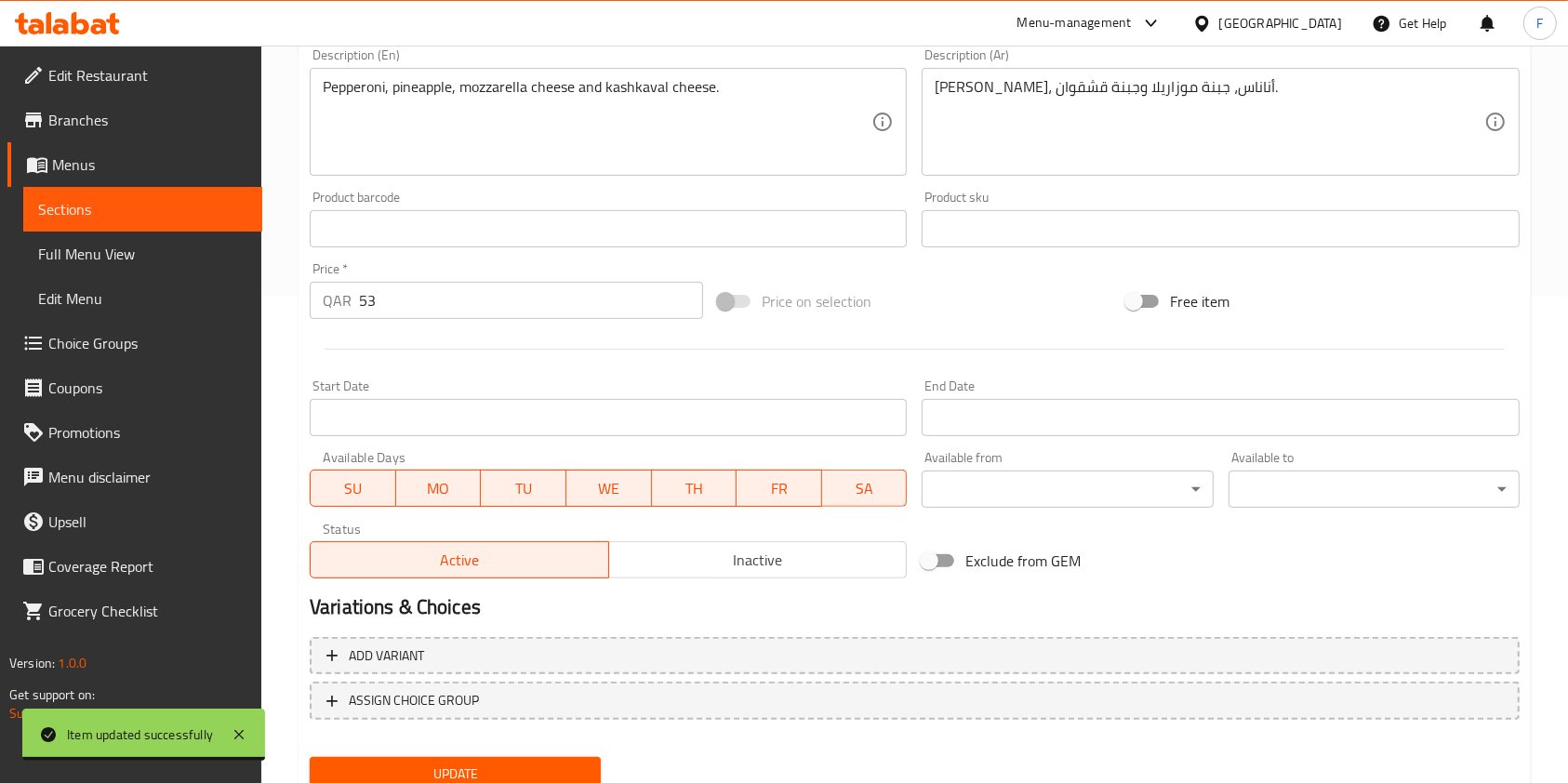
scroll to position [558, 0]
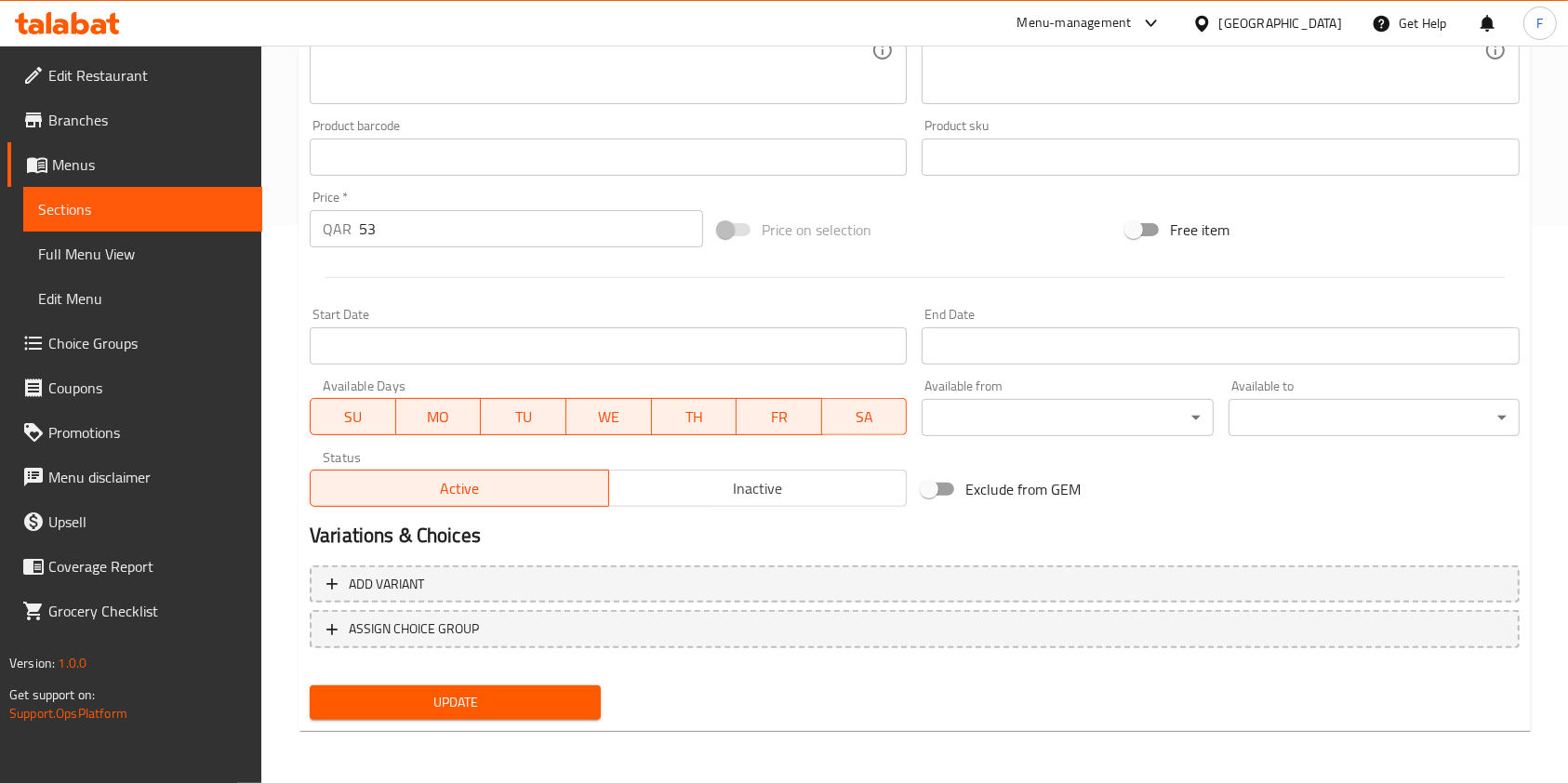
type input "Large Hawaiian Pizza"
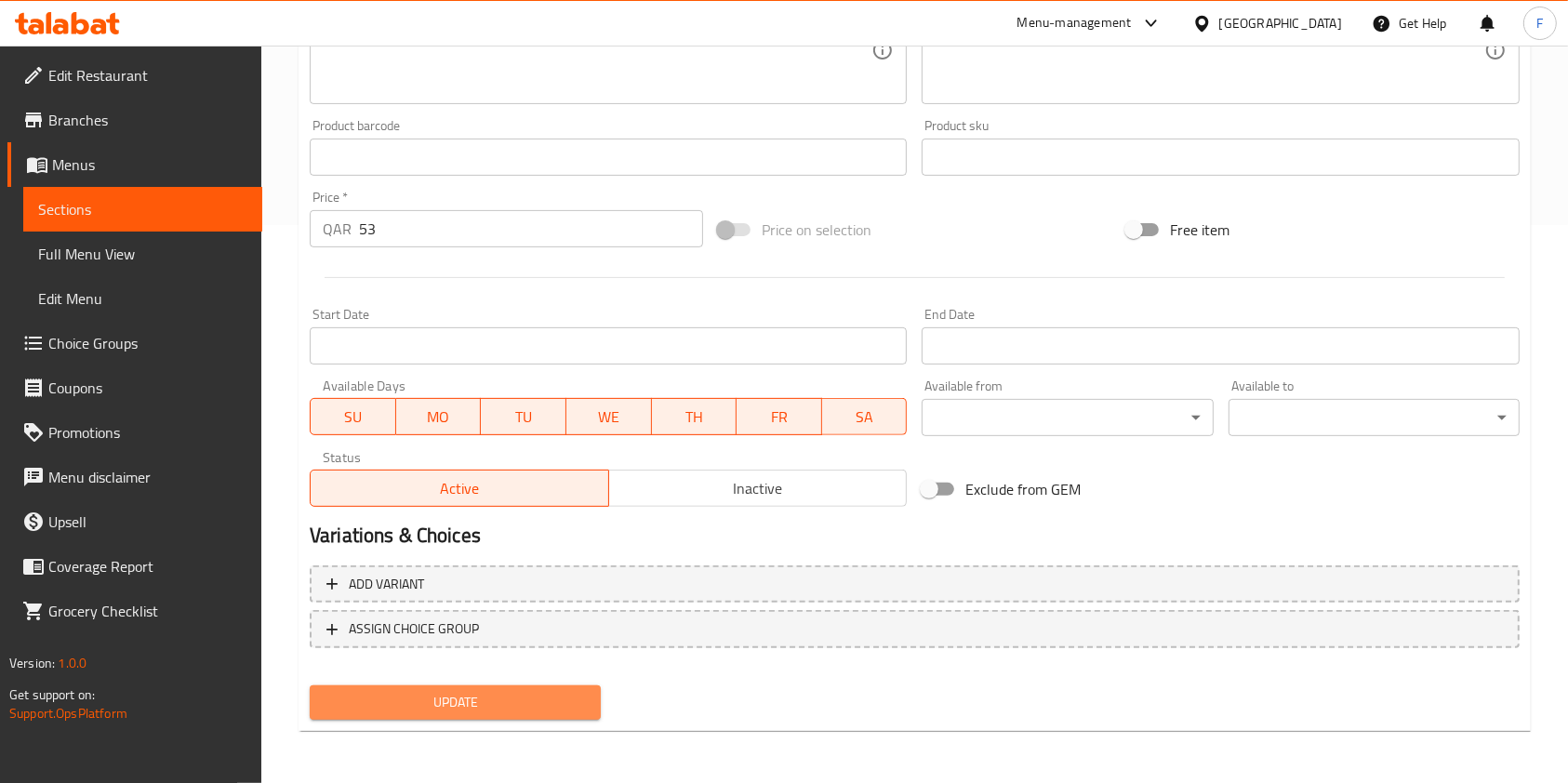
click at [556, 695] on span "Update" at bounding box center [455, 702] width 261 height 23
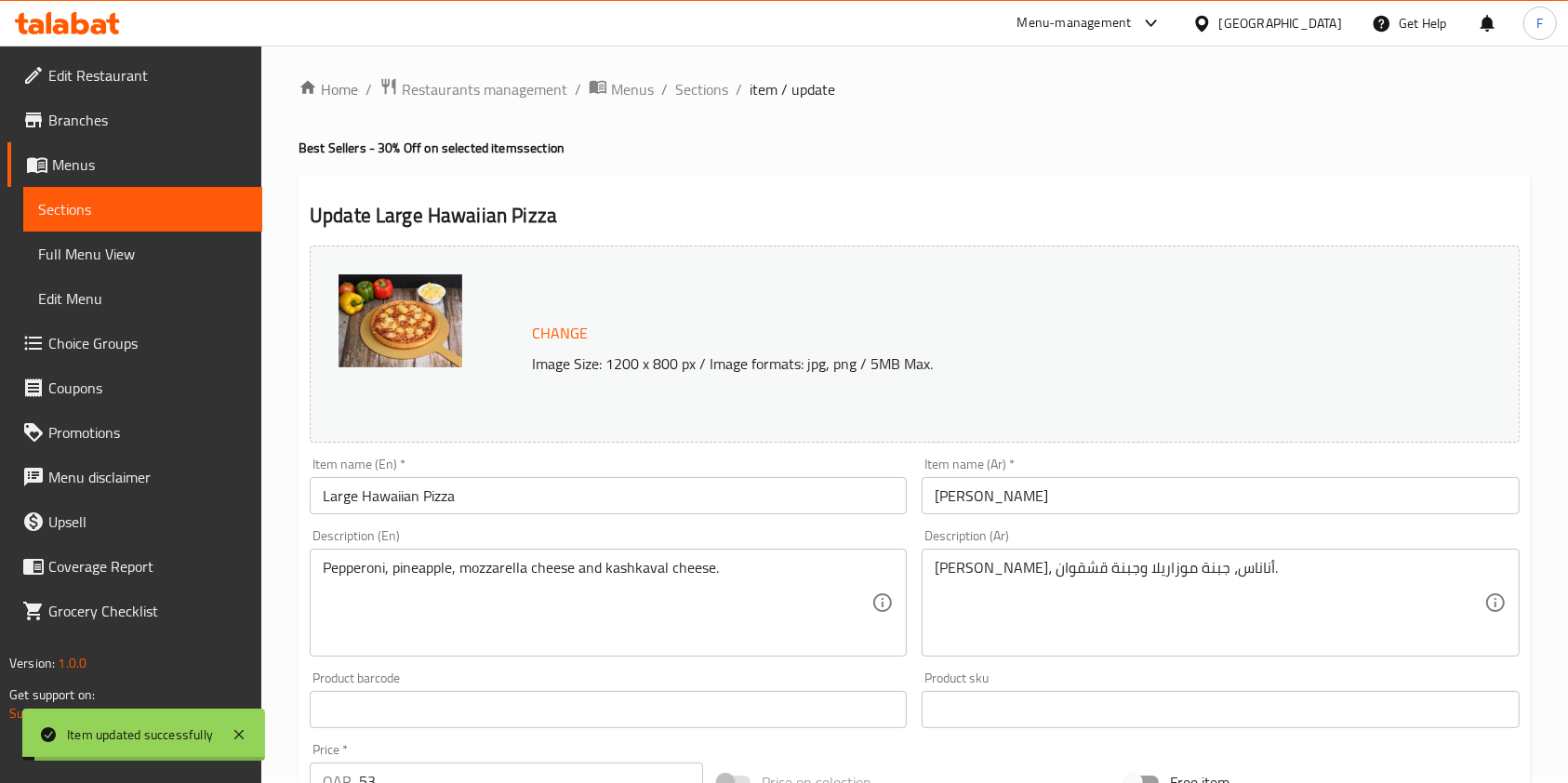
scroll to position [0, 0]
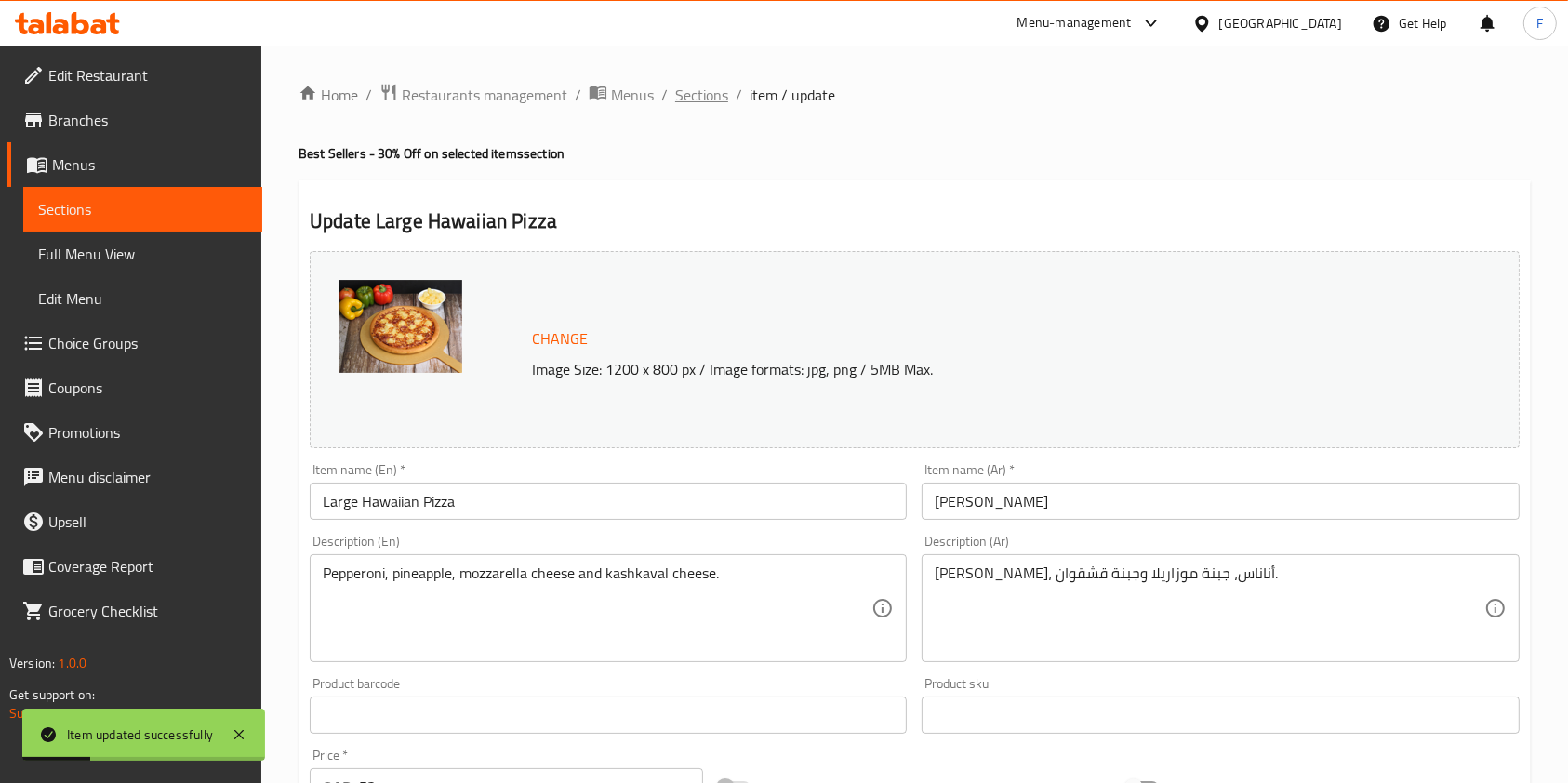
click at [687, 94] on span "Sections" at bounding box center [701, 94] width 53 height 22
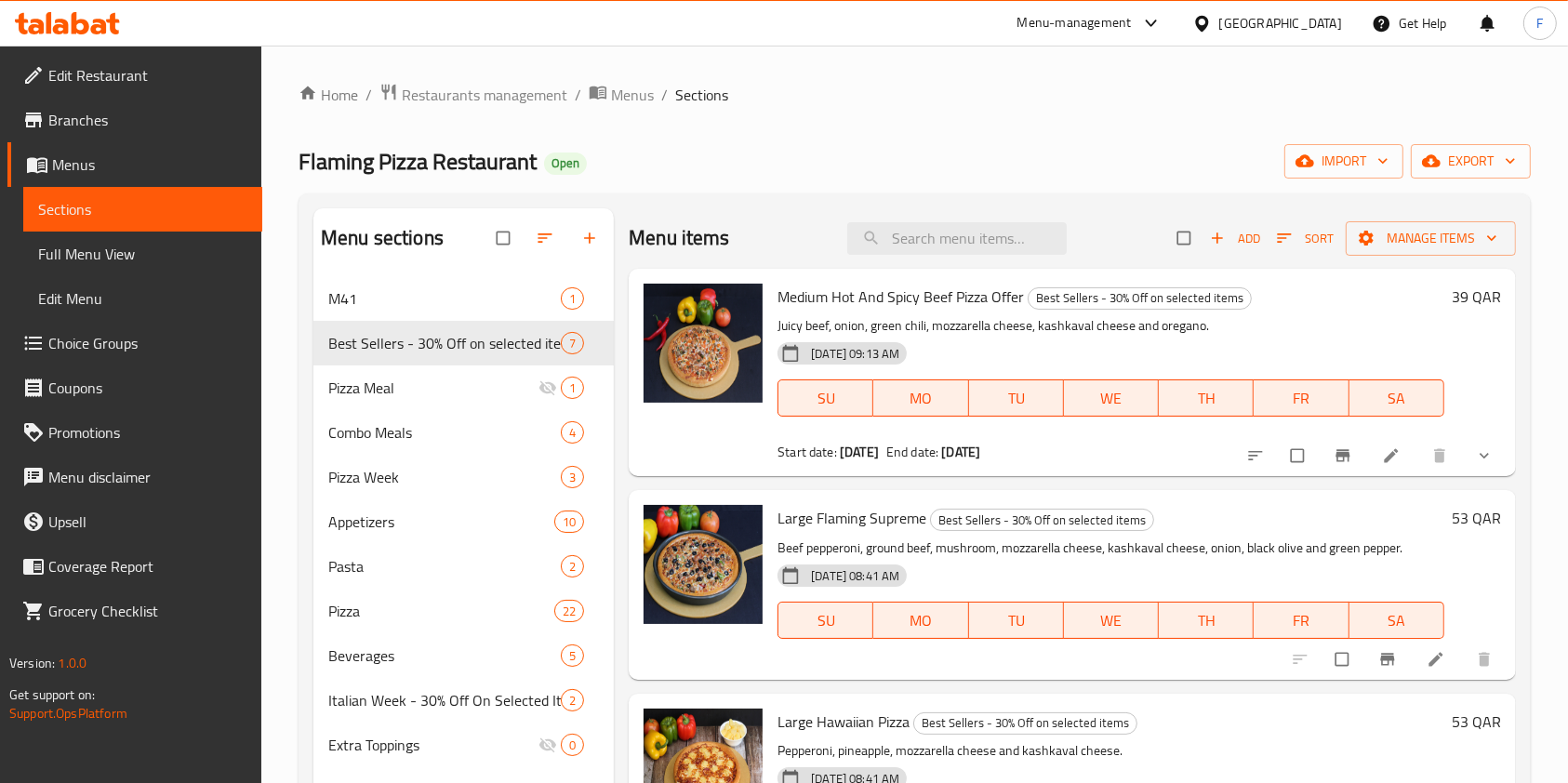
click at [1132, 19] on div "Menu-management" at bounding box center [1074, 23] width 114 height 22
click at [480, 88] on span "Restaurants management" at bounding box center [485, 94] width 165 height 22
